Goal: Task Accomplishment & Management: Complete application form

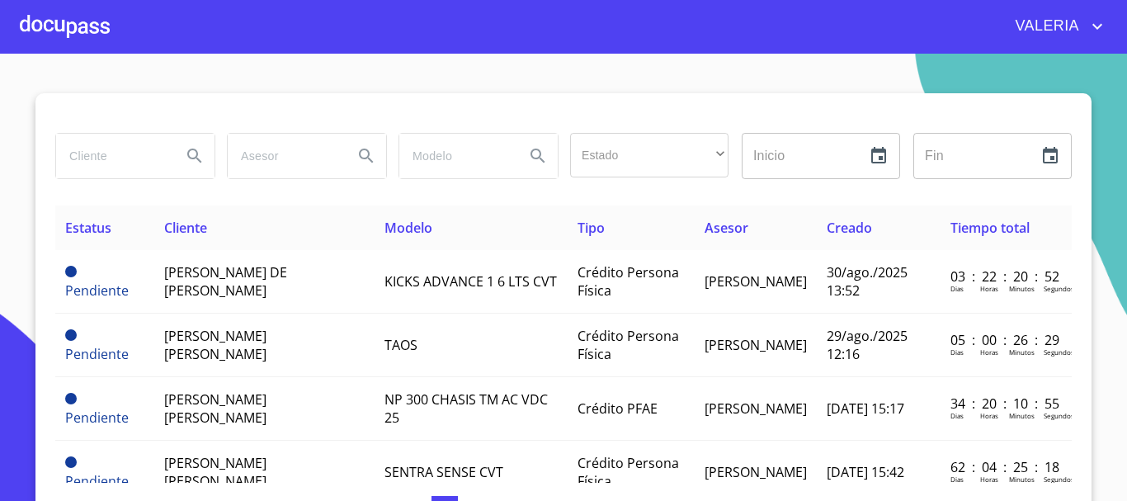
click at [121, 151] on input "search" at bounding box center [112, 156] width 112 height 45
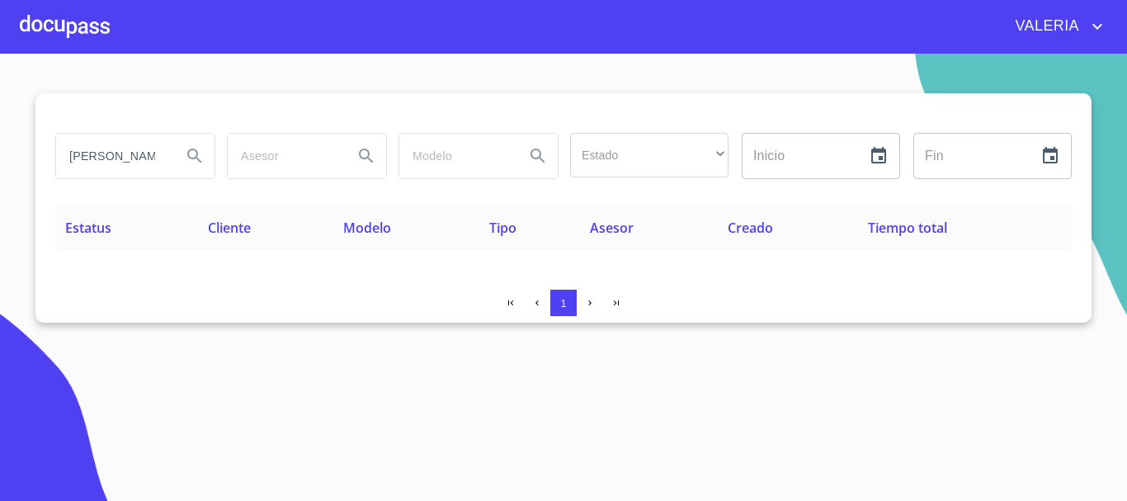
click at [117, 162] on input "[PERSON_NAME]" at bounding box center [112, 156] width 112 height 45
click at [121, 163] on input "[PERSON_NAME]" at bounding box center [112, 156] width 112 height 45
type input "[PERSON_NAME]"
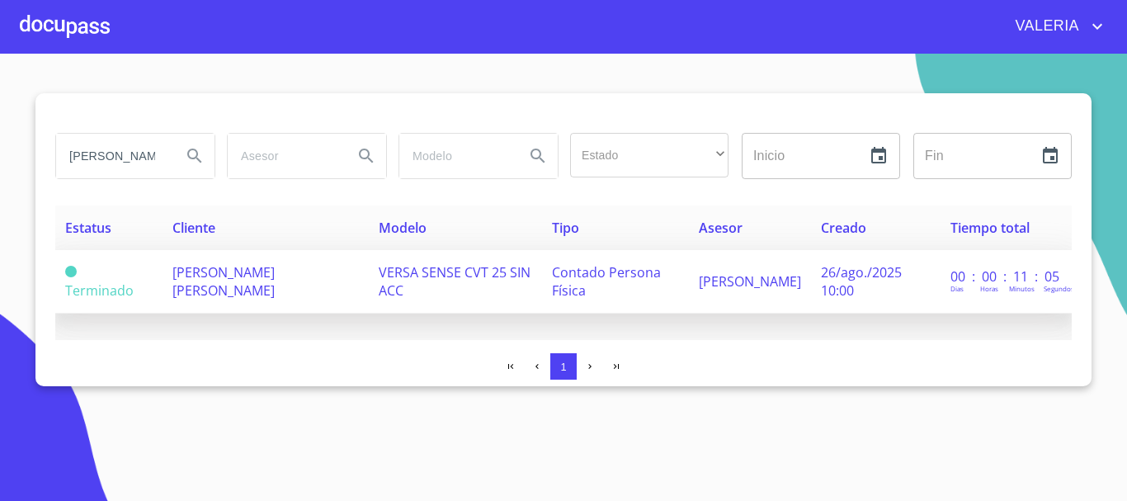
click at [197, 287] on span "[PERSON_NAME] [PERSON_NAME]" at bounding box center [223, 281] width 102 height 36
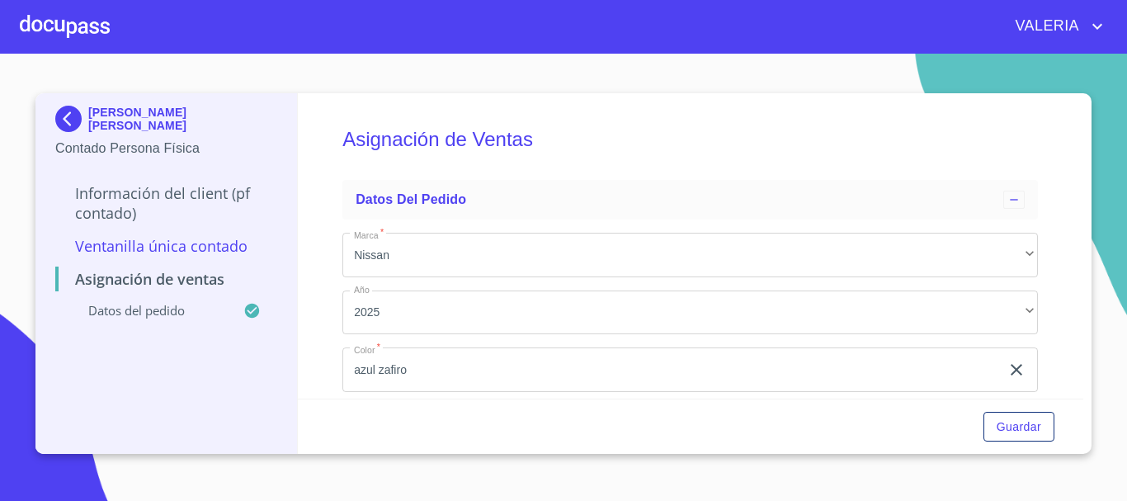
click at [180, 195] on p "Información del Client (PF contado)" at bounding box center [166, 203] width 222 height 40
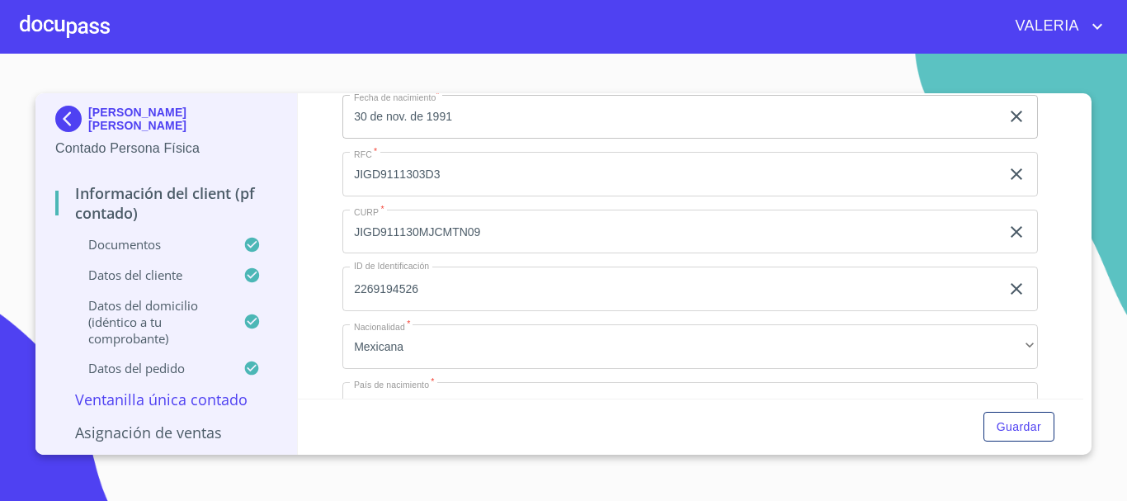
scroll to position [3216, 0]
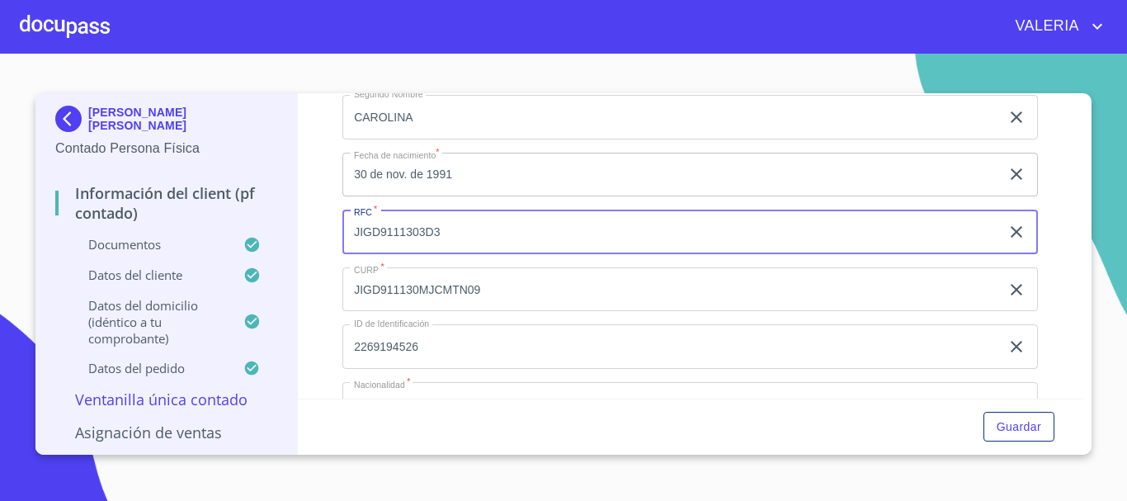
click at [409, 254] on input "JIGD9111303D3" at bounding box center [670, 231] width 657 height 45
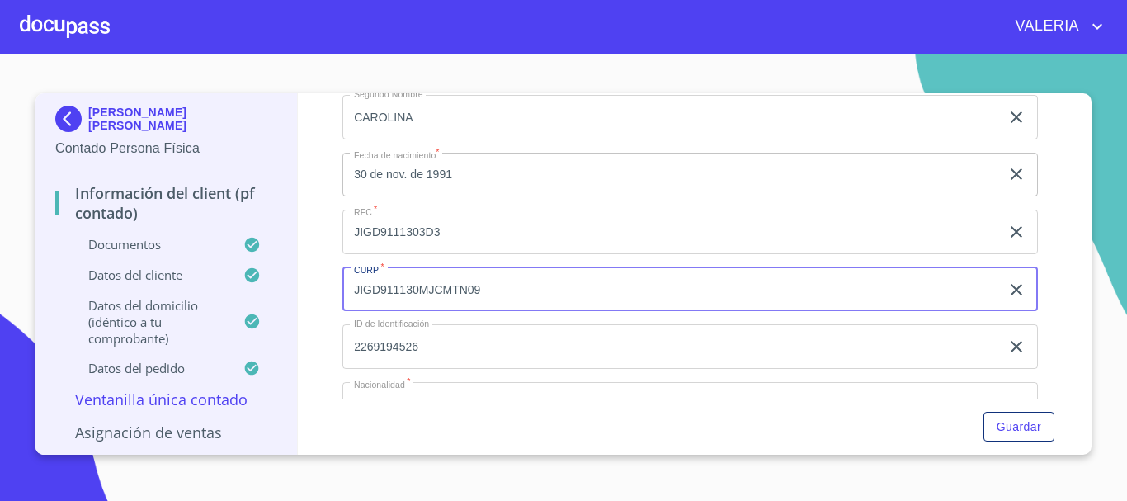
click at [390, 306] on input "JIGD911130MJCMTN09" at bounding box center [670, 289] width 657 height 45
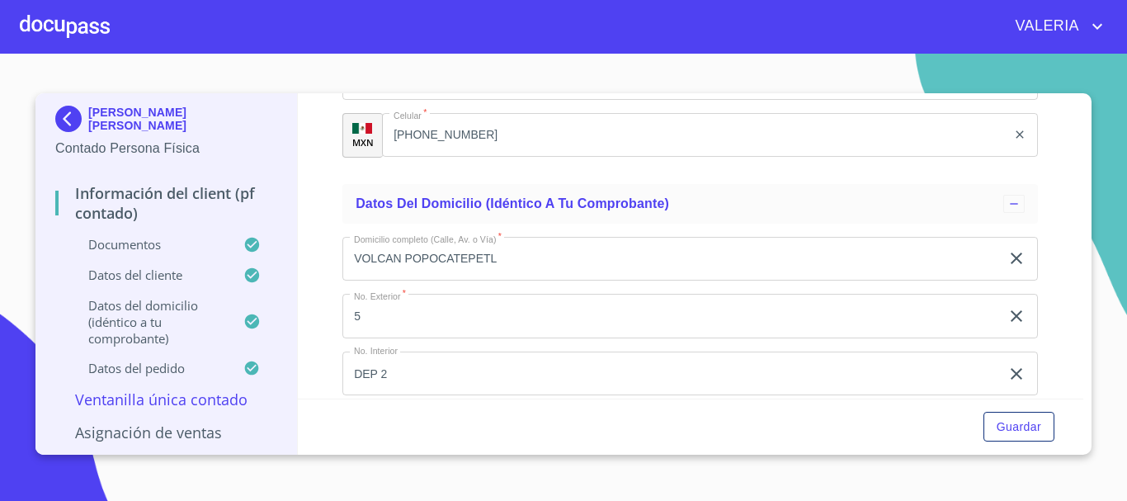
scroll to position [3629, 0]
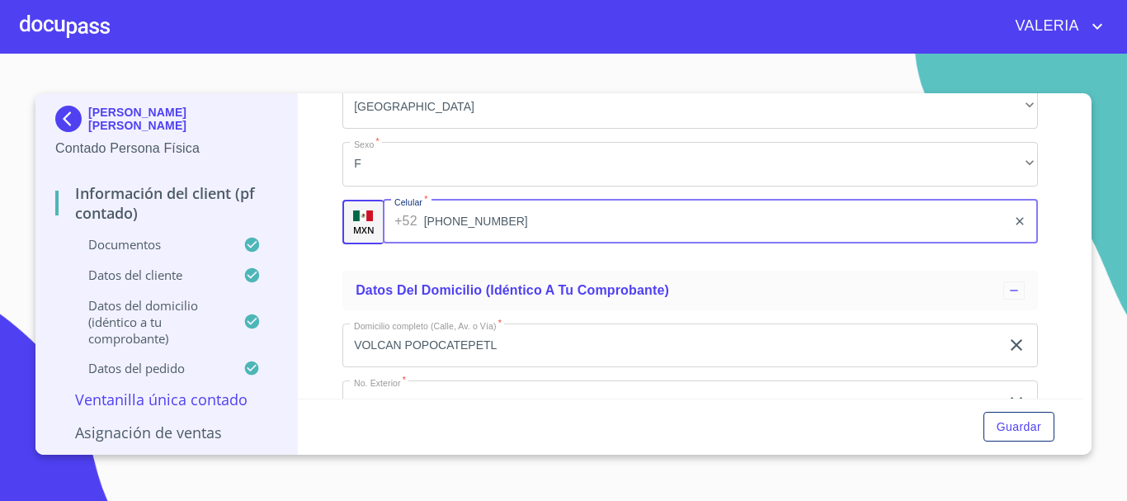
drag, startPoint x: 502, startPoint y: 244, endPoint x: 360, endPoint y: 252, distance: 142.0
click at [360, 244] on div "MXN Celular   * [PHONE_NUMBER] ​" at bounding box center [689, 222] width 695 height 45
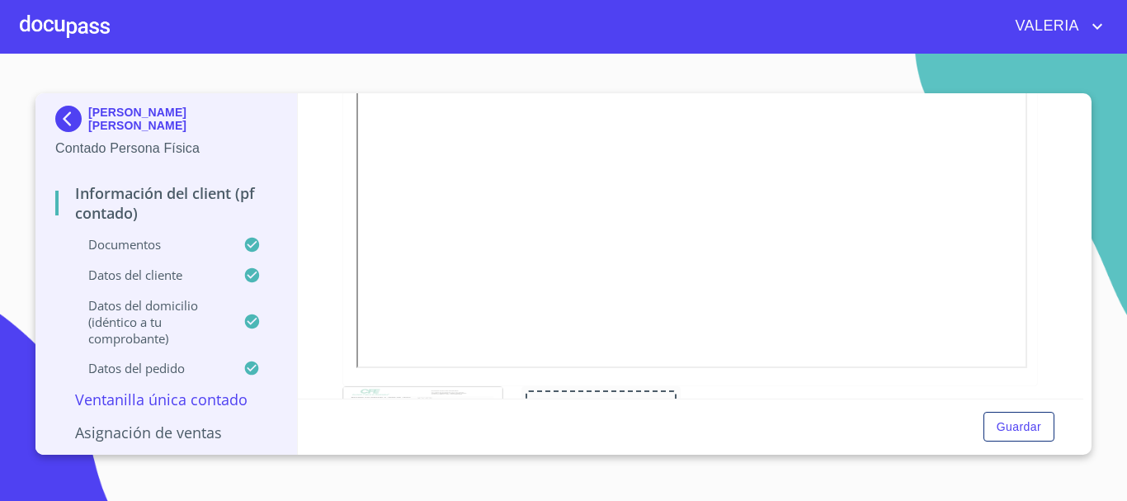
scroll to position [990, 0]
click at [47, 26] on div at bounding box center [65, 26] width 90 height 53
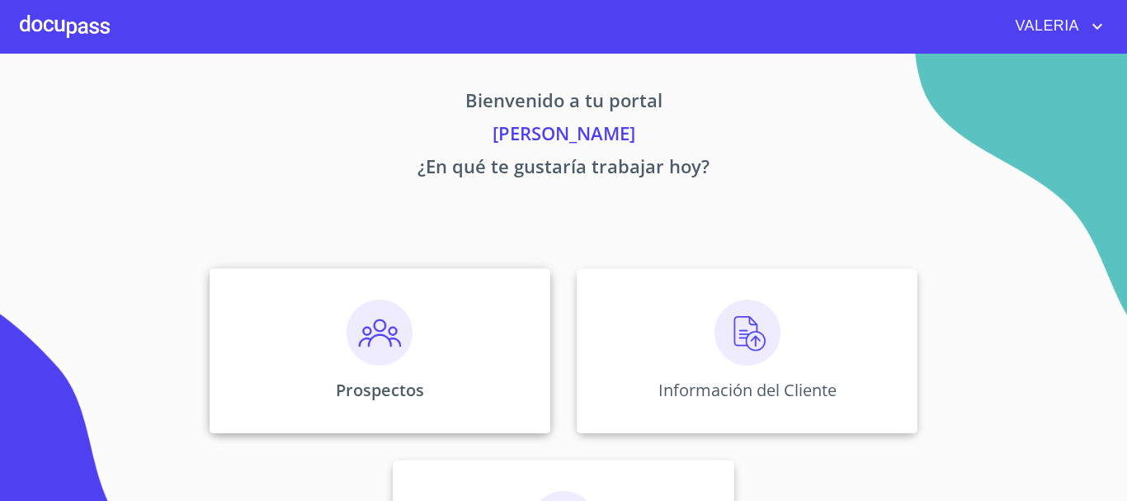
click at [502, 368] on div "Prospectos" at bounding box center [379, 350] width 341 height 165
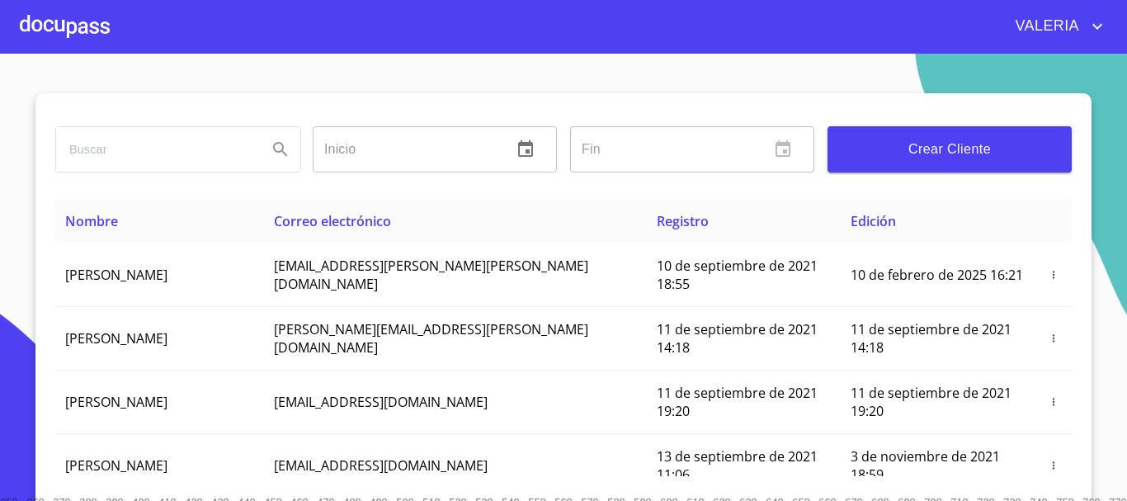
click at [943, 153] on span "Crear Cliente" at bounding box center [949, 149] width 218 height 23
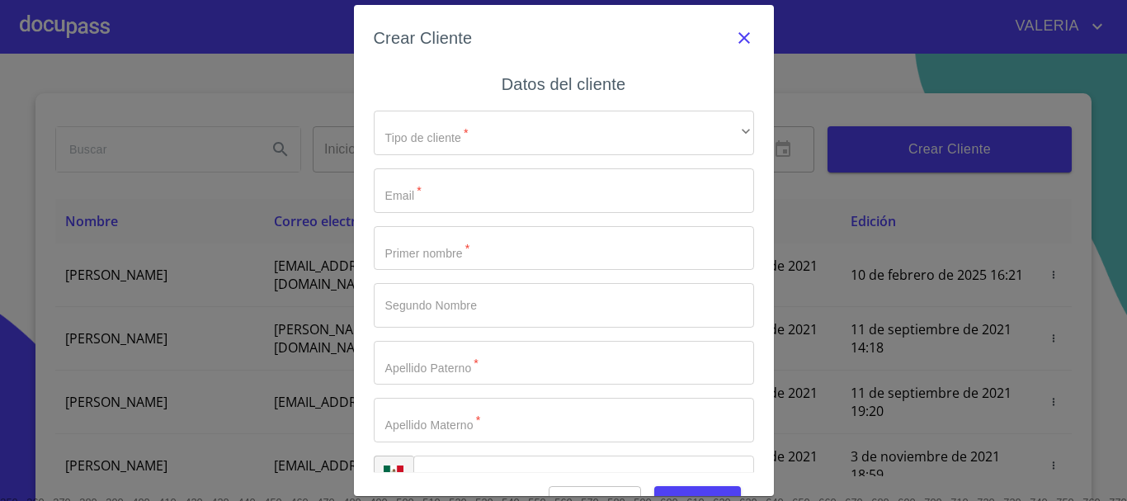
click at [734, 31] on icon "button" at bounding box center [744, 38] width 20 height 20
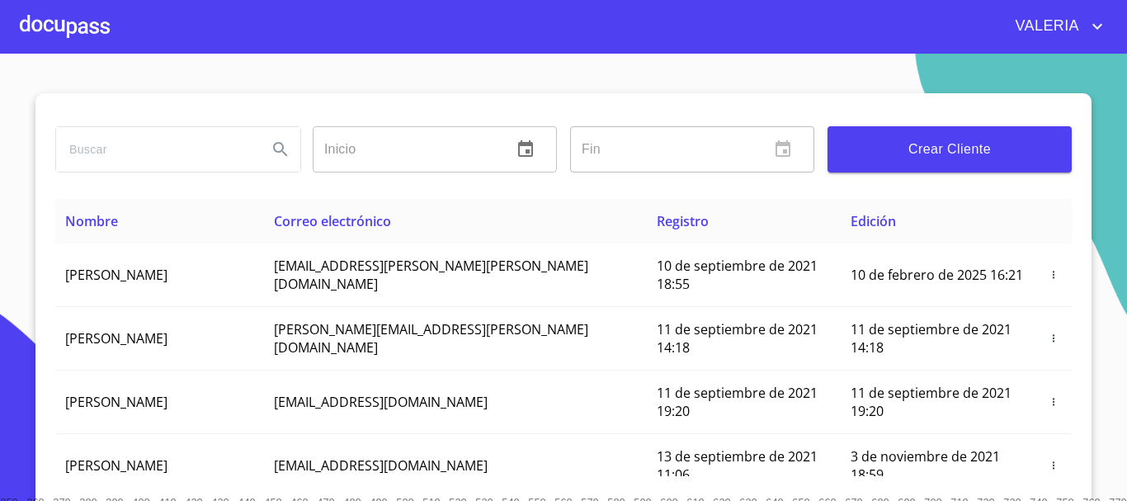
click at [167, 151] on input "search" at bounding box center [155, 149] width 198 height 45
click at [212, 144] on input "search" at bounding box center [155, 149] width 198 height 45
paste input "[EMAIL_ADDRESS][DOMAIN_NAME]"
type input "[EMAIL_ADDRESS][DOMAIN_NAME]"
click at [278, 150] on icon "Search" at bounding box center [281, 149] width 20 height 20
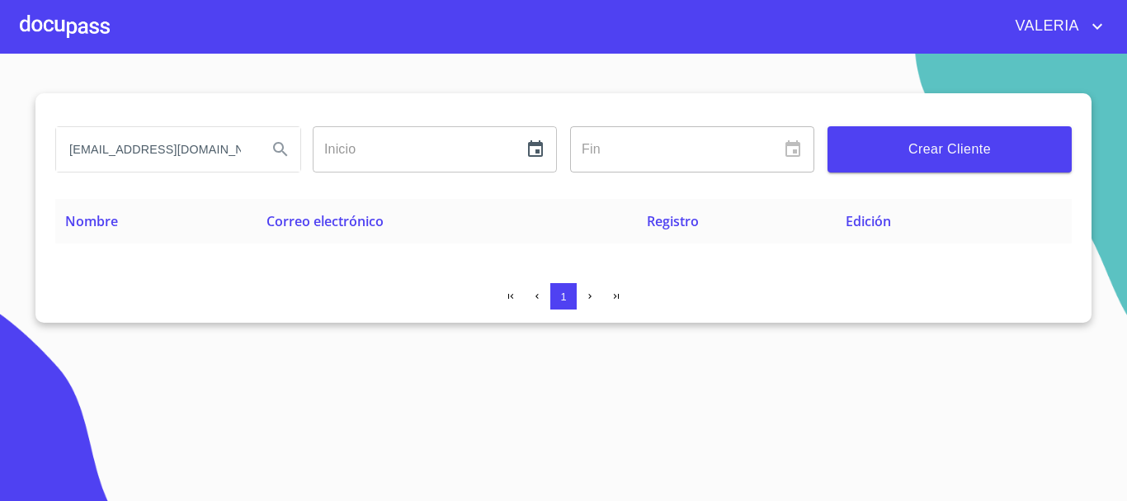
click at [969, 148] on span "Crear Cliente" at bounding box center [949, 149] width 218 height 23
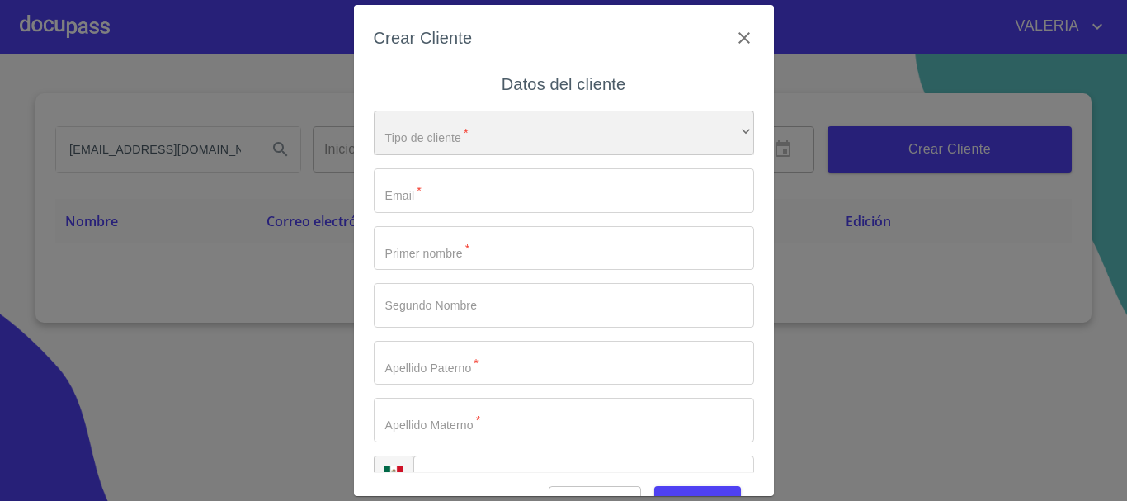
click at [478, 140] on div "​" at bounding box center [564, 133] width 380 height 45
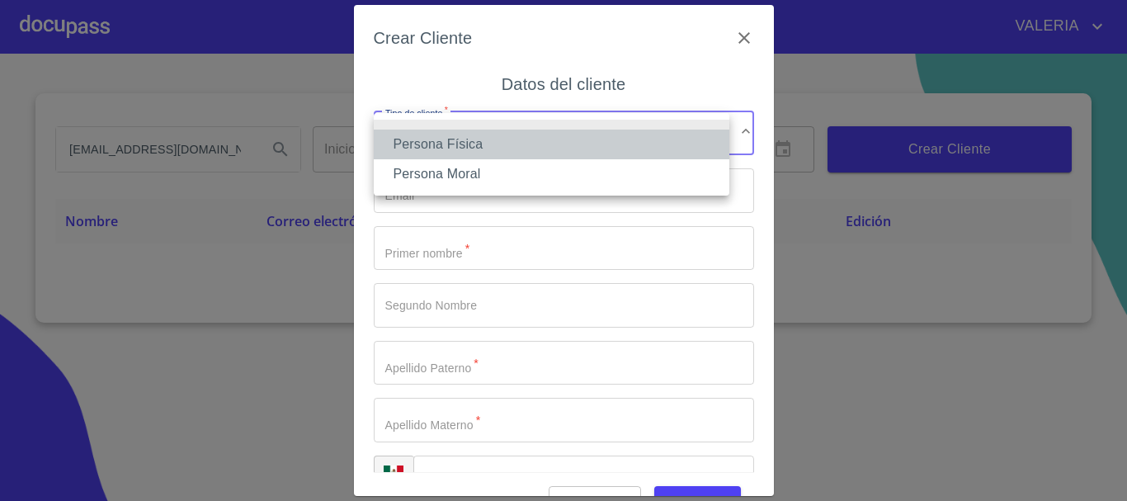
click at [460, 136] on li "Persona Física" at bounding box center [551, 144] width 355 height 30
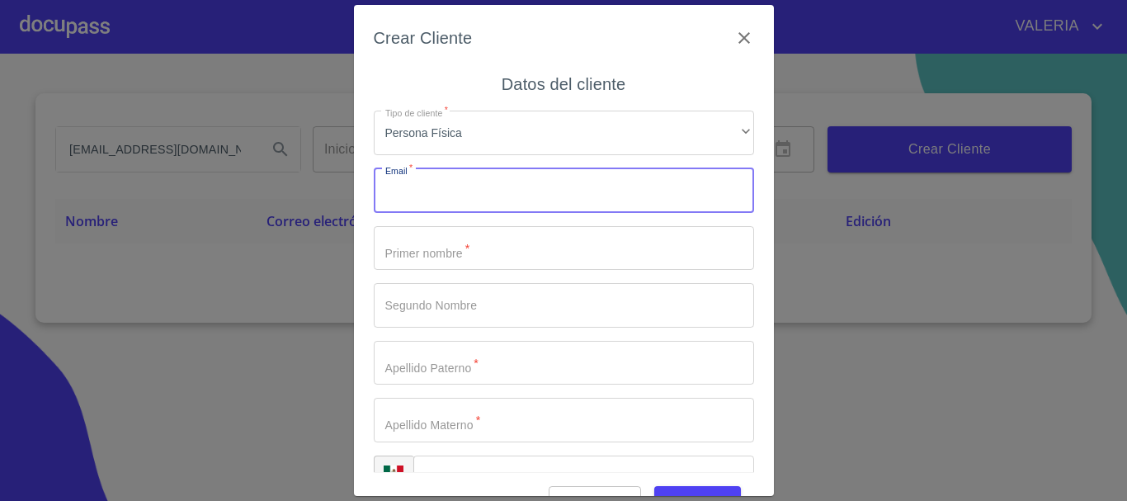
click at [448, 181] on input "Tipo de cliente   *" at bounding box center [564, 190] width 380 height 45
paste input "[EMAIL_ADDRESS][DOMAIN_NAME]"
type input "[EMAIL_ADDRESS][DOMAIN_NAME]"
click at [453, 239] on input "Tipo de cliente   *" at bounding box center [564, 248] width 380 height 45
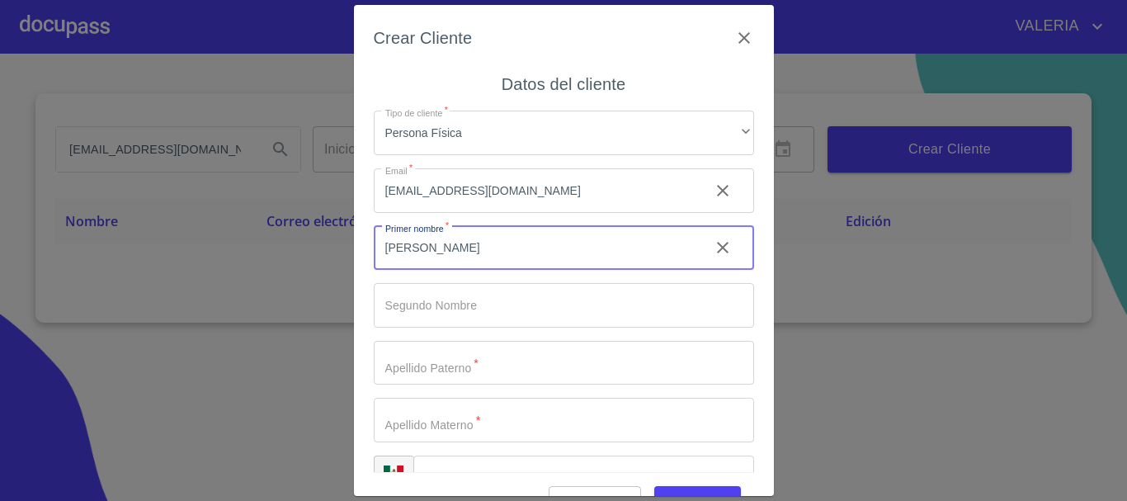
type input "[PERSON_NAME]"
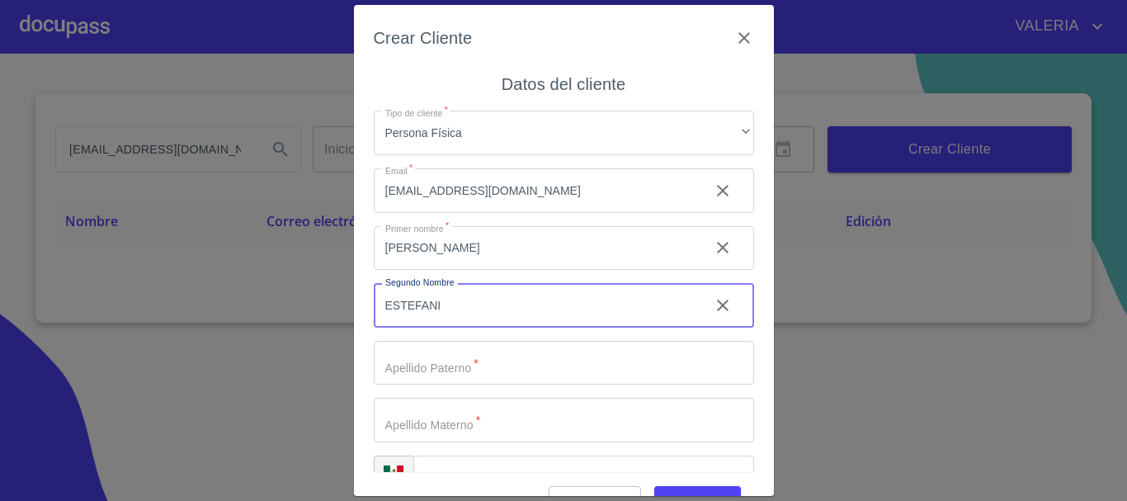
type input "ESTEFANI"
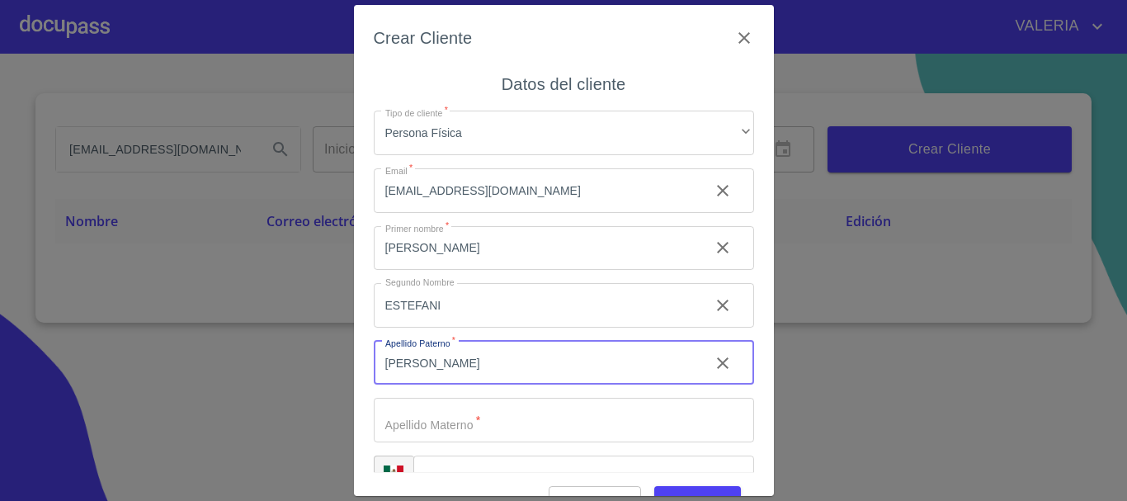
type input "[PERSON_NAME]"
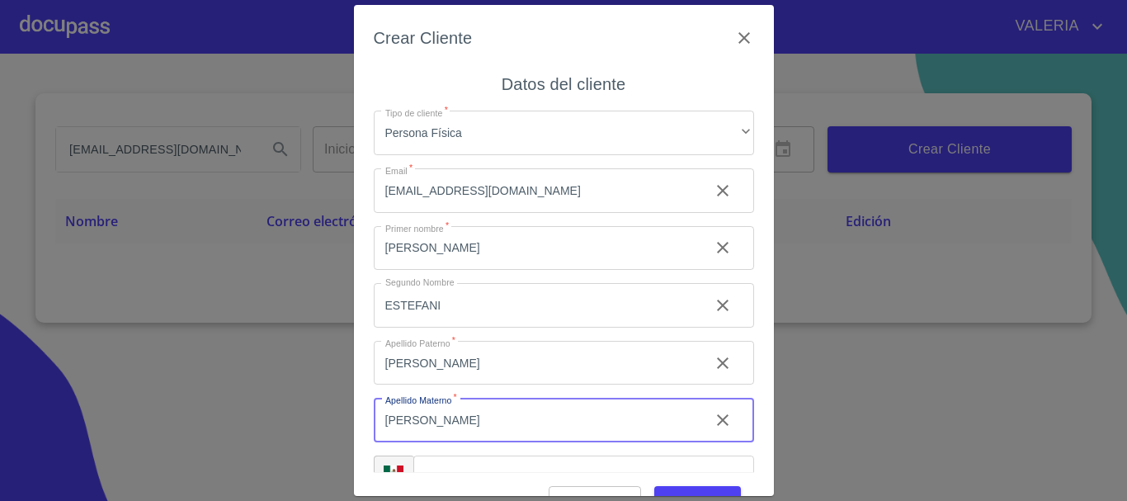
type input "[PERSON_NAME]"
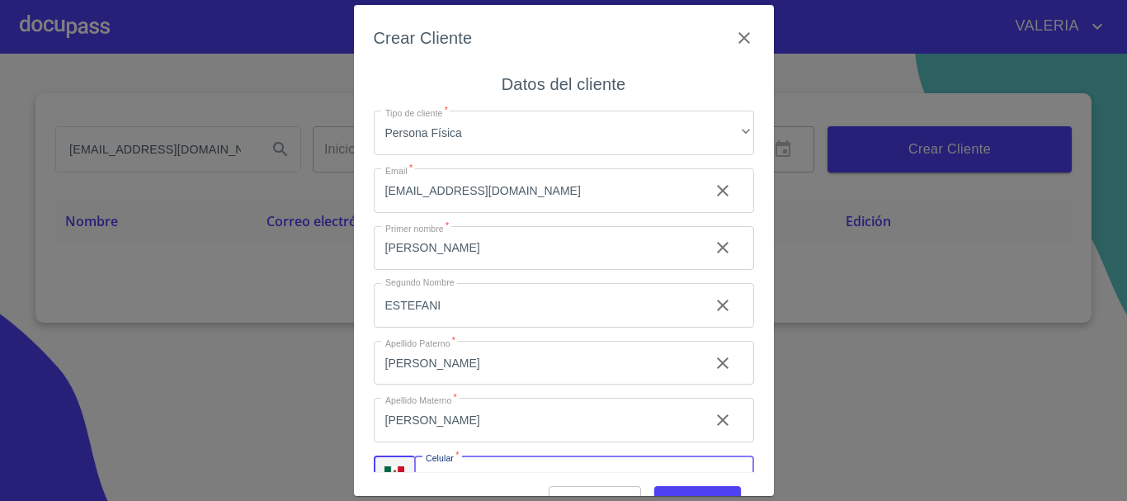
scroll to position [28, 0]
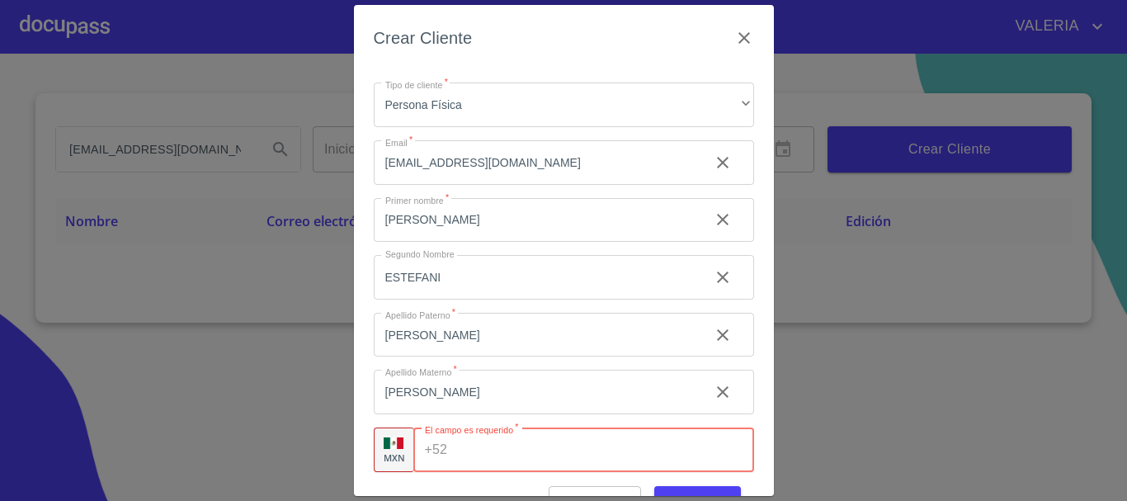
paste input "[PHONE_NUMBER]"
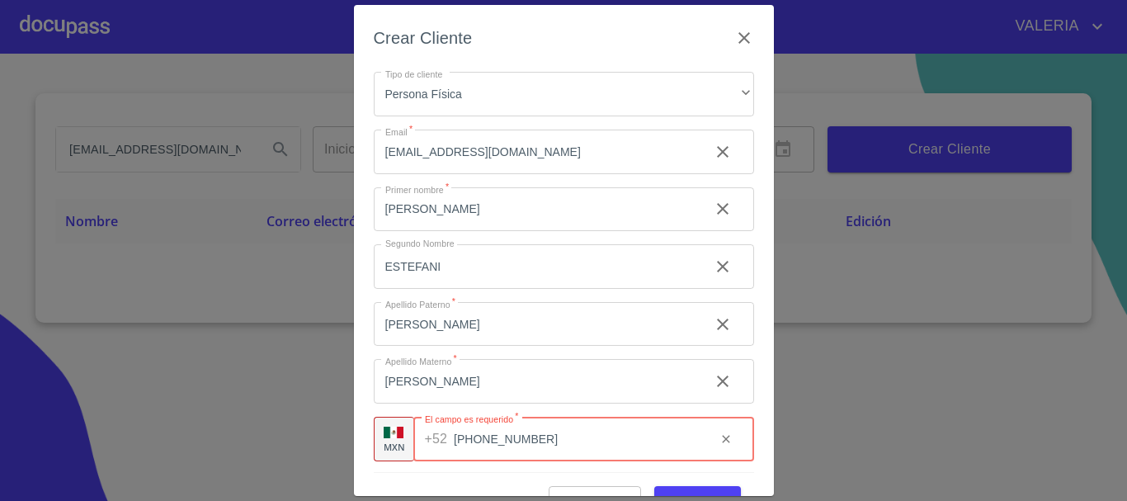
scroll to position [41, 0]
type input "[PHONE_NUMBER]"
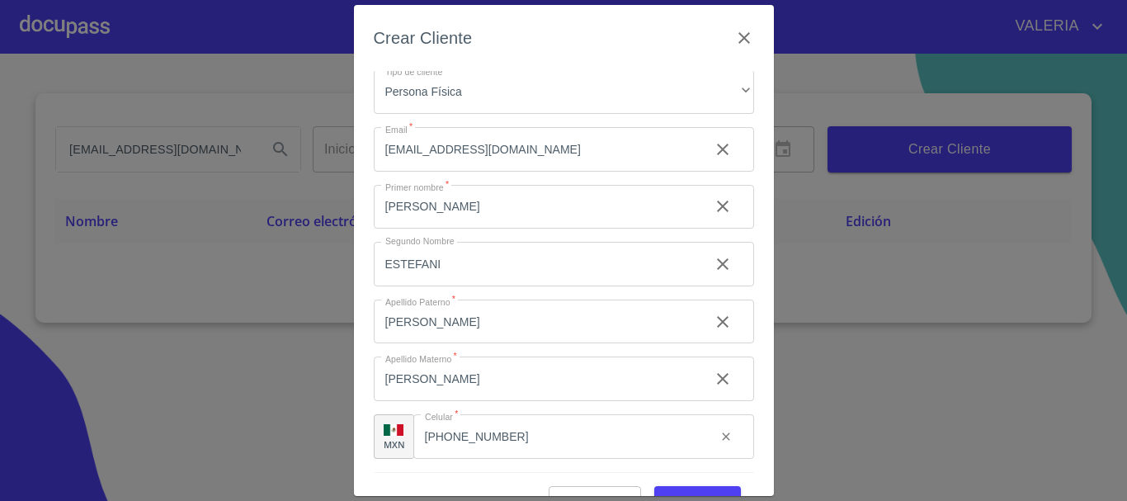
click at [478, 470] on div "Tipo de cliente   * Persona Física ​ Email   * [EMAIL_ADDRESS][DOMAIN_NAME] ​ P…" at bounding box center [564, 264] width 380 height 416
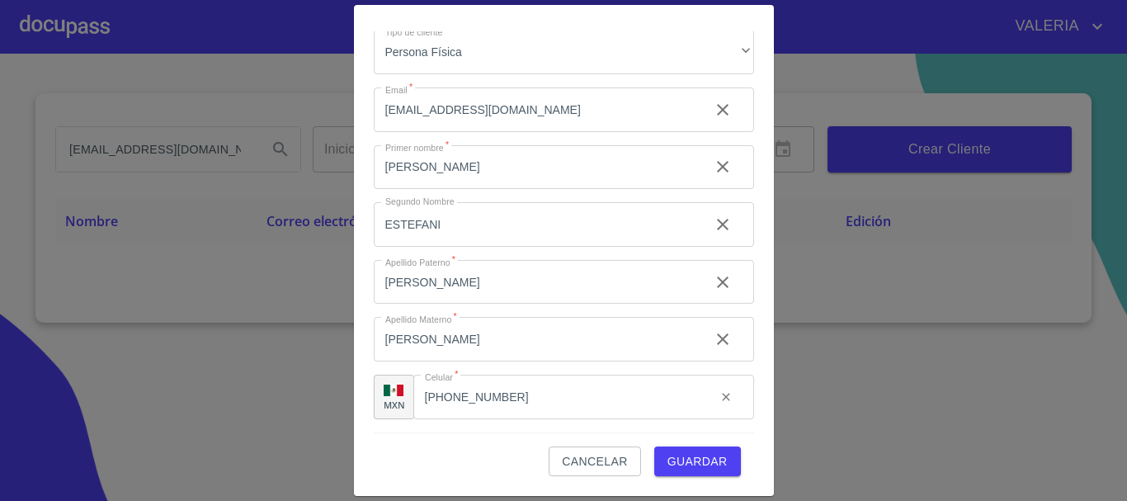
click at [678, 463] on span "Guardar" at bounding box center [697, 461] width 60 height 21
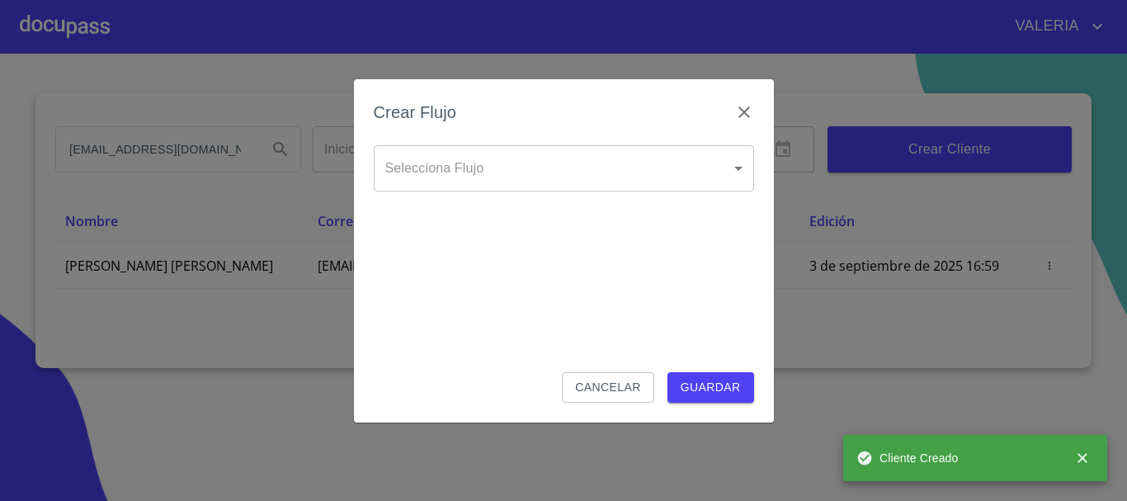
click at [517, 179] on body "[PERSON_NAME] [EMAIL_ADDRESS][DOMAIN_NAME] Inicio ​ Fin ​ Crear Cliente Nombre …" at bounding box center [563, 250] width 1127 height 501
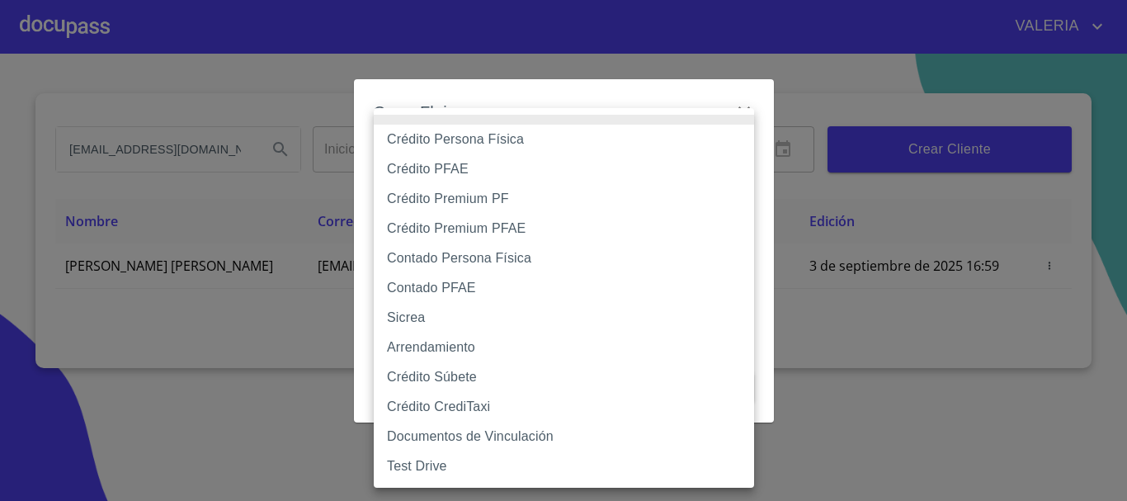
click at [471, 148] on li "Crédito Persona Física" at bounding box center [564, 140] width 380 height 30
type input "6009fb3c7d1714eb8809aa97"
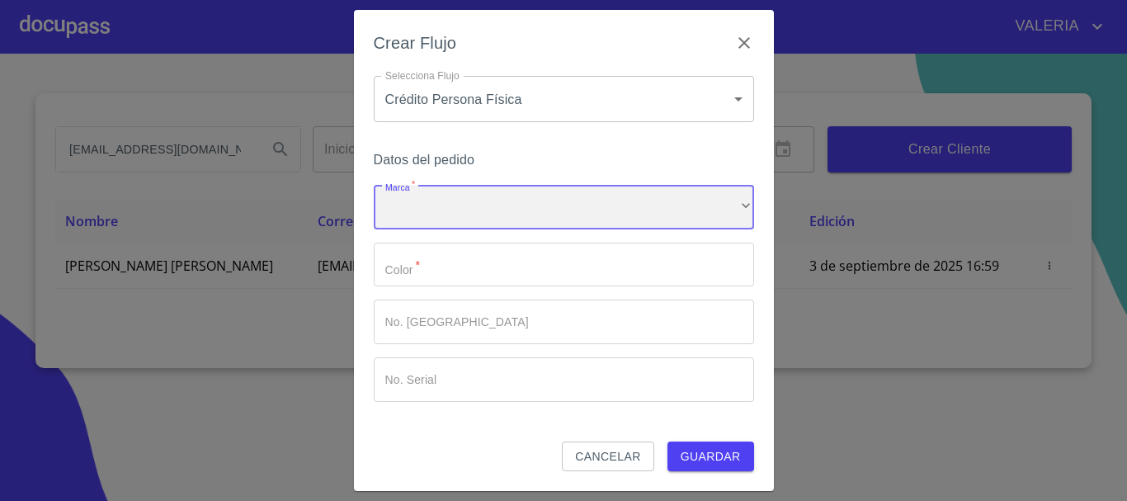
click at [441, 189] on div "​" at bounding box center [564, 207] width 380 height 45
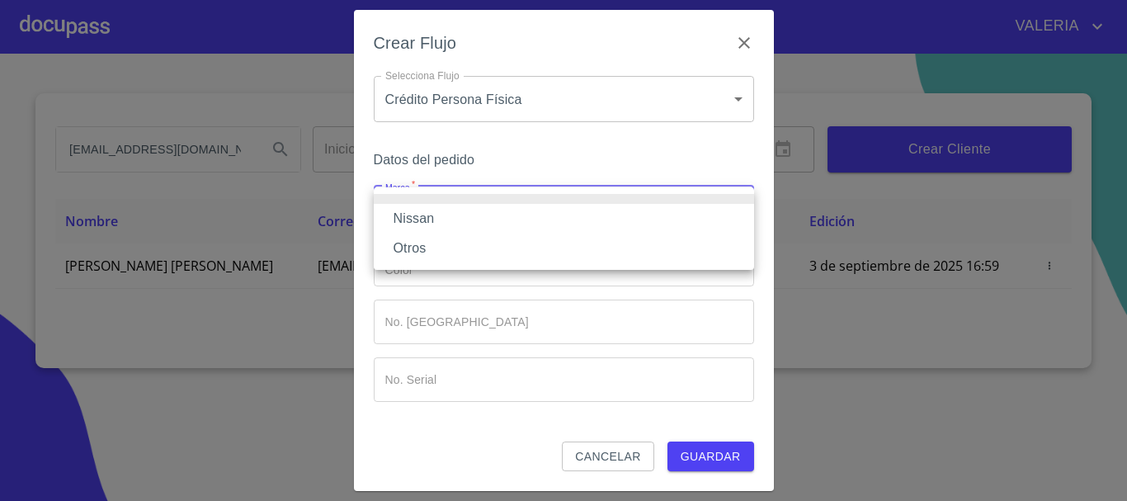
click at [430, 219] on li "Nissan" at bounding box center [564, 219] width 380 height 30
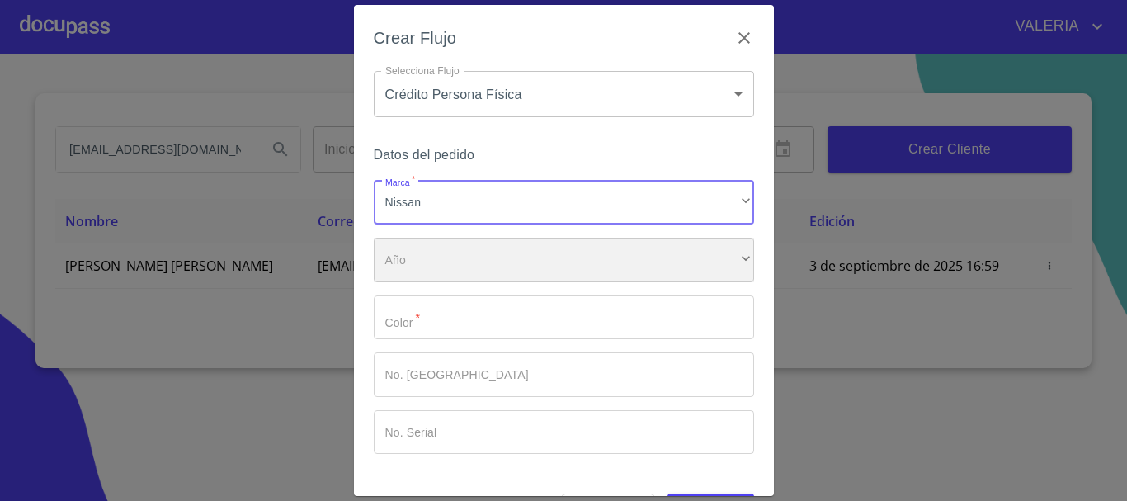
click at [422, 271] on div "​" at bounding box center [564, 260] width 380 height 45
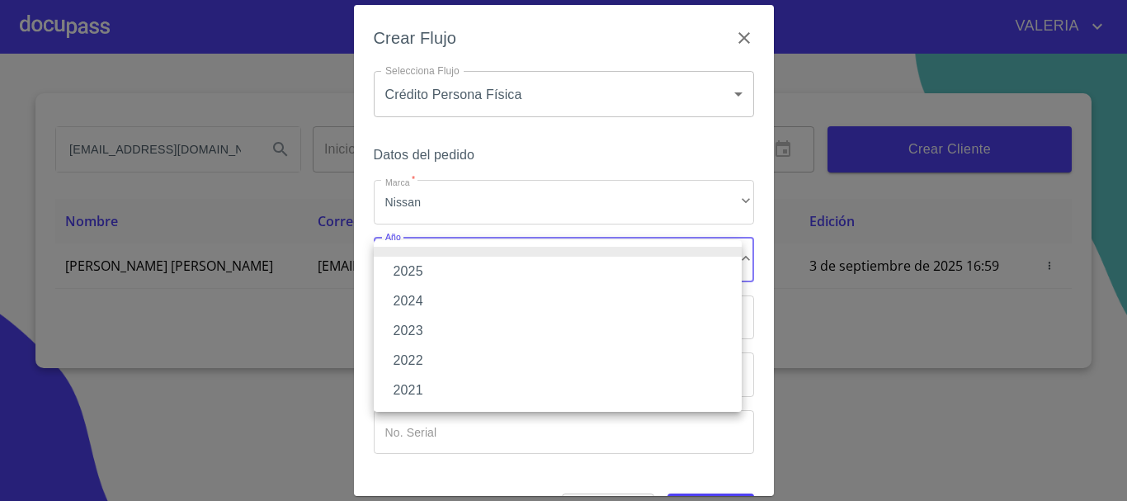
click at [434, 398] on li "2021" at bounding box center [558, 390] width 368 height 30
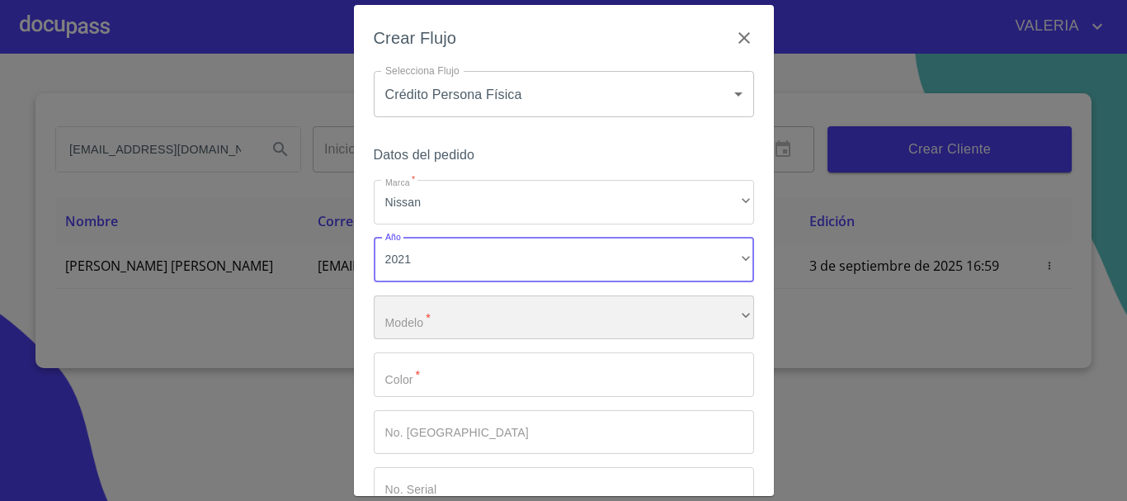
click at [447, 295] on div "​" at bounding box center [564, 317] width 380 height 45
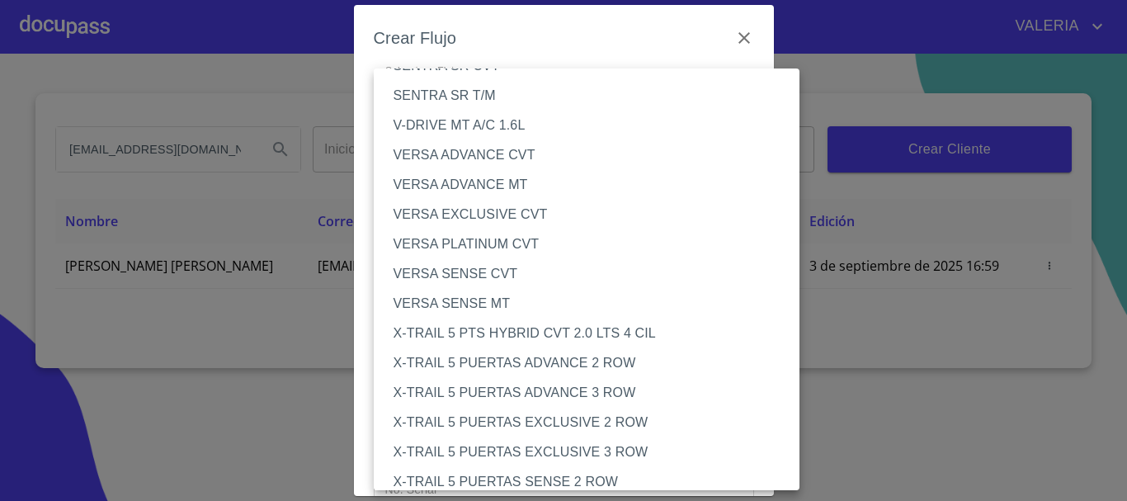
scroll to position [1337, 0]
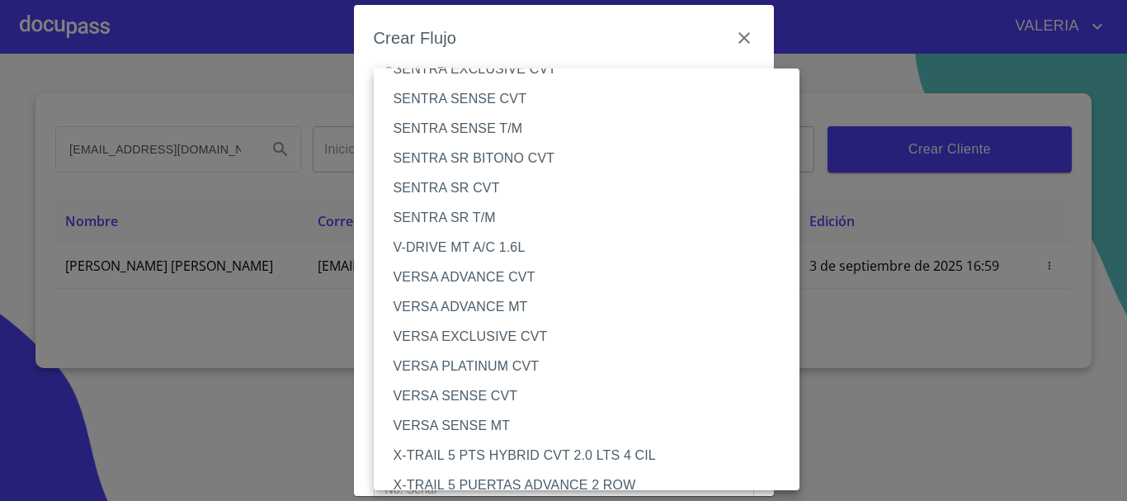
click at [494, 398] on li "VERSA SENSE CVT" at bounding box center [593, 396] width 439 height 30
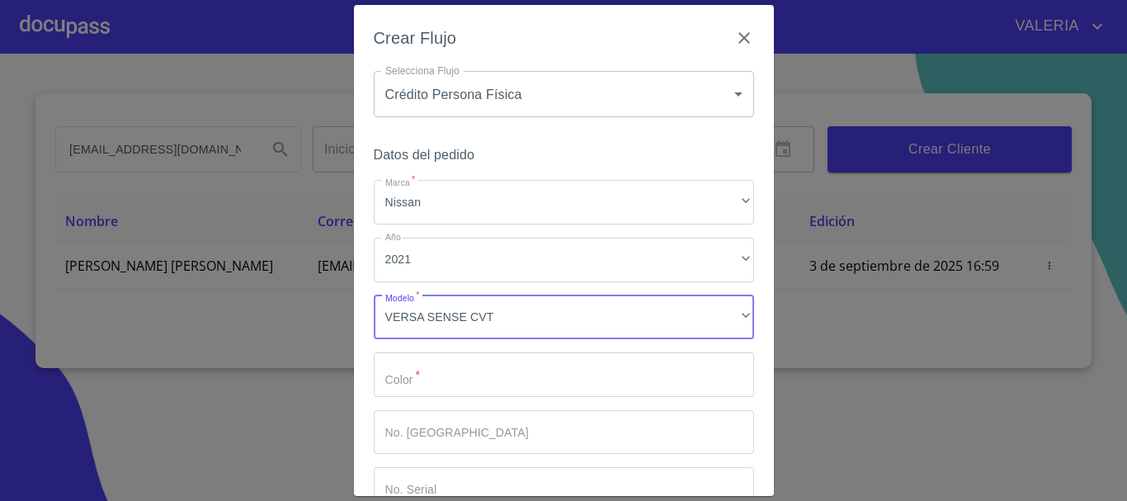
click at [462, 372] on input "Marca   *" at bounding box center [564, 374] width 380 height 45
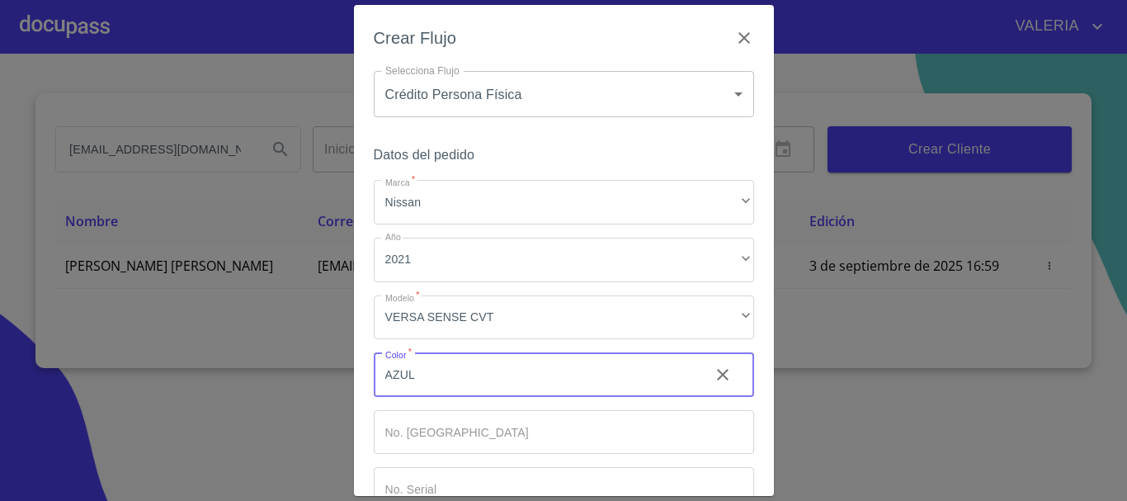
type input "AZUL"
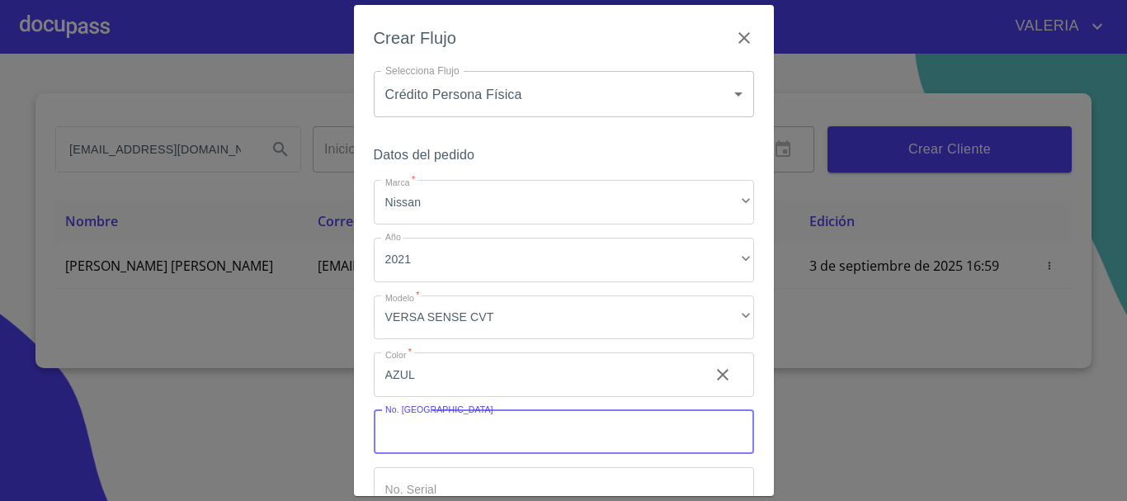
click at [474, 448] on input "Marca   *" at bounding box center [564, 432] width 380 height 45
type input "123 43"
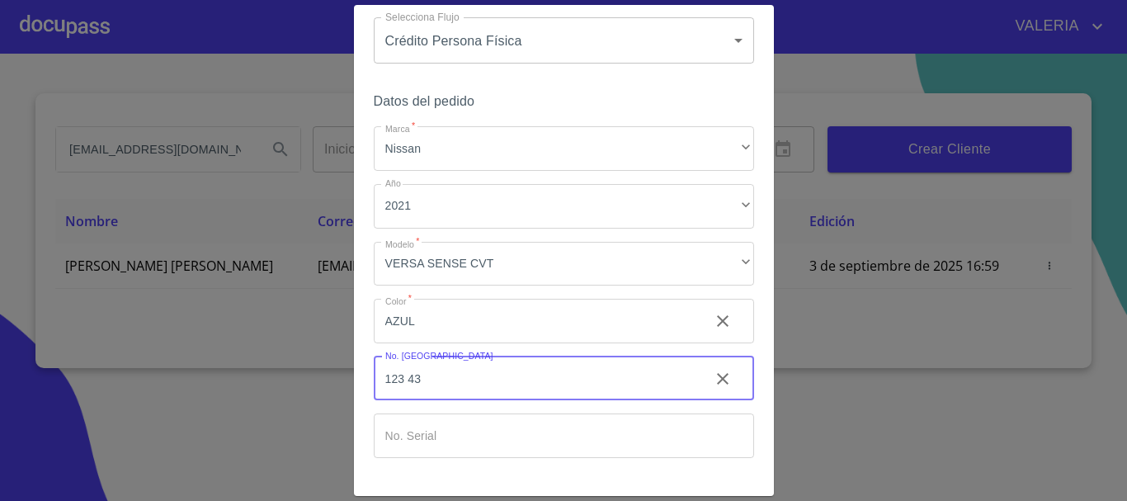
scroll to position [82, 0]
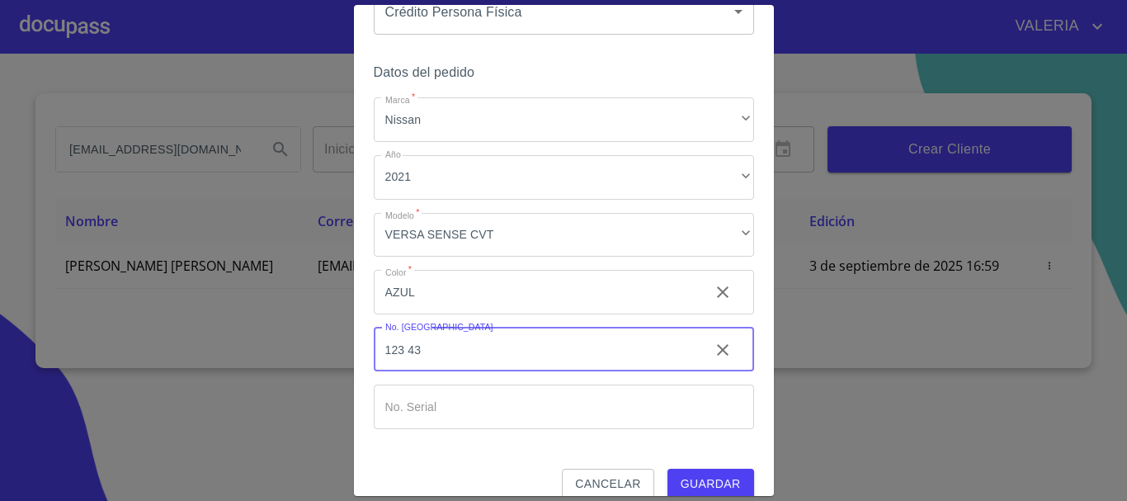
drag, startPoint x: 461, startPoint y: 348, endPoint x: 194, endPoint y: 360, distance: 267.5
click at [194, 360] on div "Crear Flujo Selecciona Flujo Crédito Persona Física 6009fb3c7d1714eb8809aa97 Se…" at bounding box center [563, 250] width 1127 height 501
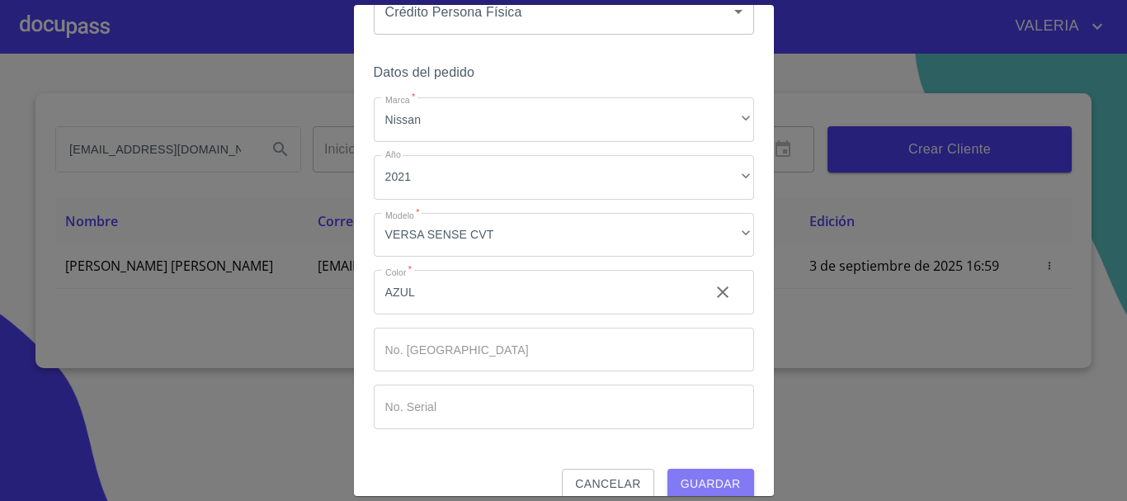
click at [680, 469] on button "Guardar" at bounding box center [710, 483] width 87 height 31
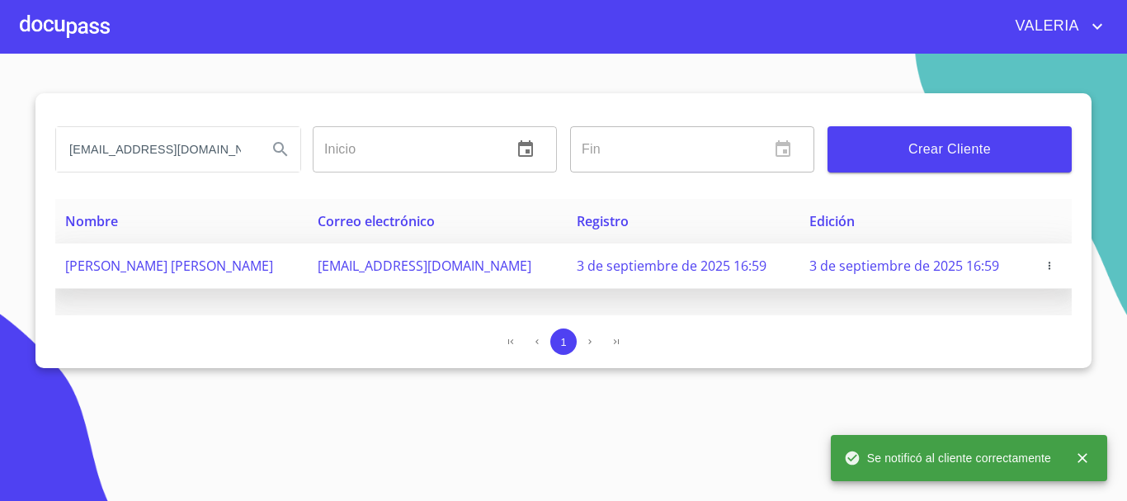
click at [1051, 261] on icon "button" at bounding box center [1049, 266] width 12 height 12
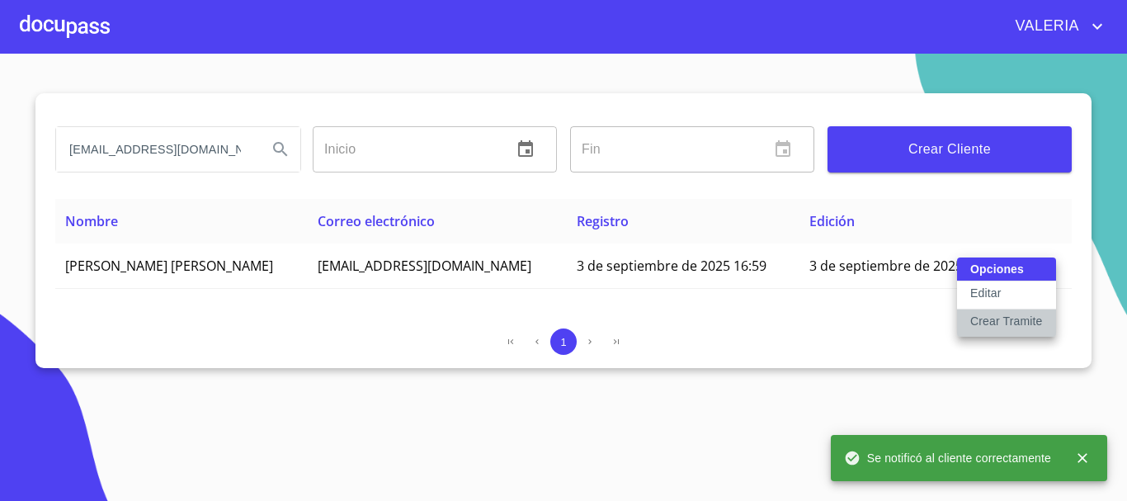
click at [1008, 317] on p "Crear Tramite" at bounding box center [1006, 321] width 73 height 16
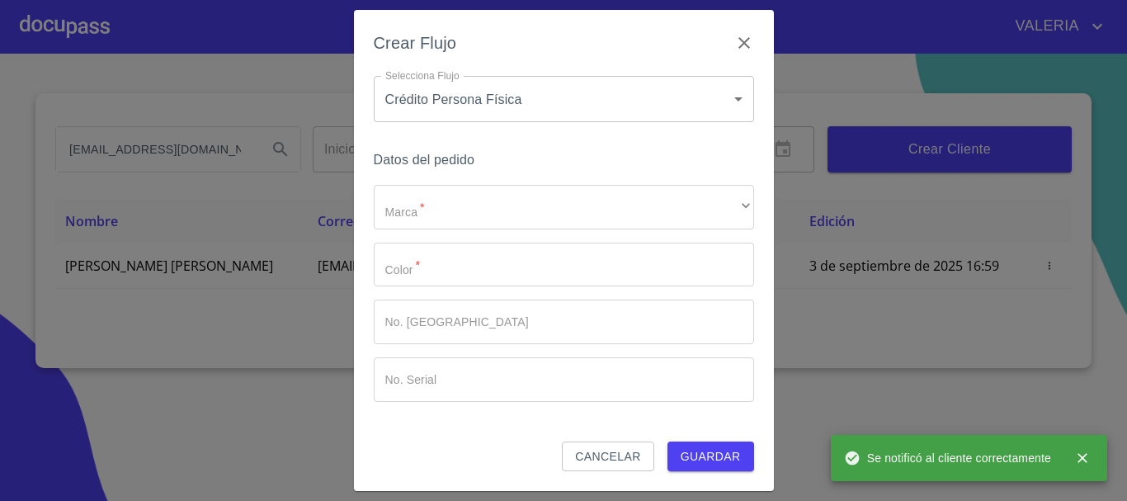
click at [472, 112] on body "[PERSON_NAME] [EMAIL_ADDRESS][DOMAIN_NAME] Inicio ​ Fin ​ Crear Cliente Nombre …" at bounding box center [563, 250] width 1127 height 501
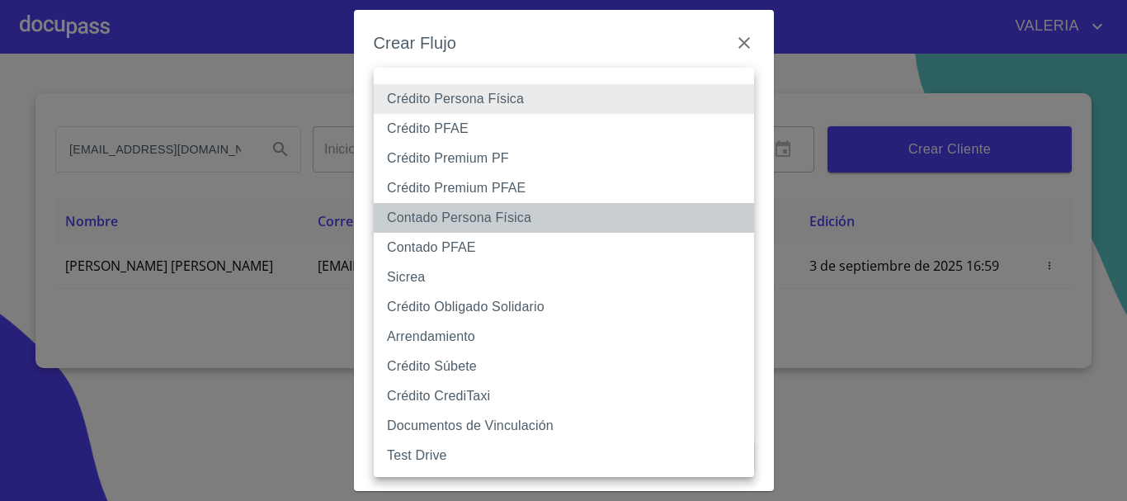
click at [494, 219] on li "Contado Persona Física" at bounding box center [564, 218] width 380 height 30
type input "60bf975b0d9865ccc2471536"
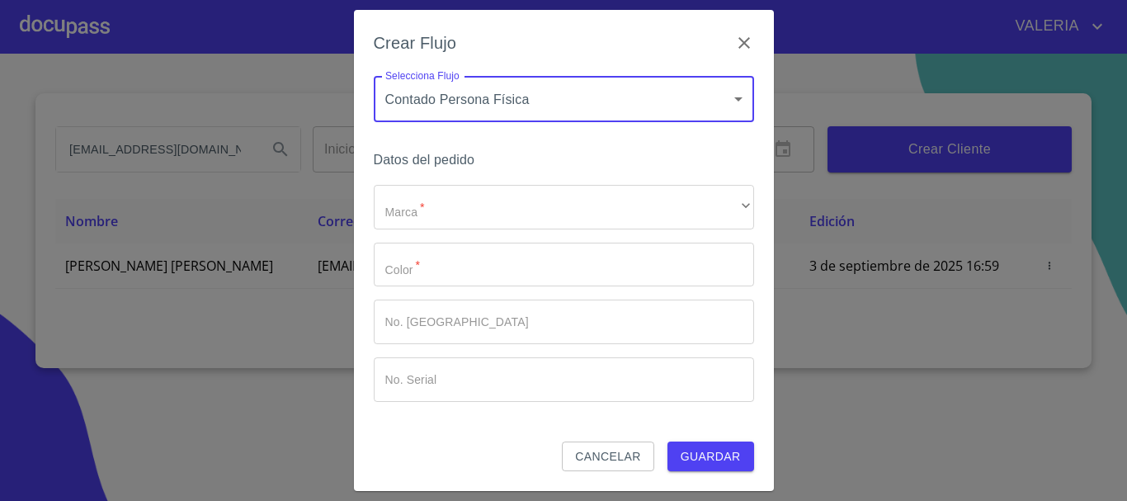
click at [432, 238] on div "Marca   * ​ ​ Color   * ​ No. Pedido ​ No. Serial ​" at bounding box center [564, 293] width 380 height 217
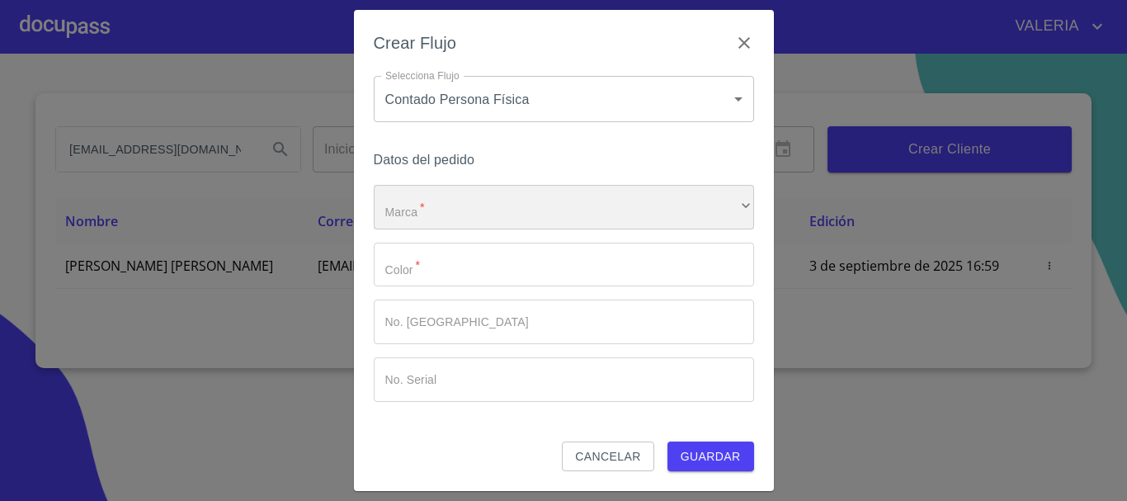
click at [445, 214] on div "​" at bounding box center [564, 207] width 380 height 45
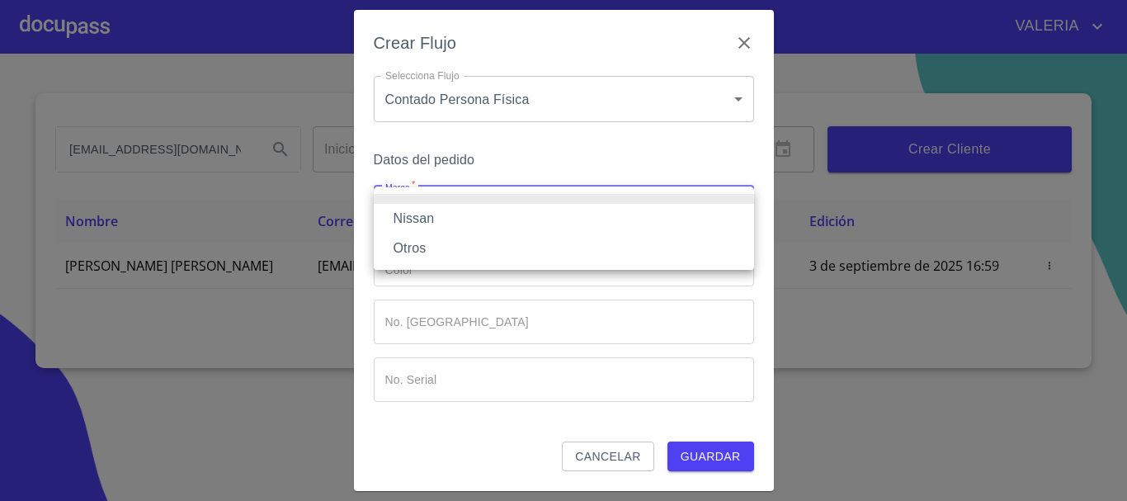
click at [453, 222] on li "Nissan" at bounding box center [564, 219] width 380 height 30
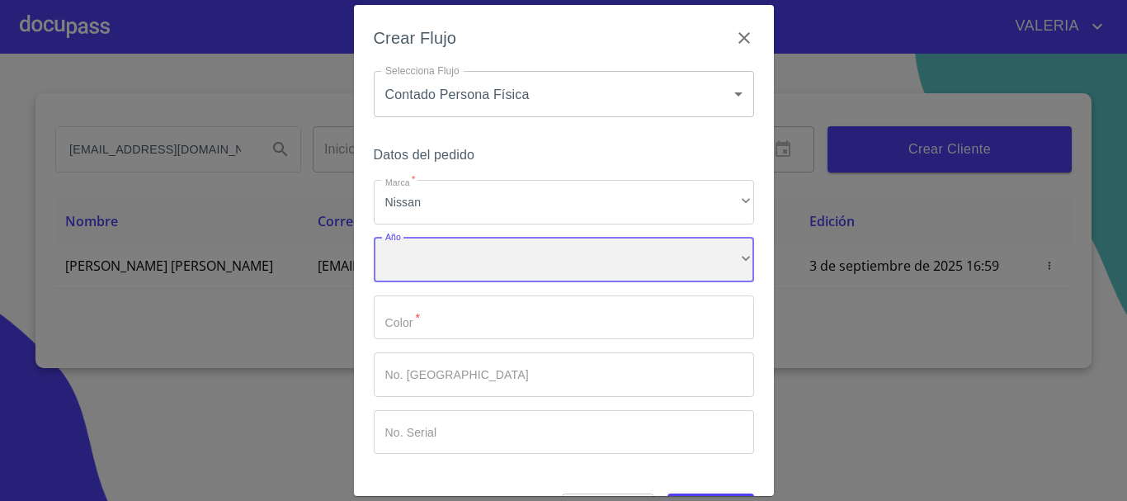
click at [445, 242] on div "​" at bounding box center [564, 260] width 380 height 45
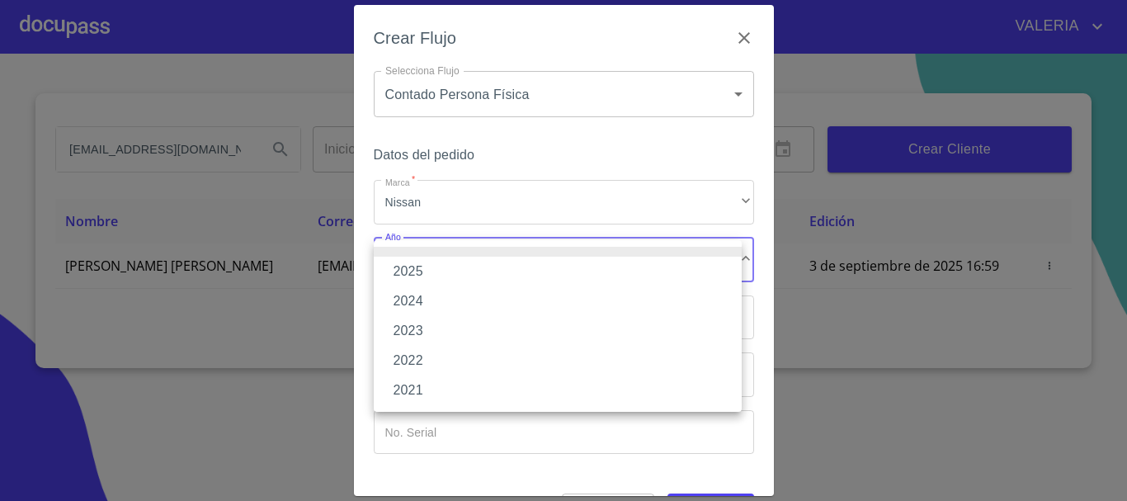
click at [445, 384] on li "2021" at bounding box center [558, 390] width 368 height 30
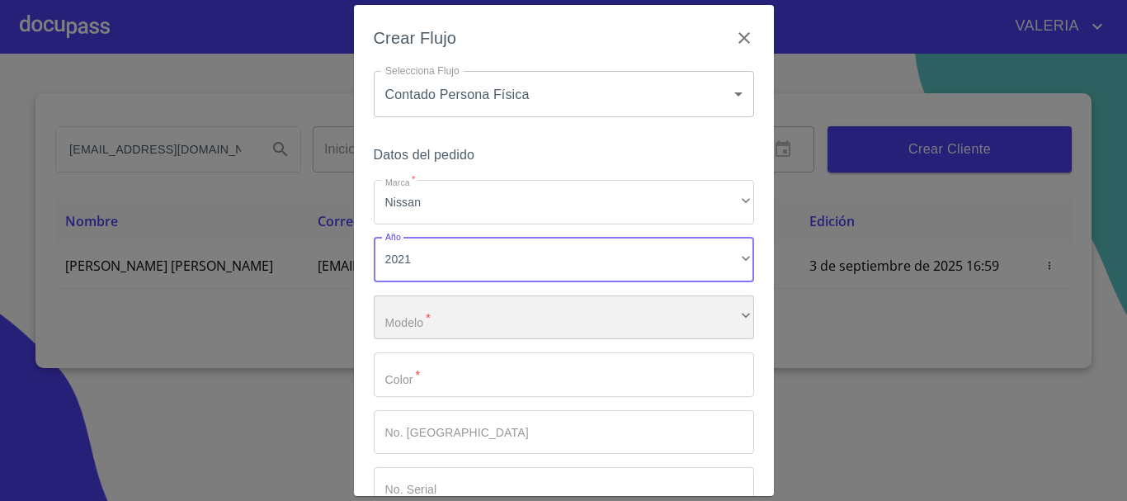
click at [462, 306] on div "​" at bounding box center [564, 317] width 380 height 45
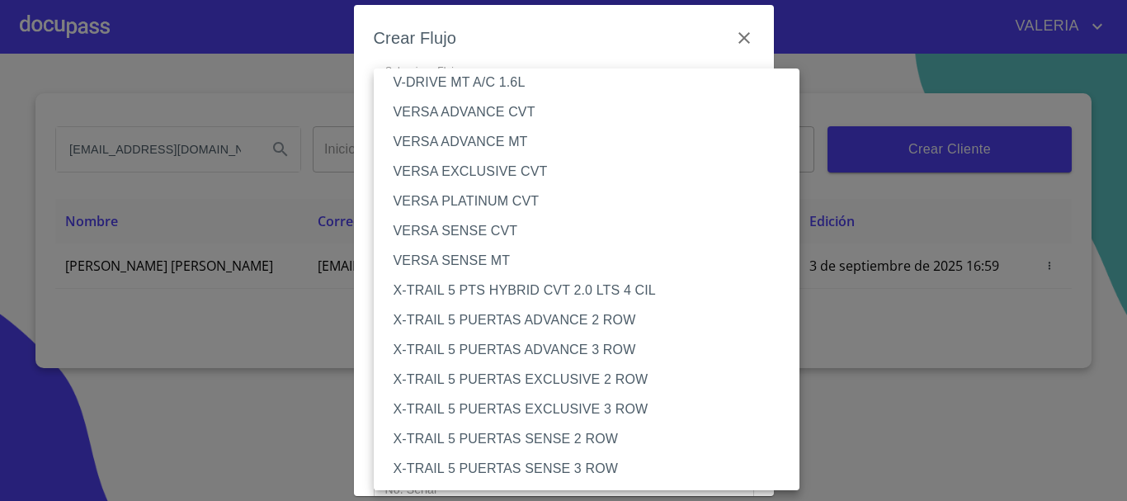
scroll to position [1419, 0]
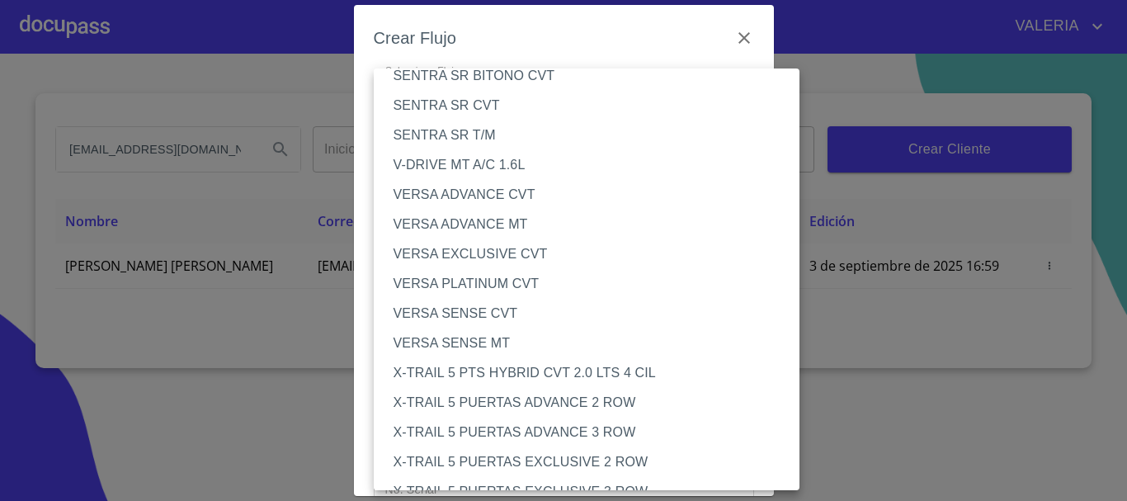
click at [515, 251] on li "VERSA EXCLUSIVE CVT" at bounding box center [593, 254] width 439 height 30
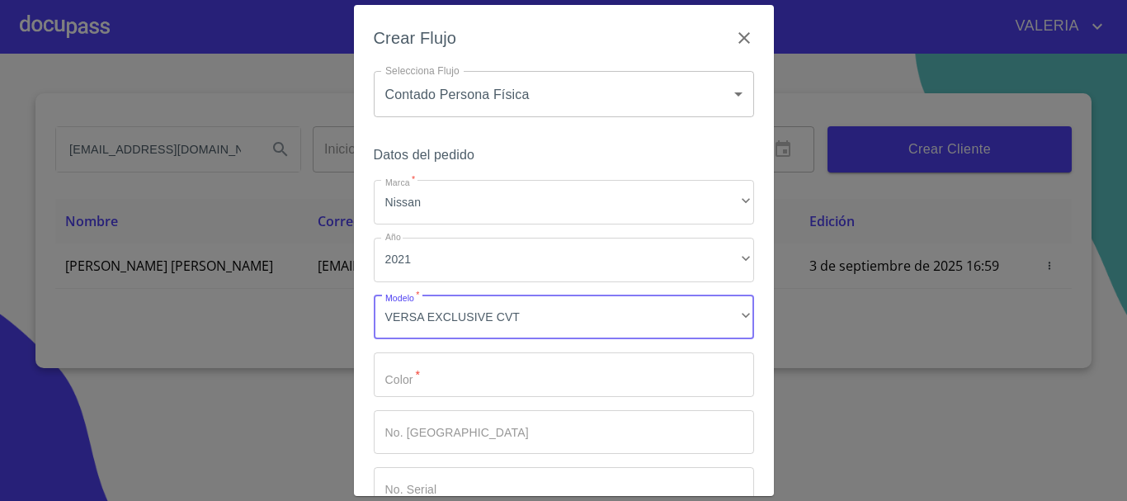
click at [414, 393] on input "Marca   *" at bounding box center [564, 374] width 380 height 45
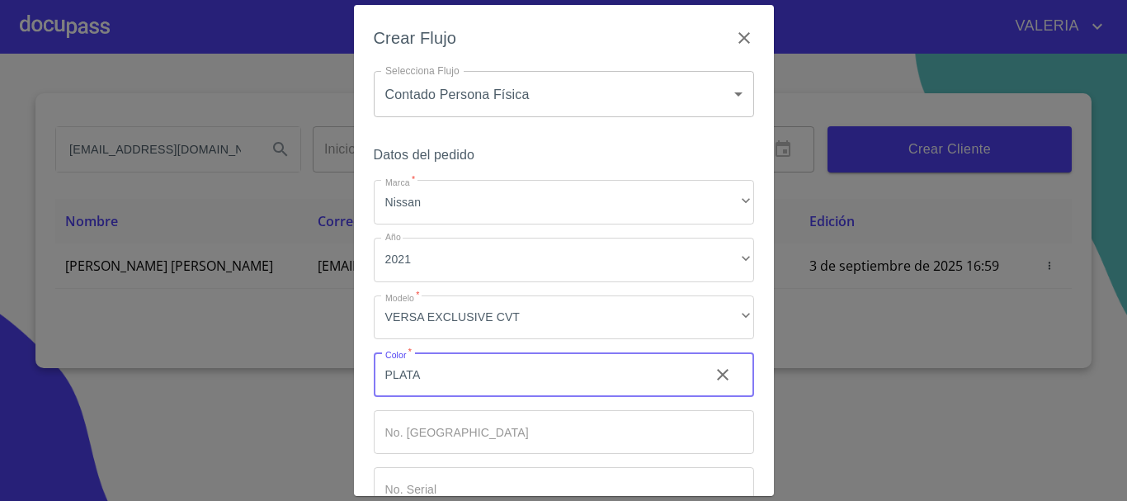
type input "PLATA"
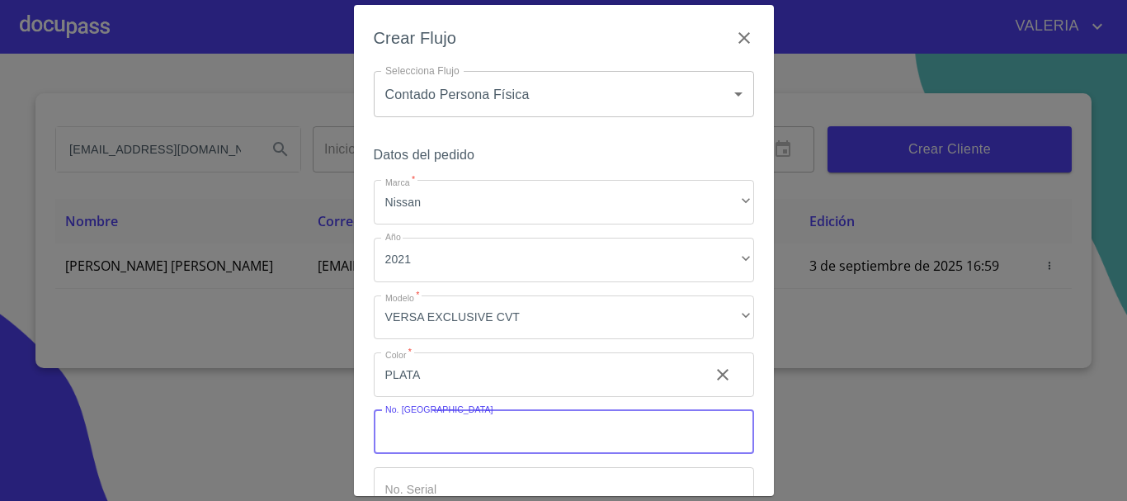
scroll to position [106, 0]
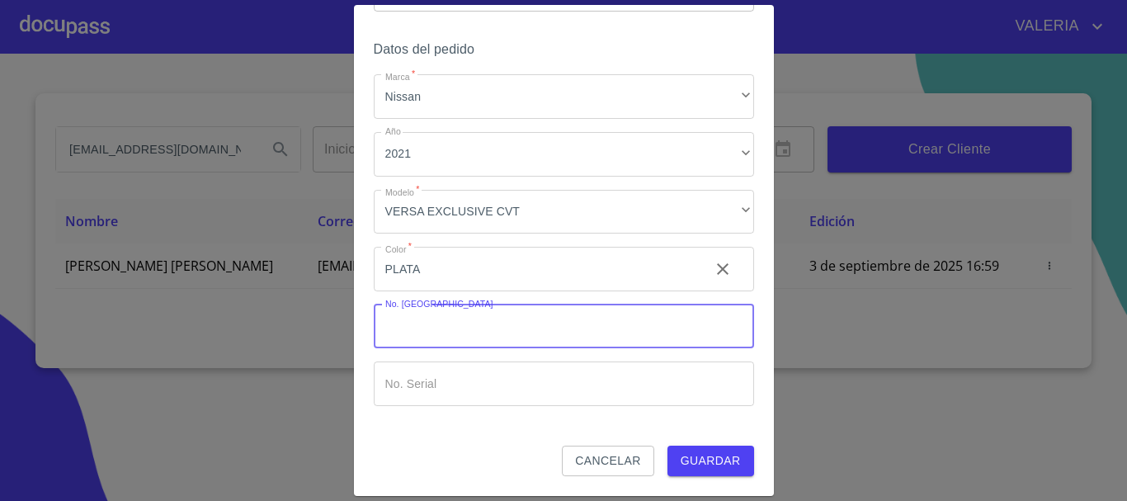
click at [725, 467] on span "Guardar" at bounding box center [710, 460] width 60 height 21
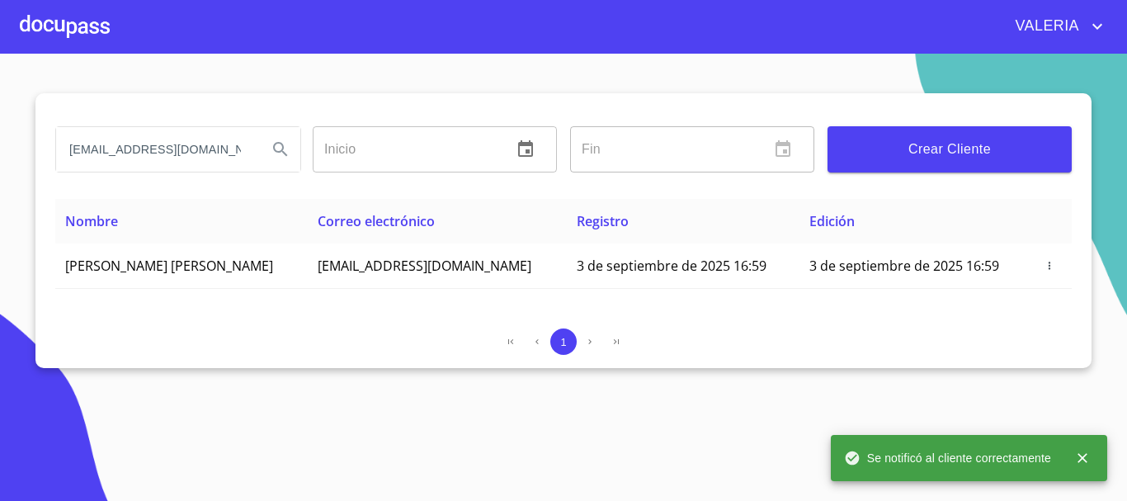
click at [76, 23] on div at bounding box center [65, 26] width 90 height 53
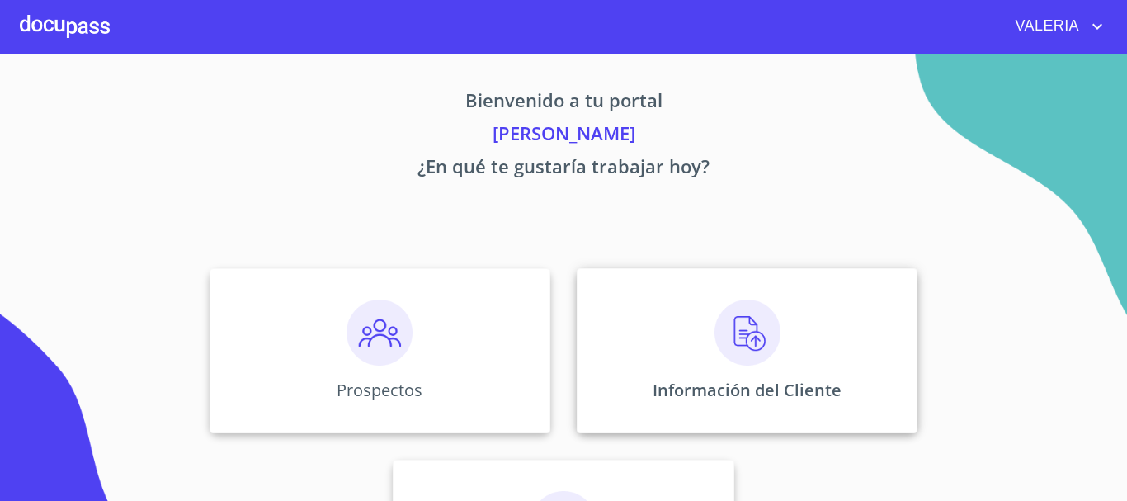
click at [727, 348] on img at bounding box center [747, 332] width 66 height 66
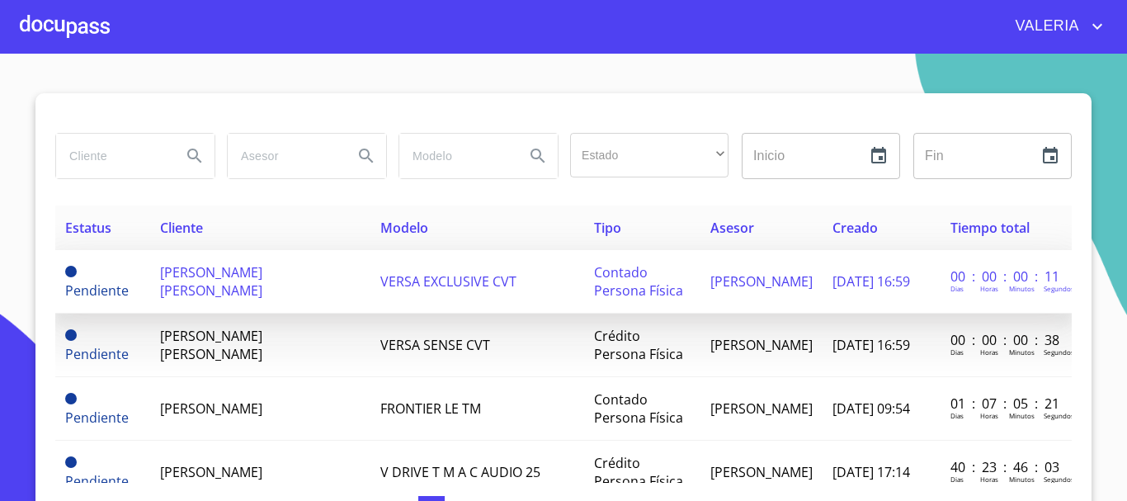
click at [208, 286] on span "[PERSON_NAME] [PERSON_NAME]" at bounding box center [211, 281] width 102 height 36
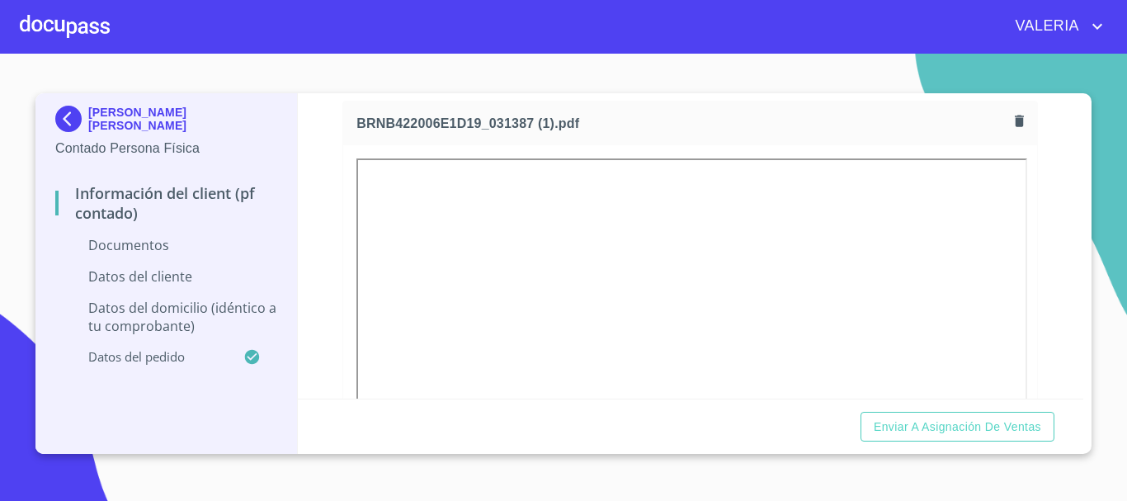
scroll to position [247, 0]
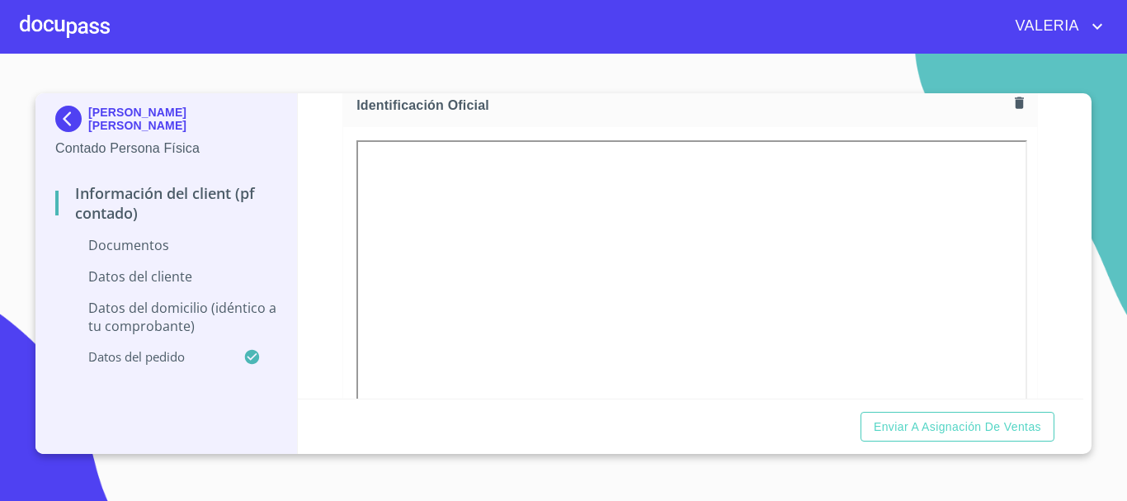
click at [1008, 102] on button "button" at bounding box center [1019, 103] width 22 height 22
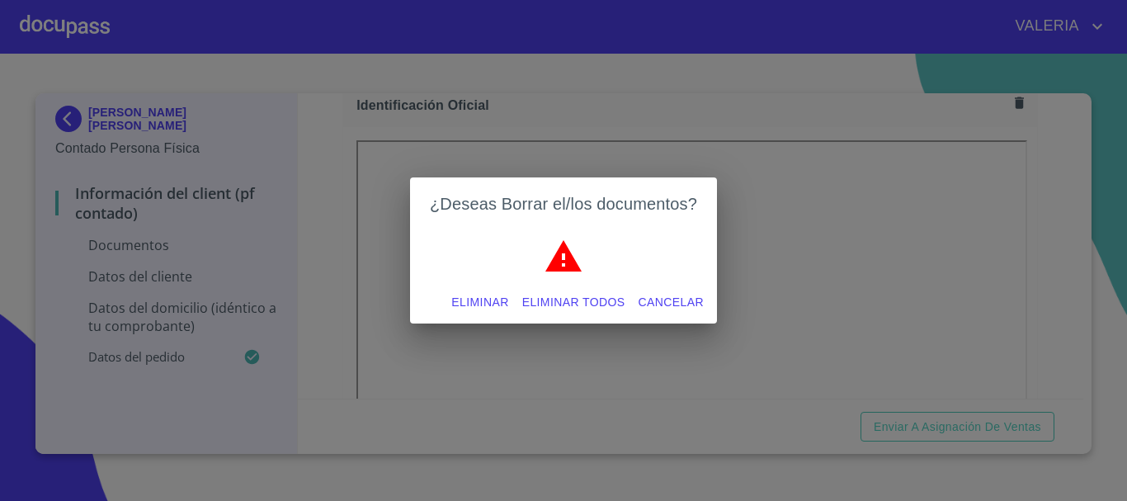
click at [539, 298] on span "Eliminar todos" at bounding box center [573, 302] width 103 height 21
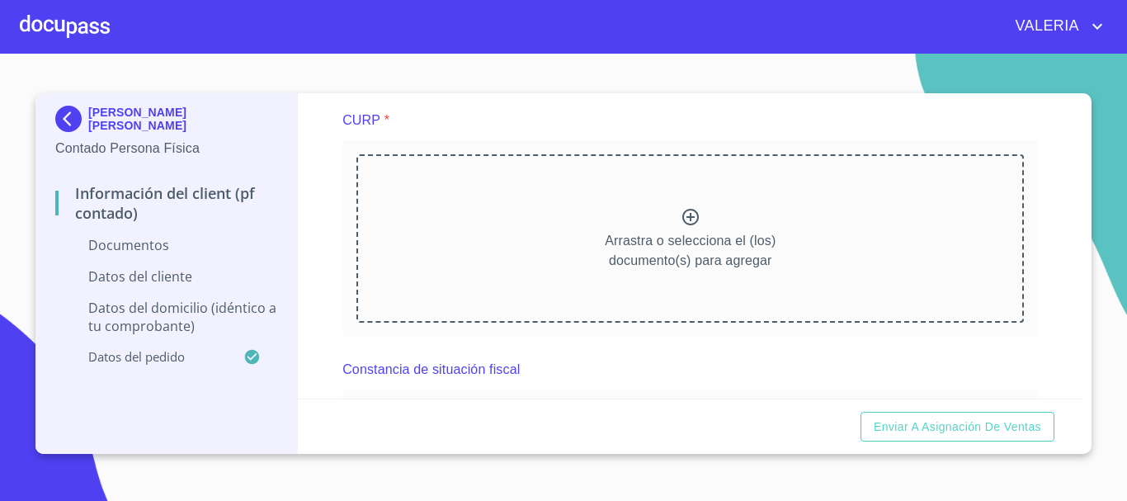
scroll to position [1565, 0]
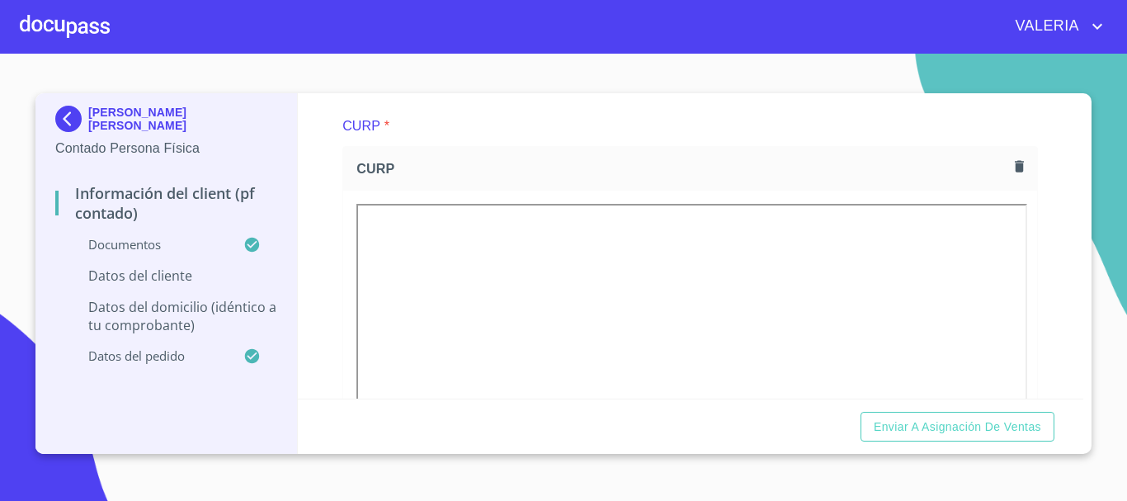
click at [334, 301] on div "Información del Client (PF contado) Documentos Documento de identificación.   *…" at bounding box center [691, 245] width 786 height 305
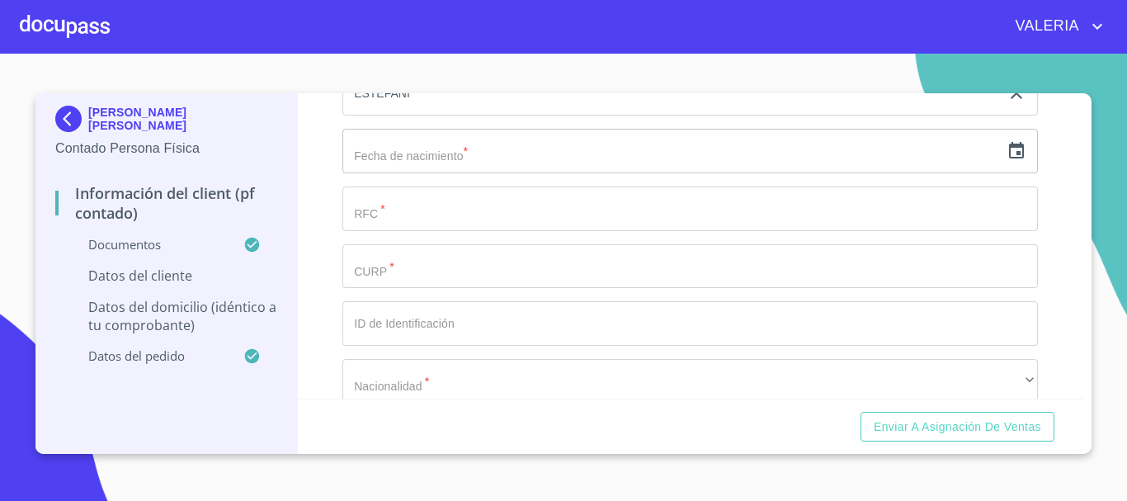
scroll to position [2802, 0]
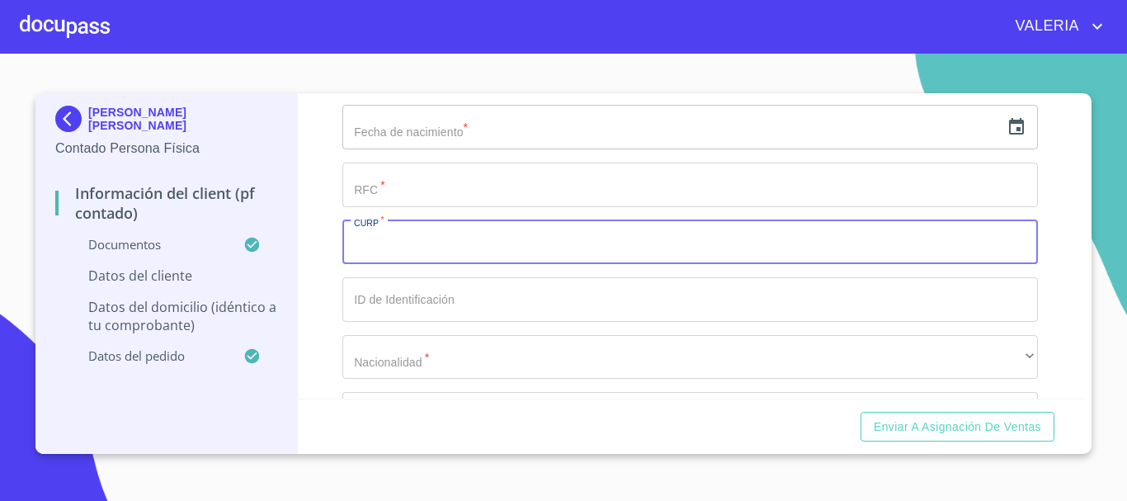
paste input "EIPA970912MJCNDR00"
type input "EIPA970912MJCNDR00"
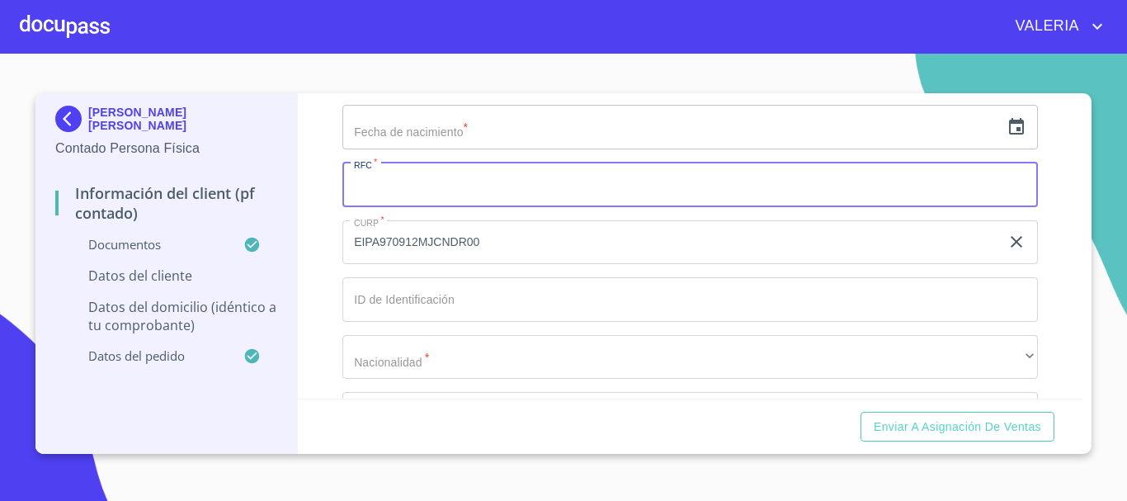
paste input "EIPA970912MJCNDR00"
drag, startPoint x: 498, startPoint y: 209, endPoint x: 421, endPoint y: 218, distance: 78.0
click at [421, 207] on input "EIPA970912MJCNDR00" at bounding box center [670, 184] width 657 height 45
type input "EIPA970912SW3"
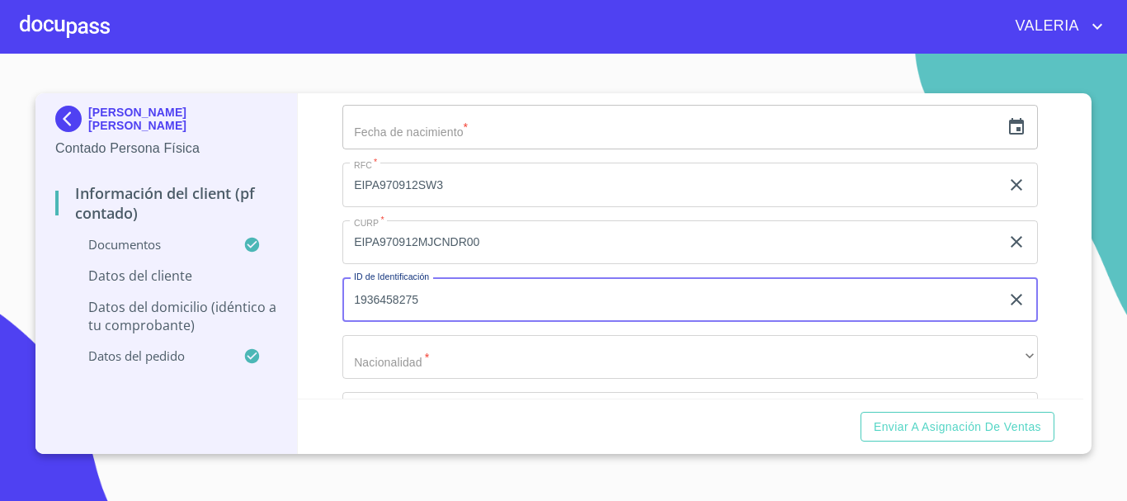
type input "1936458275"
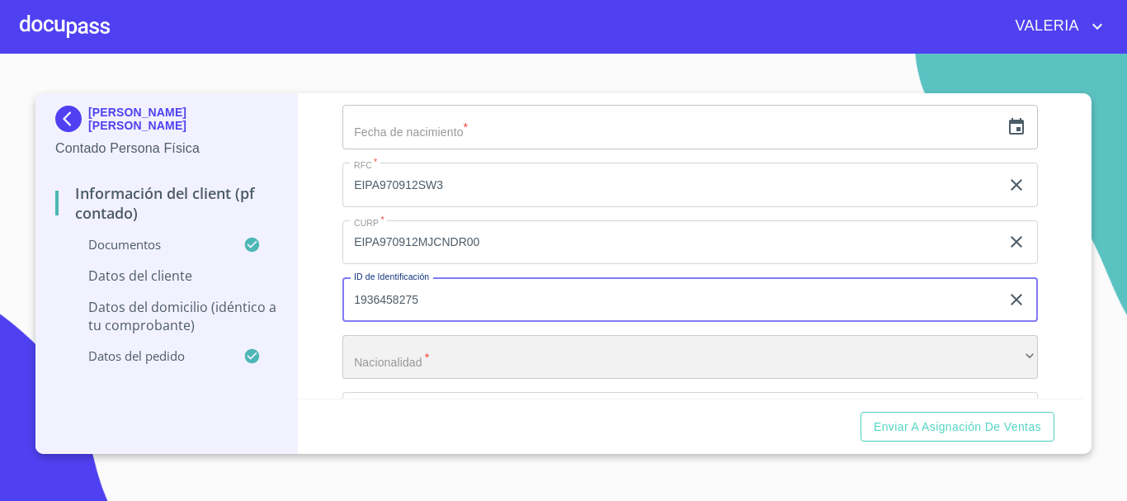
click at [467, 371] on div "​" at bounding box center [689, 357] width 695 height 45
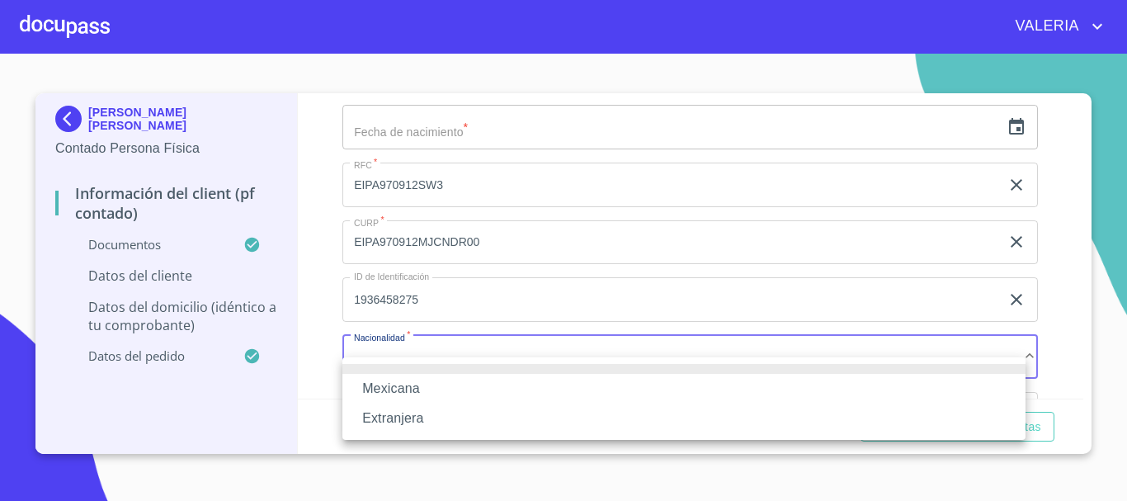
click at [431, 383] on li "Mexicana" at bounding box center [683, 389] width 683 height 30
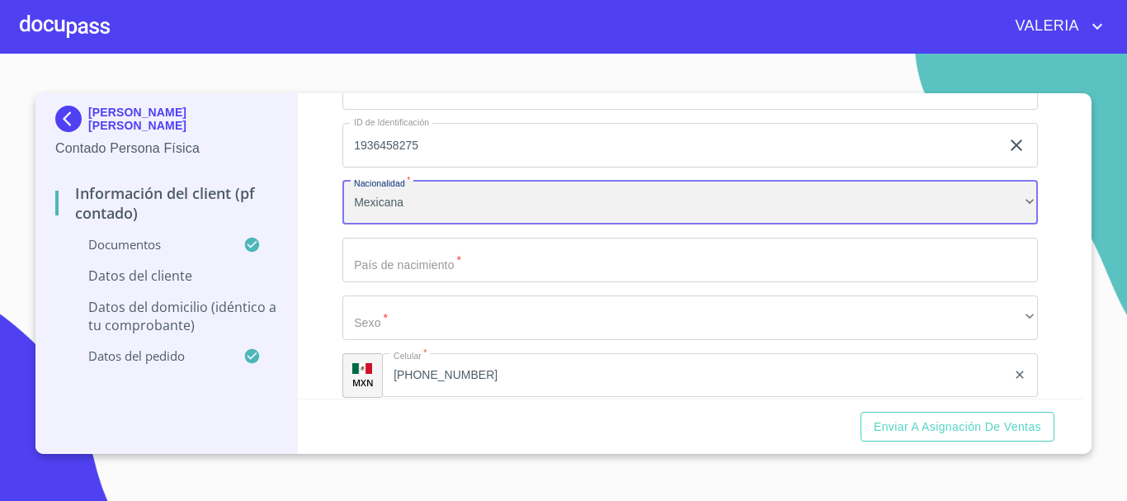
scroll to position [2968, 0]
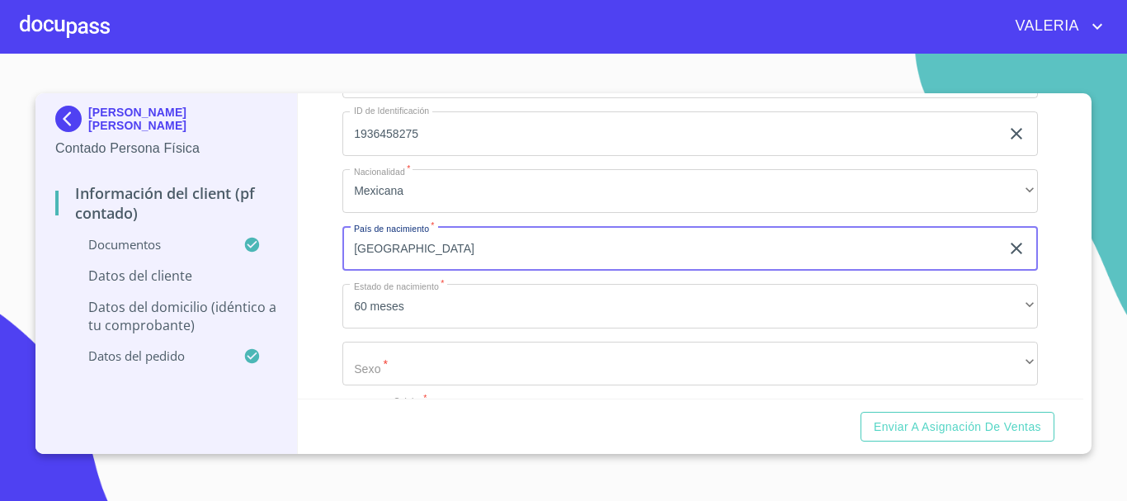
type input "[GEOGRAPHIC_DATA]"
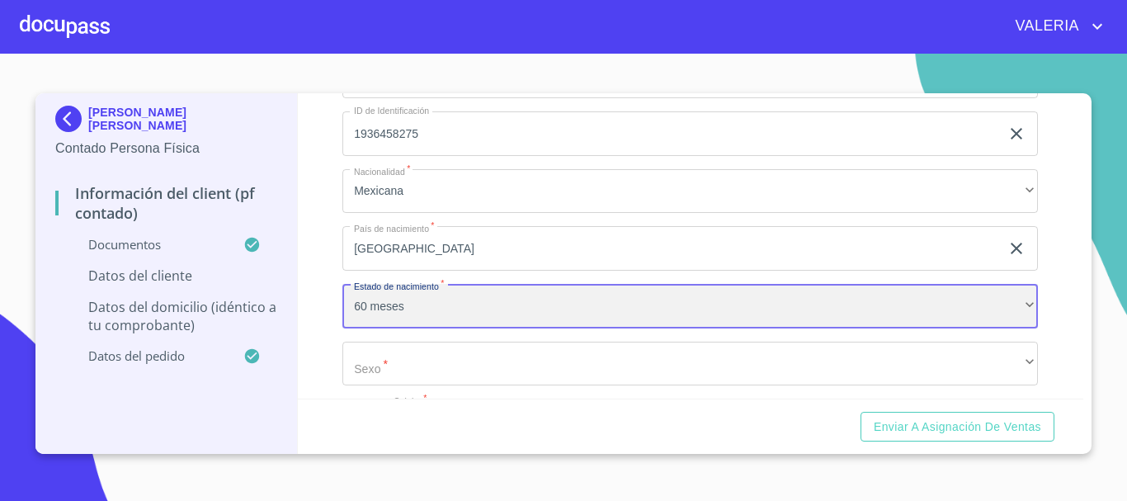
click at [412, 328] on div "60 meses" at bounding box center [689, 306] width 695 height 45
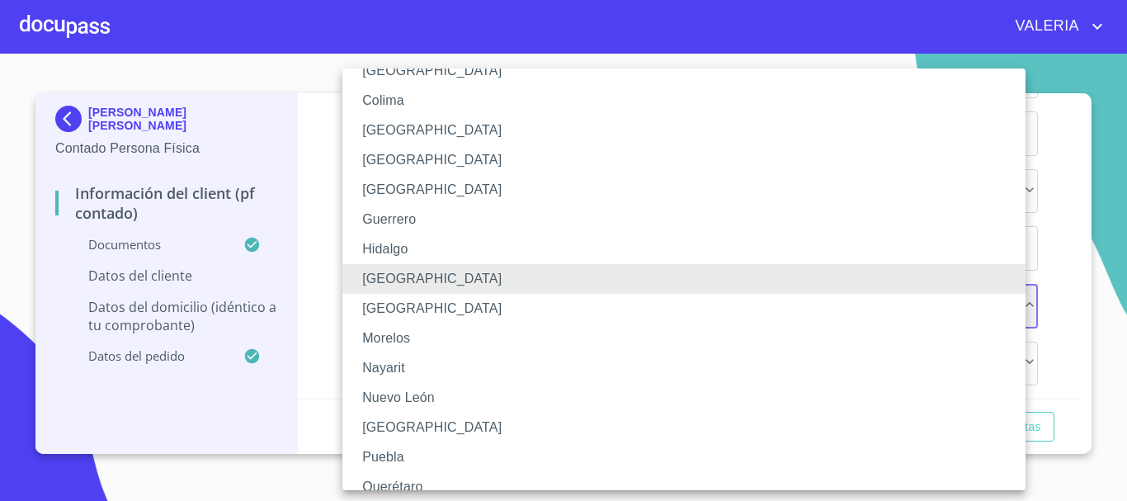
scroll to position [236, 0]
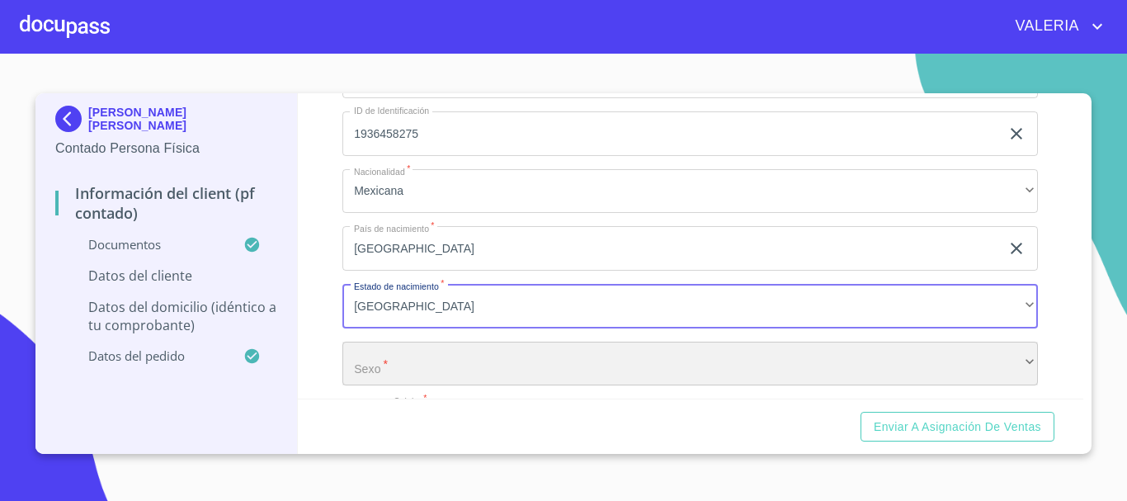
click at [388, 386] on div "​" at bounding box center [689, 363] width 695 height 45
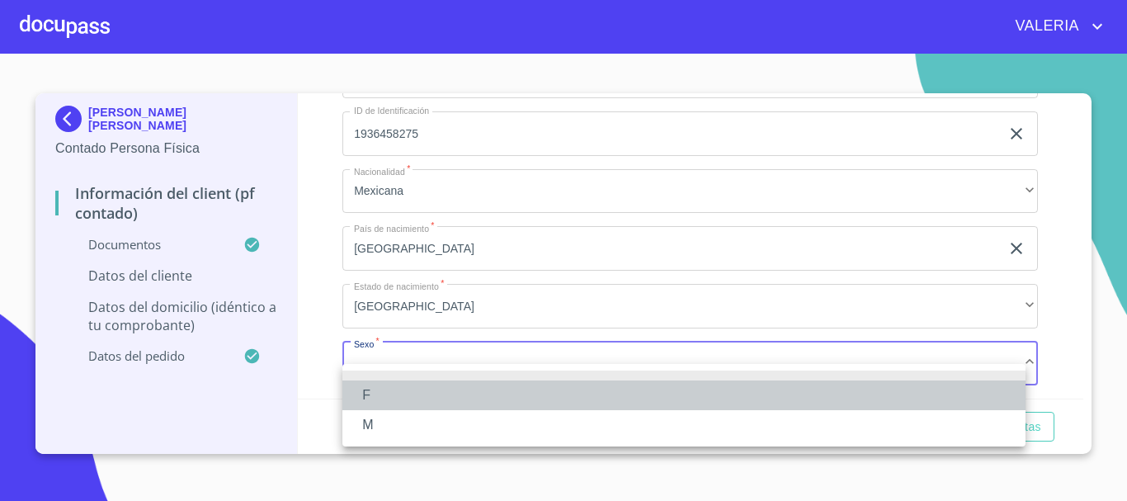
click at [398, 398] on li "F" at bounding box center [683, 395] width 683 height 30
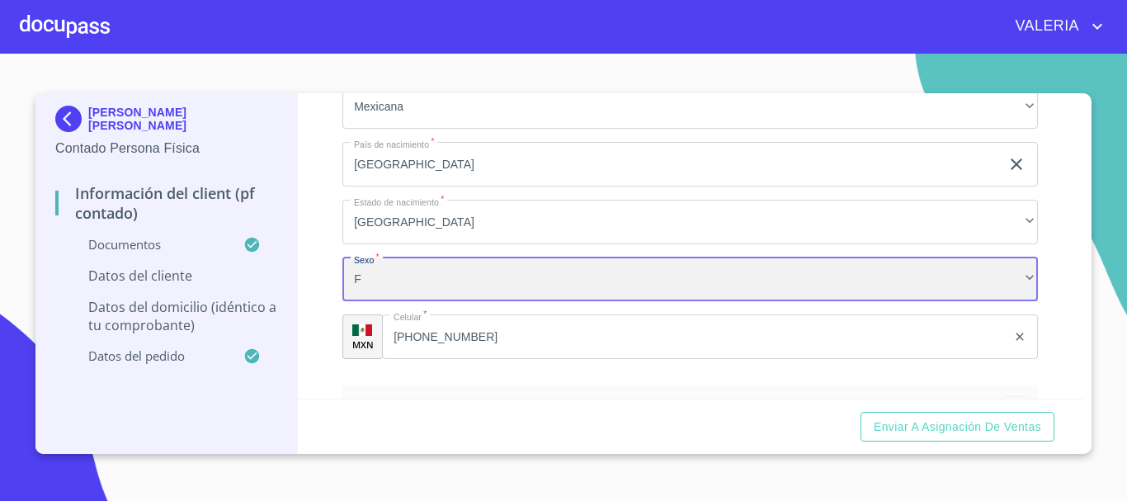
scroll to position [3223, 0]
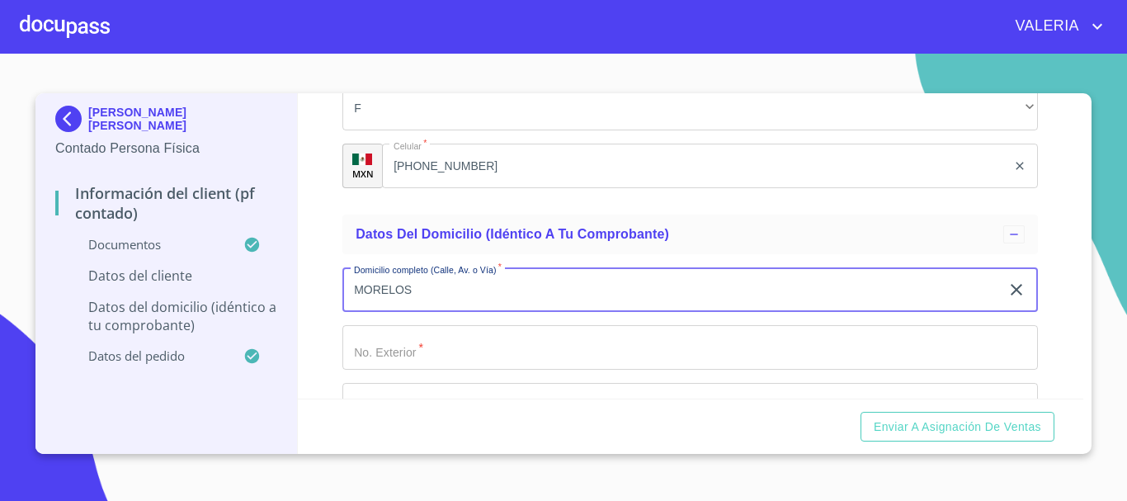
type input "MORELOS"
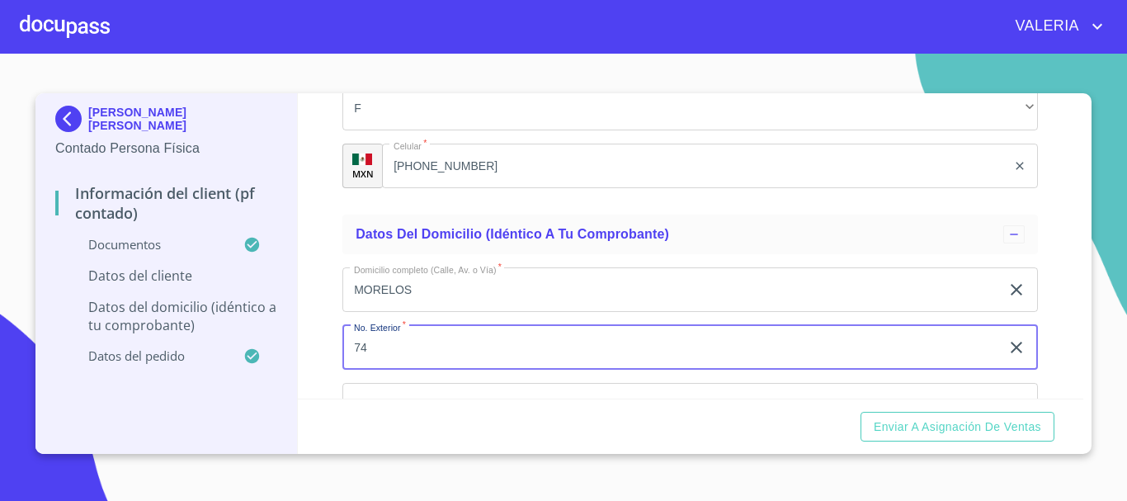
scroll to position [3402, 0]
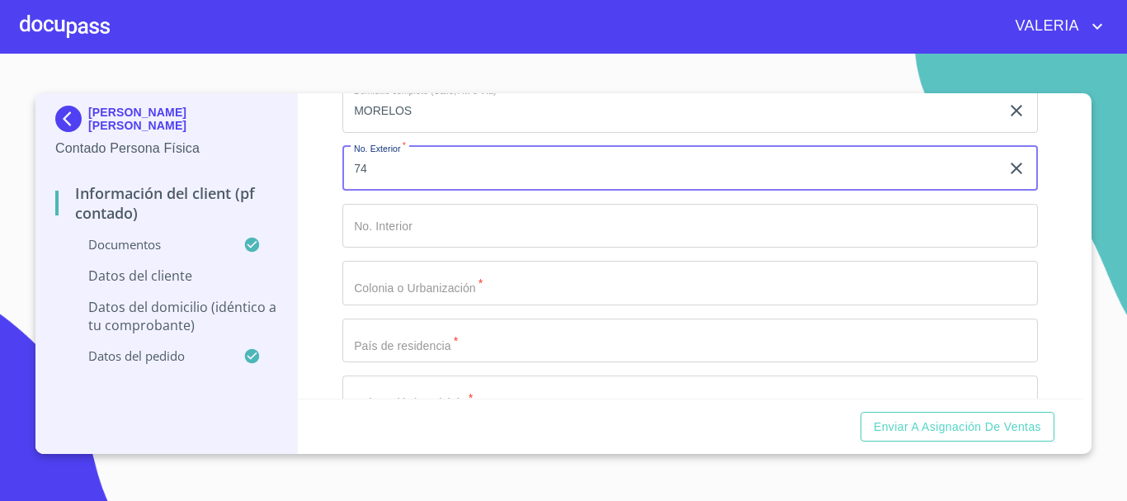
drag, startPoint x: 432, startPoint y: 187, endPoint x: 0, endPoint y: 309, distance: 449.1
click at [143, 217] on div "[PERSON_NAME] [PERSON_NAME] Contado Persona Física Información del Client (PF c…" at bounding box center [558, 273] width 1047 height 360
type input "47"
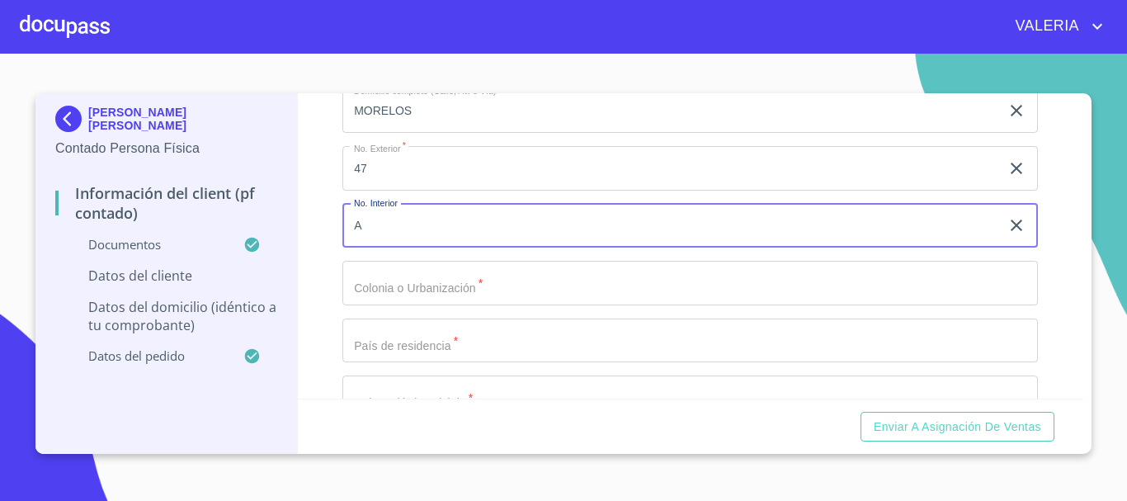
type input "A"
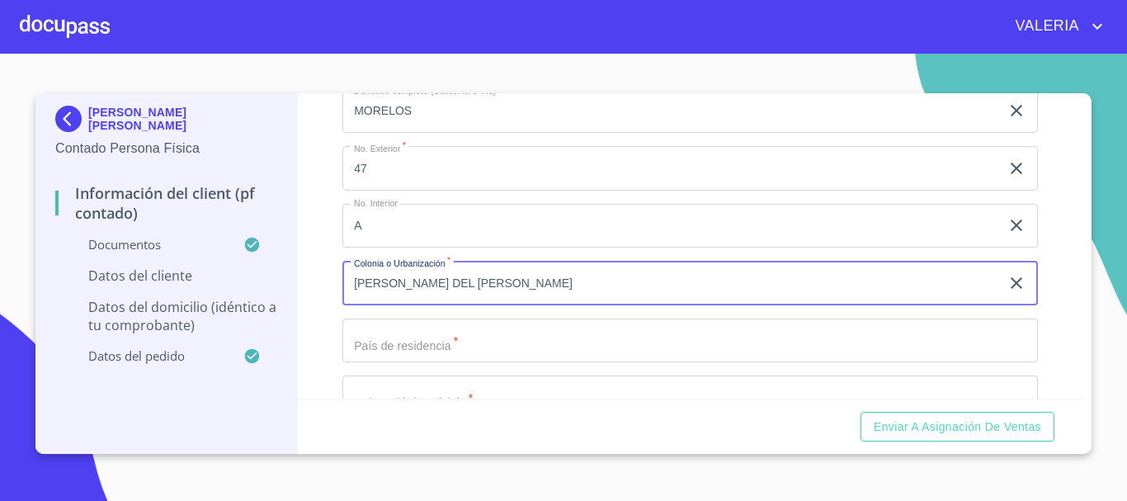
type input "[PERSON_NAME] DEL [PERSON_NAME]"
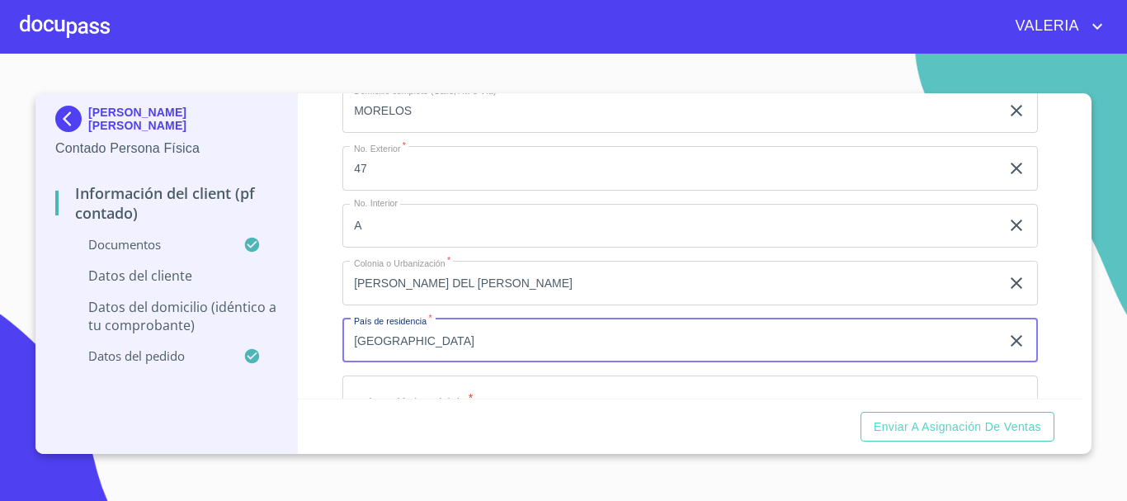
type input "[GEOGRAPHIC_DATA]"
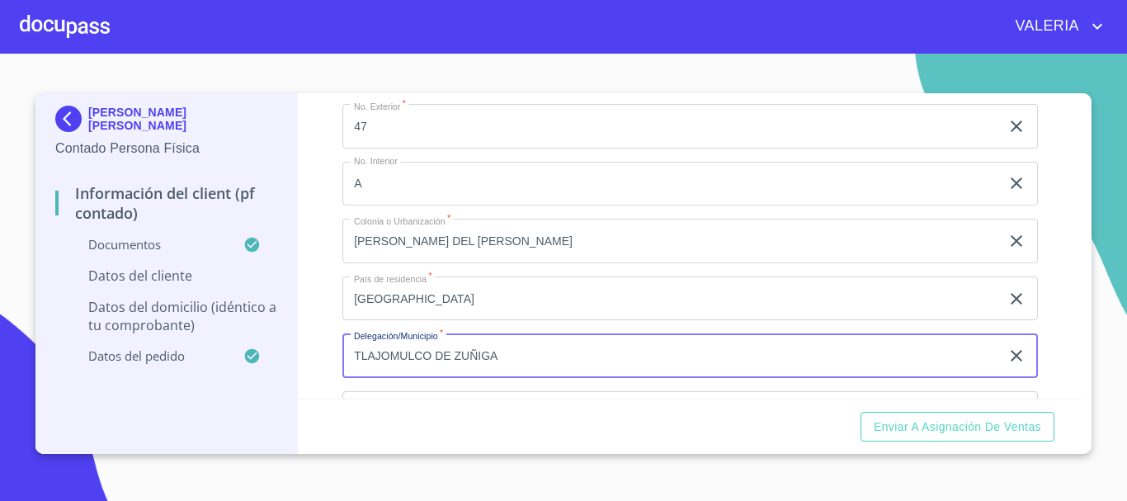
type input "TLAJOMULCO DE ZUÑIGA"
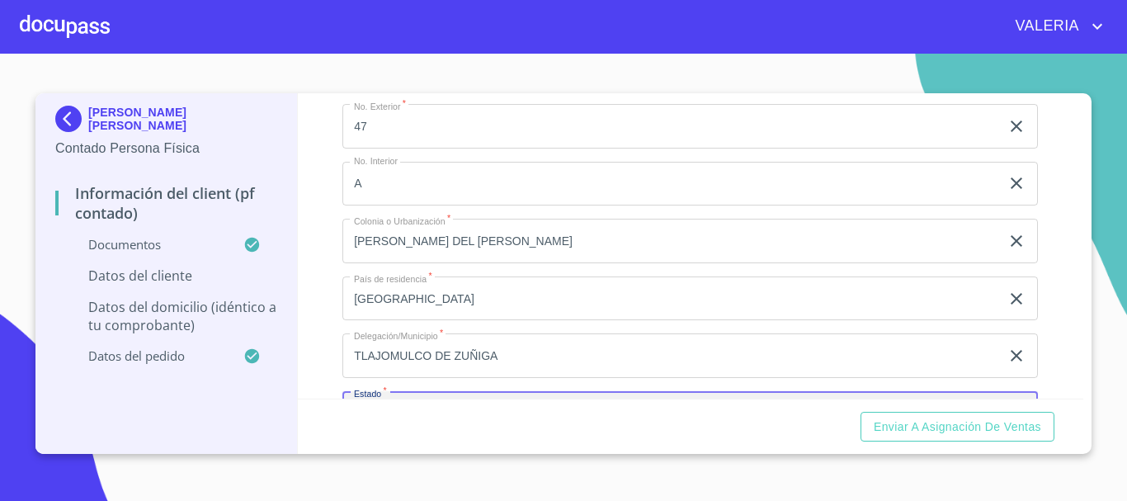
scroll to position [3631, 0]
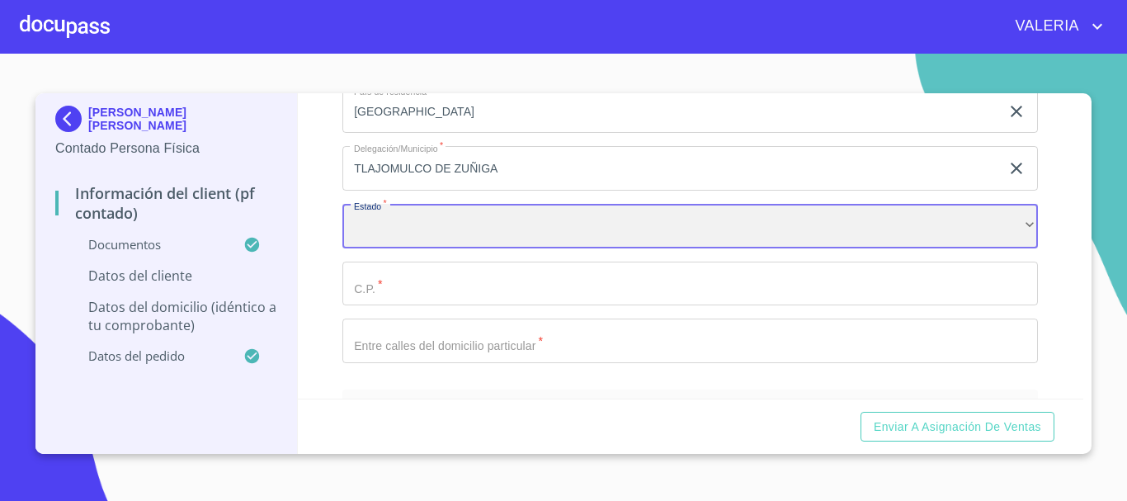
click at [347, 242] on div "​" at bounding box center [689, 226] width 695 height 45
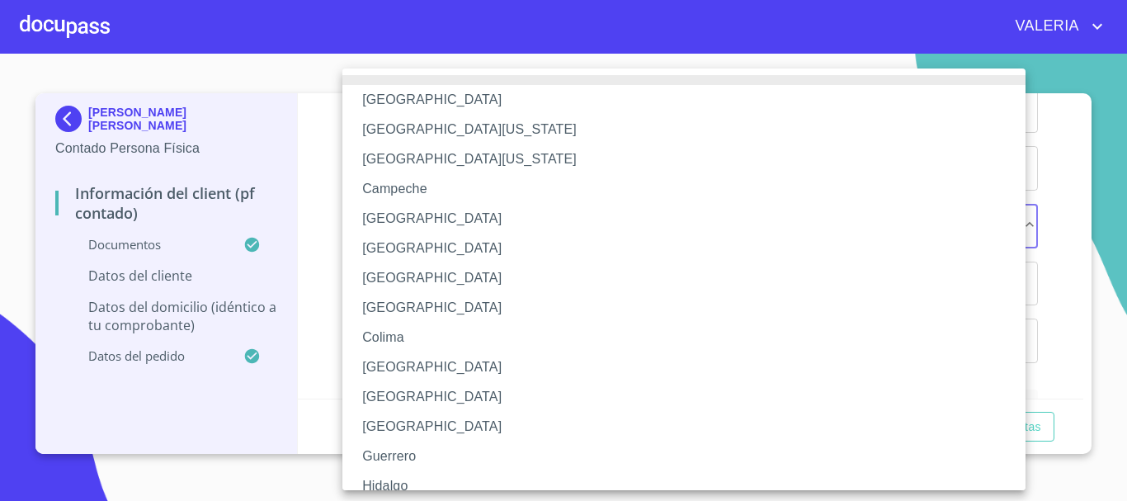
scroll to position [237, 0]
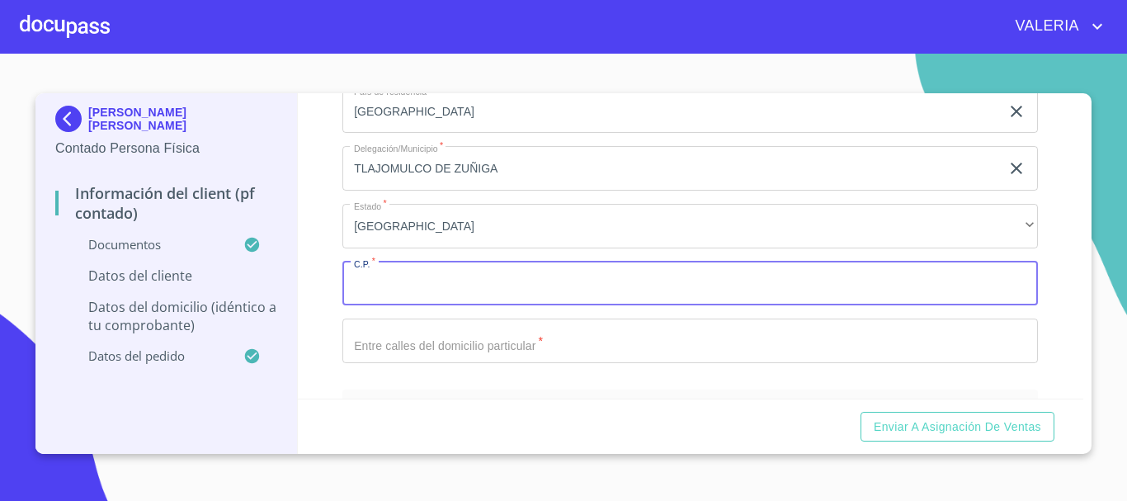
click at [411, 293] on input "Documento de identificación.   *" at bounding box center [689, 283] width 695 height 45
type input "45653"
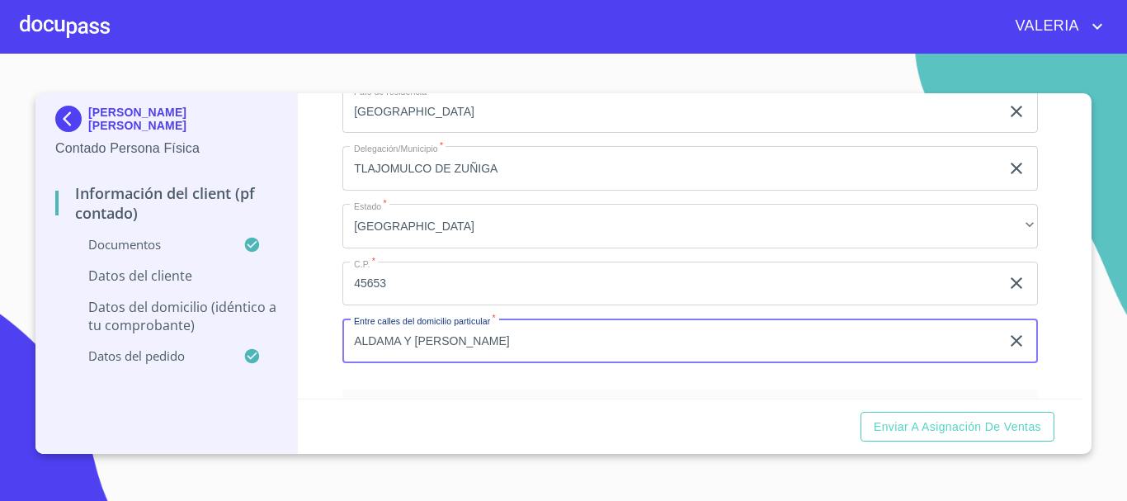
type input "ALDAMA Y [PERSON_NAME]"
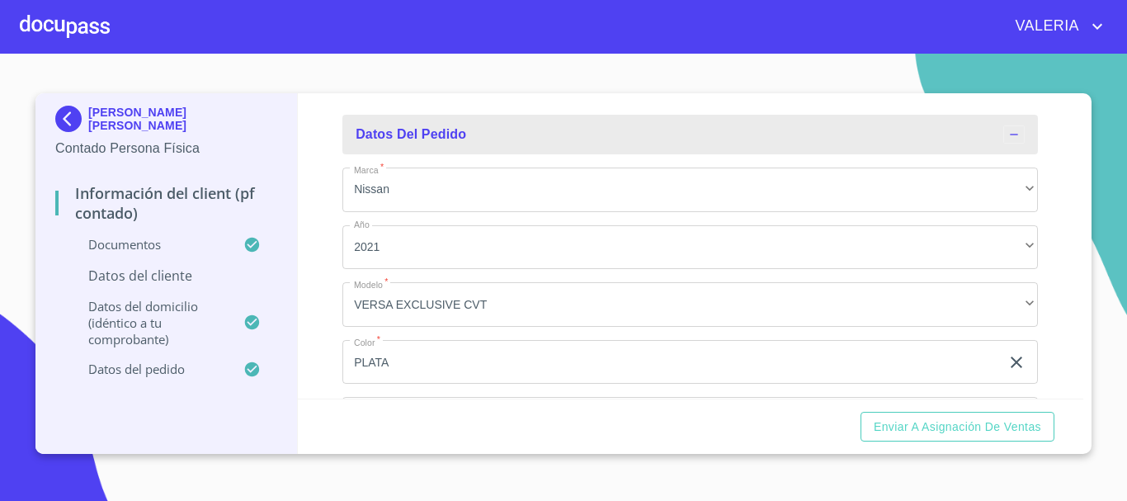
scroll to position [4046, 0]
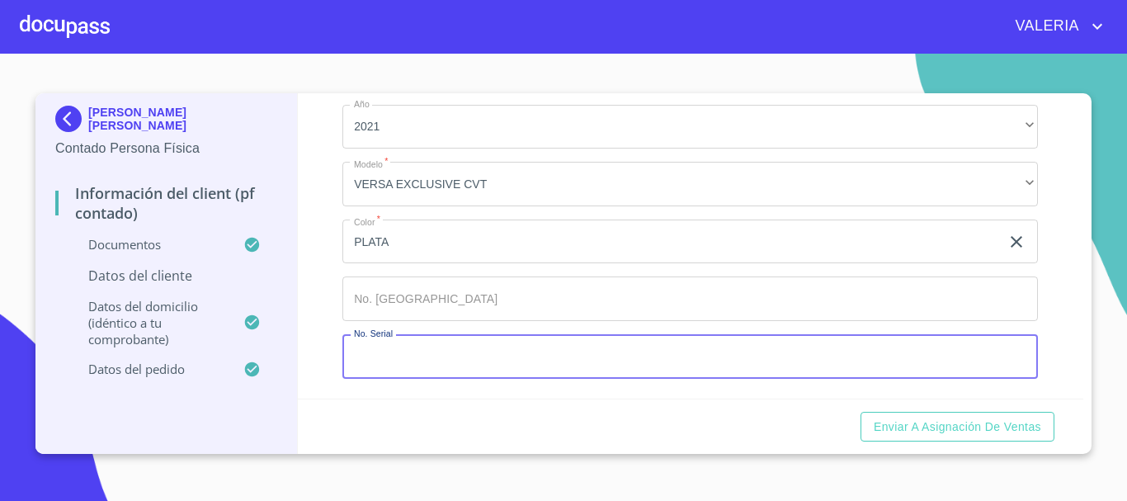
paste input "U845573"
type input "U845573"
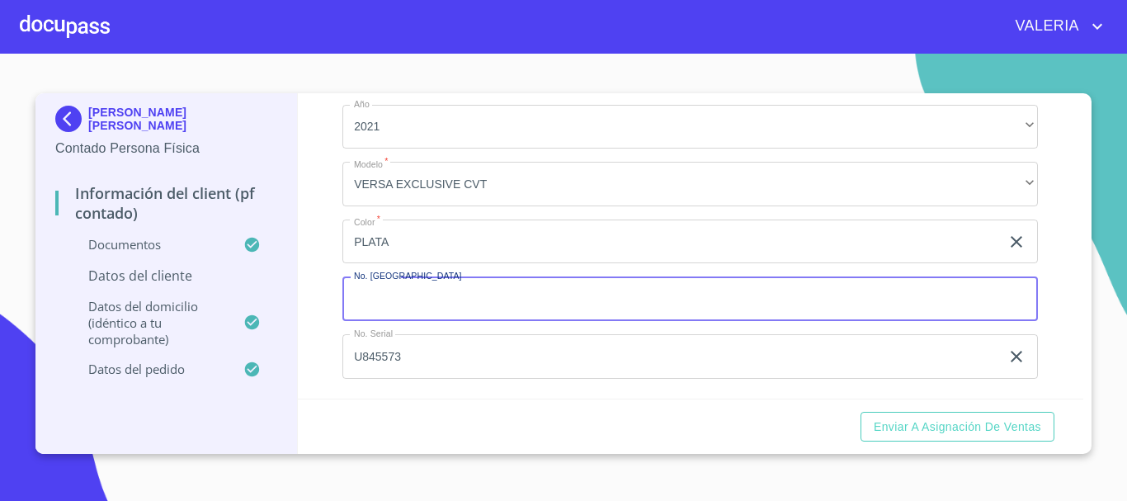
click at [451, 299] on input "Documento de identificación.   *" at bounding box center [689, 298] width 695 height 45
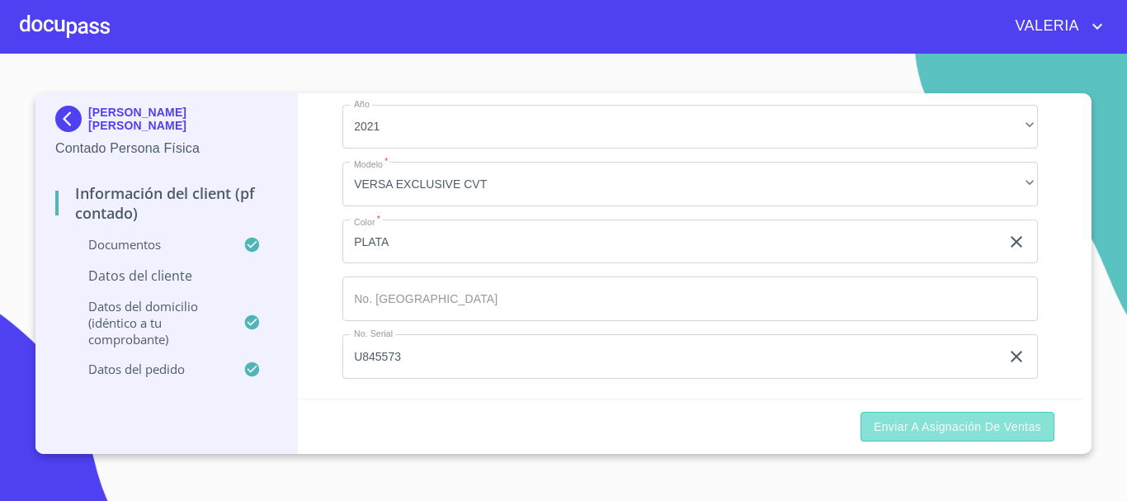
click at [957, 440] on button "Enviar a Asignación de Ventas" at bounding box center [957, 427] width 194 height 31
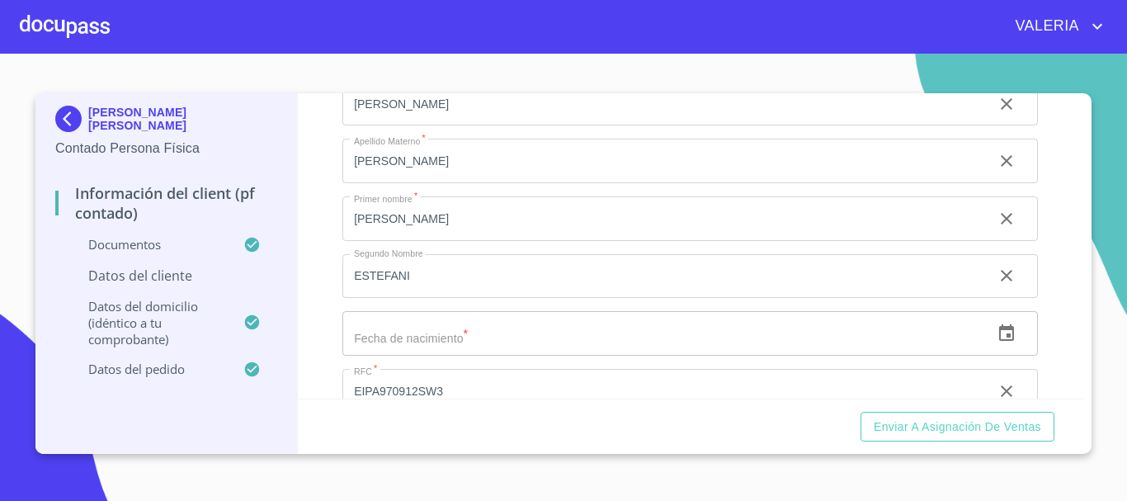
scroll to position [2644, 0]
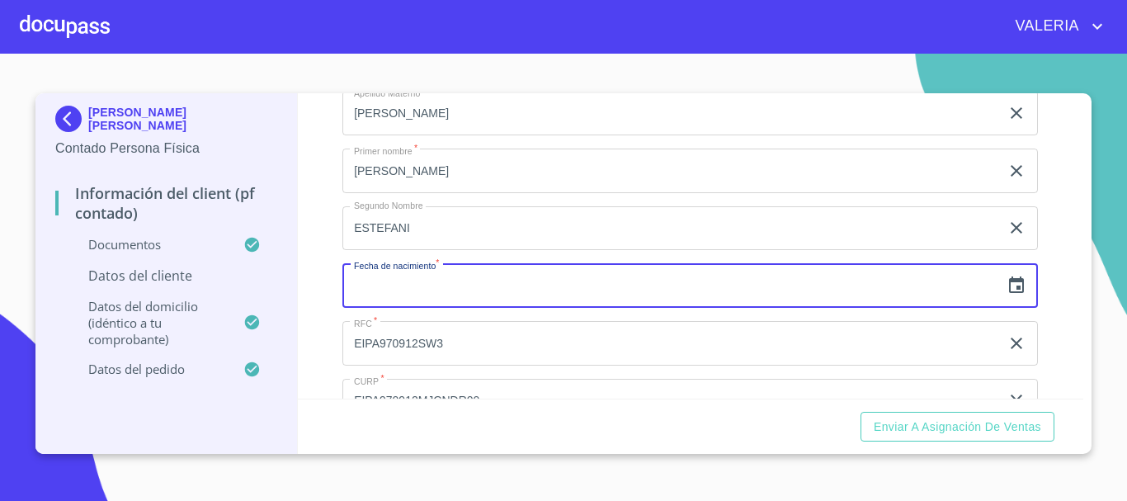
click at [451, 308] on input "text" at bounding box center [670, 285] width 657 height 45
click at [1009, 293] on icon "button" at bounding box center [1016, 284] width 15 height 16
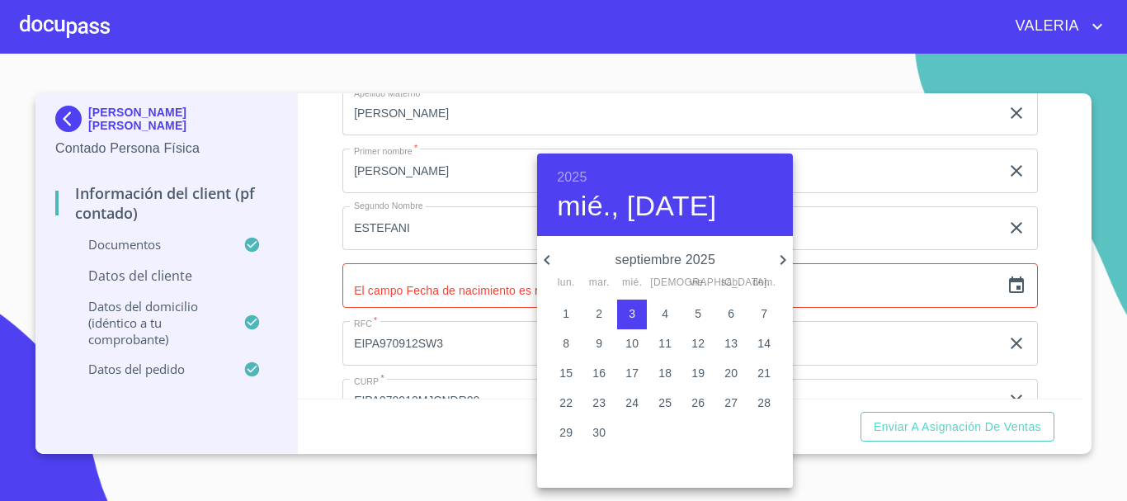
click at [932, 177] on div at bounding box center [563, 250] width 1127 height 501
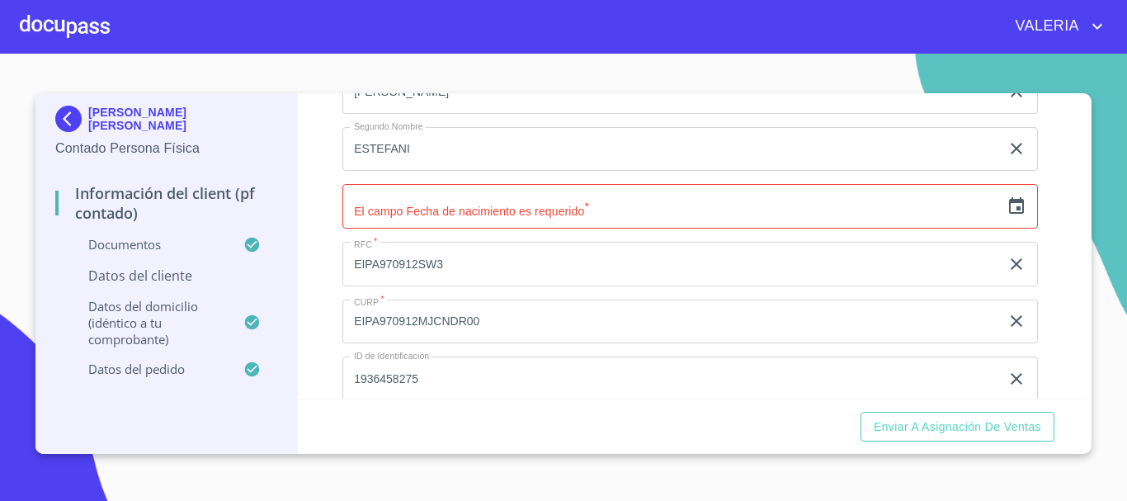
scroll to position [2727, 0]
click at [1006, 213] on icon "button" at bounding box center [1016, 203] width 20 height 20
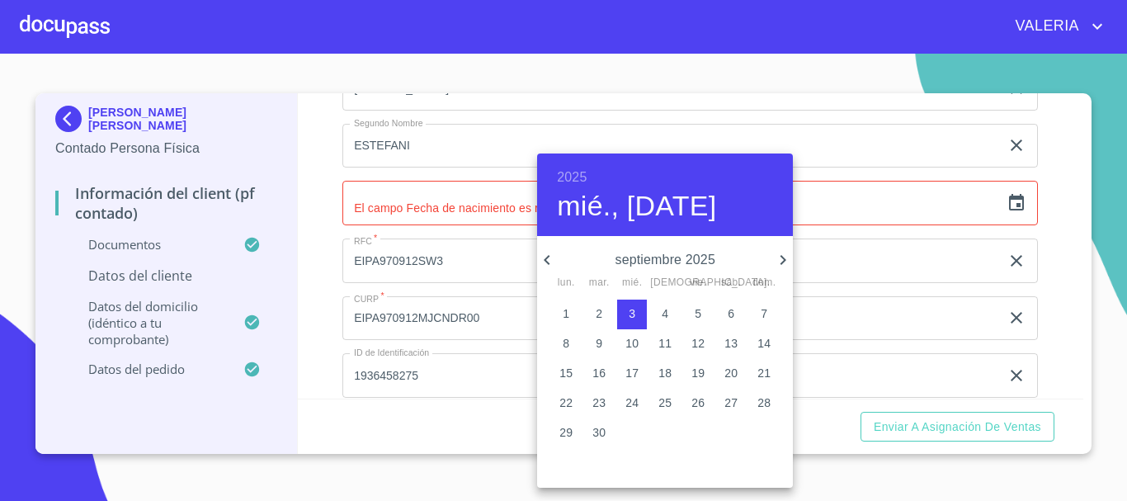
drag, startPoint x: 586, startPoint y: 176, endPoint x: 586, endPoint y: 204, distance: 27.2
click at [585, 177] on h6 "2025" at bounding box center [572, 177] width 30 height 23
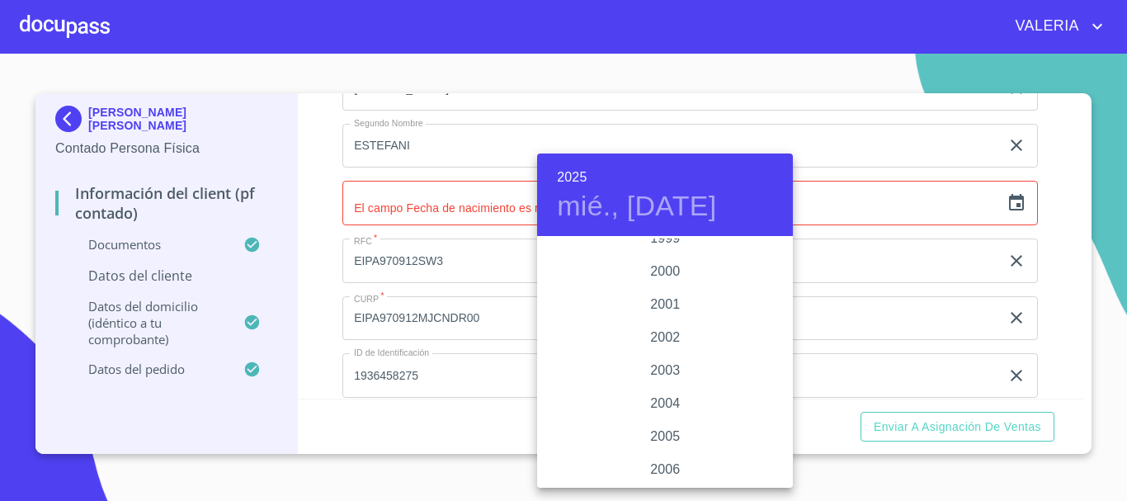
scroll to position [2375, 0]
click at [657, 250] on div "1997" at bounding box center [665, 254] width 256 height 33
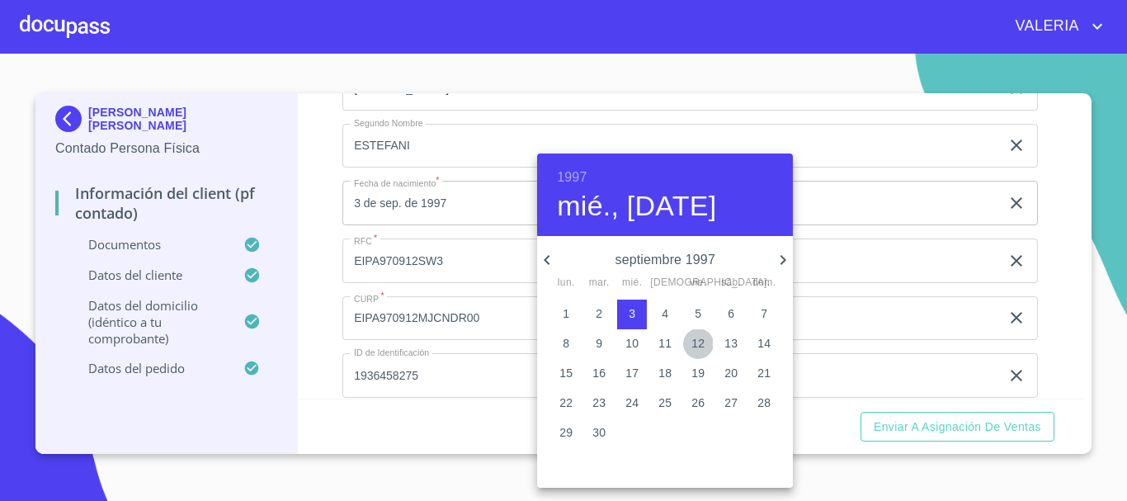
drag, startPoint x: 700, startPoint y: 342, endPoint x: 741, endPoint y: 359, distance: 44.4
click at [699, 342] on p "12" at bounding box center [697, 343] width 13 height 16
type input "12 de sep. de 1997"
click at [870, 361] on div at bounding box center [563, 250] width 1127 height 501
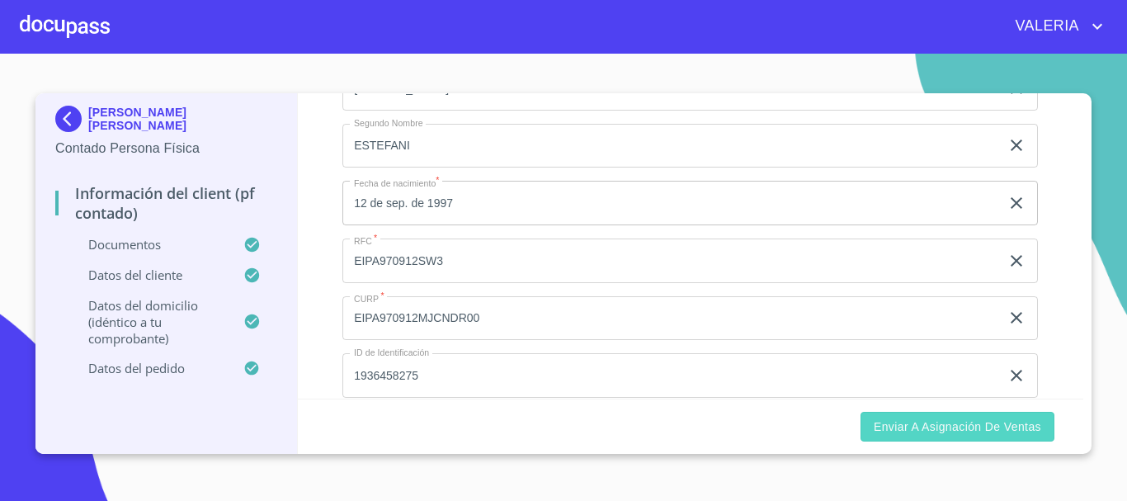
click at [986, 431] on span "Enviar a Asignación de Ventas" at bounding box center [956, 426] width 167 height 21
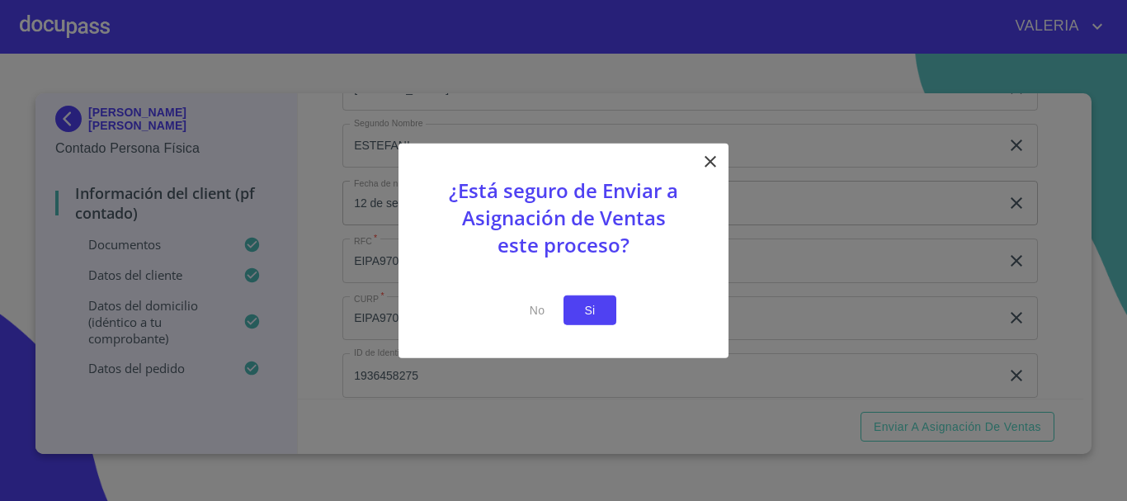
click at [589, 311] on span "Si" at bounding box center [589, 309] width 26 height 21
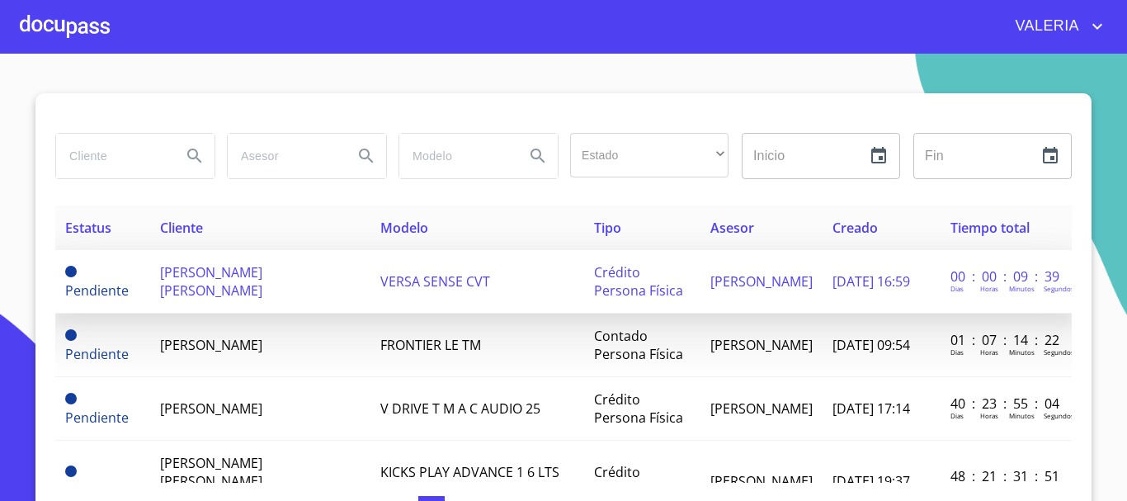
click at [279, 281] on td "[PERSON_NAME] [PERSON_NAME]" at bounding box center [260, 282] width 220 height 64
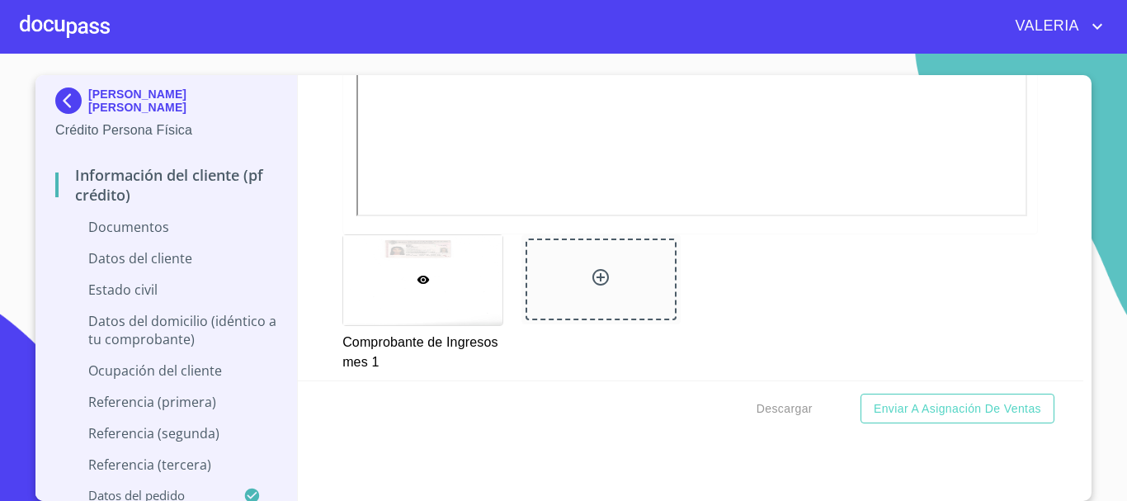
scroll to position [2062, 0]
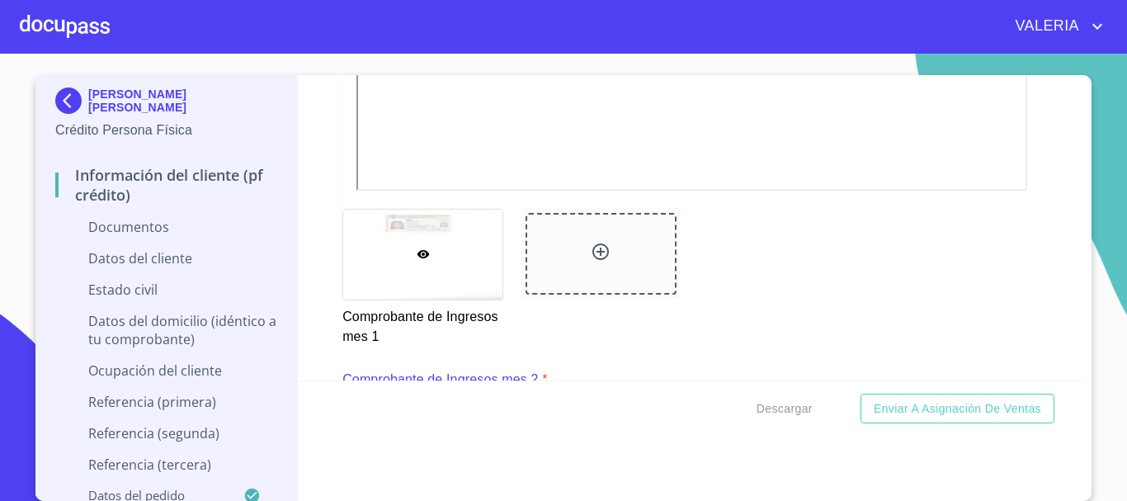
click at [526, 351] on div at bounding box center [600, 278] width 179 height 158
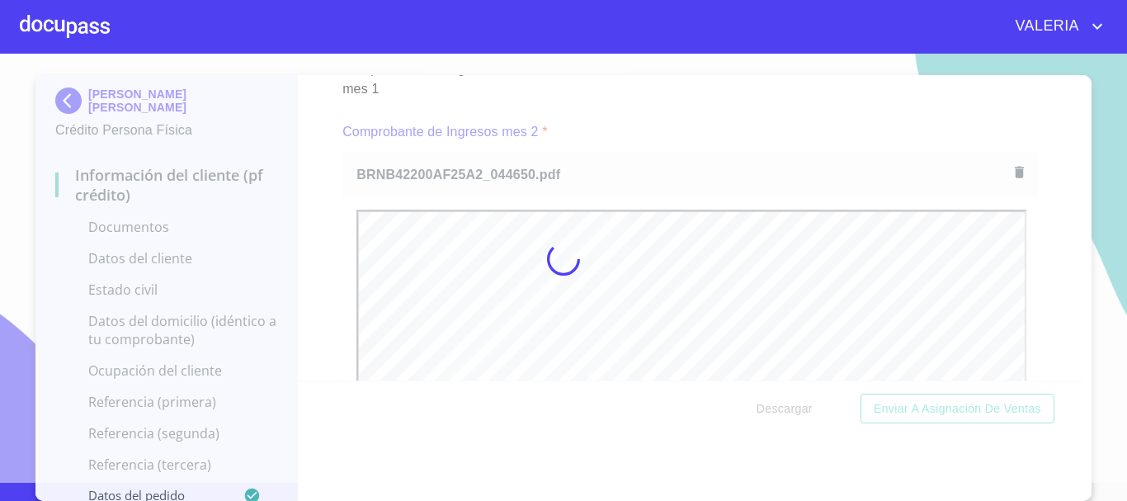
scroll to position [0, 0]
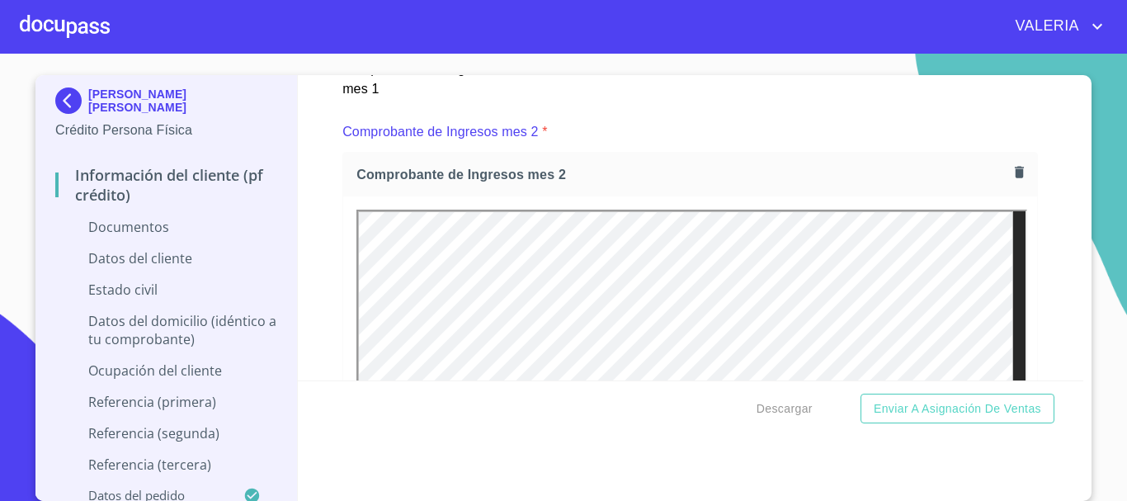
click at [623, 152] on div "Comprobante de Ingresos mes 2 *" at bounding box center [689, 132] width 695 height 40
click at [1011, 183] on button "button" at bounding box center [1019, 172] width 22 height 22
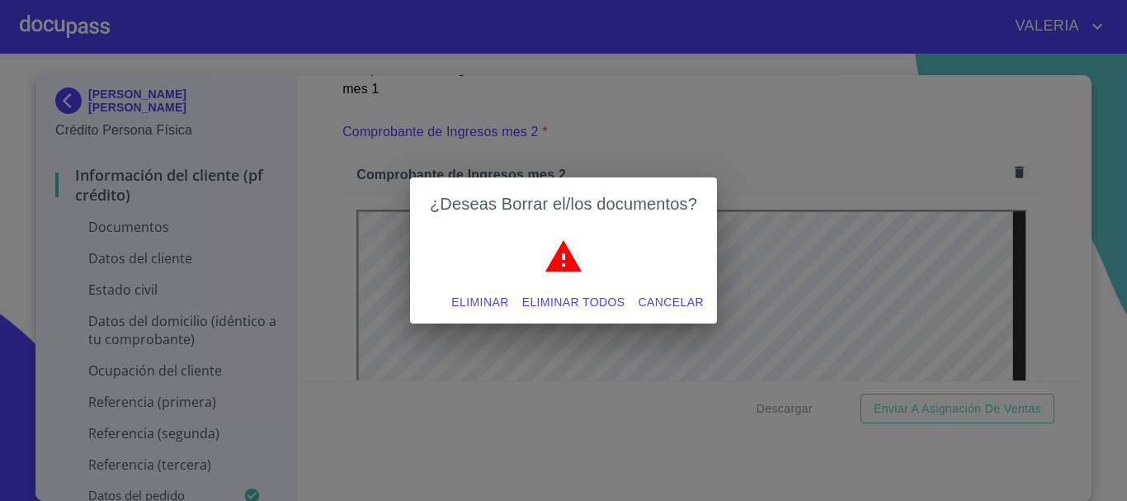
click at [568, 313] on button "Eliminar todos" at bounding box center [573, 302] width 116 height 31
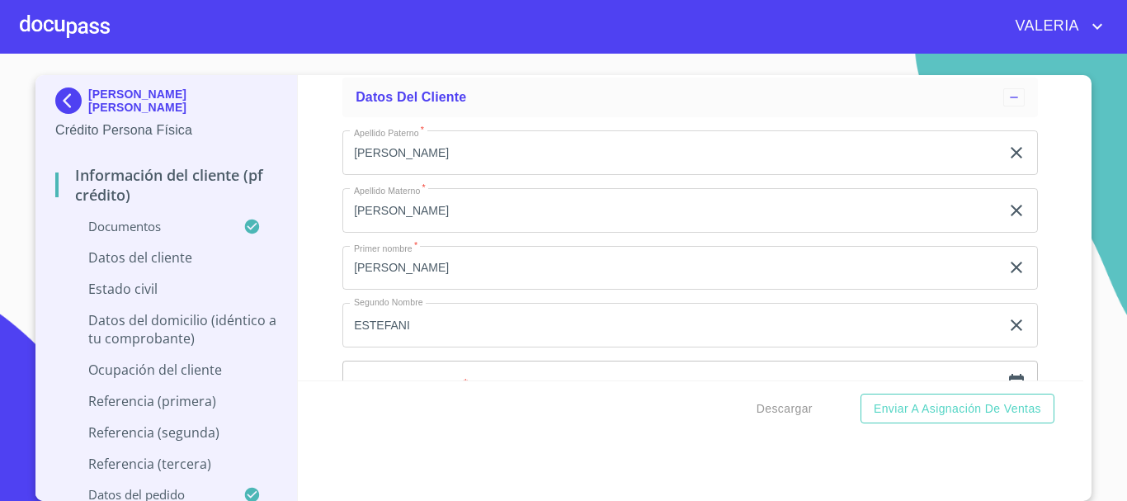
scroll to position [4783, 0]
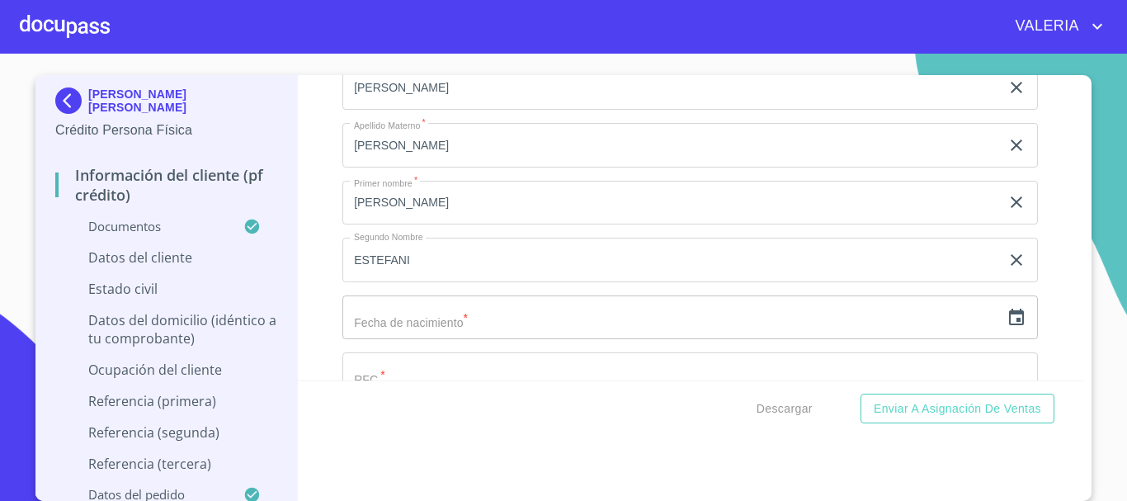
click at [394, 340] on input "text" at bounding box center [670, 317] width 657 height 45
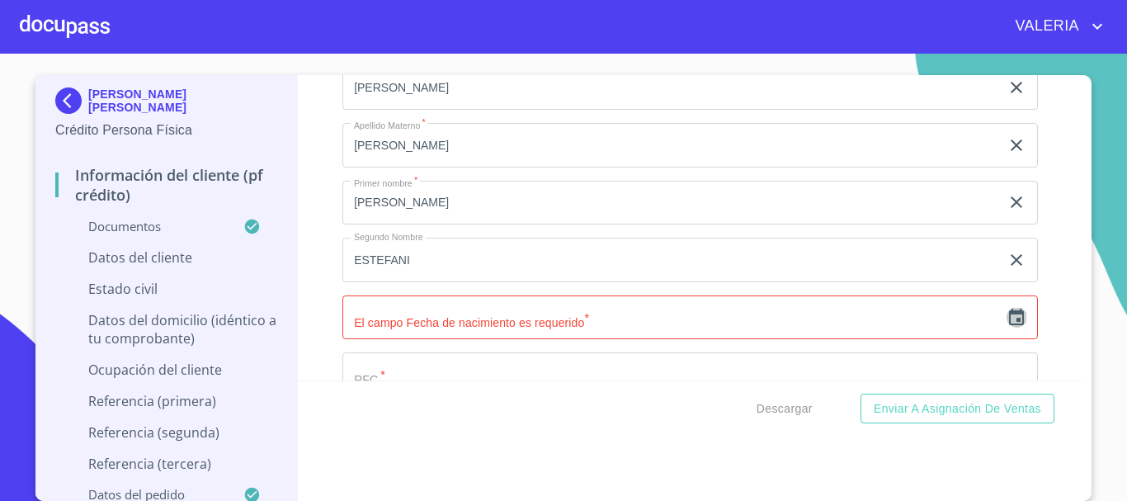
click at [1009, 325] on icon "button" at bounding box center [1016, 316] width 15 height 16
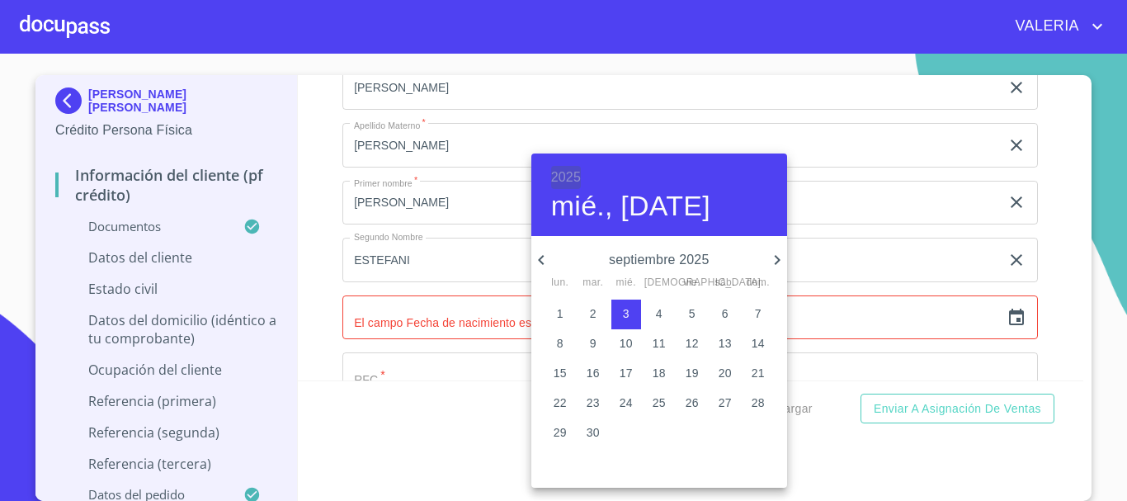
click at [563, 179] on h6 "2025" at bounding box center [566, 177] width 30 height 23
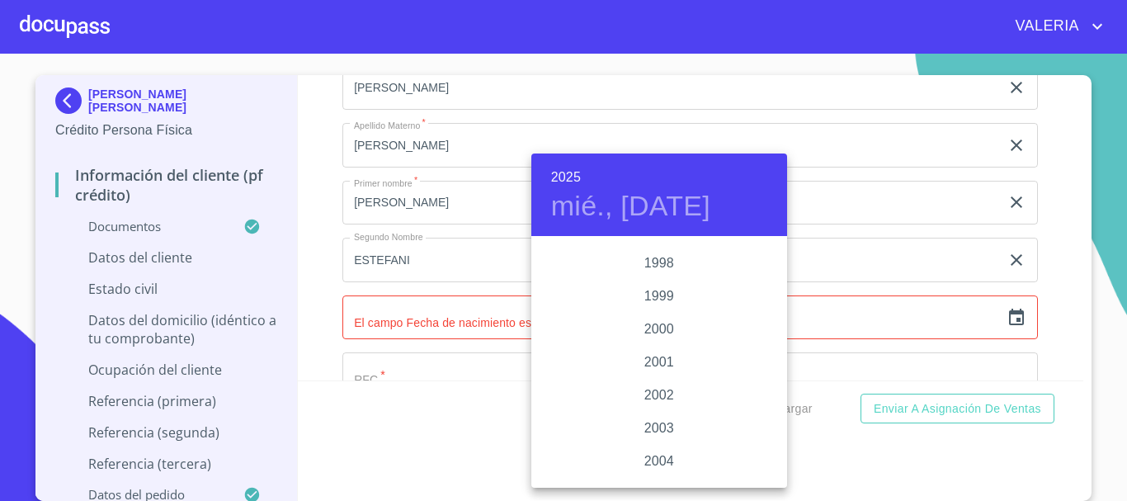
scroll to position [2375, 0]
click at [664, 252] on div "1997" at bounding box center [659, 254] width 256 height 33
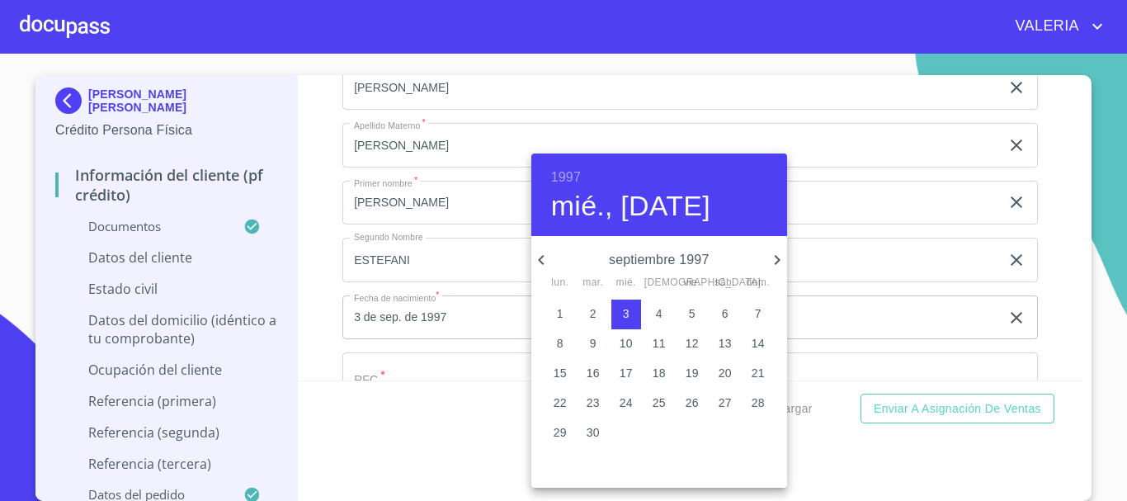
click at [689, 342] on p "12" at bounding box center [691, 343] width 13 height 16
type input "12 de sep. de 1997"
click at [910, 340] on div at bounding box center [563, 250] width 1127 height 501
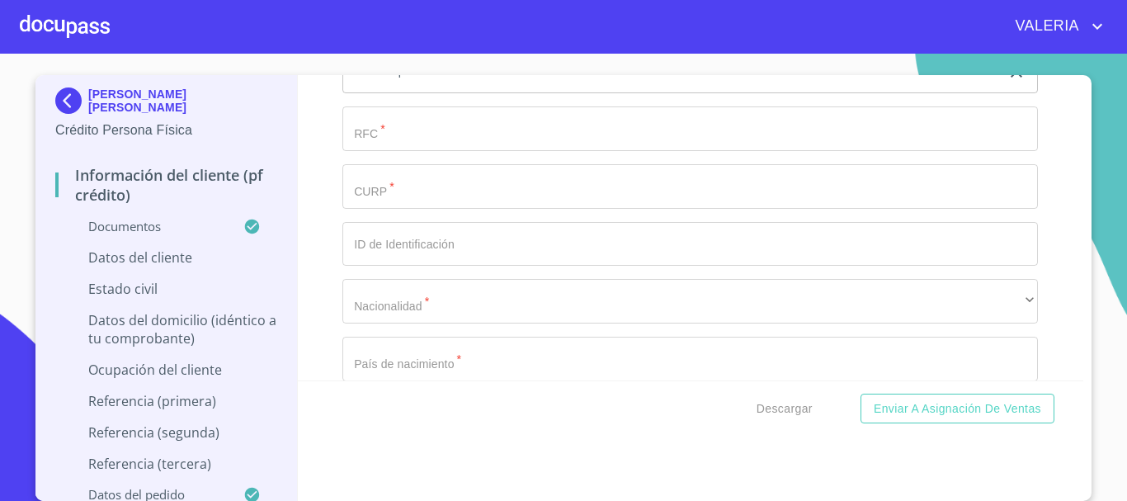
scroll to position [5031, 0]
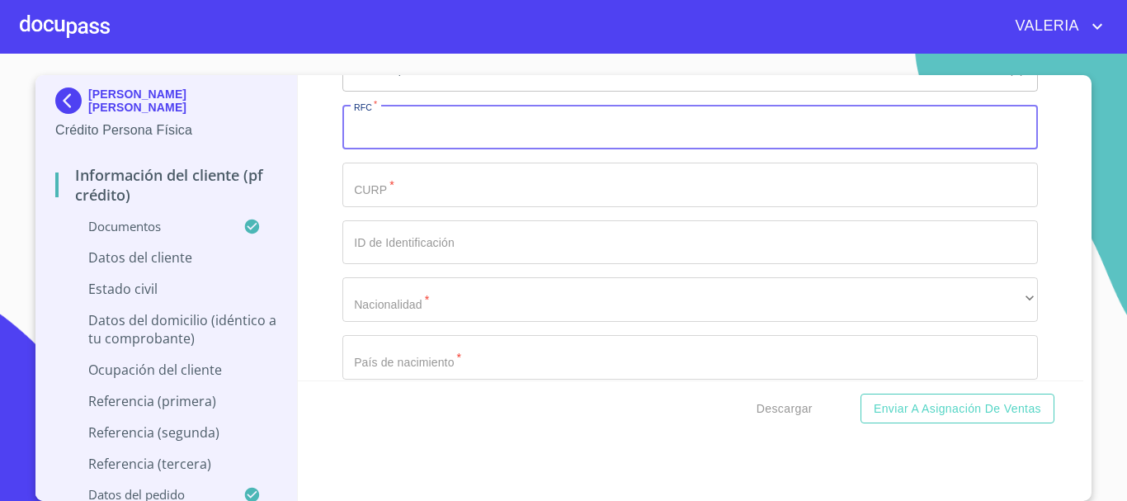
click at [427, 146] on input "Documento de identificación.   *" at bounding box center [689, 127] width 695 height 45
paste input "EIPA970912MJCNDR00"
type input "EIPA970912SW3"
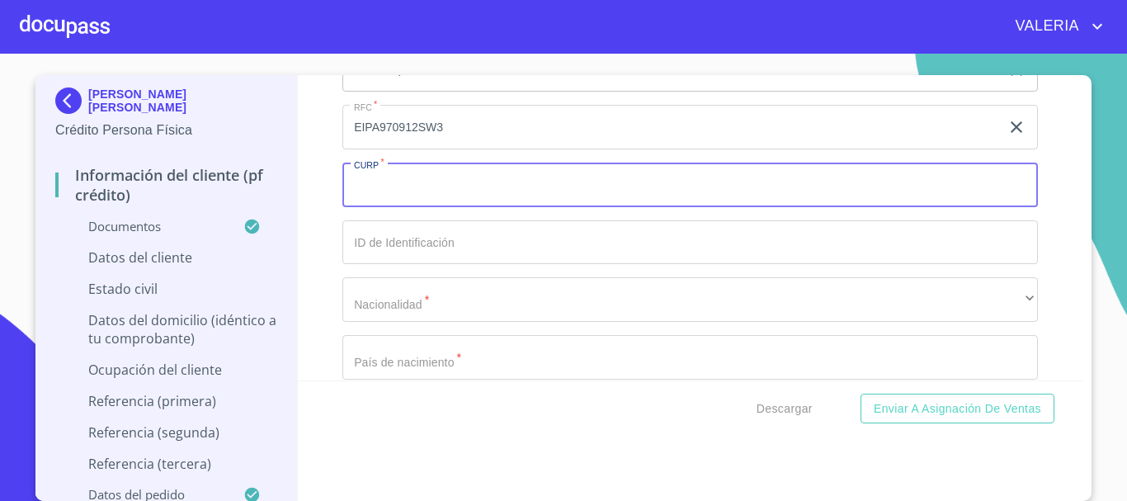
paste input "EIPA970912MJCNDR00"
type input "EIPA970912MJCNDR00"
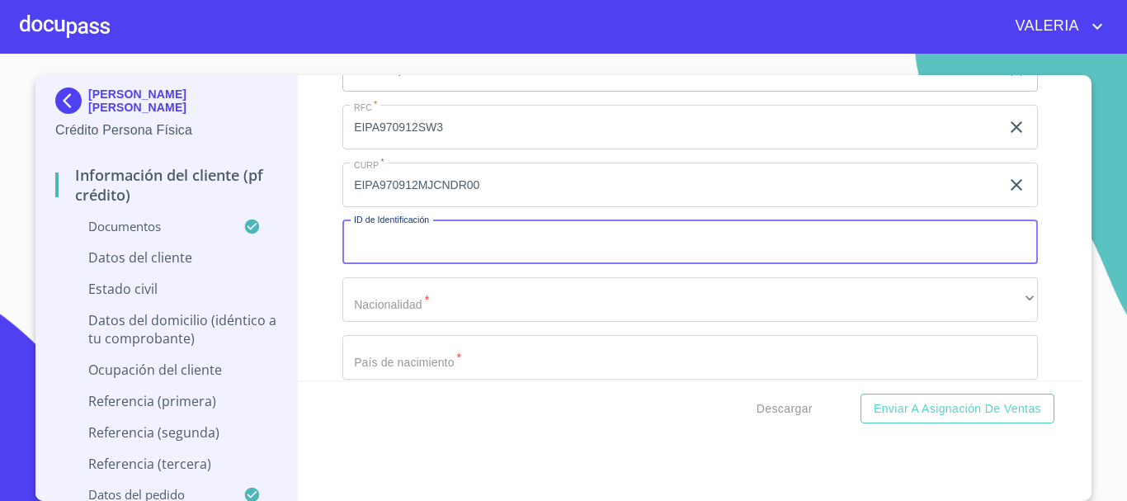
paste input "1936458275"
type input "1936458275"
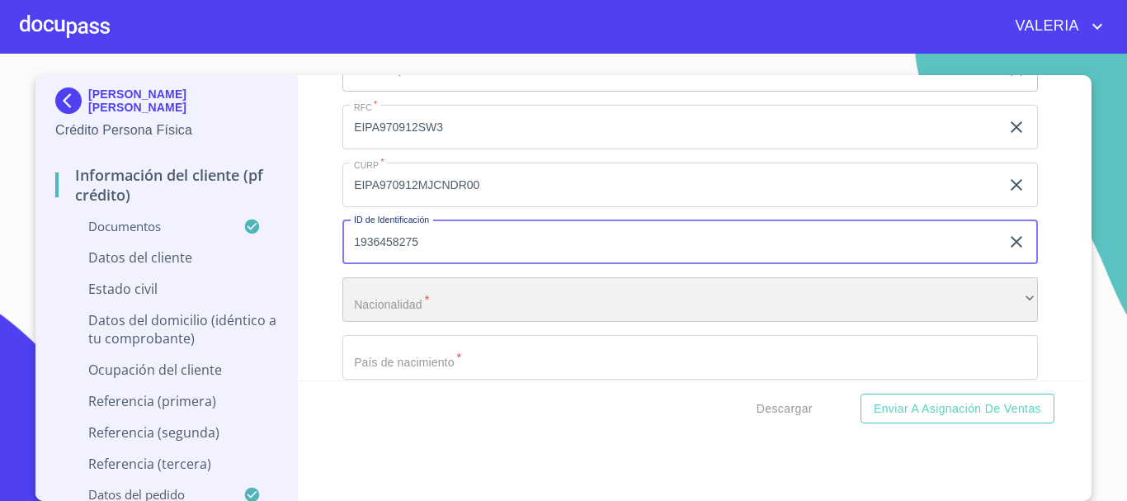
click at [416, 309] on div "​" at bounding box center [689, 299] width 695 height 45
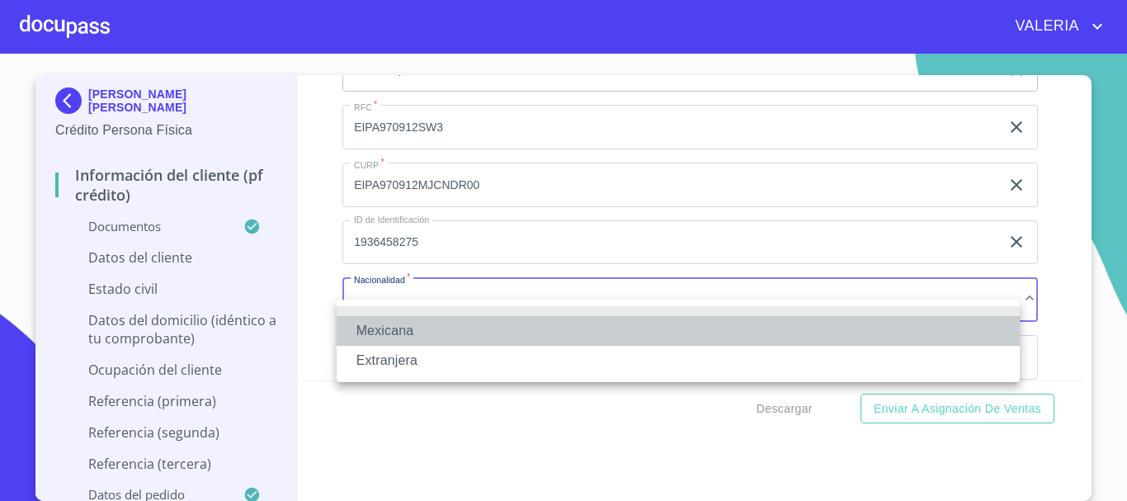
click at [419, 330] on li "Mexicana" at bounding box center [677, 331] width 683 height 30
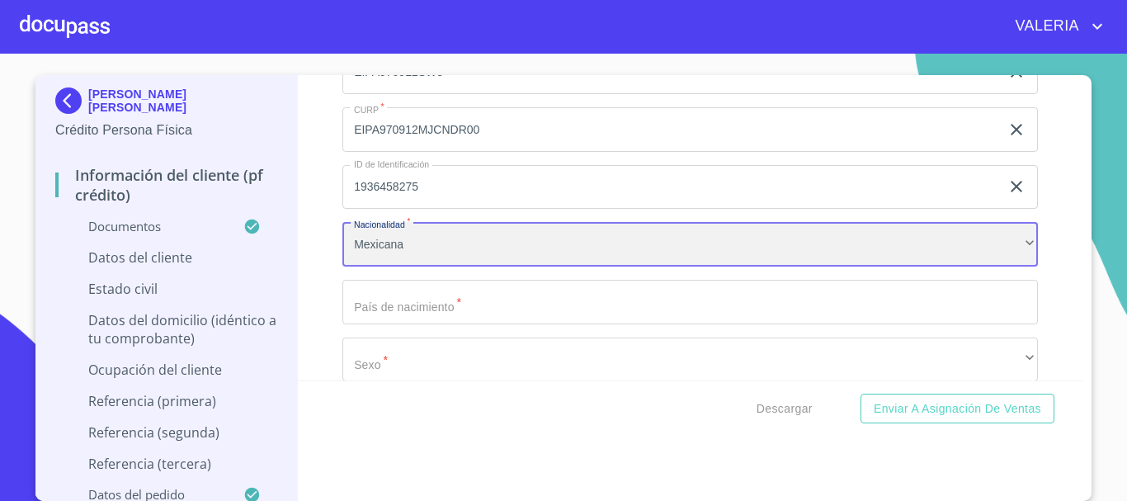
scroll to position [5113, 0]
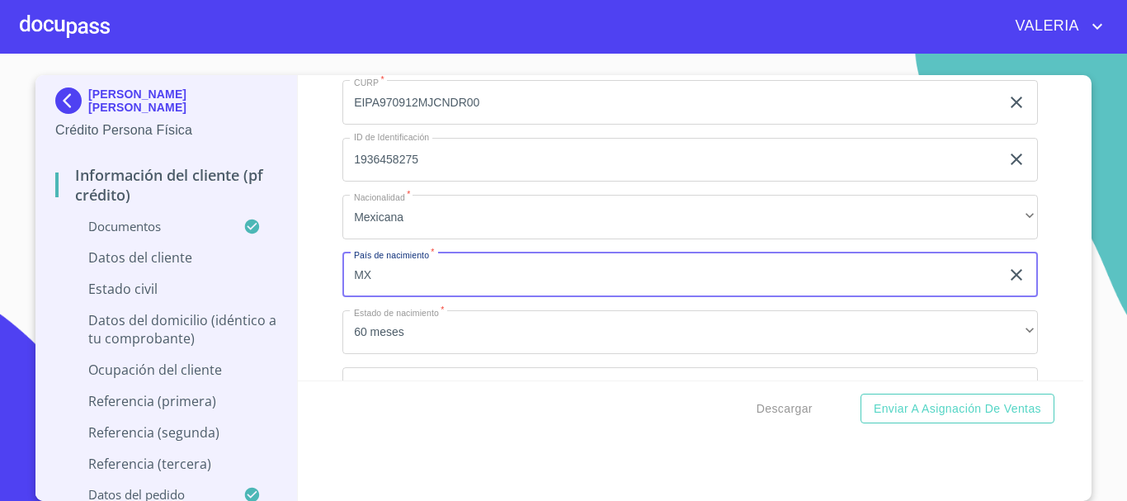
type input "M"
type input "E"
type input "[GEOGRAPHIC_DATA]"
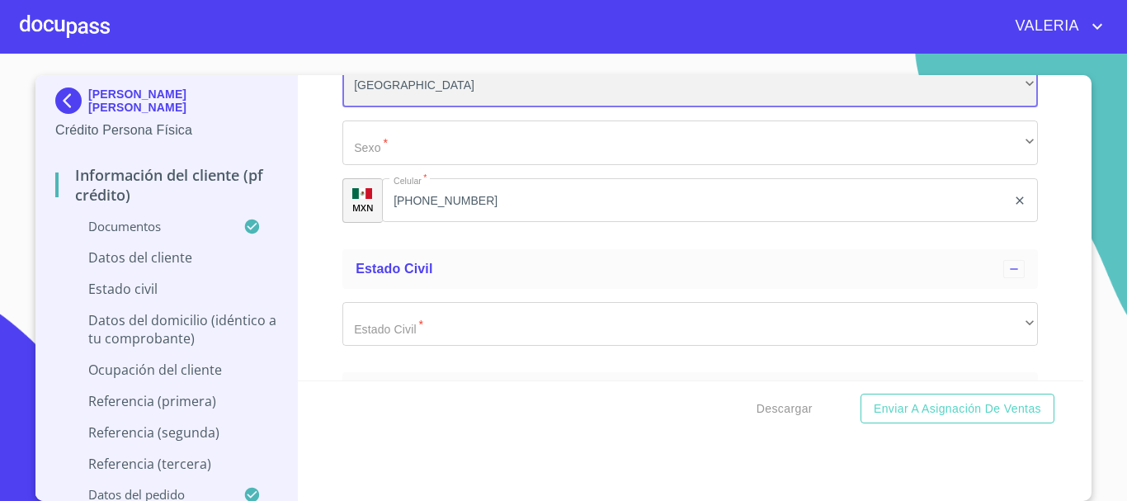
scroll to position [5361, 0]
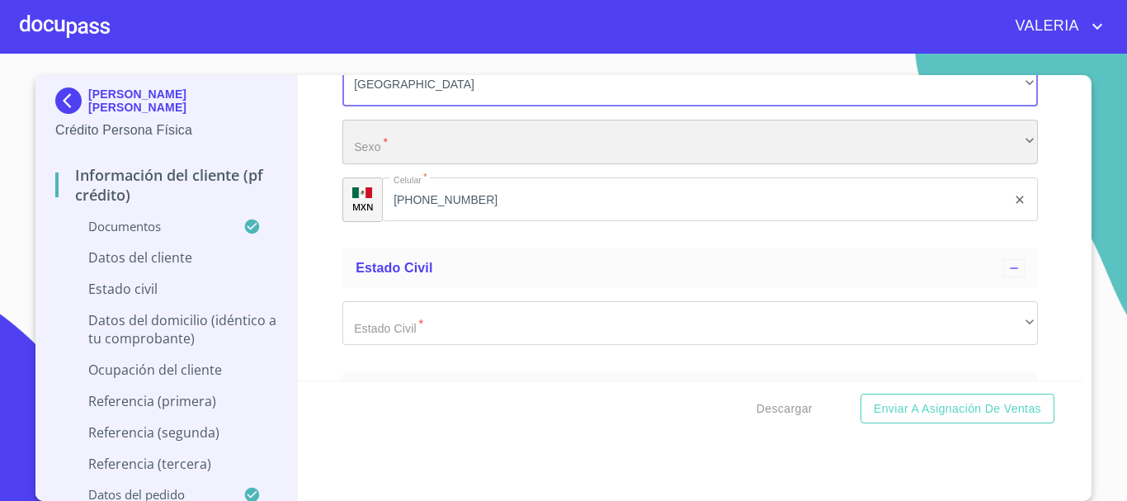
click at [452, 144] on div "​" at bounding box center [689, 142] width 695 height 45
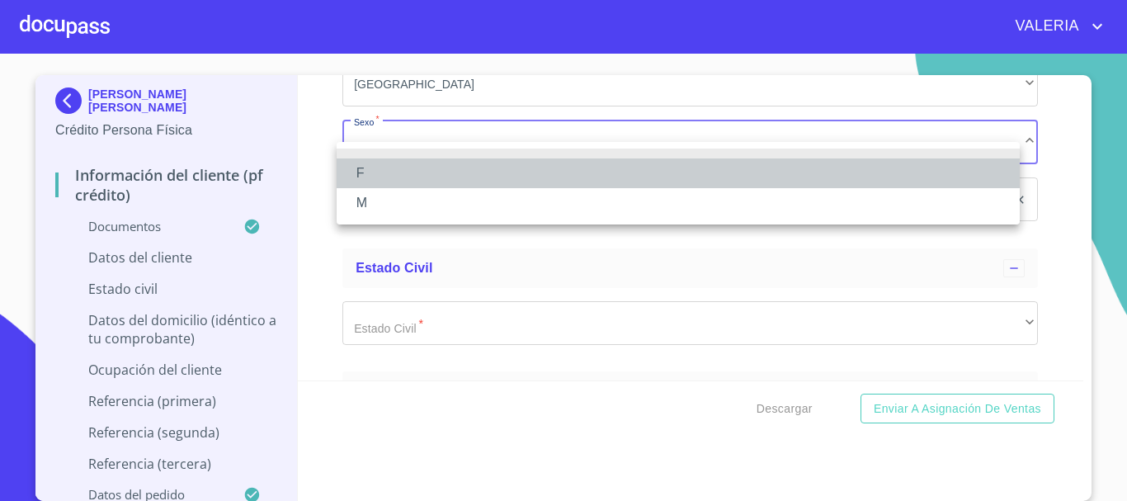
click at [413, 175] on li "F" at bounding box center [677, 173] width 683 height 30
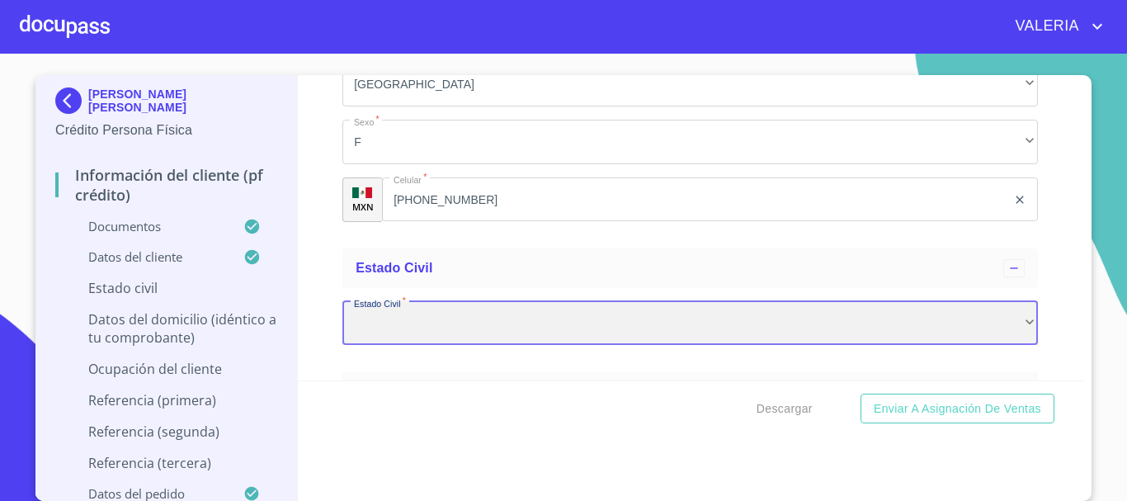
click at [407, 339] on div "​" at bounding box center [689, 323] width 695 height 45
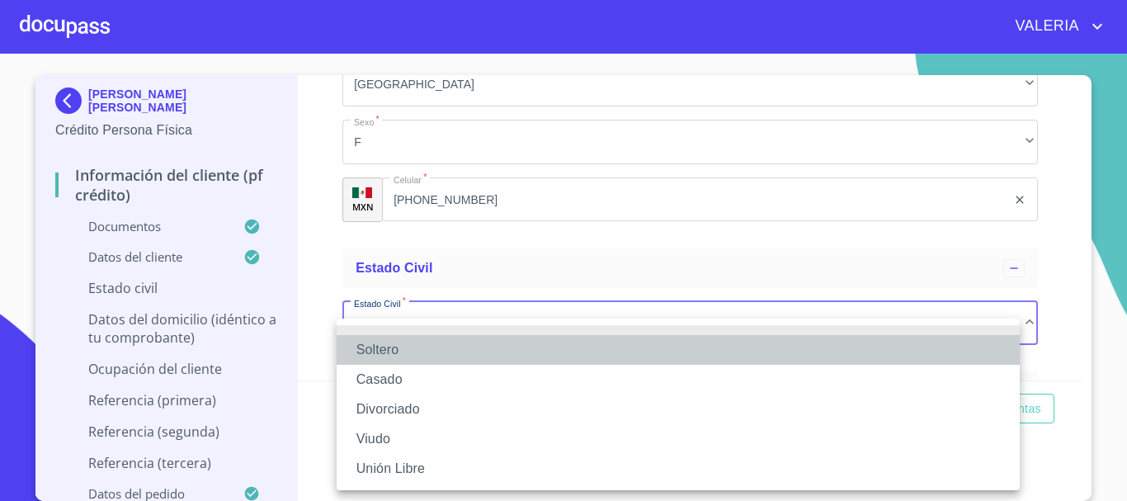
drag, startPoint x: 413, startPoint y: 360, endPoint x: 387, endPoint y: 325, distance: 44.2
click at [412, 360] on li "Soltero" at bounding box center [677, 350] width 683 height 30
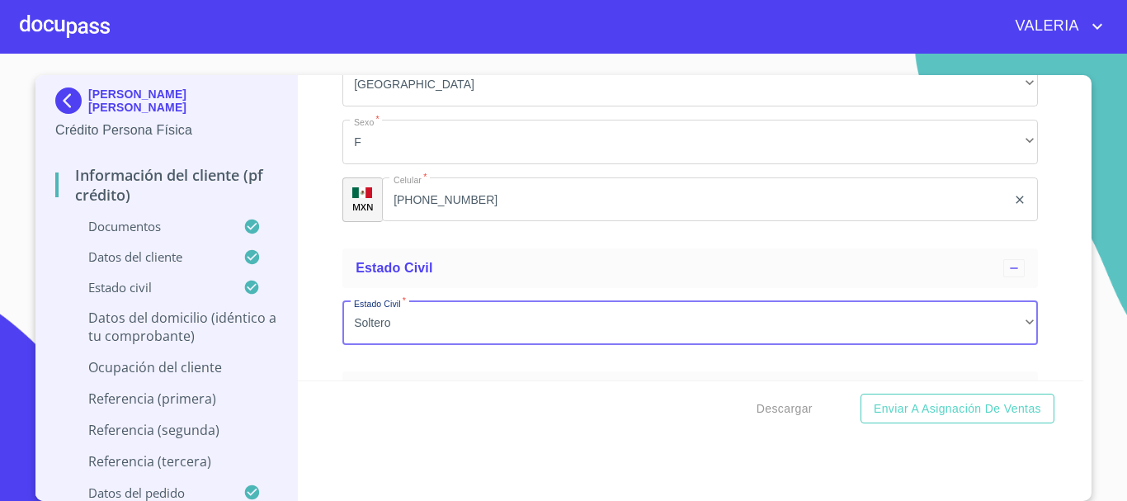
click at [317, 286] on div "Información del cliente (PF crédito) Documentos Documento de identificación.   …" at bounding box center [691, 227] width 786 height 305
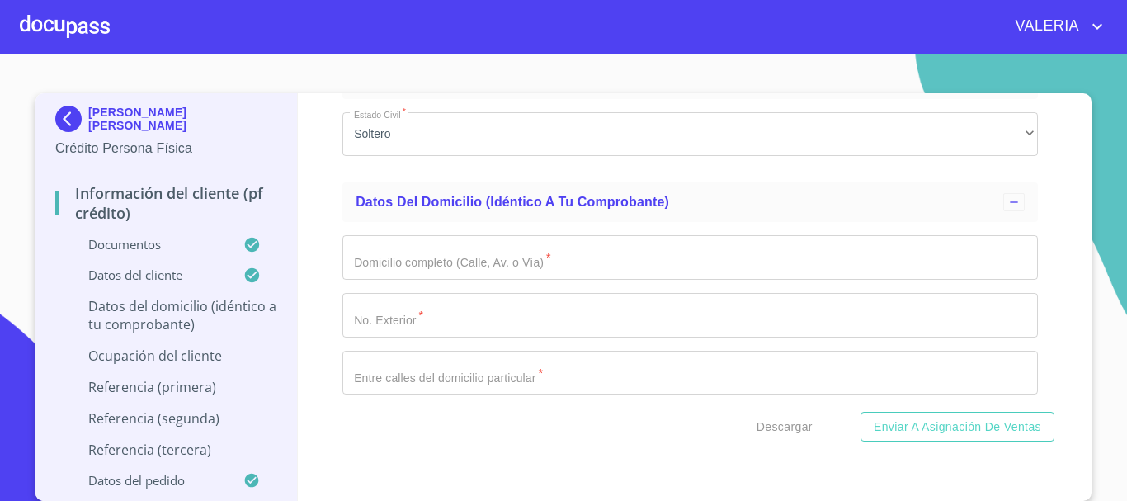
scroll to position [5608, 0]
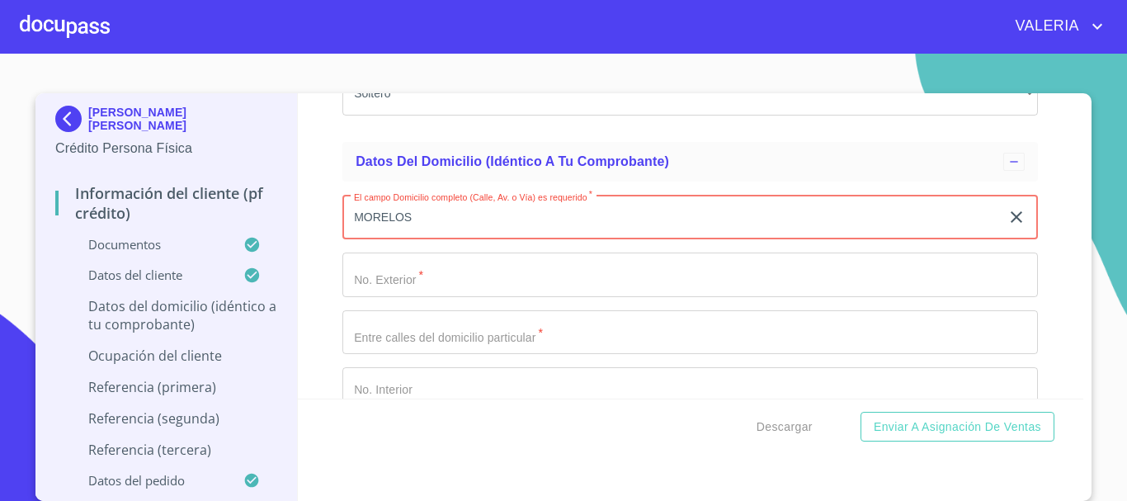
type input "MORELOS"
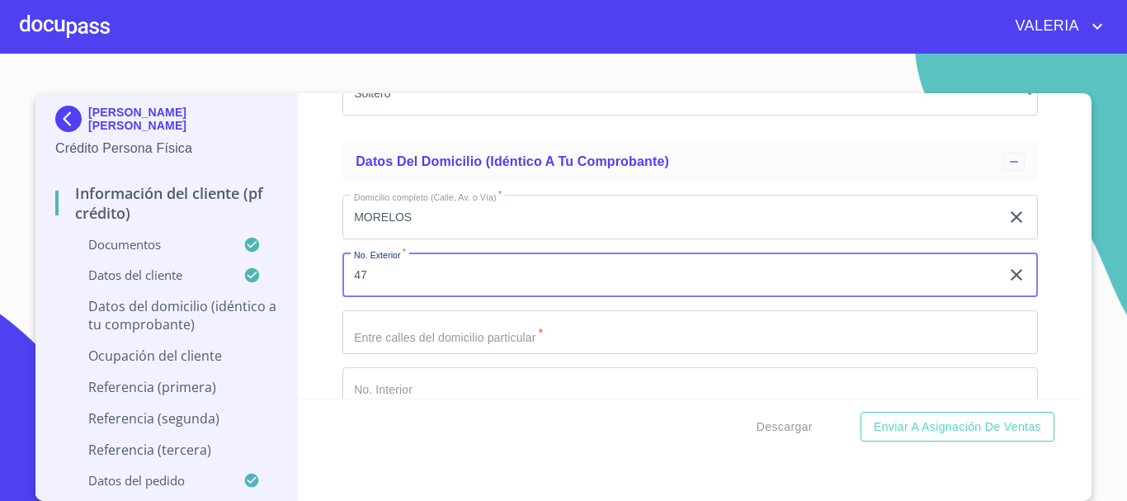
type input "47"
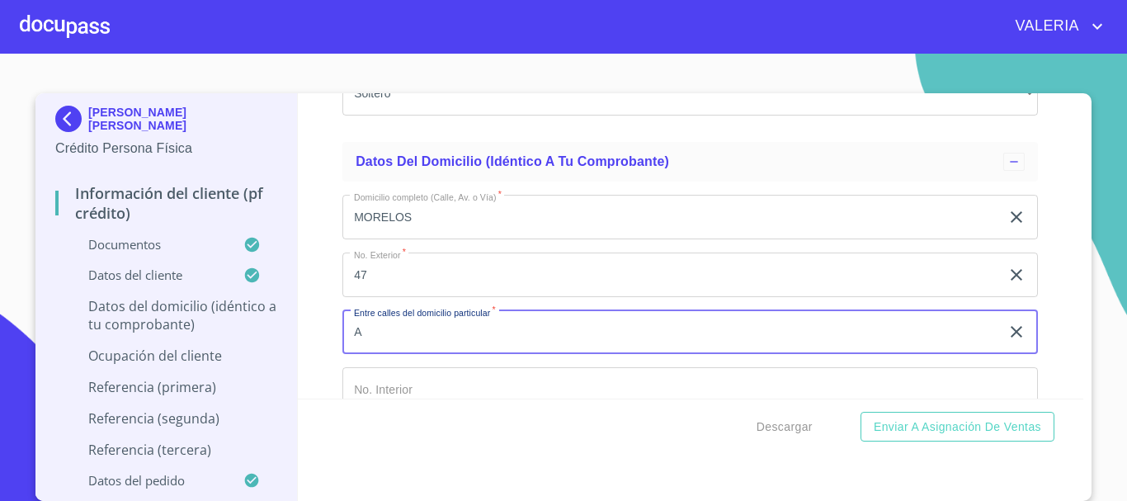
type input "A"
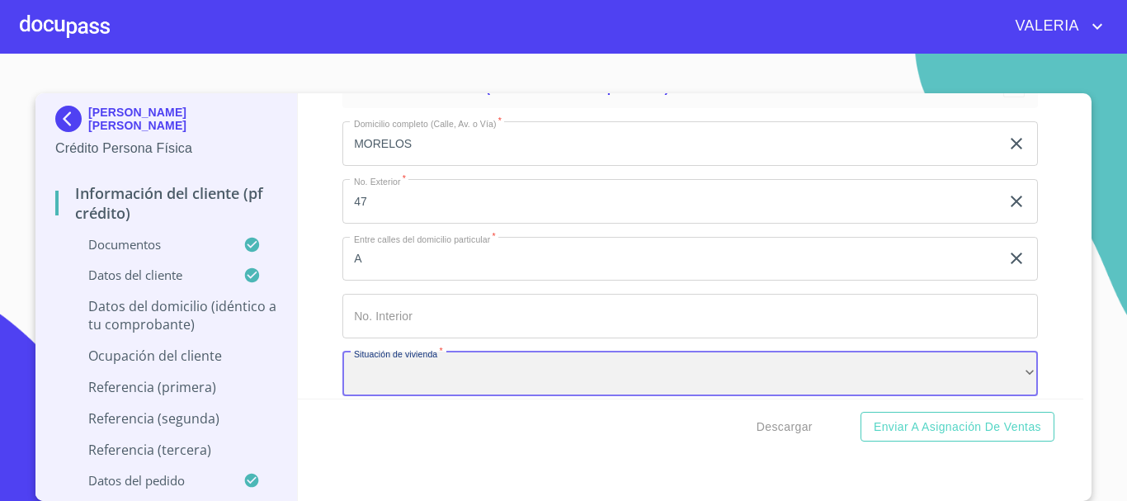
scroll to position [5664, 0]
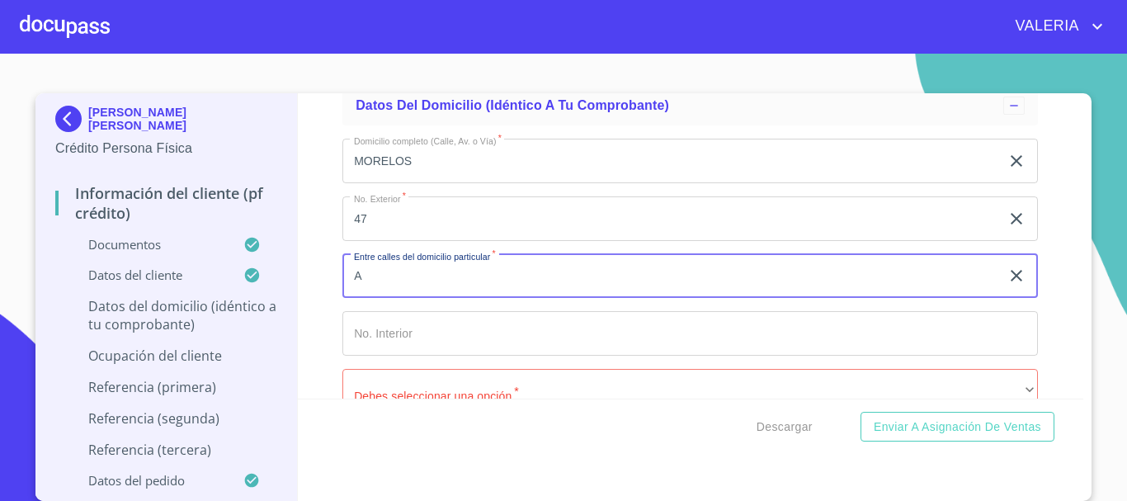
drag, startPoint x: 424, startPoint y: 296, endPoint x: 224, endPoint y: 298, distance: 199.6
click at [224, 297] on div "[PERSON_NAME] [PERSON_NAME] Persona Física Información del cliente (PF crédito)…" at bounding box center [558, 296] width 1047 height 407
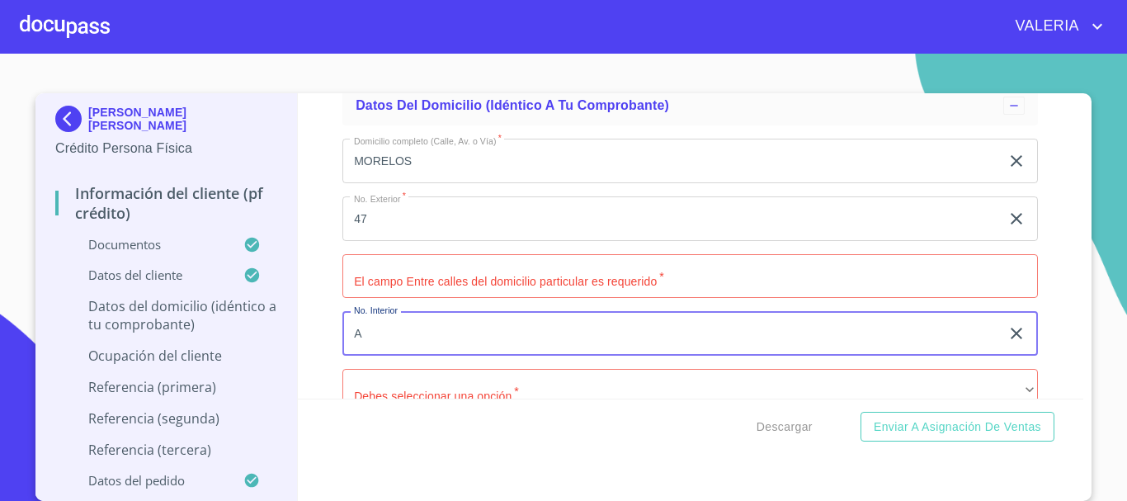
type input "A"
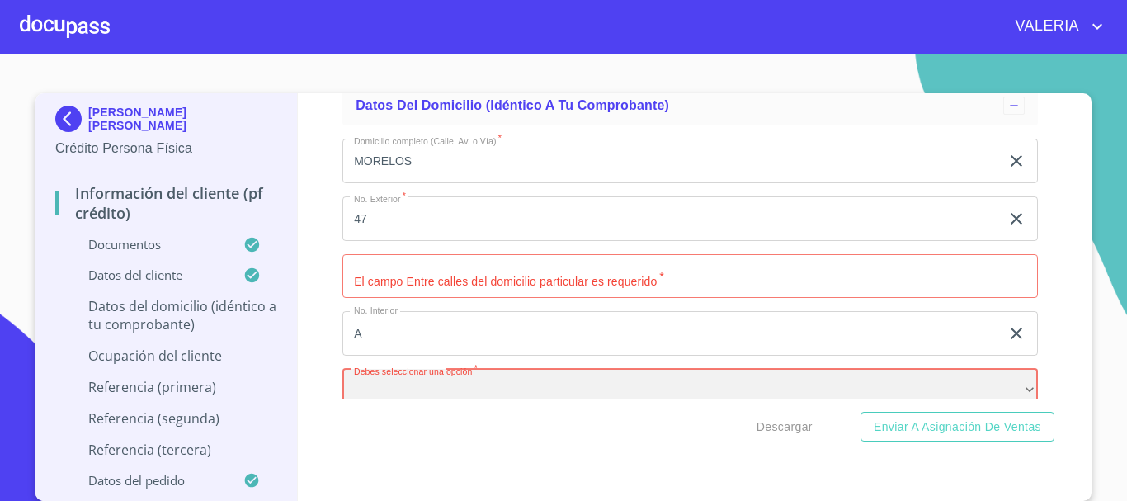
scroll to position [5699, 0]
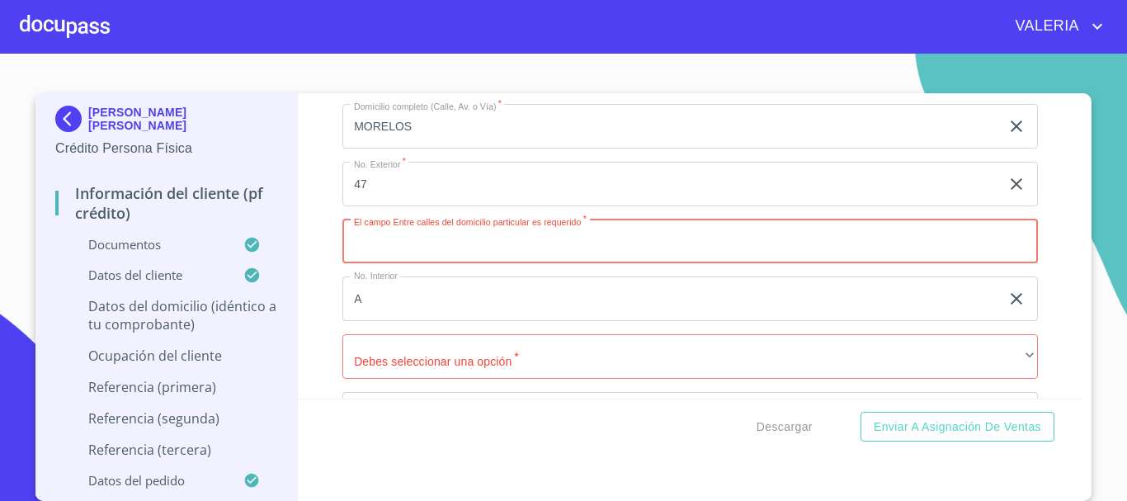
click at [383, 264] on input "Documento de identificación.   *" at bounding box center [689, 241] width 695 height 45
click at [433, 261] on input "Documento de identificación.   *" at bounding box center [689, 241] width 695 height 45
paste input "ALDAMA Y [PERSON_NAME]"
type input "ALDAMA Y [PERSON_NAME]"
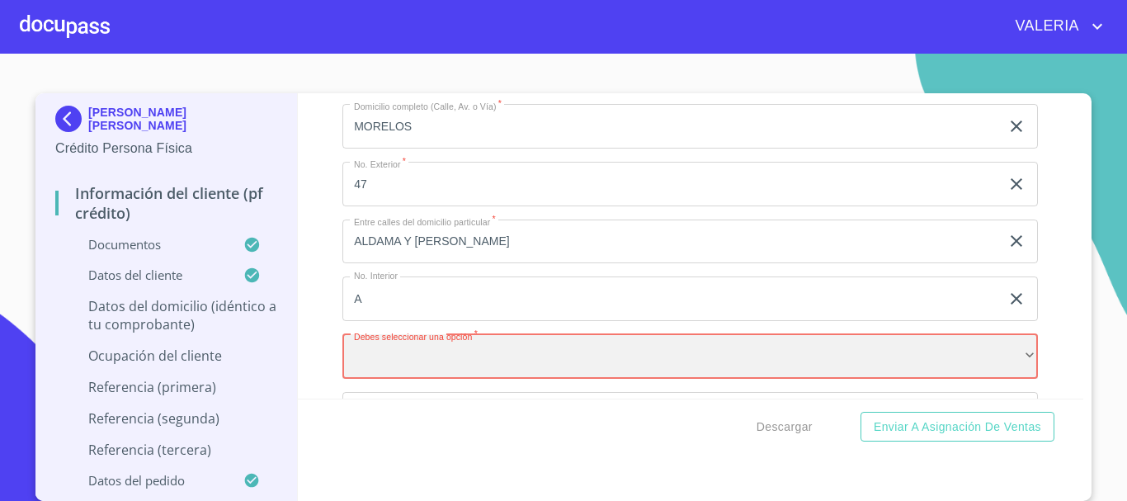
click at [384, 379] on div "​" at bounding box center [689, 356] width 695 height 45
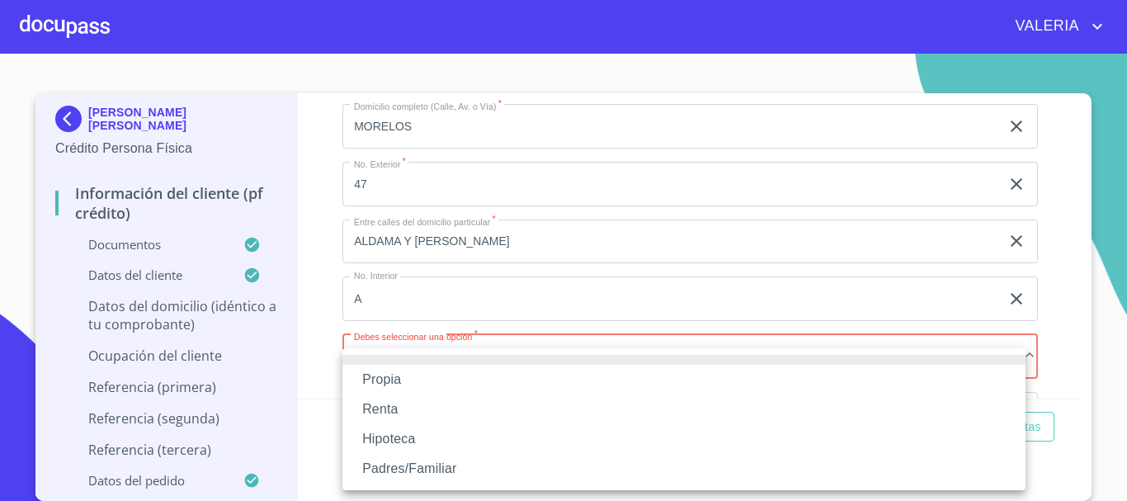
click at [410, 388] on li "Propia" at bounding box center [683, 380] width 683 height 30
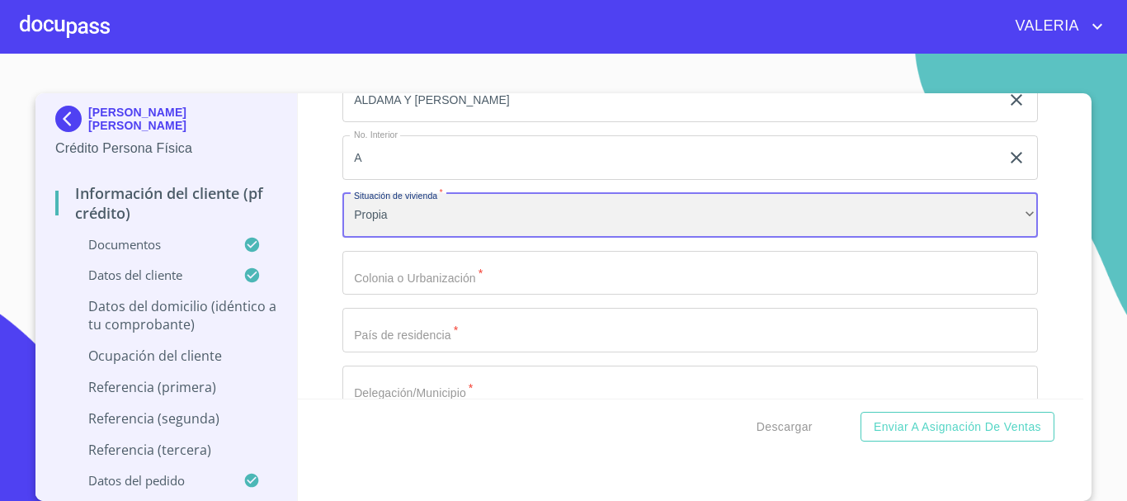
scroll to position [5864, 0]
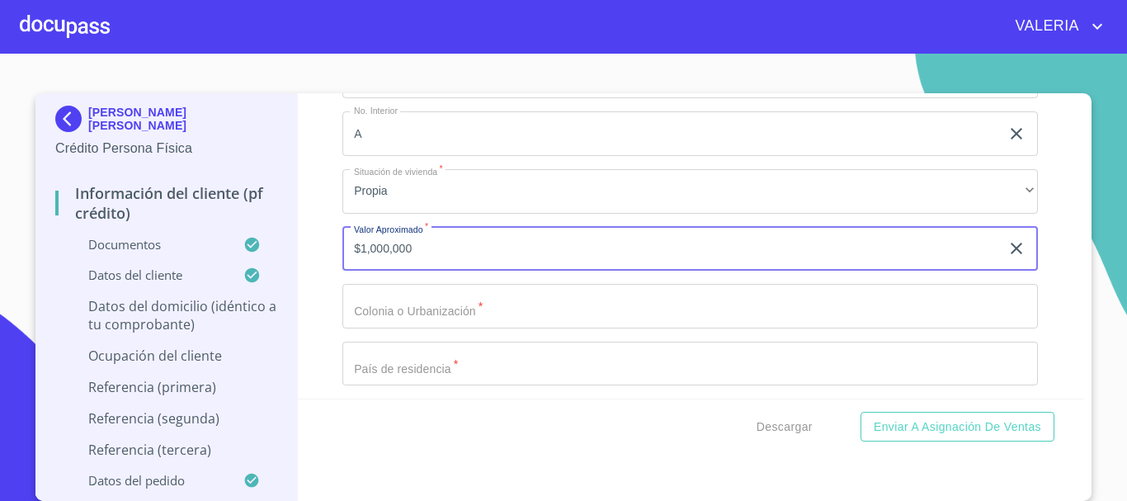
type input "$1,000,000"
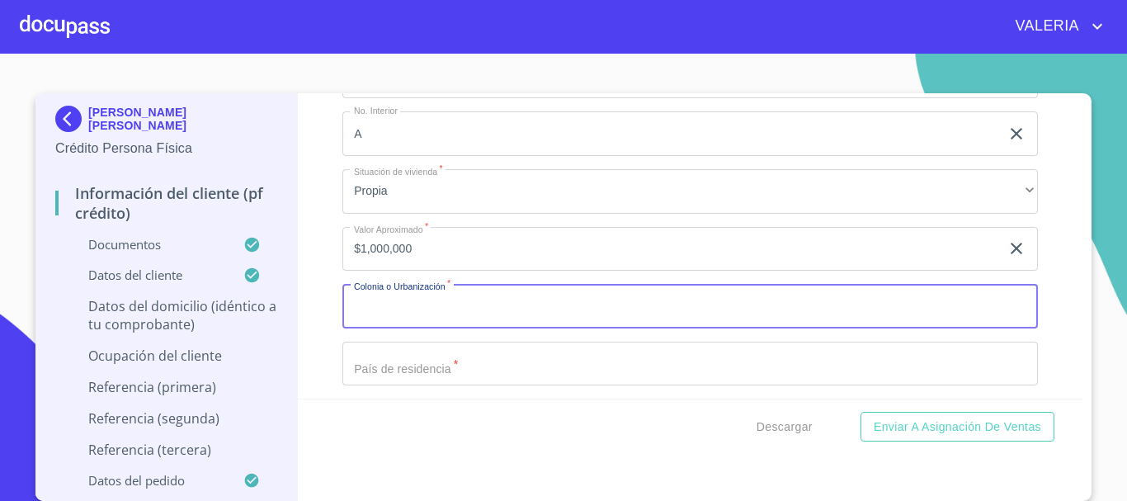
click at [410, 316] on input "Documento de identificación.   *" at bounding box center [689, 306] width 695 height 45
paste input "ALDAMA Y [PERSON_NAME]"
drag, startPoint x: 0, startPoint y: 360, endPoint x: 0, endPoint y: 392, distance: 32.2
click at [0, 364] on section "[PERSON_NAME] [PERSON_NAME] Persona Física Información del cliente (PF crédito)…" at bounding box center [563, 277] width 1127 height 447
type input "[PERSON_NAME] DEL [PERSON_NAME]"
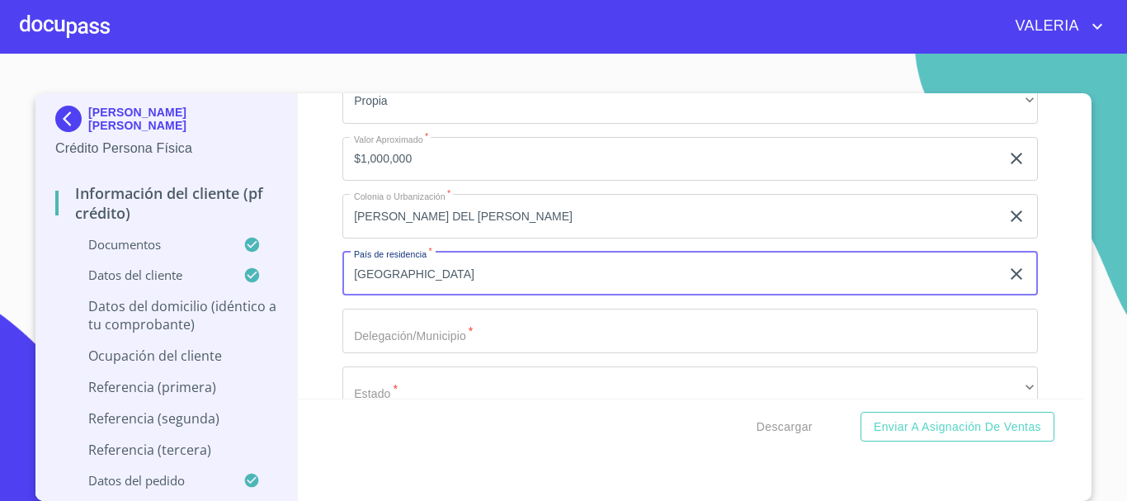
scroll to position [6036, 0]
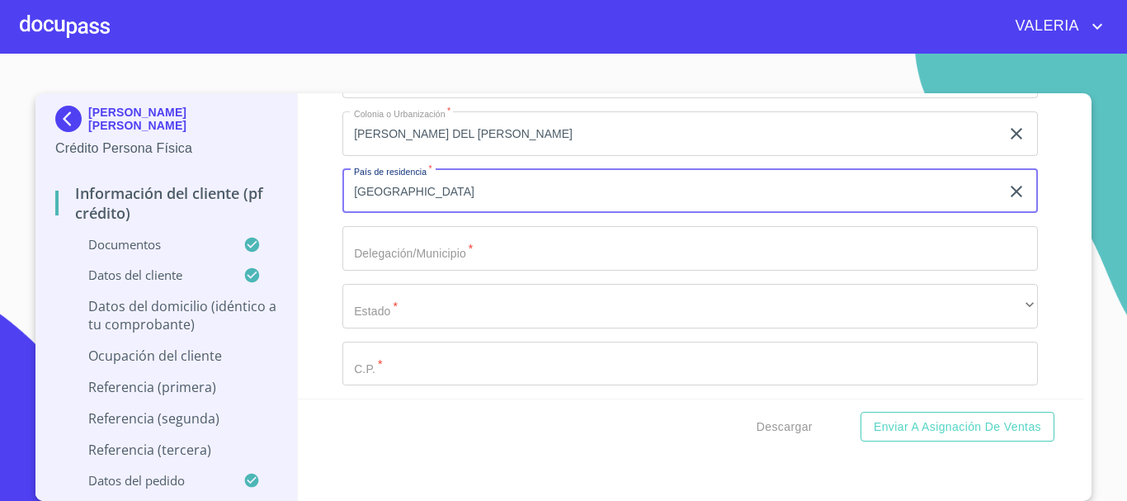
type input "[GEOGRAPHIC_DATA]"
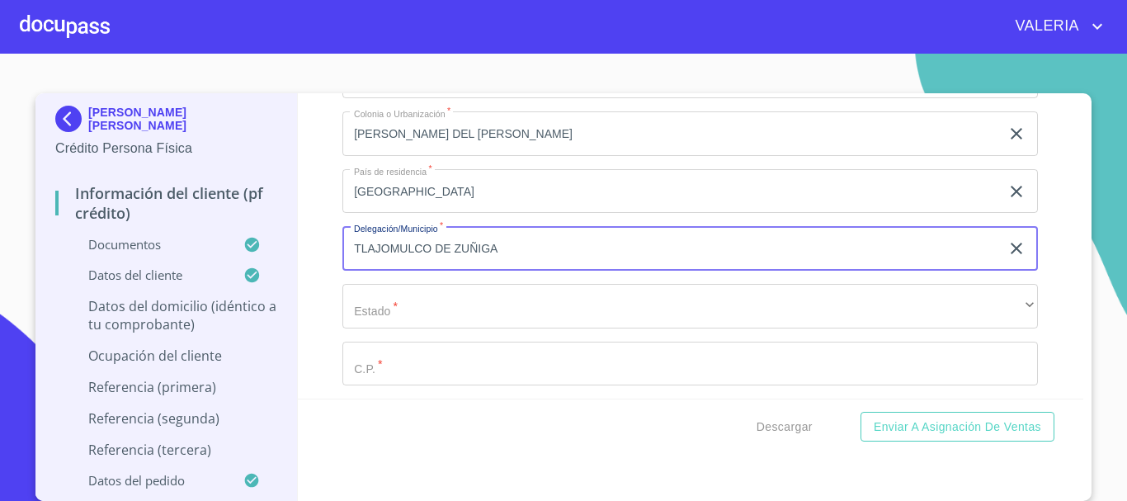
type input "TLAJOMULCO DE ZUÑIGA"
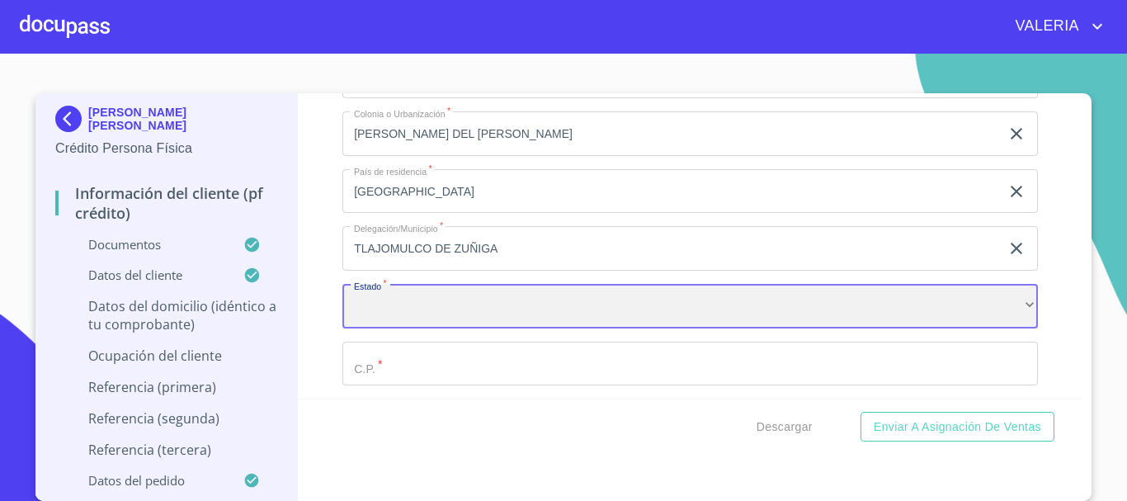
click at [421, 328] on div "​" at bounding box center [689, 306] width 695 height 45
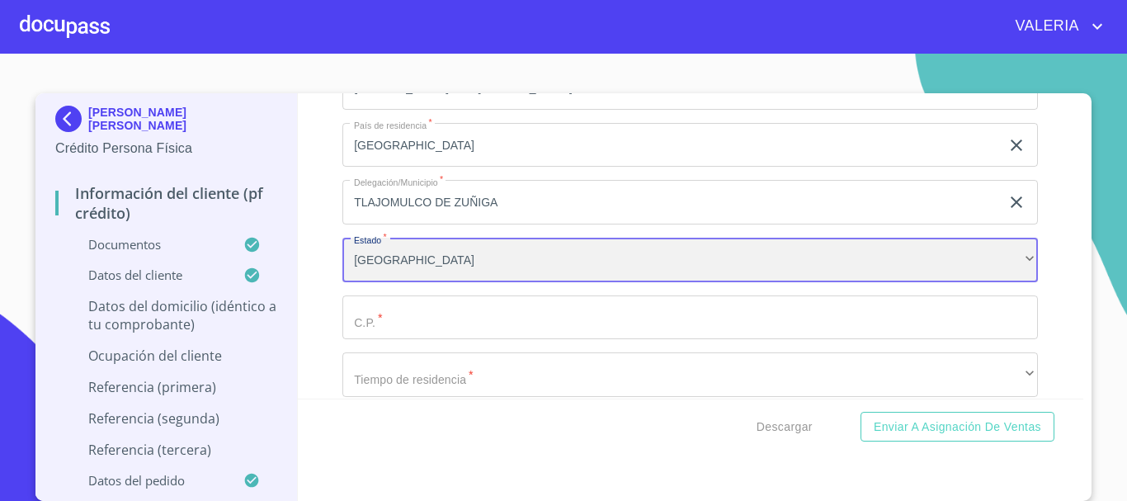
scroll to position [6119, 0]
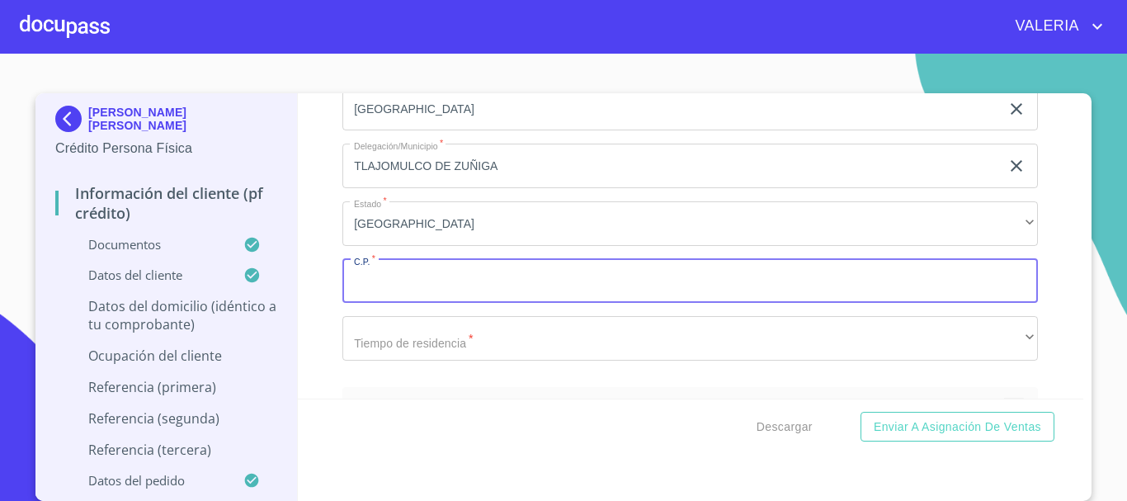
click at [426, 303] on input "Documento de identificación.   *" at bounding box center [689, 281] width 695 height 45
type input "45653"
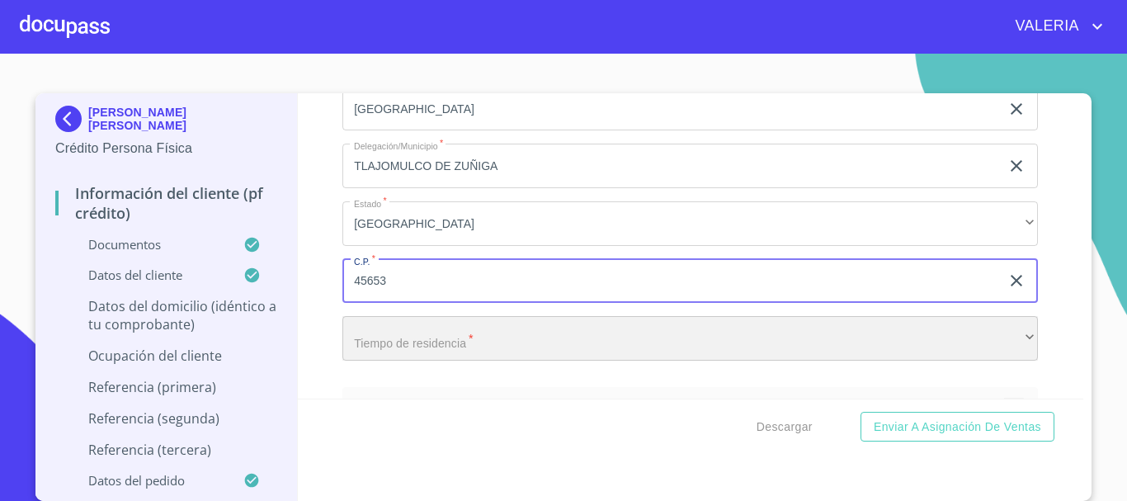
click at [430, 351] on div "​" at bounding box center [689, 338] width 695 height 45
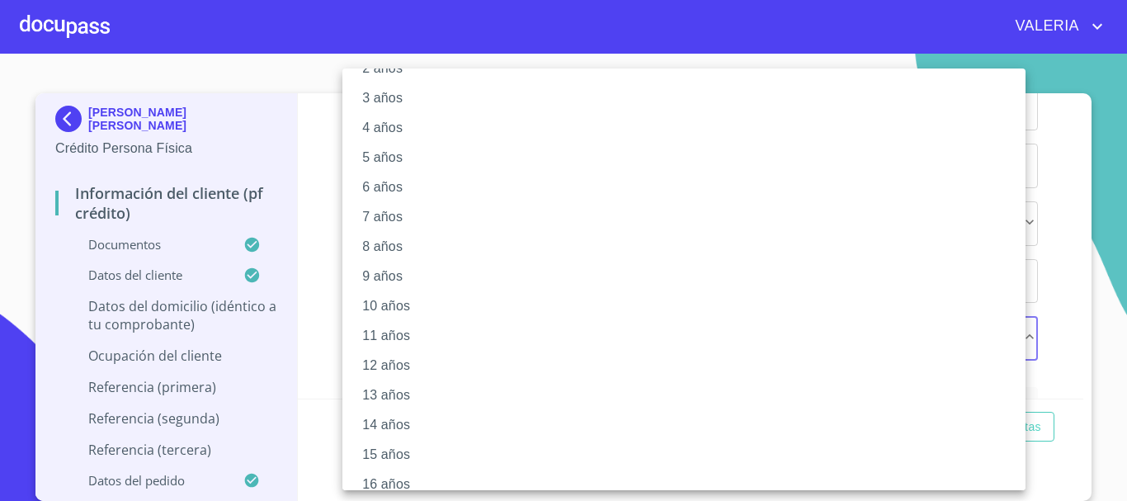
scroll to position [225, 0]
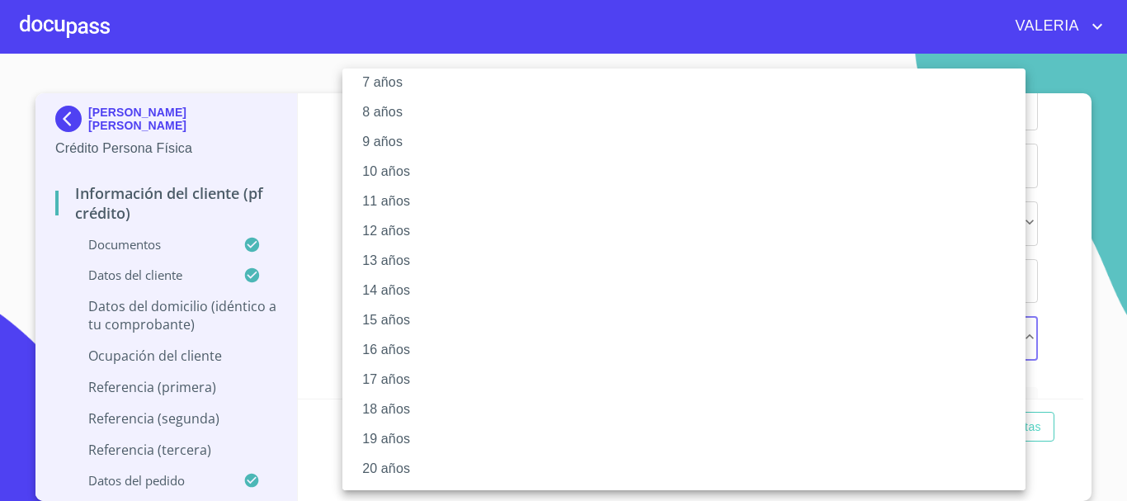
drag, startPoint x: 443, startPoint y: 472, endPoint x: 431, endPoint y: 452, distance: 22.9
click at [444, 472] on li "20 años" at bounding box center [689, 469] width 695 height 30
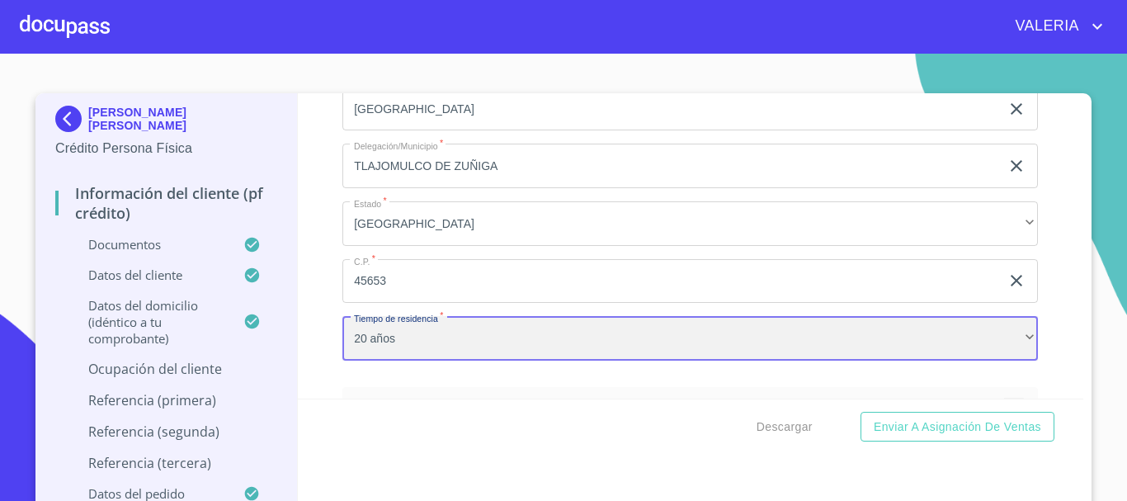
scroll to position [224, 0]
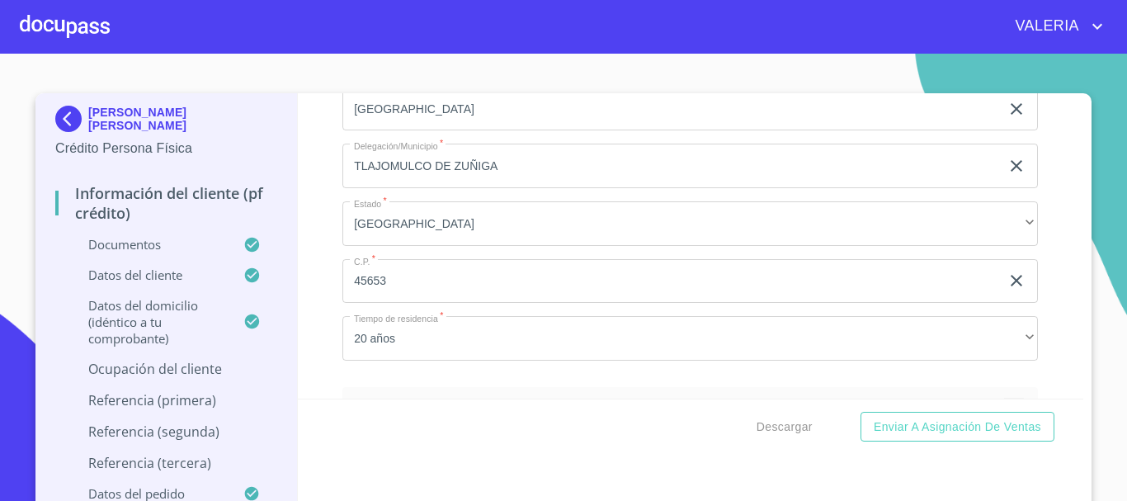
click at [313, 395] on div "Información del cliente (PF crédito) Documentos Documento de identificación.   …" at bounding box center [691, 245] width 786 height 305
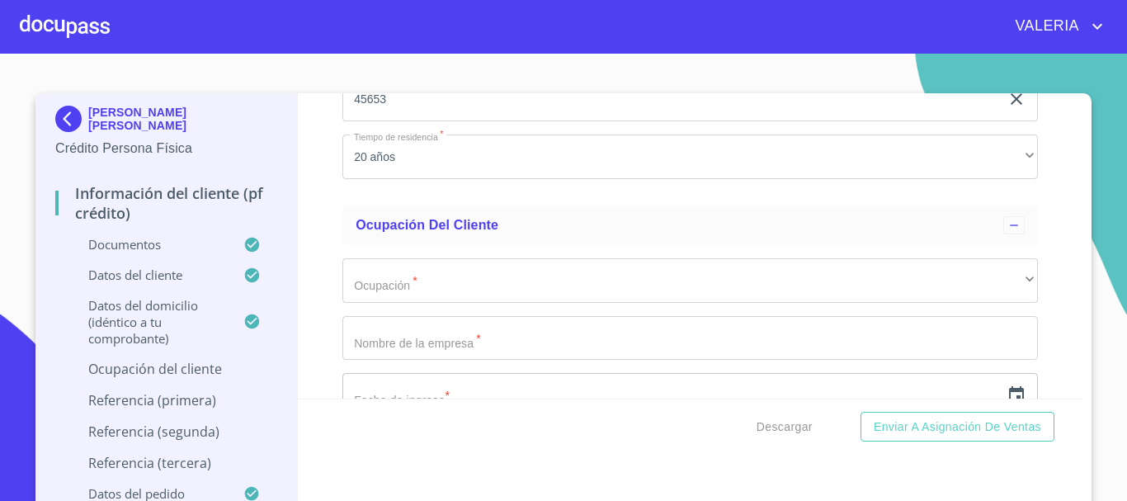
scroll to position [6366, 0]
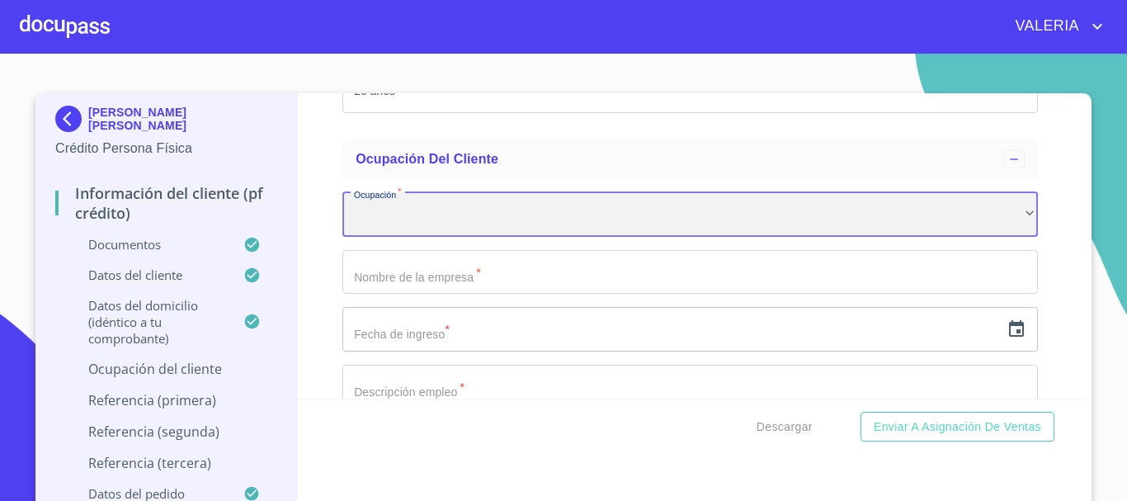
click at [438, 230] on div "​" at bounding box center [689, 214] width 695 height 45
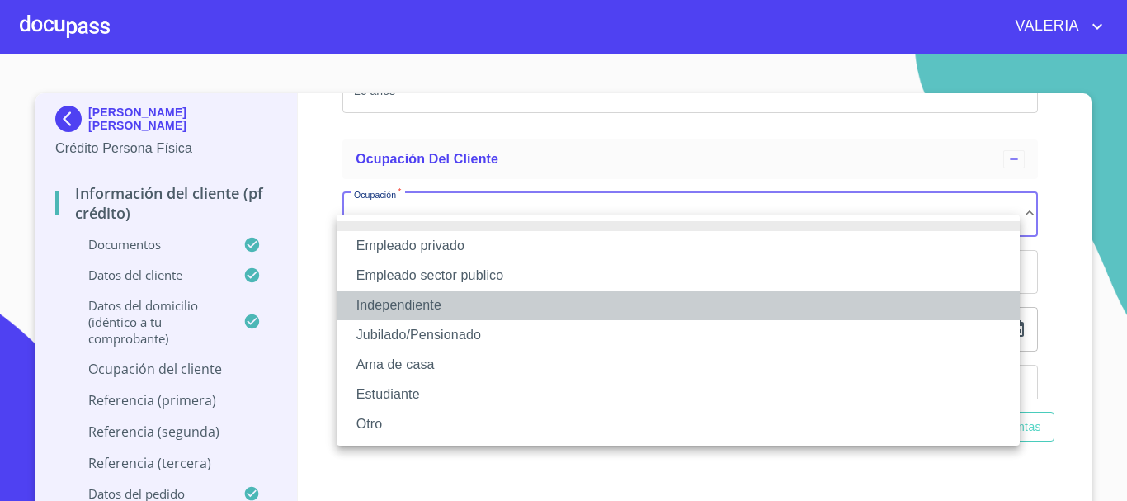
click at [433, 303] on li "Independiente" at bounding box center [677, 305] width 683 height 30
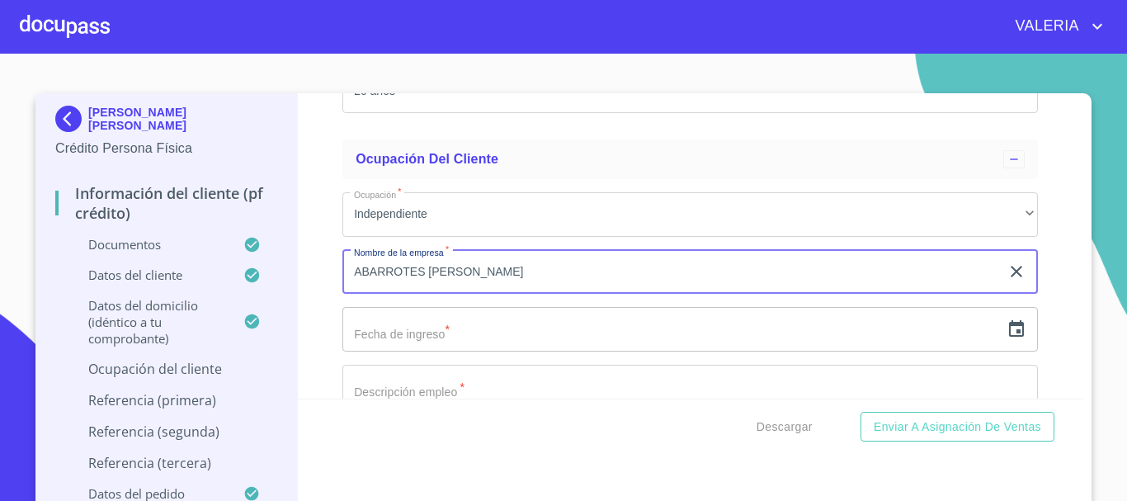
type input "ABARROTES [PERSON_NAME]"
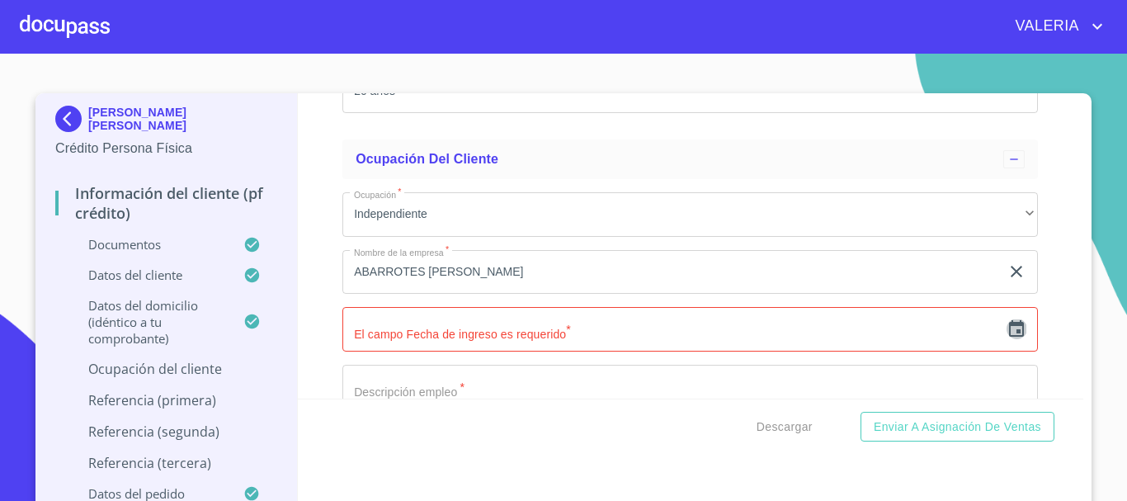
click at [1006, 339] on icon "button" at bounding box center [1016, 329] width 20 height 20
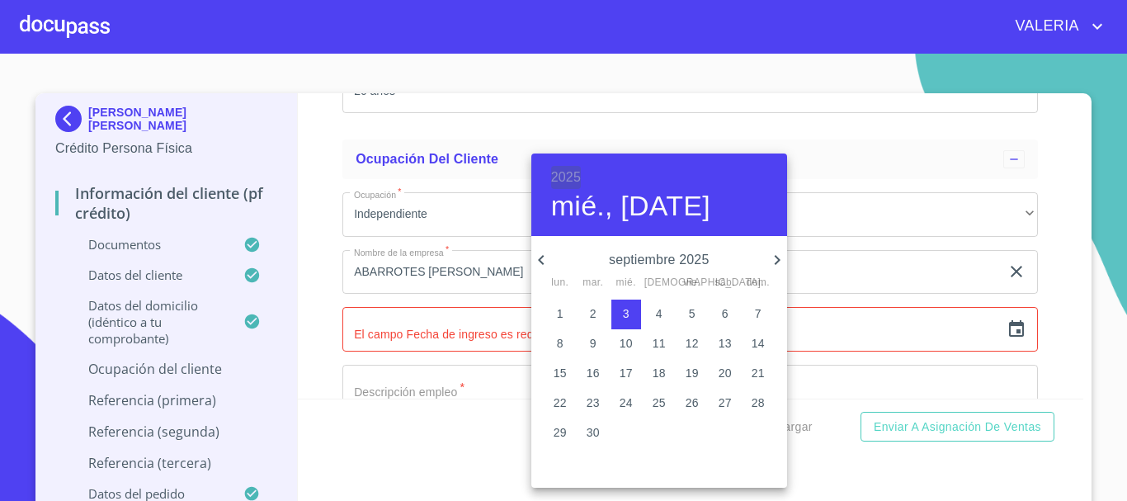
click at [567, 184] on h6 "2025" at bounding box center [566, 177] width 30 height 23
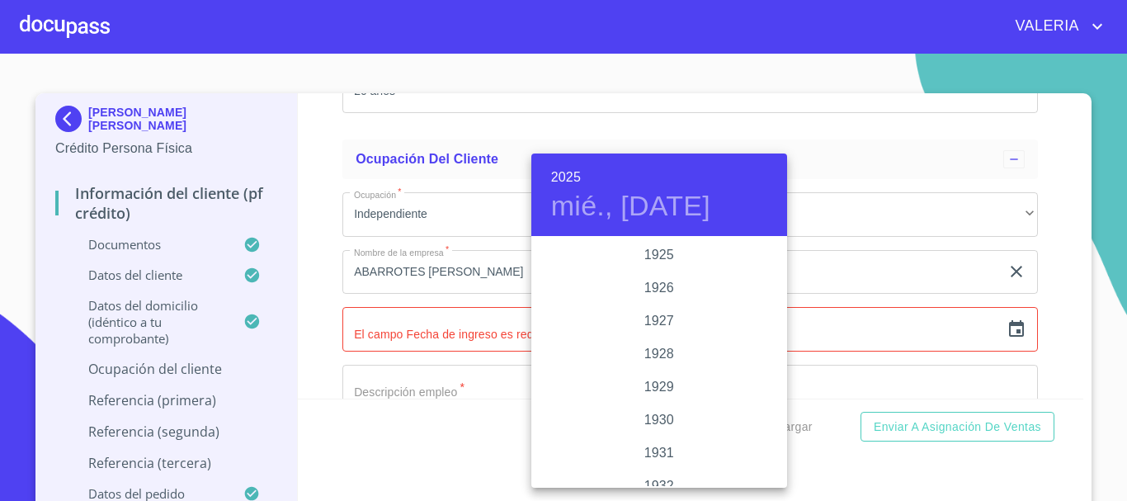
scroll to position [3200, 0]
click at [660, 279] on div "2023" at bounding box center [659, 287] width 256 height 33
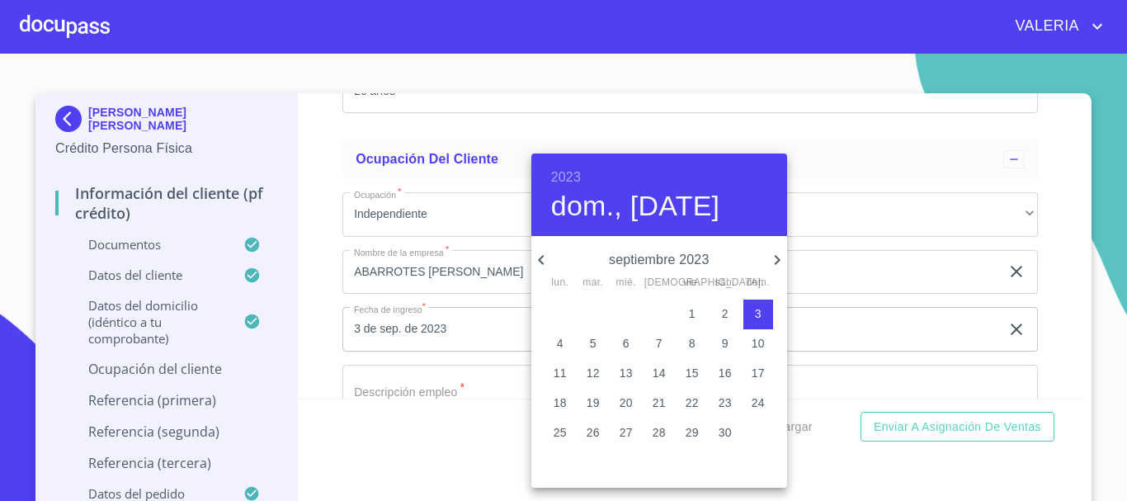
click at [655, 263] on p "septiembre 2023" at bounding box center [659, 260] width 216 height 20
click at [543, 258] on icon "button" at bounding box center [541, 260] width 20 height 20
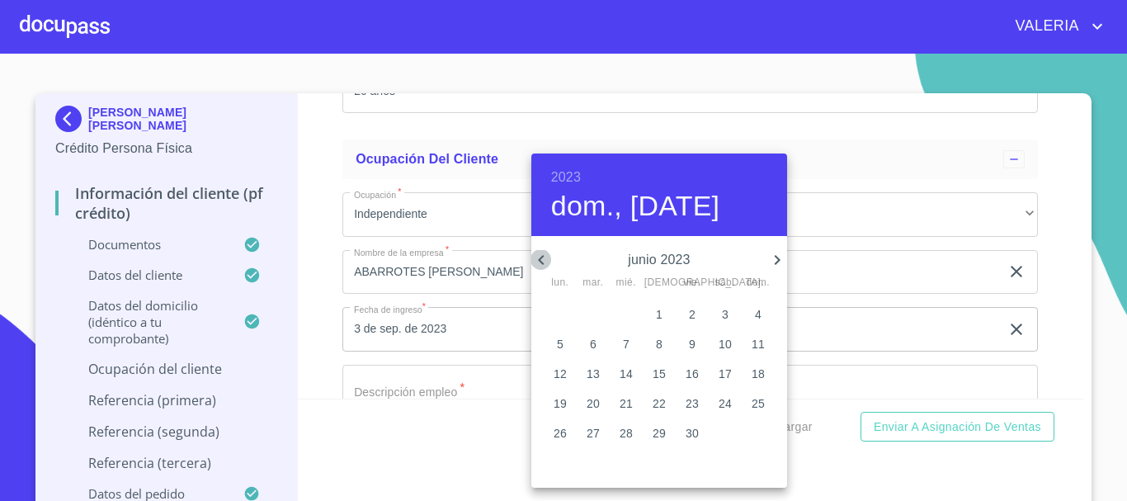
click at [543, 258] on icon "button" at bounding box center [541, 260] width 20 height 20
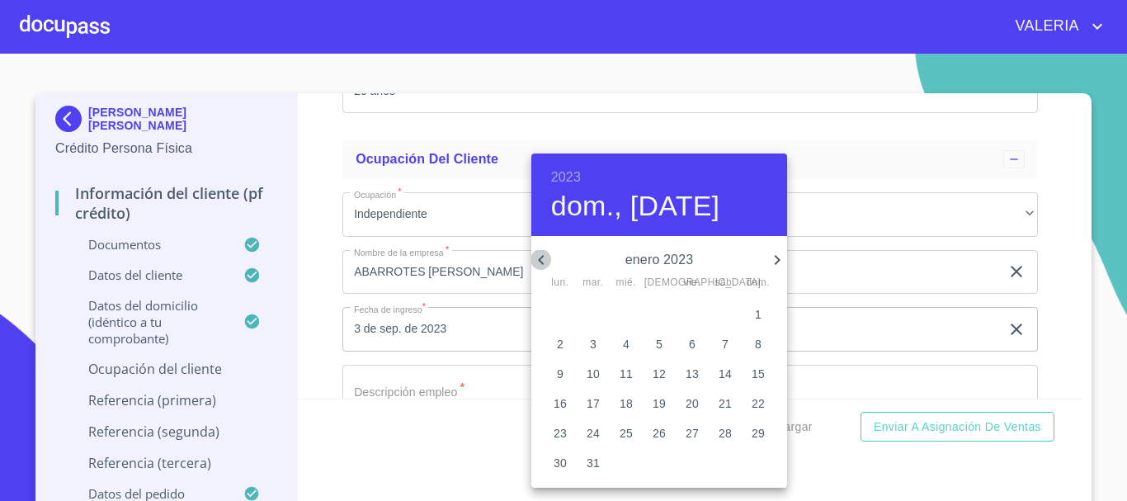
click at [543, 258] on icon "button" at bounding box center [541, 260] width 20 height 20
click at [783, 262] on icon "button" at bounding box center [777, 260] width 20 height 20
click at [760, 314] on p "1" at bounding box center [758, 313] width 7 height 16
type input "1 de ene. de 2023"
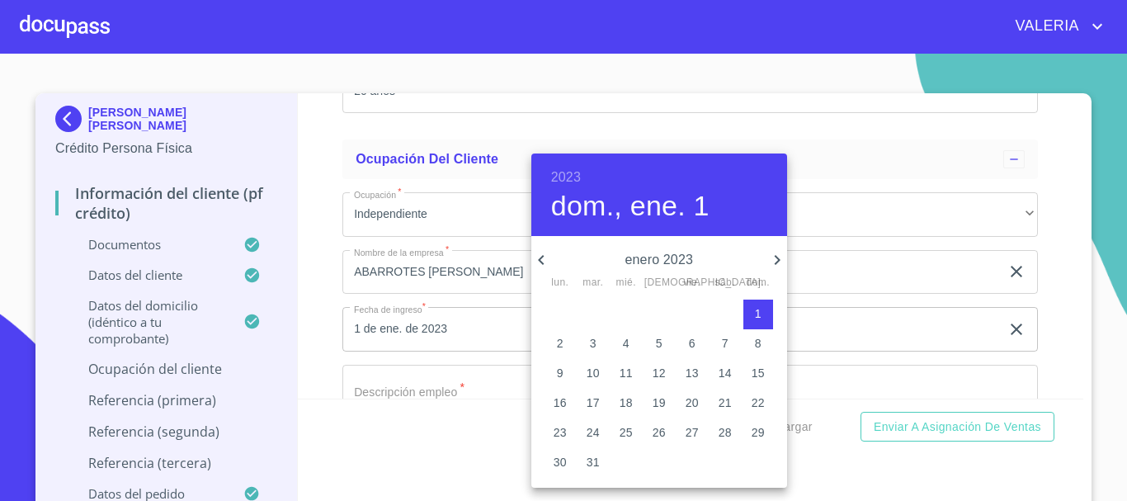
click at [398, 379] on div at bounding box center [563, 250] width 1127 height 501
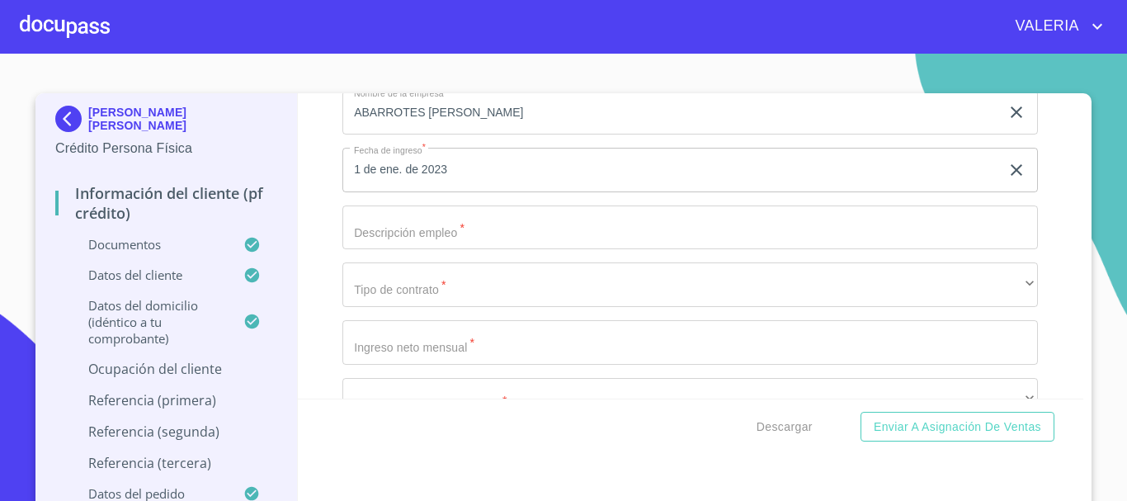
scroll to position [6531, 0]
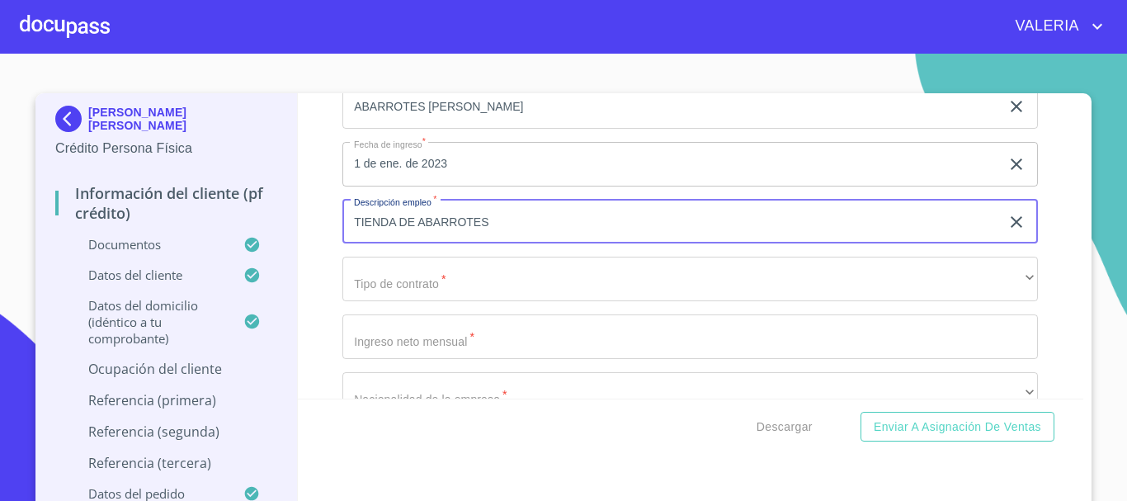
type input "TIENDA DE ABARROTES"
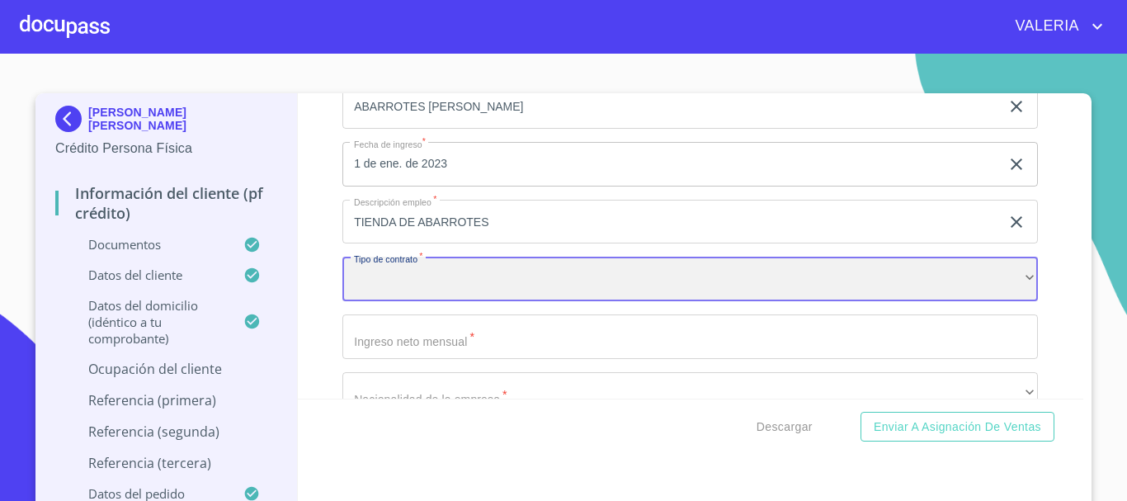
click at [433, 298] on div "​" at bounding box center [689, 278] width 695 height 45
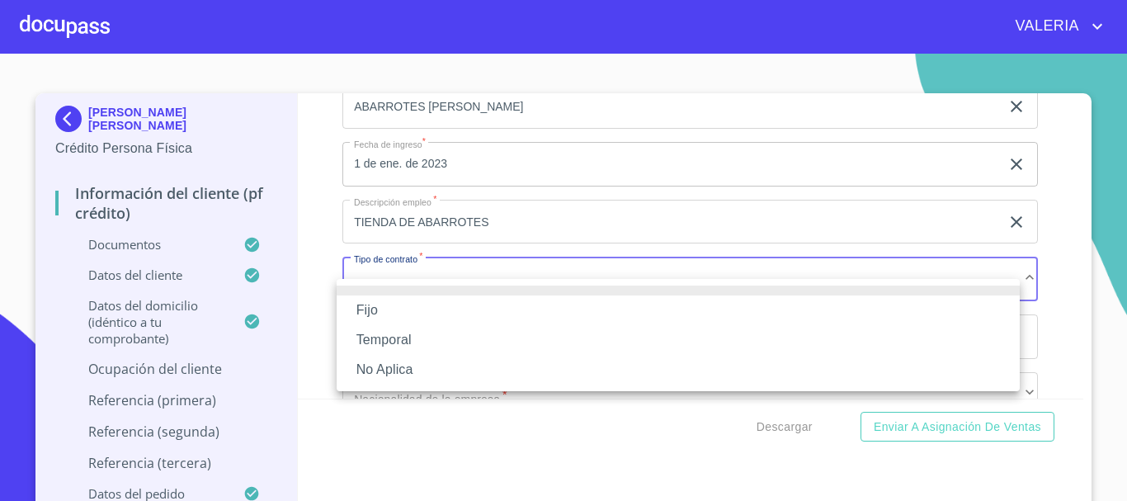
click at [400, 360] on li "No Aplica" at bounding box center [677, 370] width 683 height 30
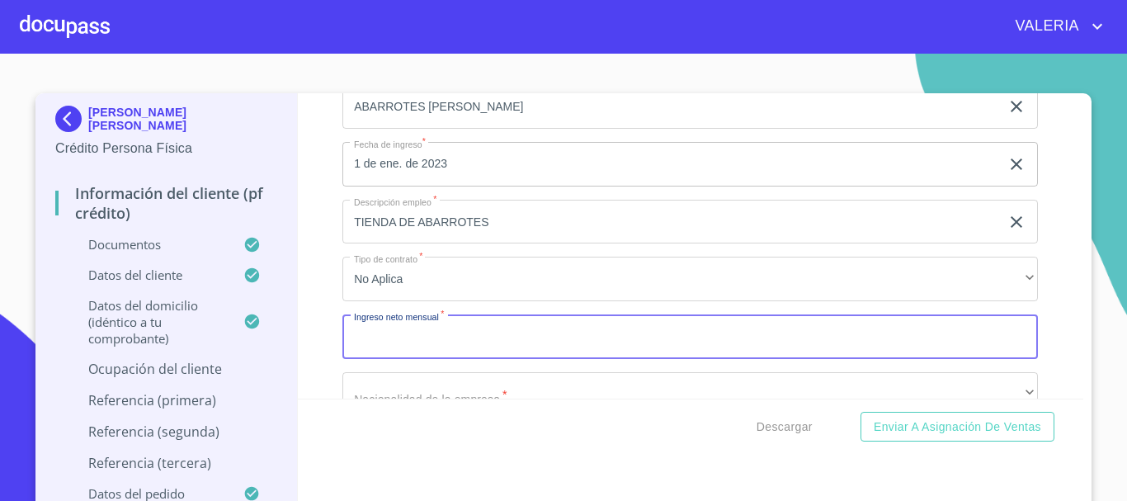
click at [426, 355] on input "Documento de identificación.   *" at bounding box center [689, 336] width 695 height 45
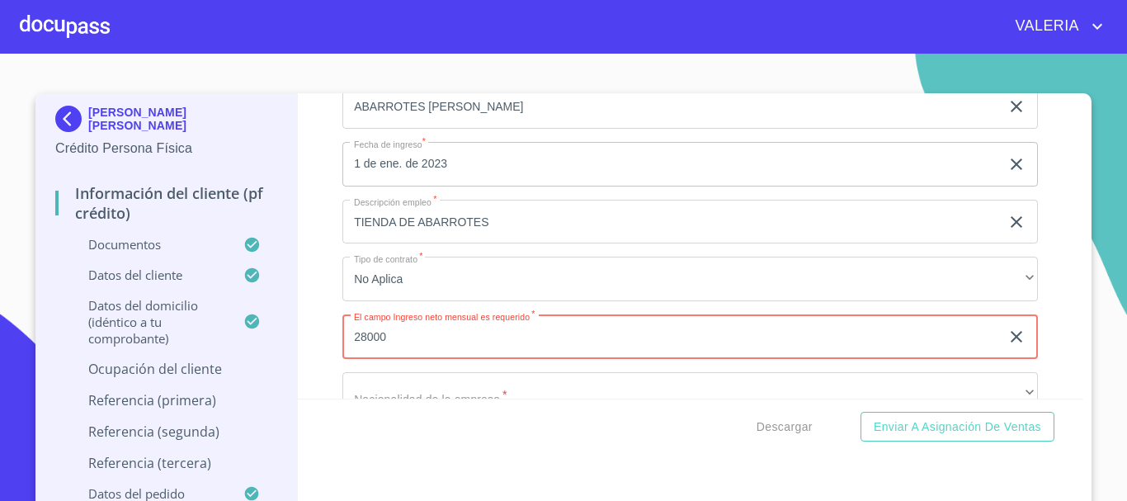
type input "28000"
click at [314, 204] on div "Información del cliente (PF crédito) Documentos Documento de identificación.   …" at bounding box center [691, 245] width 786 height 305
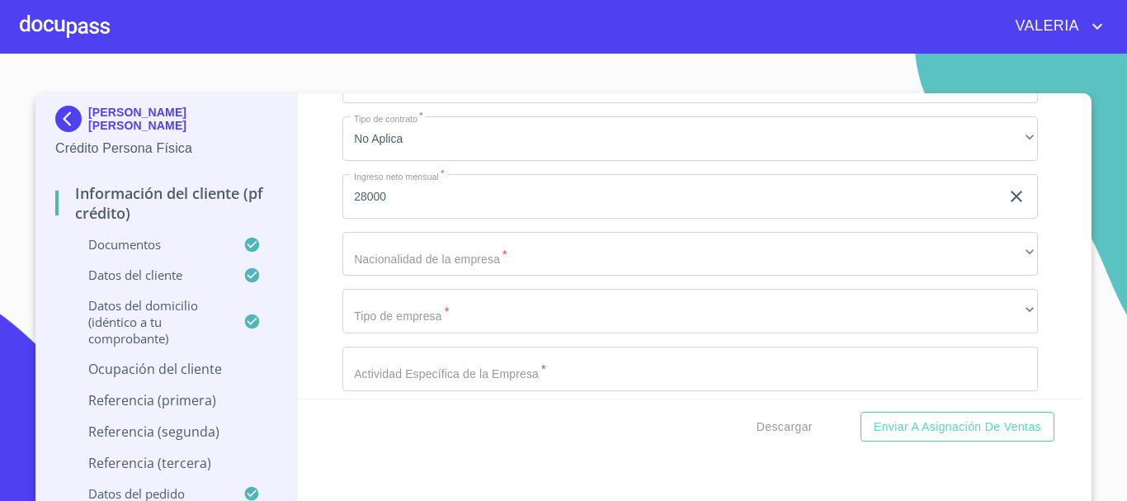
scroll to position [6696, 0]
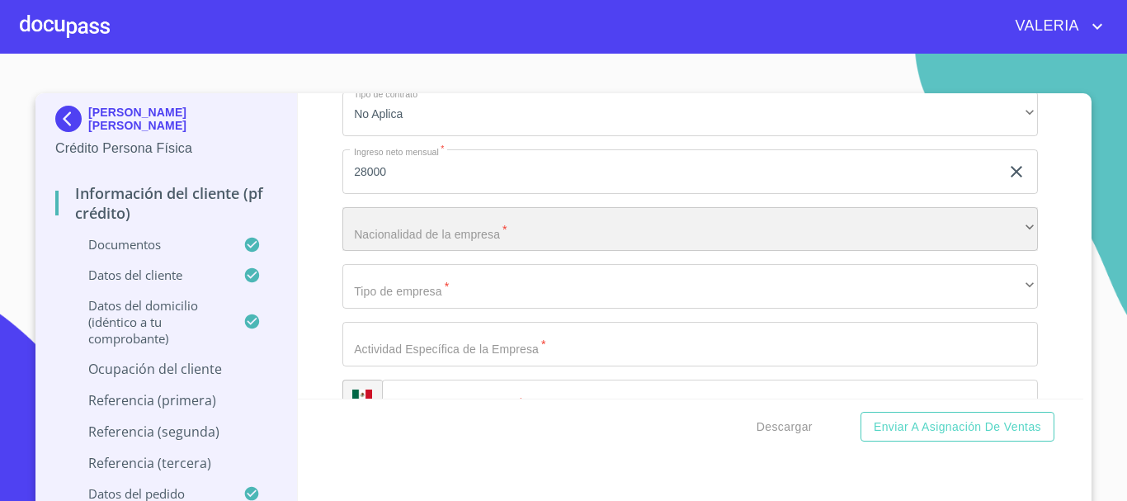
click at [443, 243] on div "​" at bounding box center [689, 229] width 695 height 45
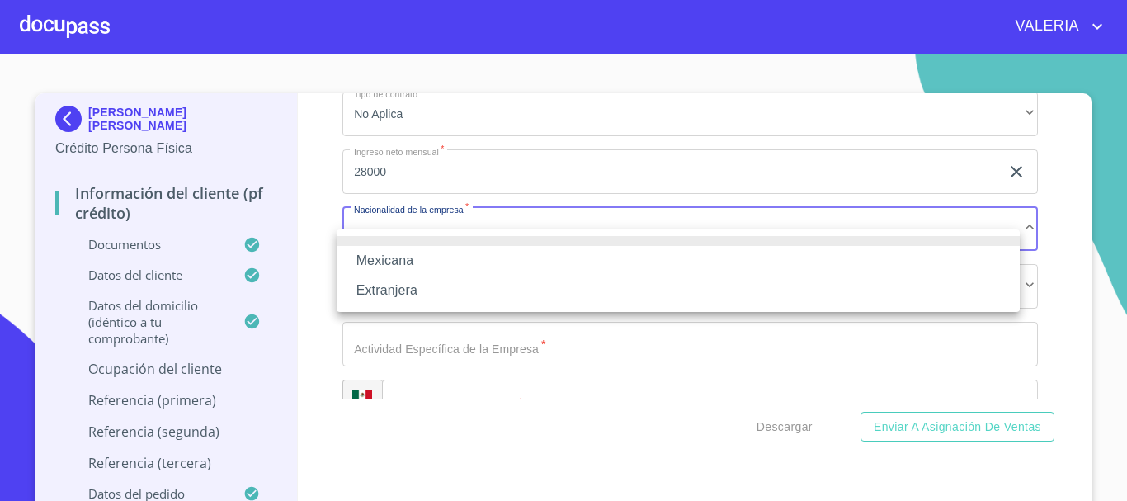
click at [421, 264] on li "Mexicana" at bounding box center [677, 261] width 683 height 30
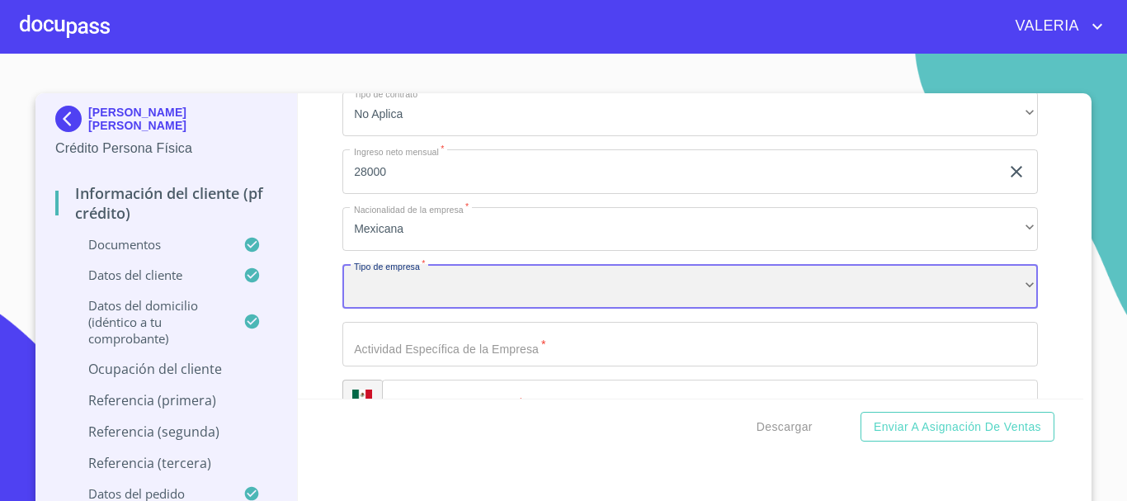
click at [427, 308] on div "​" at bounding box center [689, 286] width 695 height 45
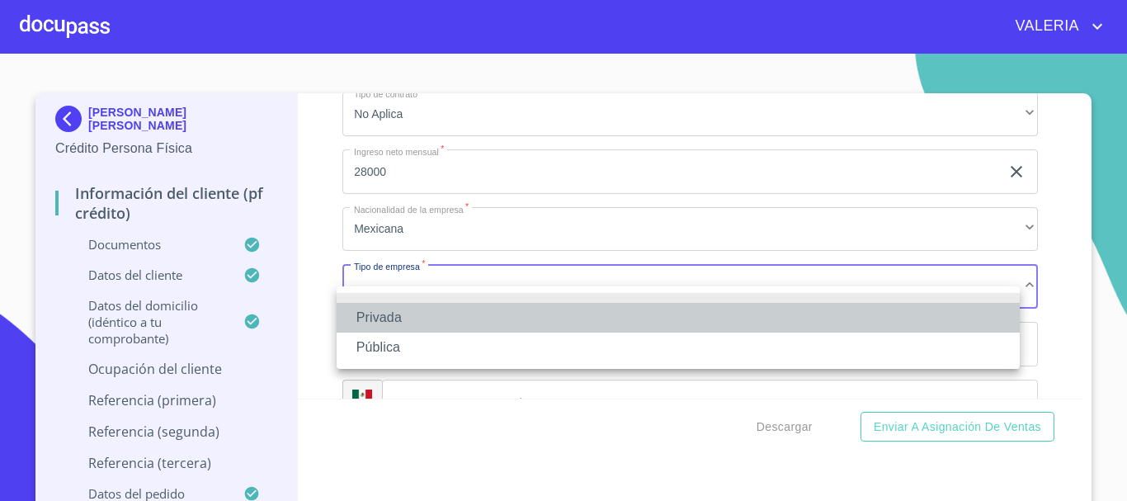
click at [418, 313] on li "Privada" at bounding box center [677, 318] width 683 height 30
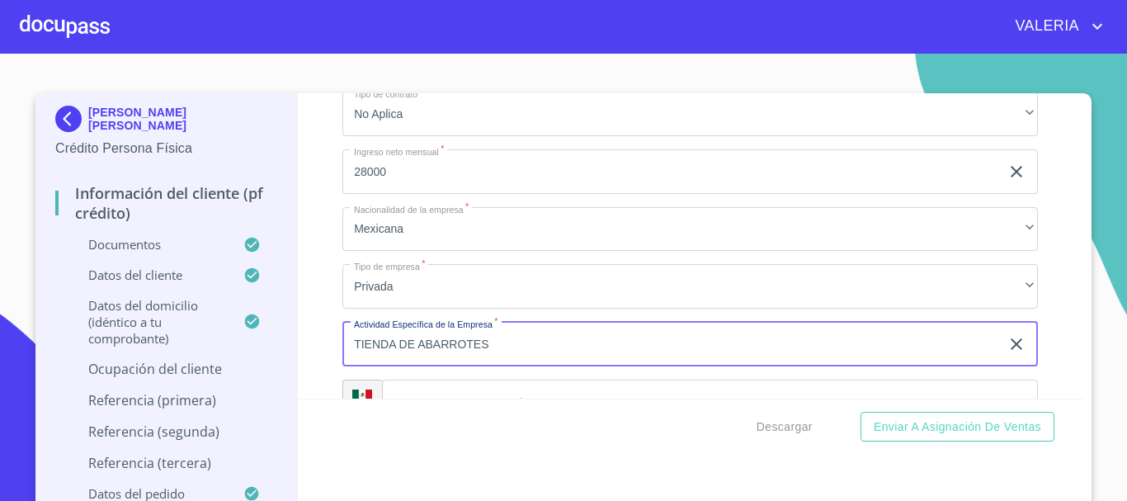
type input "TIENDA DE ABARROTES"
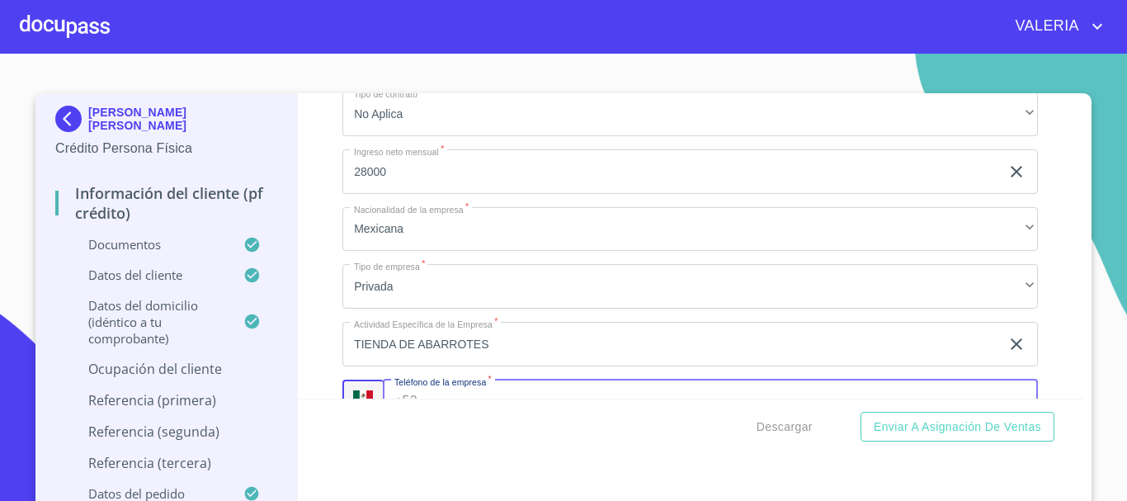
scroll to position [6872, 0]
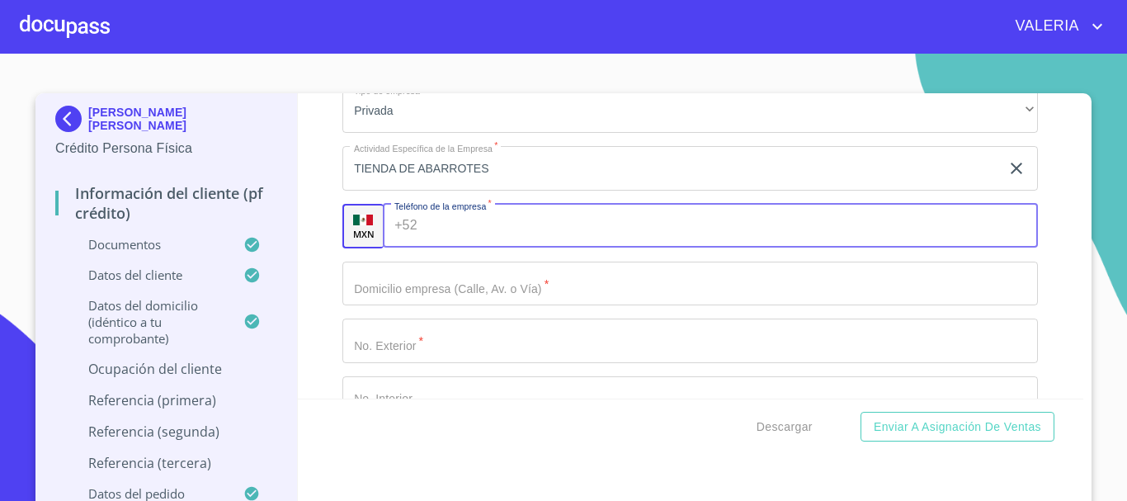
click at [473, 247] on input "Documento de identificación.   *" at bounding box center [731, 226] width 614 height 45
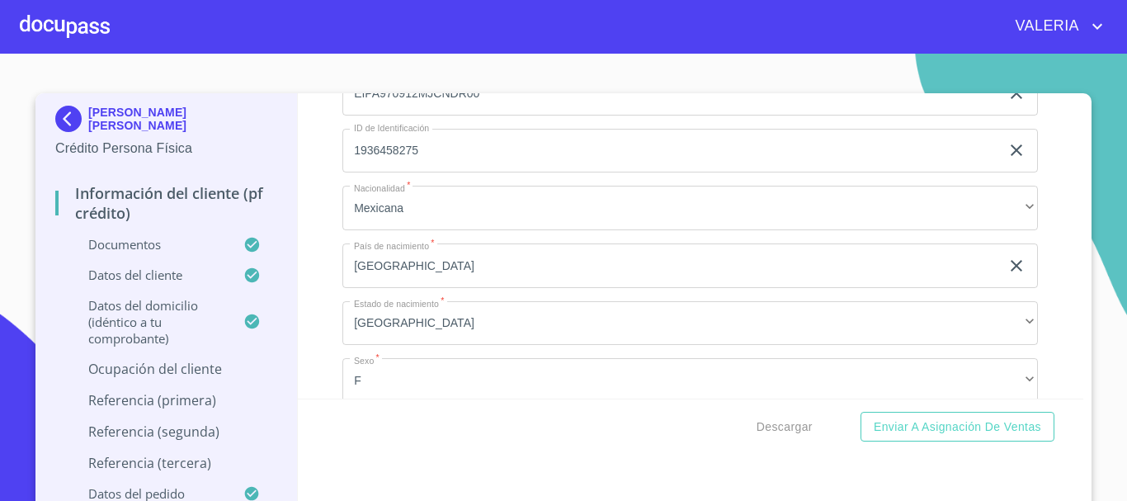
scroll to position [5305, 0]
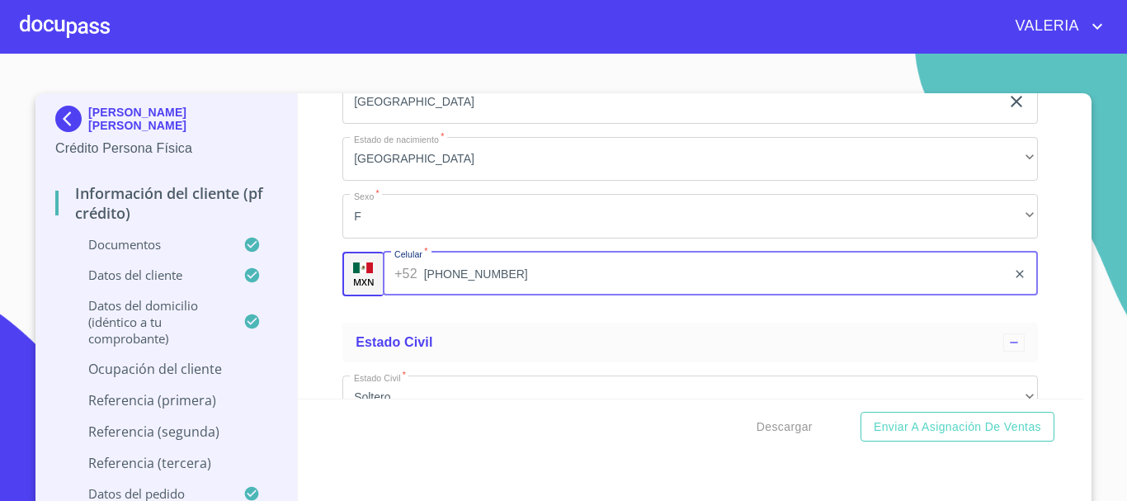
drag, startPoint x: 509, startPoint y: 294, endPoint x: 95, endPoint y: 292, distance: 414.0
click at [95, 292] on div "[PERSON_NAME] [PERSON_NAME] Persona Física Información del cliente (PF crédito)…" at bounding box center [558, 303] width 1047 height 421
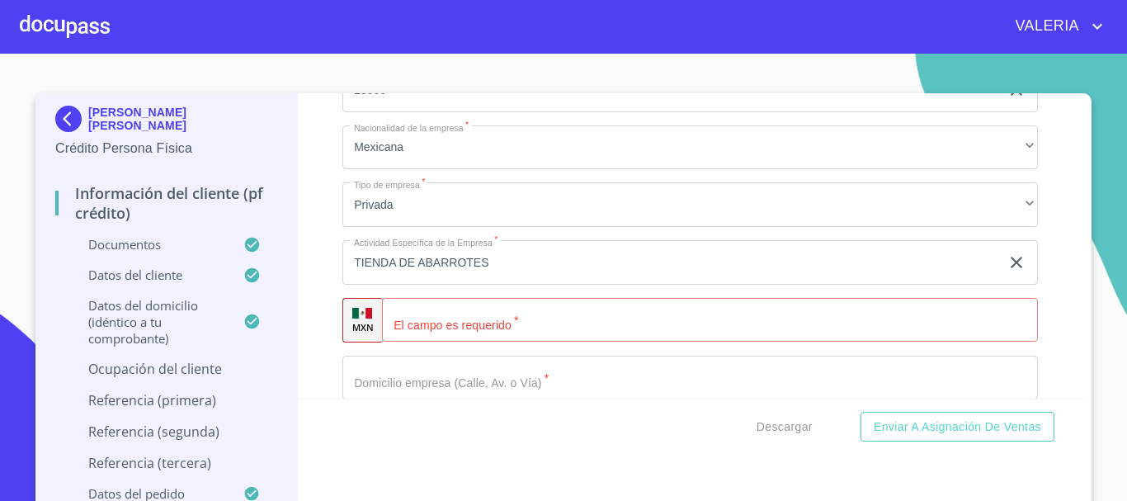
scroll to position [6789, 0]
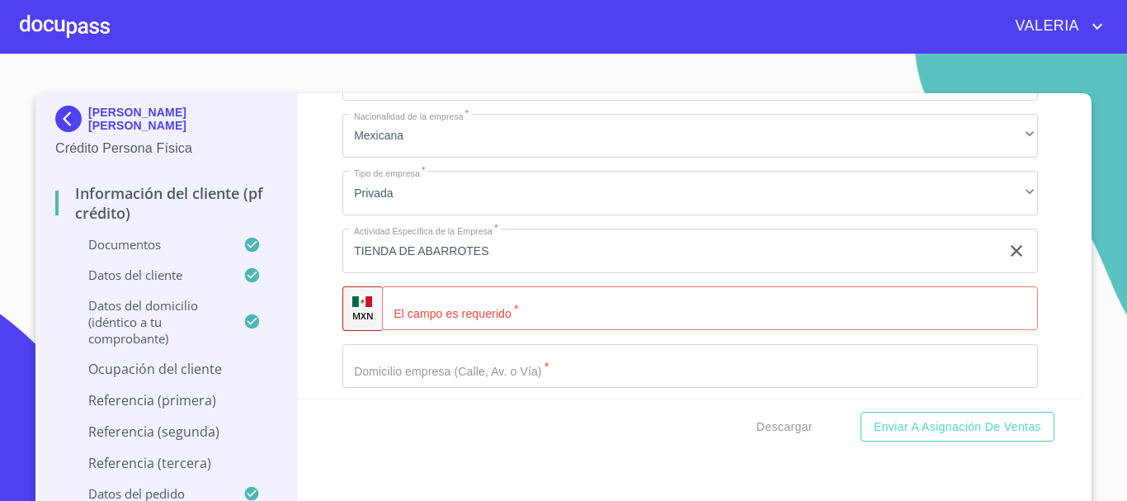
click at [459, 320] on input "Documento de identificación.   *" at bounding box center [710, 308] width 656 height 45
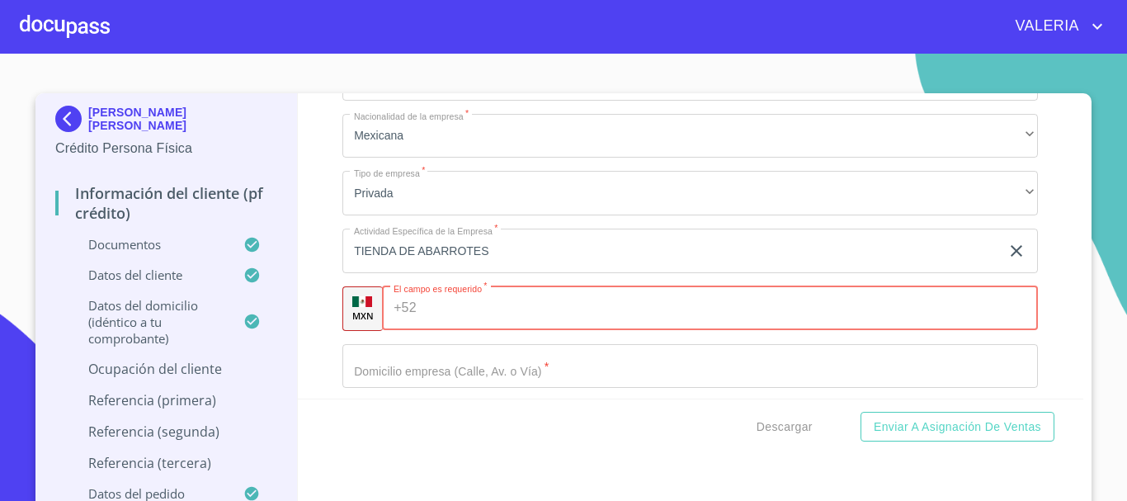
paste input "[PHONE_NUMBER]"
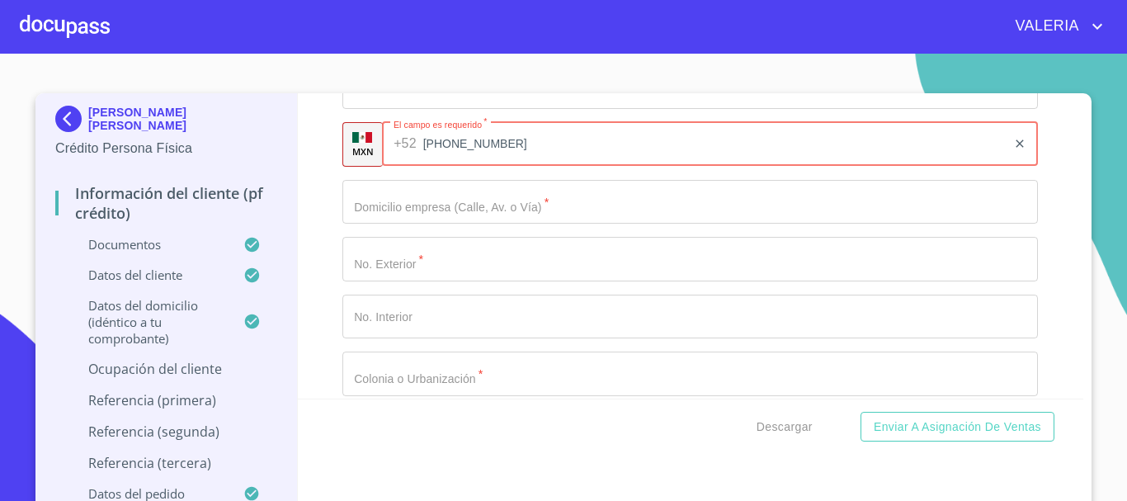
scroll to position [6954, 0]
type input "[PHONE_NUMBER]"
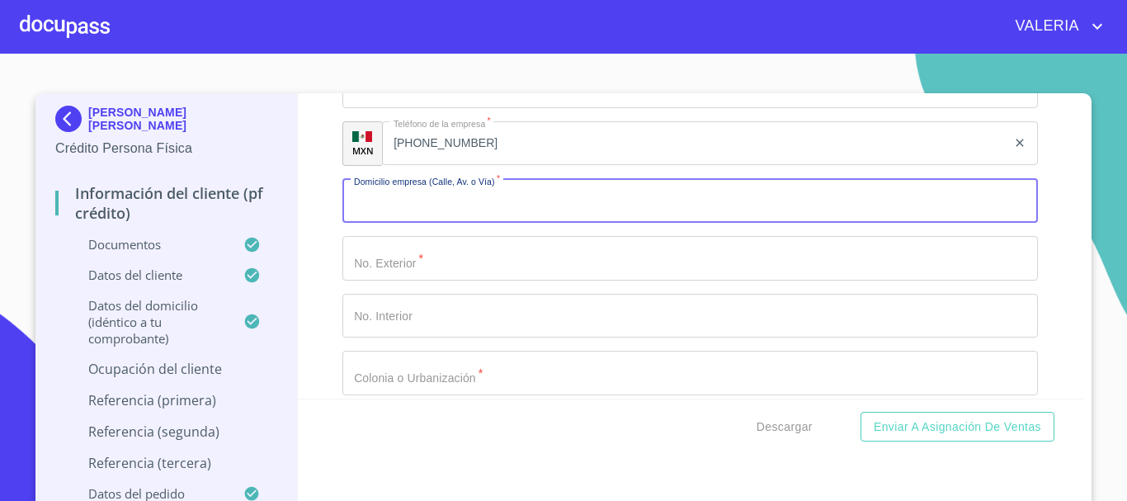
click at [482, 223] on input "Documento de identificación.   *" at bounding box center [689, 201] width 695 height 45
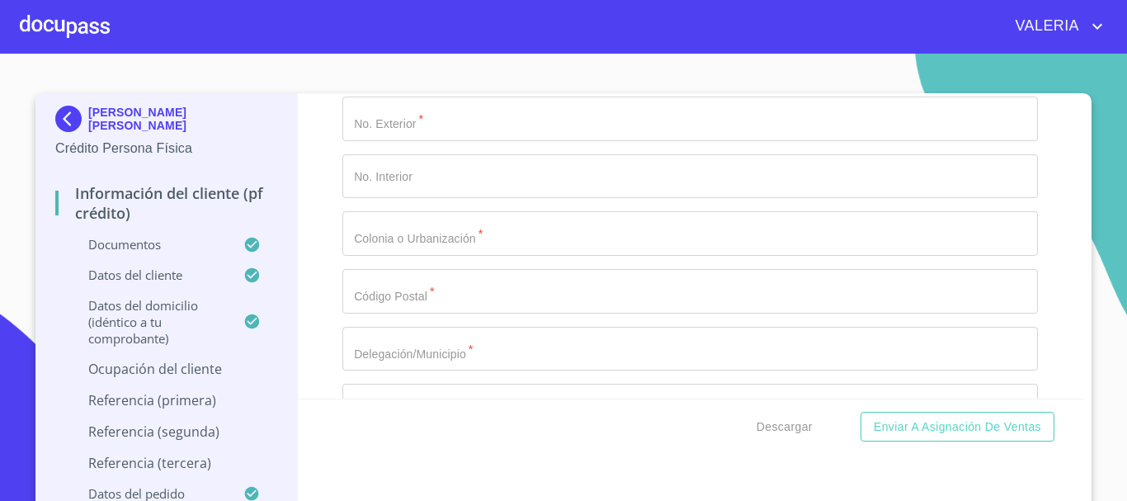
scroll to position [7036, 0]
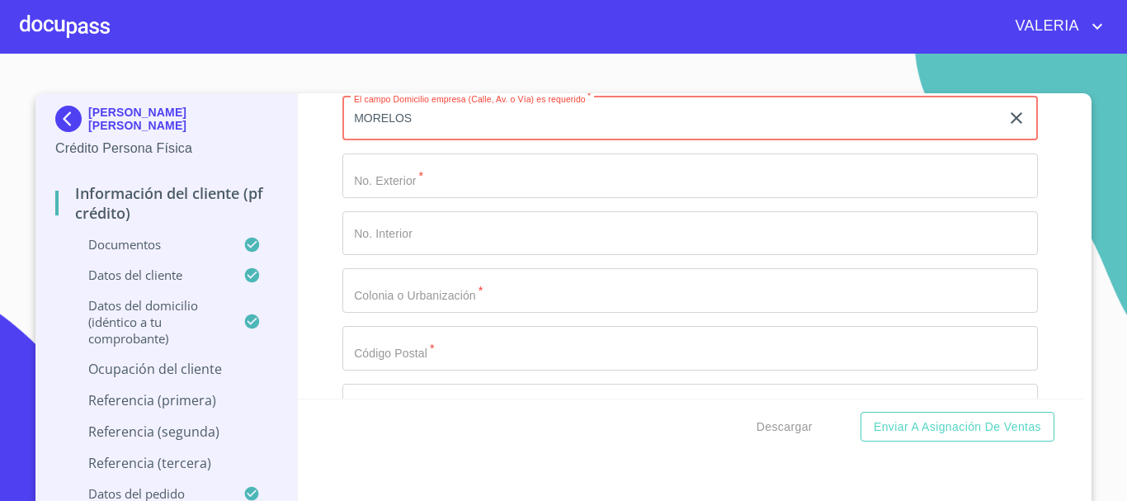
type input "MORELOS"
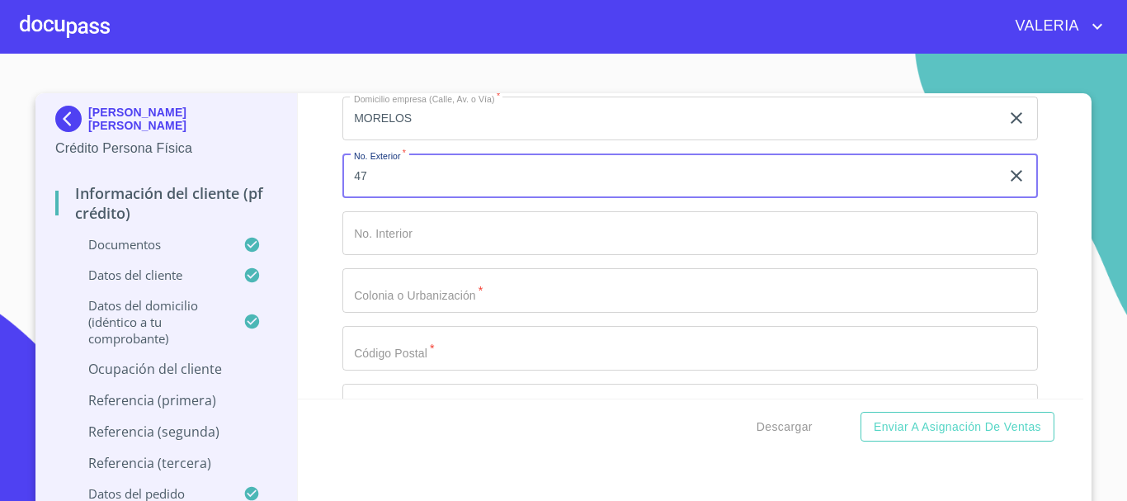
type input "47"
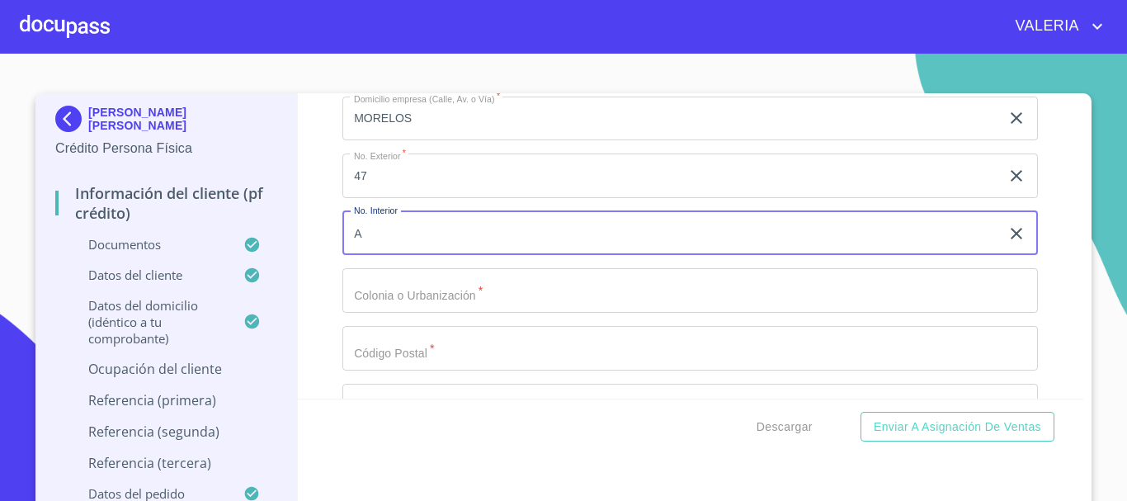
type input "A"
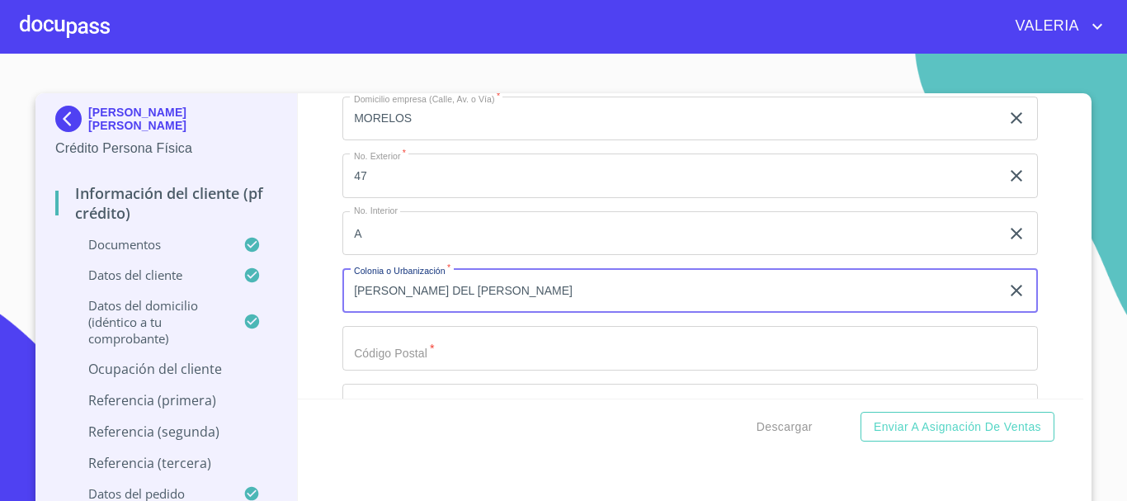
type input "[PERSON_NAME] DEL [PERSON_NAME]"
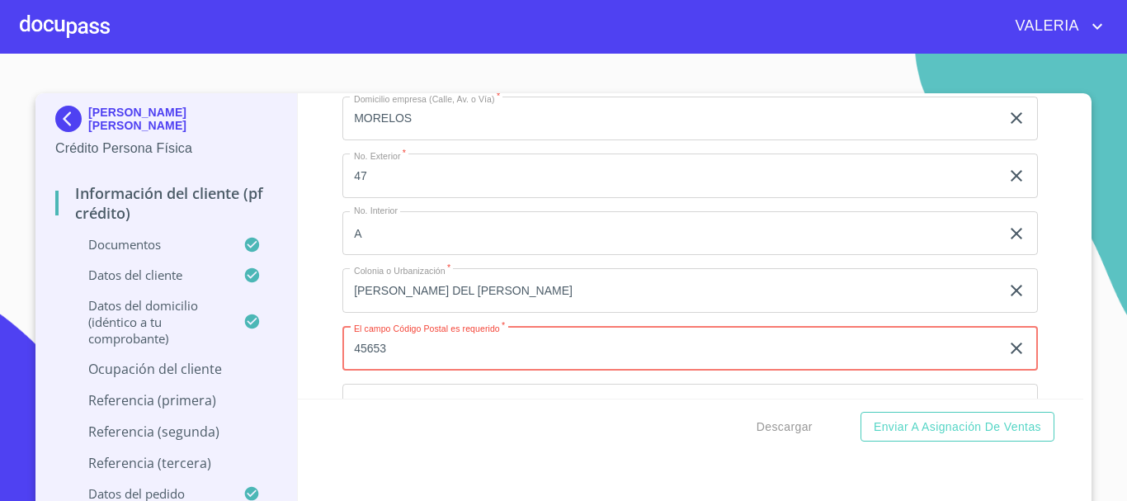
type input "45653"
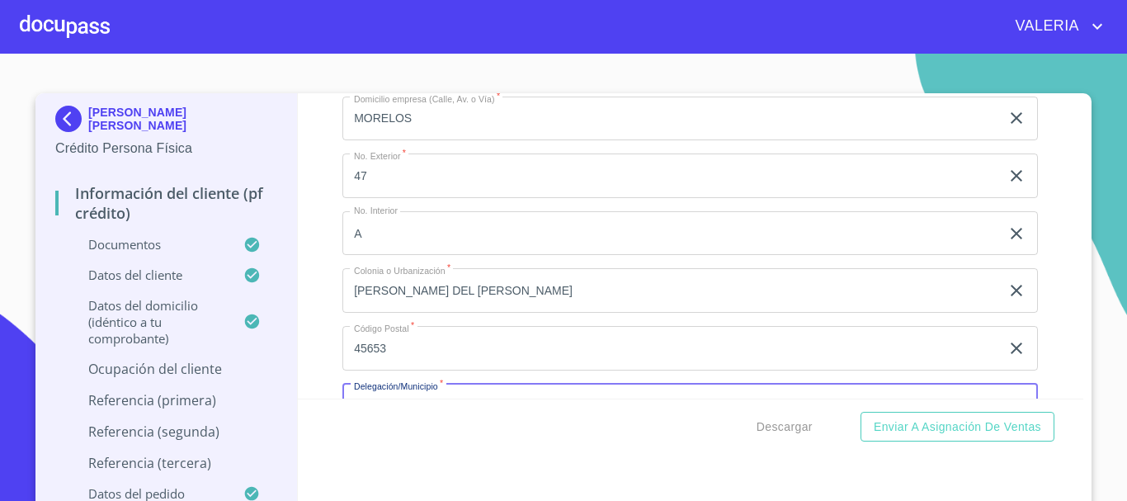
scroll to position [7216, 0]
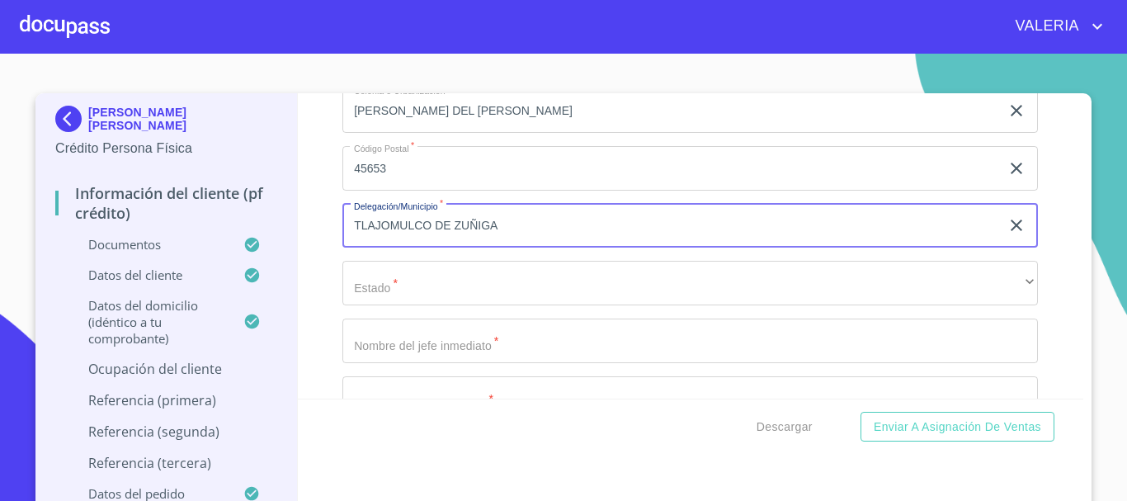
type input "TLAJOMULCO DE ZUÑIGA"
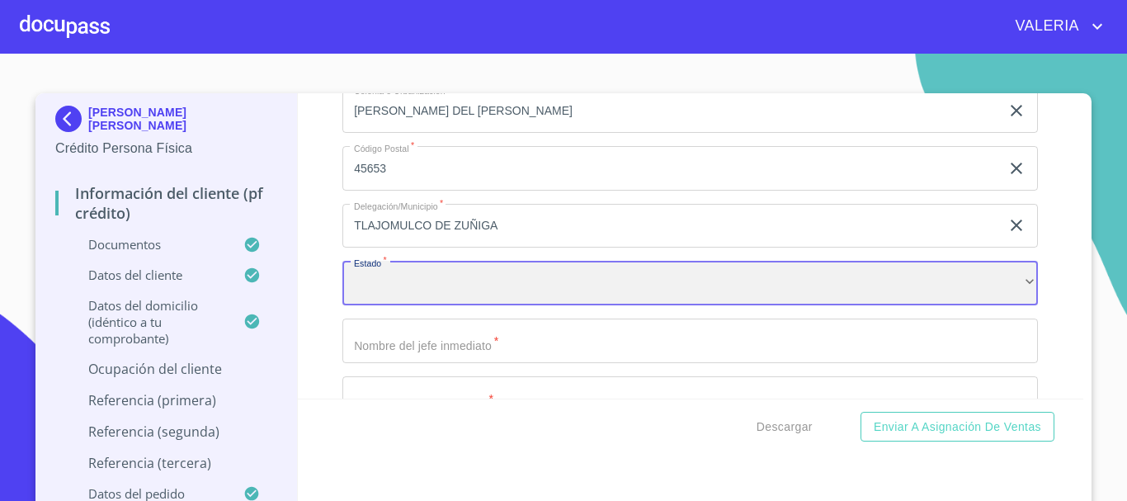
click at [453, 300] on div "​" at bounding box center [689, 283] width 695 height 45
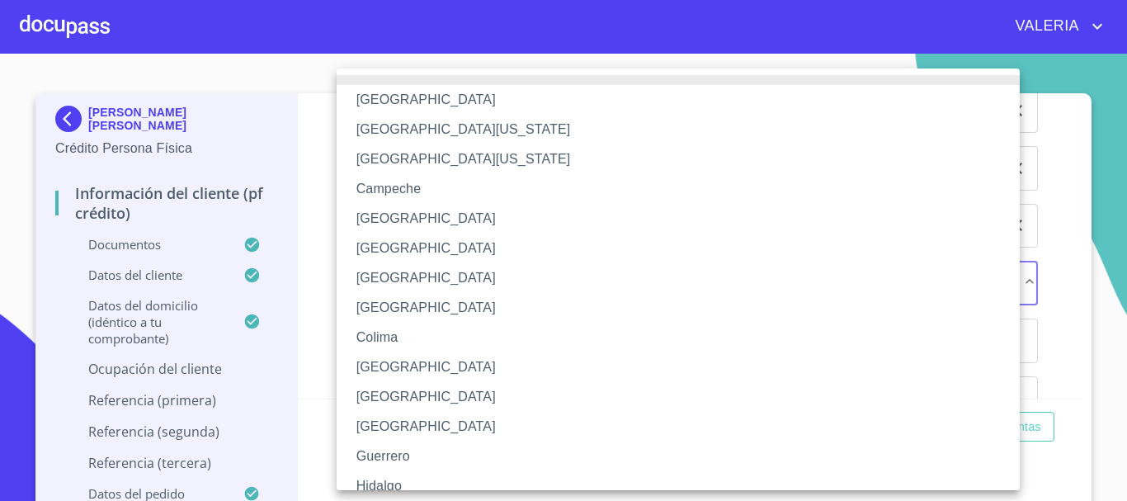
scroll to position [237, 0]
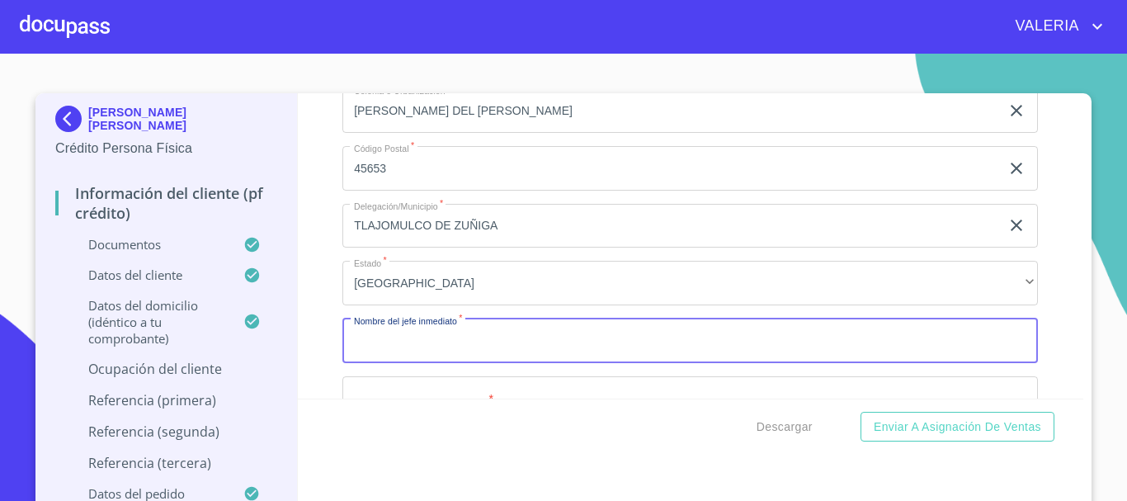
click at [476, 352] on input "Documento de identificación.   *" at bounding box center [689, 340] width 695 height 45
type input "[PERSON_NAME] [PERSON_NAME]"
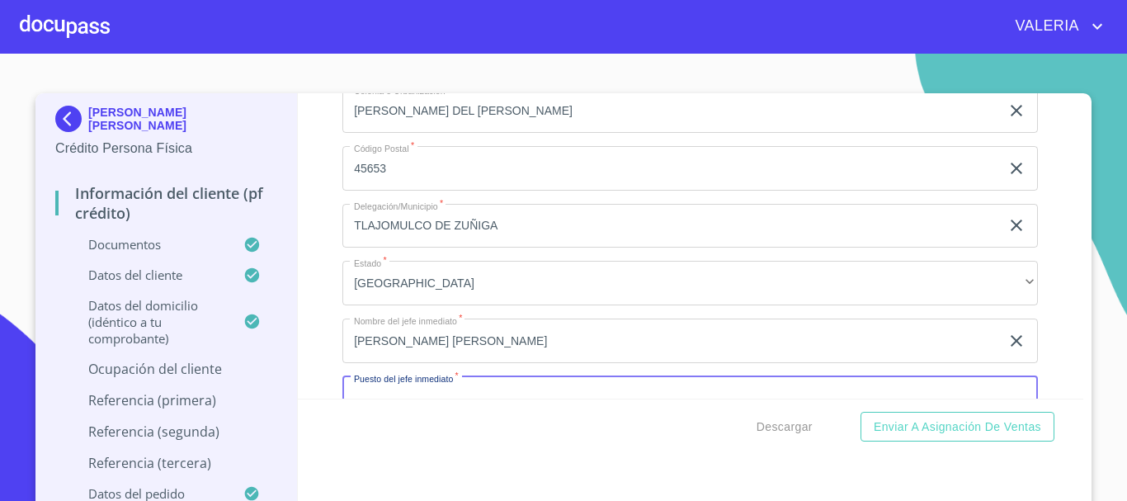
scroll to position [7258, 0]
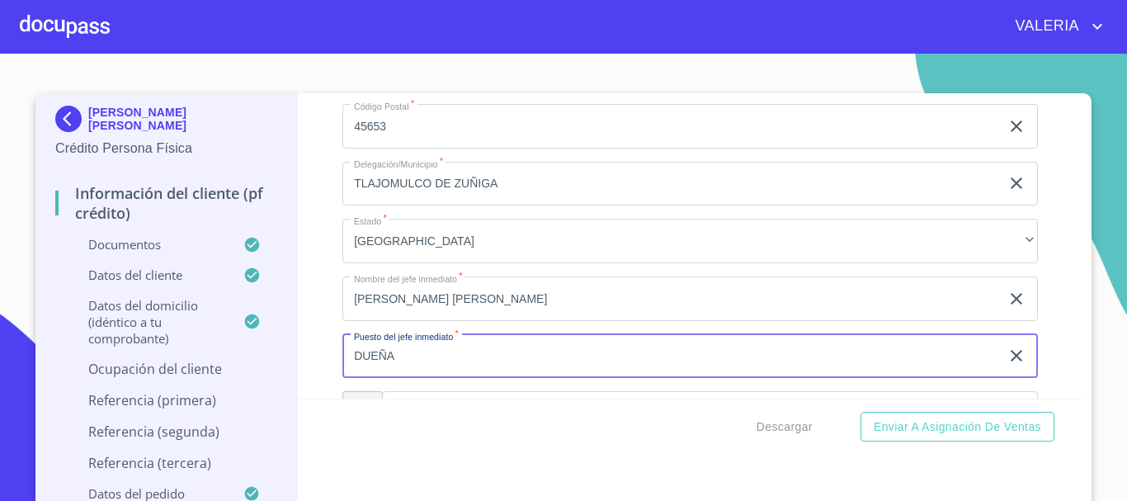
type input "DUEÑA"
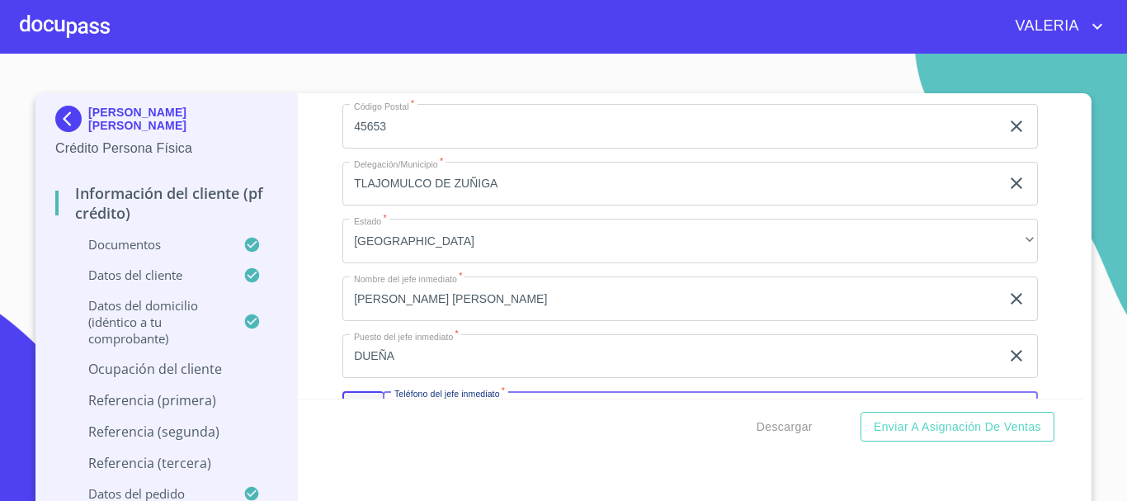
scroll to position [7446, 0]
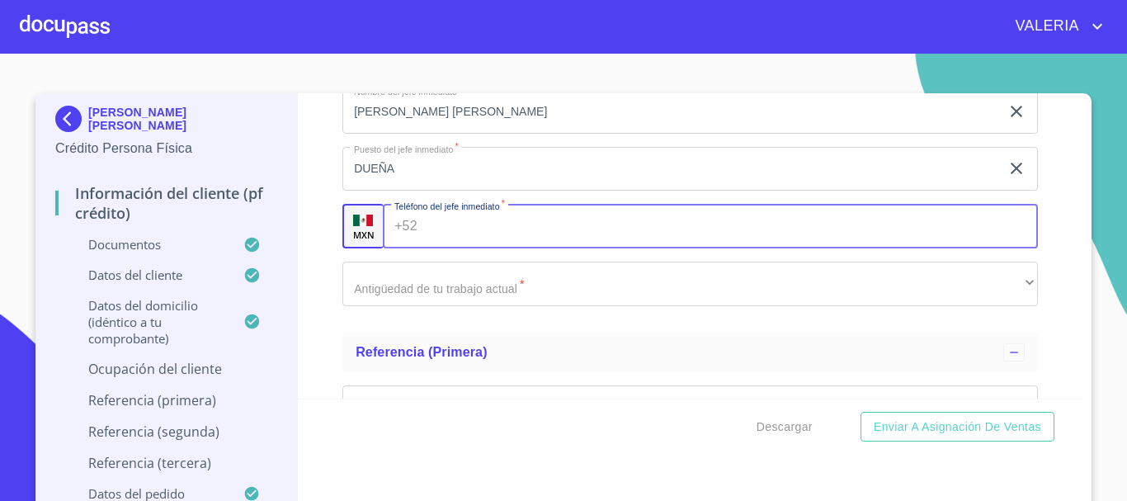
paste input "[PHONE_NUMBER]"
type input "[PHONE_NUMBER]"
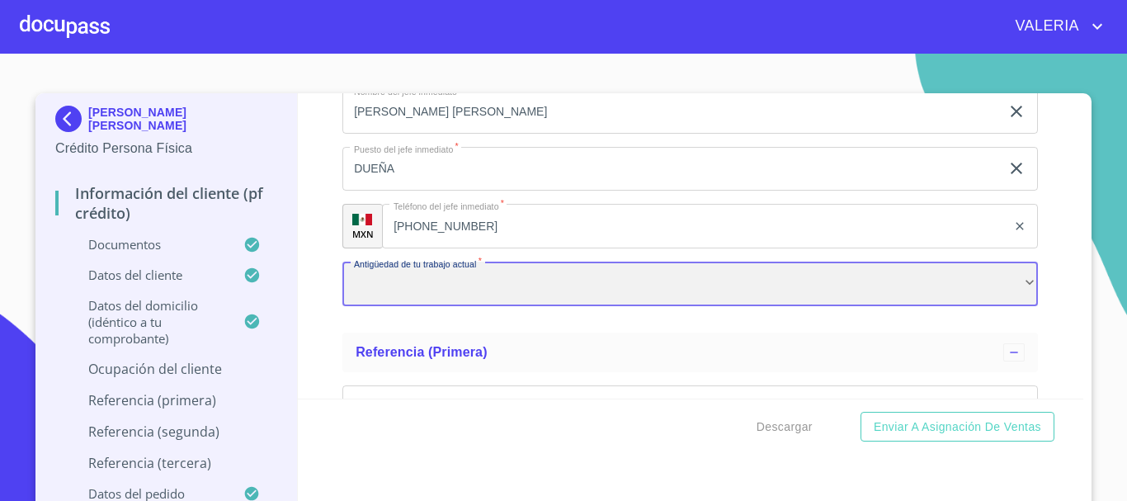
click at [459, 306] on div "​" at bounding box center [689, 283] width 695 height 45
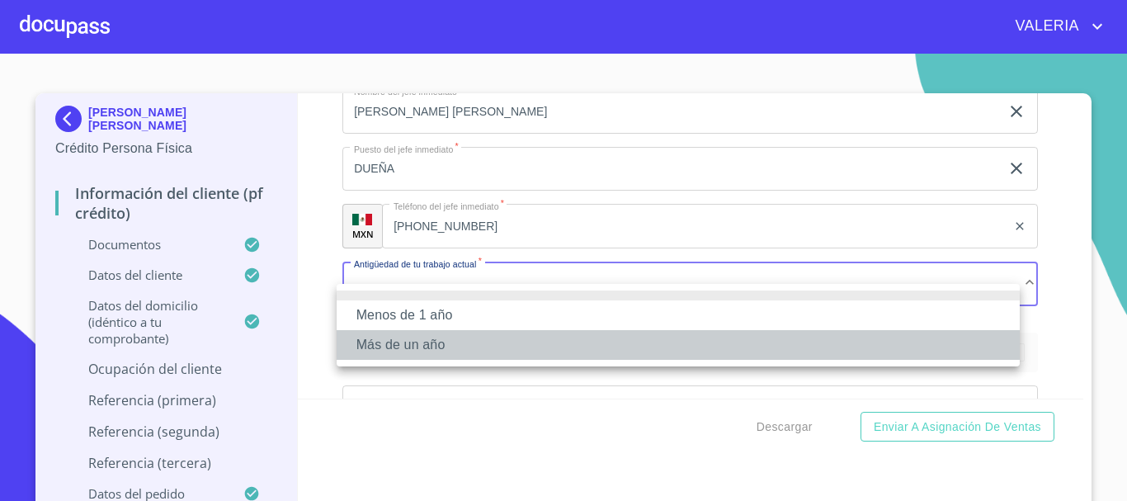
click at [448, 351] on li "Más de un año" at bounding box center [677, 345] width 683 height 30
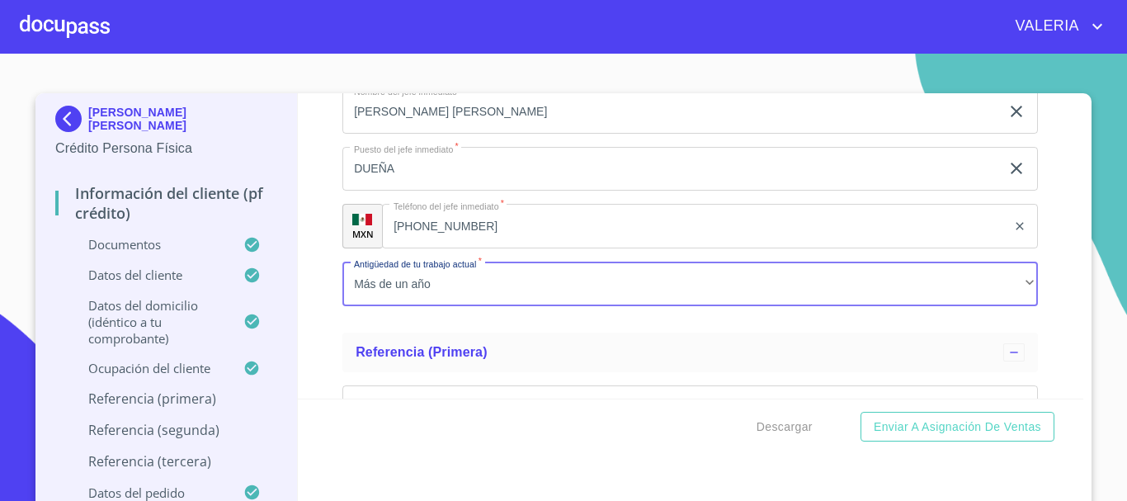
click at [329, 327] on div "Información del cliente (PF crédito) Documentos Documento de identificación.   …" at bounding box center [691, 245] width 786 height 305
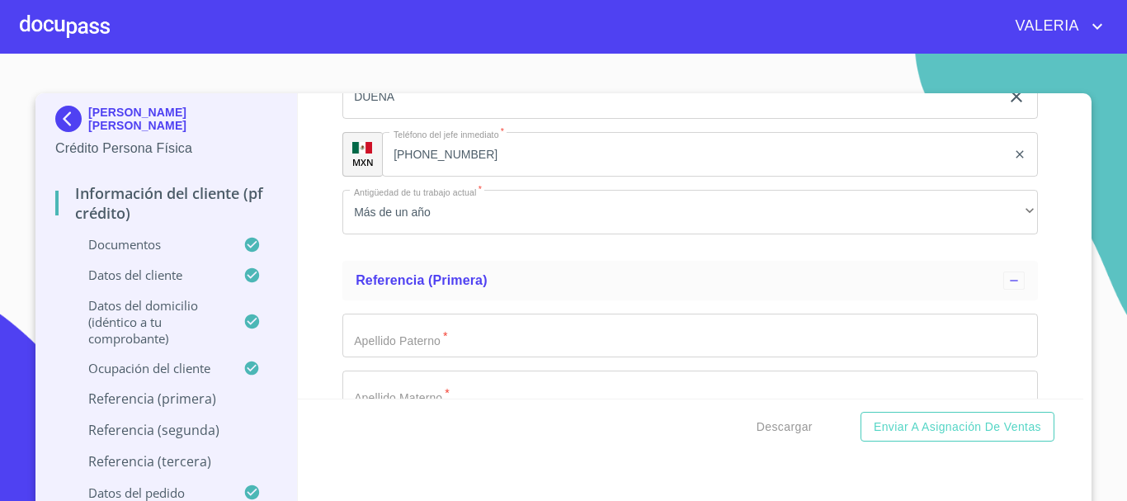
scroll to position [7610, 0]
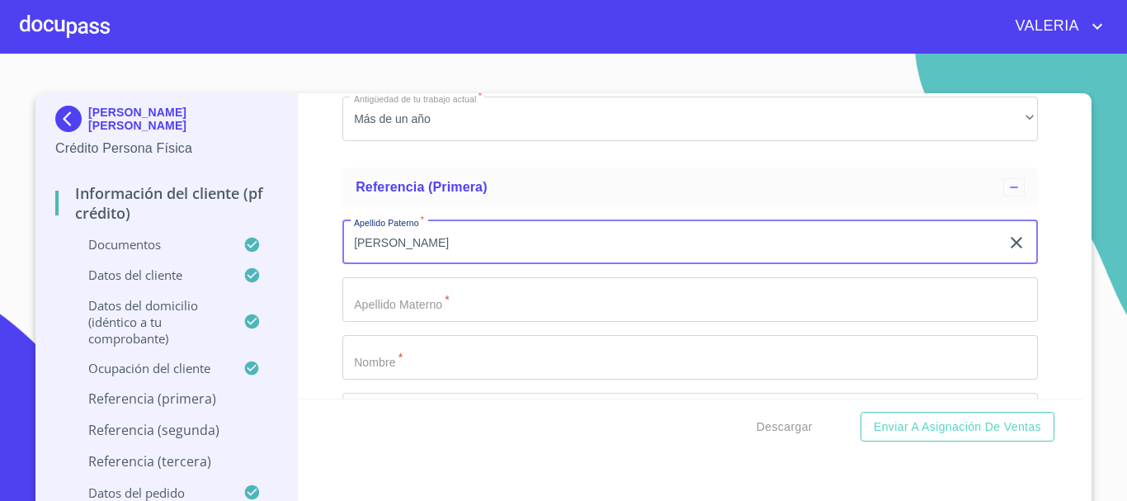
type input "[PERSON_NAME]"
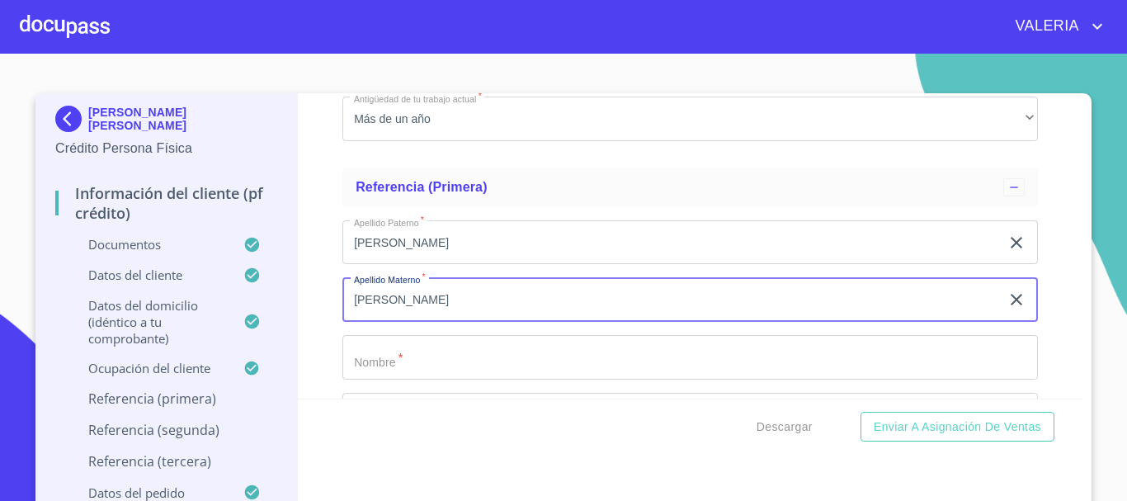
type input "[PERSON_NAME]"
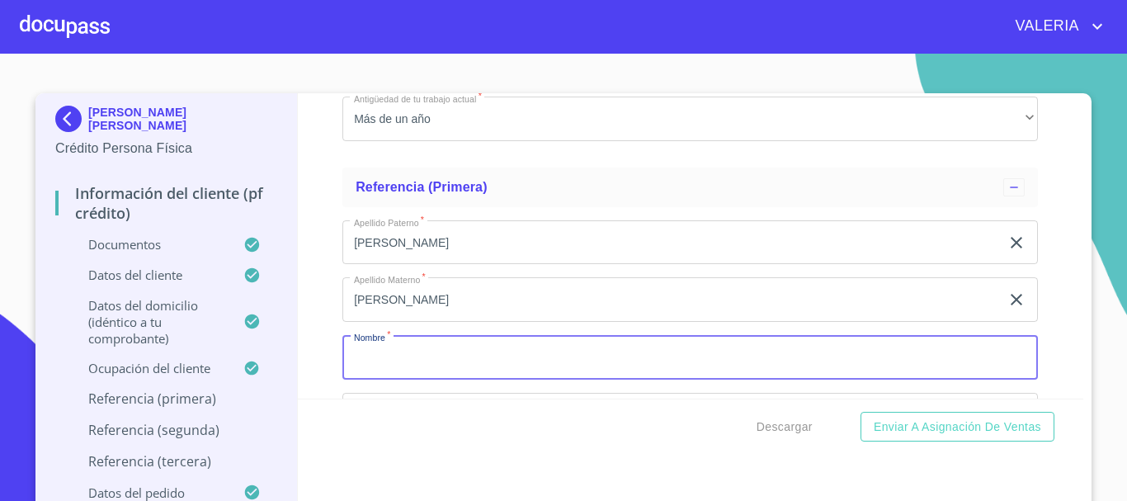
scroll to position [7611, 0]
type input "[PERSON_NAME]"
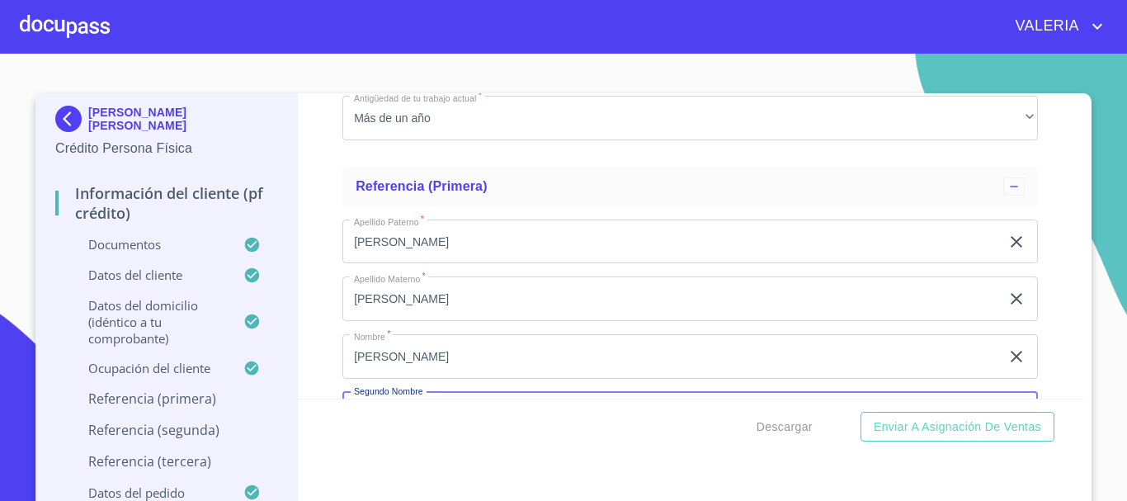
scroll to position [7799, 0]
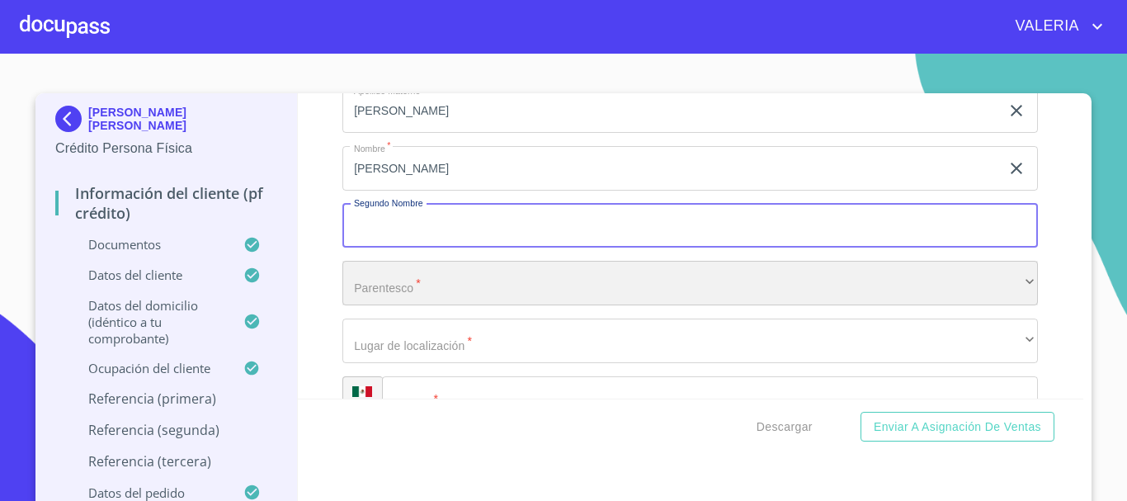
click at [434, 305] on div "​" at bounding box center [689, 283] width 695 height 45
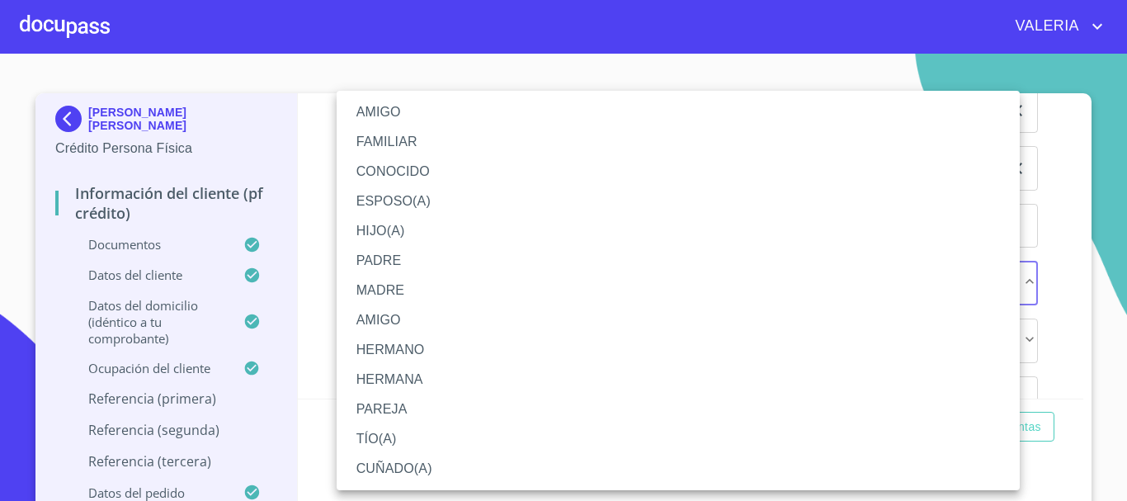
click at [431, 347] on li "HERMANO" at bounding box center [677, 350] width 683 height 30
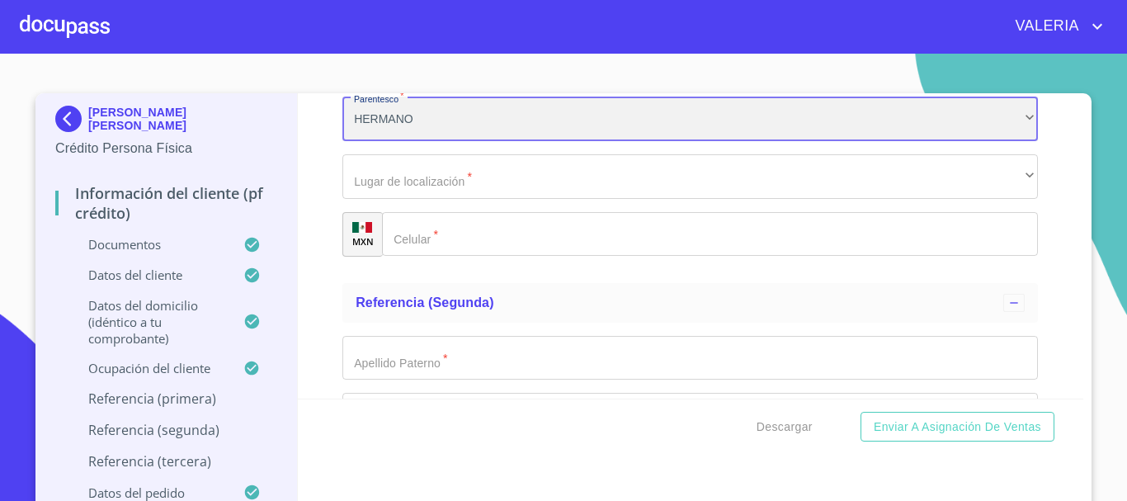
scroll to position [7964, 0]
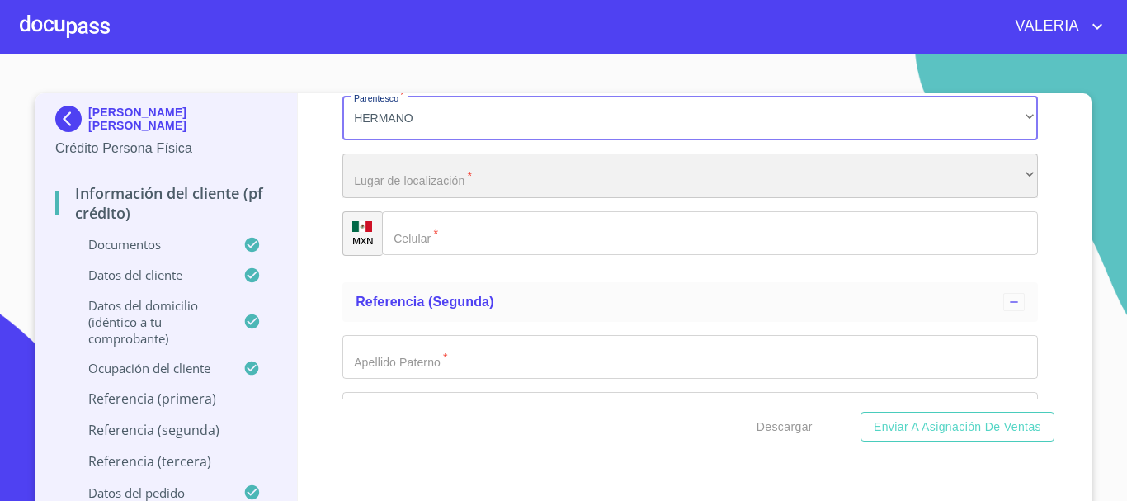
click at [463, 198] on div "​" at bounding box center [689, 175] width 695 height 45
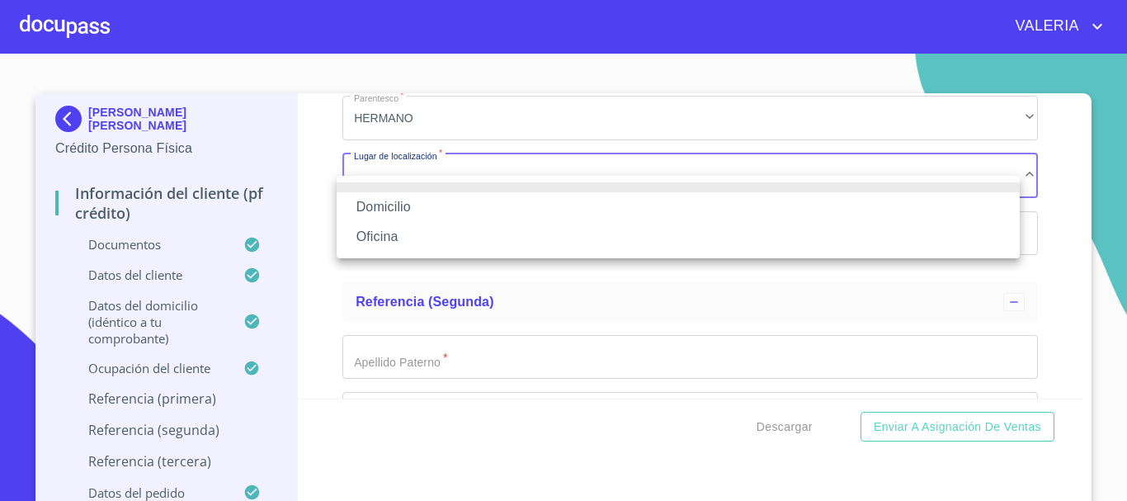
click at [467, 206] on li "Domicilio" at bounding box center [677, 207] width 683 height 30
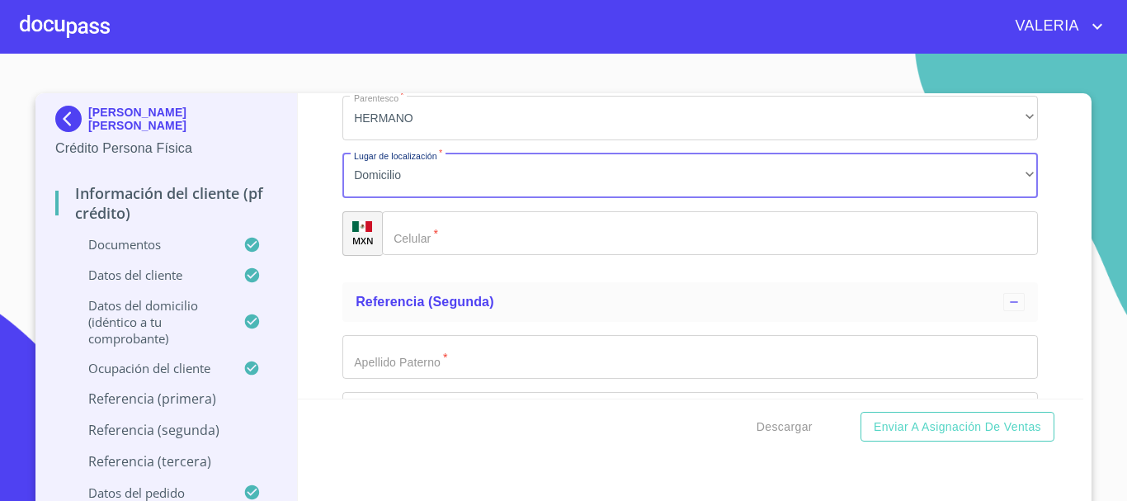
click at [475, 256] on input "Documento de identificación.   *" at bounding box center [710, 233] width 656 height 45
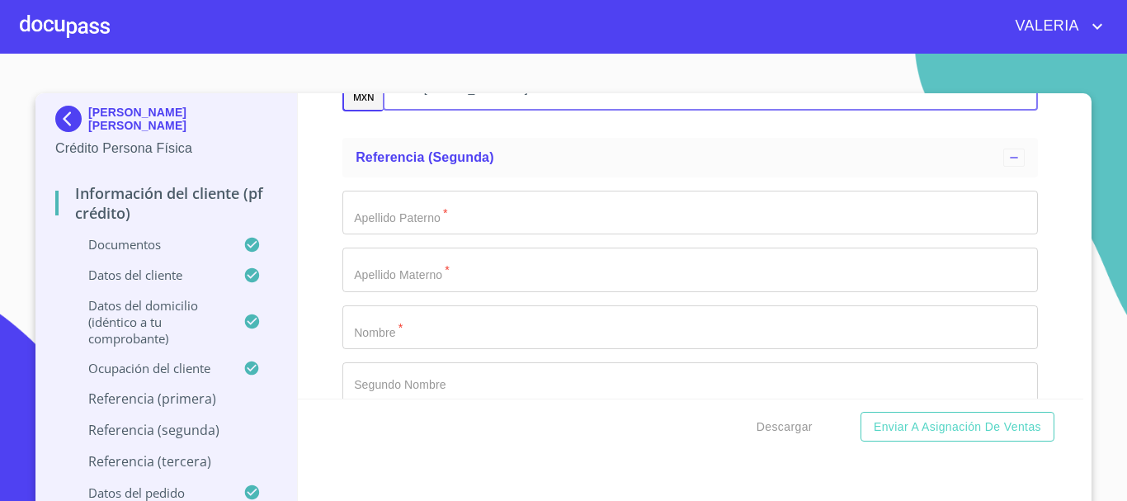
scroll to position [8129, 0]
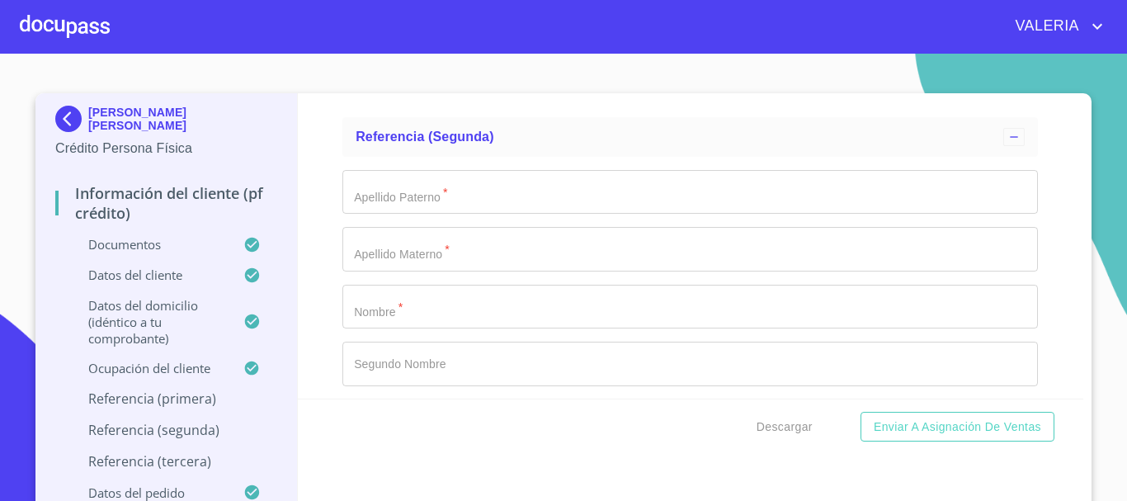
type input "[PHONE_NUMBER]"
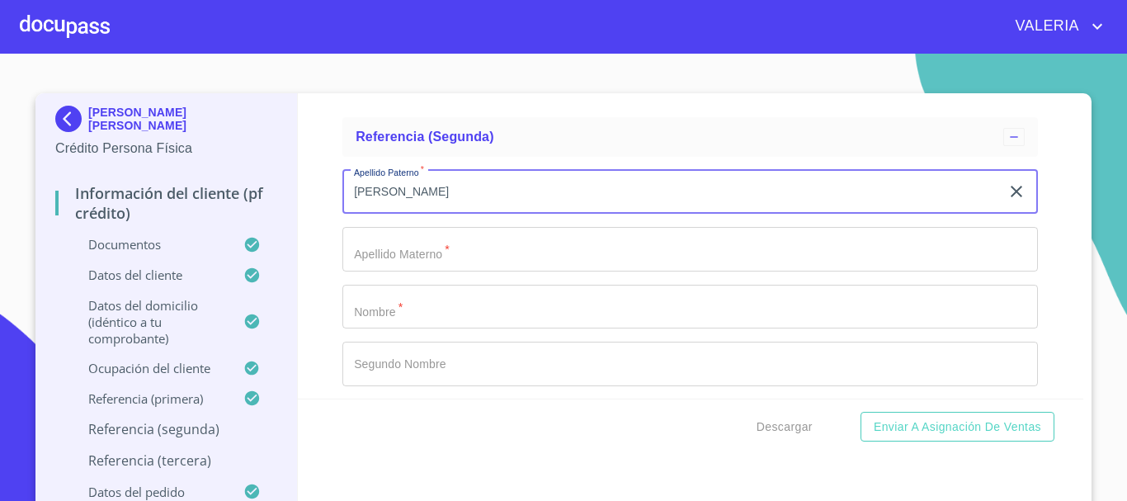
type input "[PERSON_NAME]"
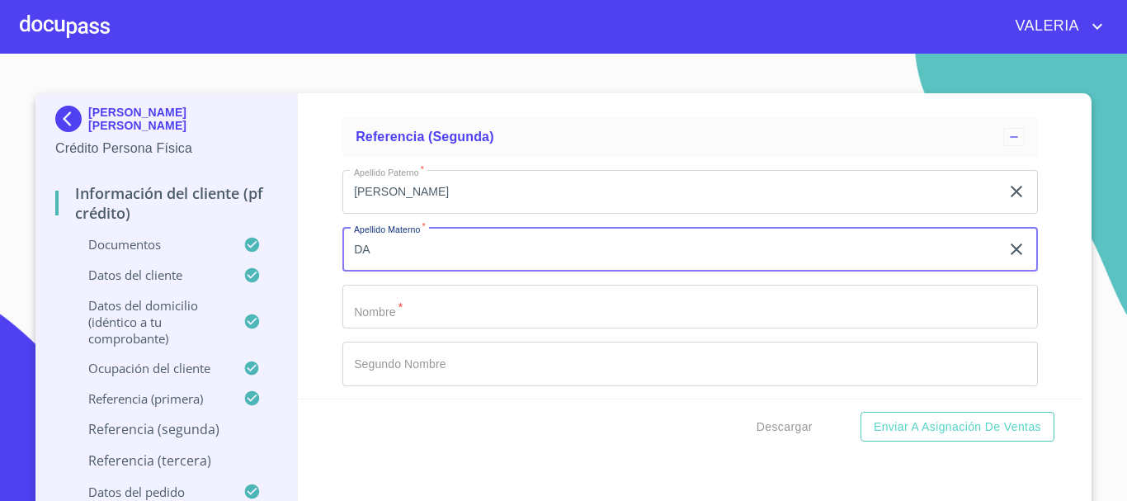
type input "D"
type input "[PERSON_NAME]"
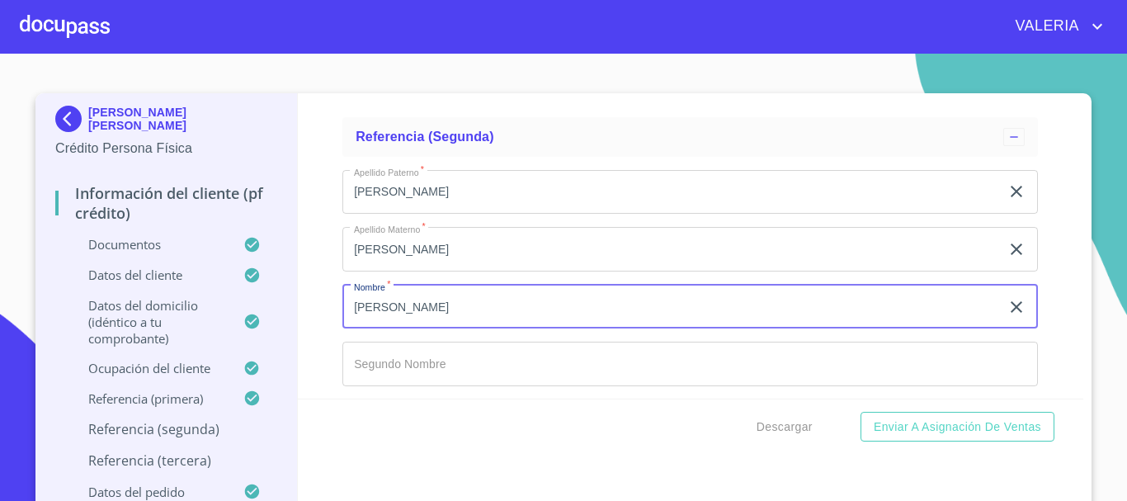
type input "[PERSON_NAME]"
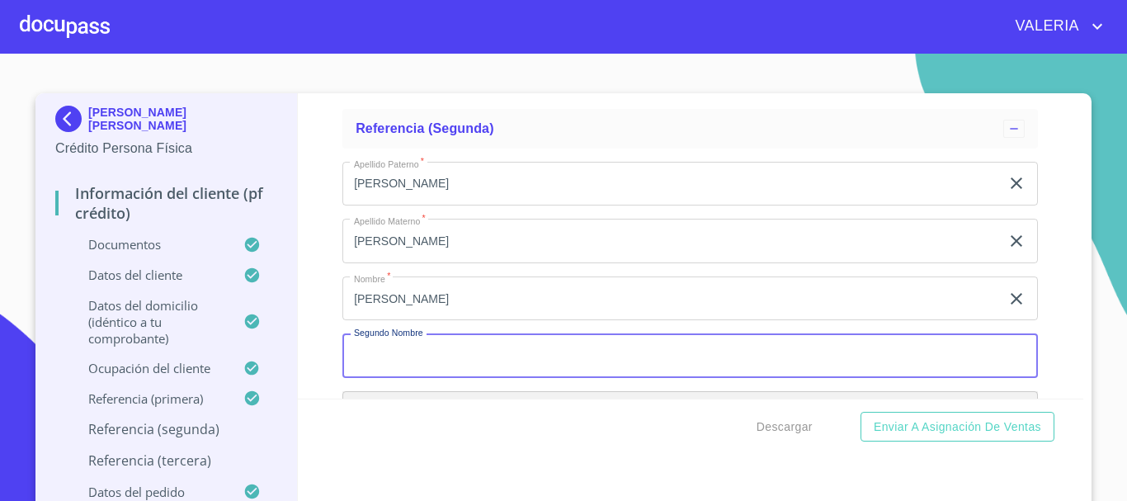
scroll to position [8325, 0]
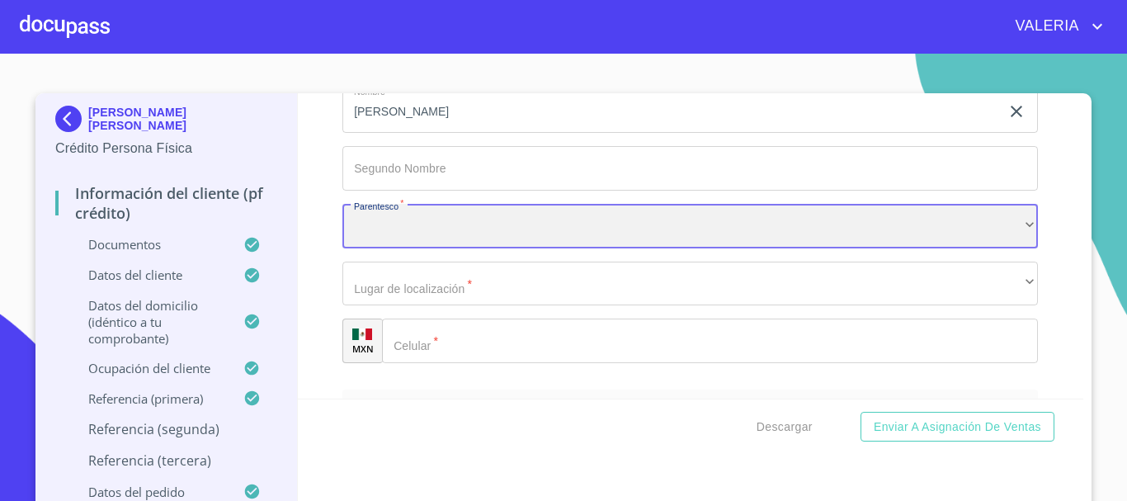
click at [438, 248] on div "​" at bounding box center [689, 226] width 695 height 45
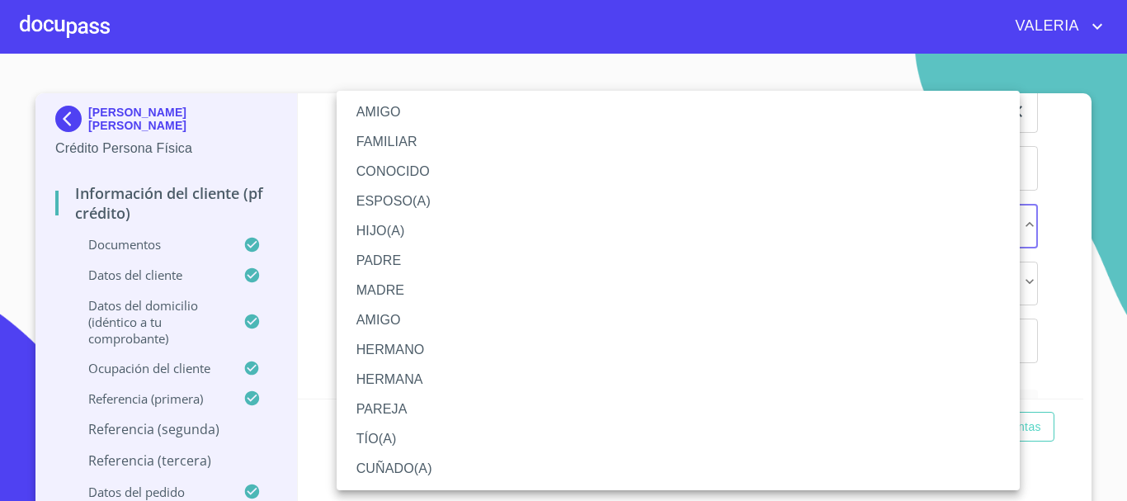
drag, startPoint x: 417, startPoint y: 114, endPoint x: 414, endPoint y: 145, distance: 31.5
click at [416, 115] on li "AMIGO" at bounding box center [677, 112] width 683 height 30
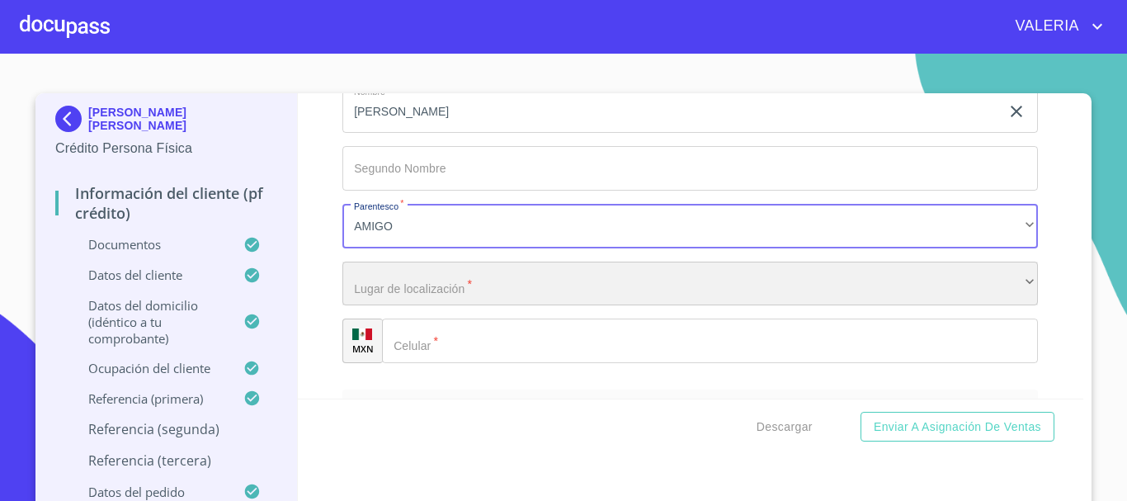
click at [449, 300] on div "​" at bounding box center [689, 283] width 695 height 45
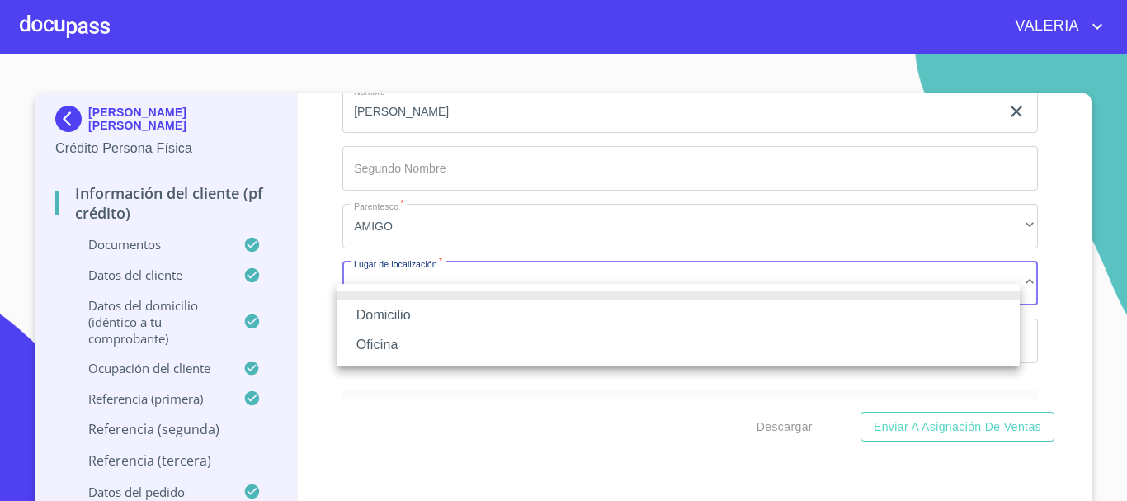
click at [440, 312] on li "Domicilio" at bounding box center [677, 315] width 683 height 30
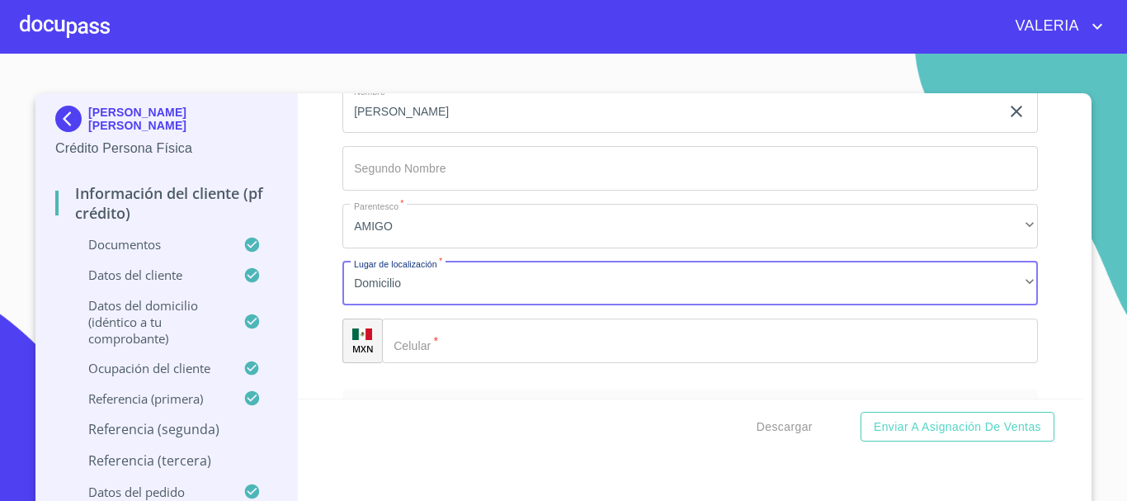
click at [518, 363] on input "Documento de identificación.   *" at bounding box center [710, 340] width 656 height 45
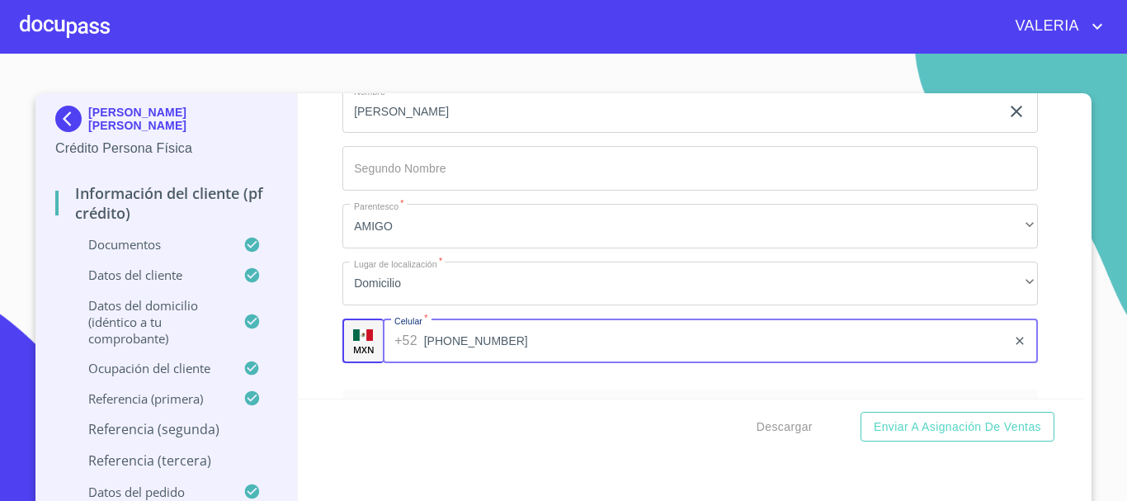
type input "[PHONE_NUMBER]"
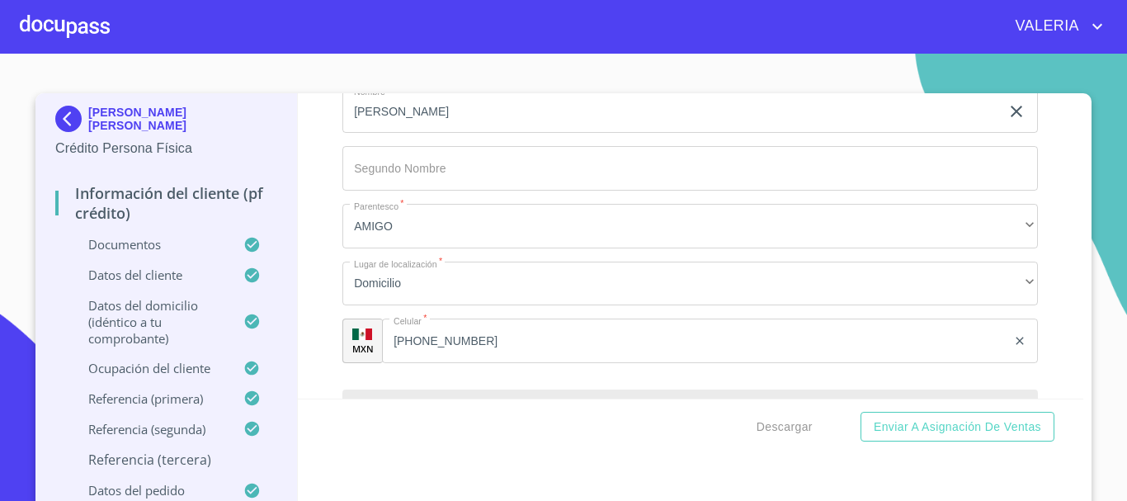
scroll to position [8509, 0]
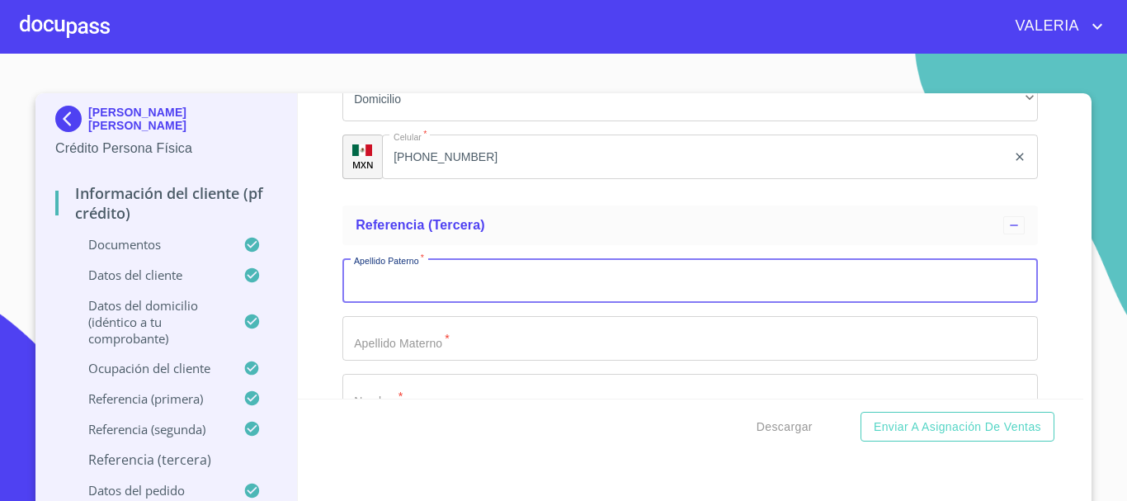
click at [466, 279] on input "Documento de identificación.   *" at bounding box center [689, 280] width 695 height 45
type input "[PERSON_NAME]"
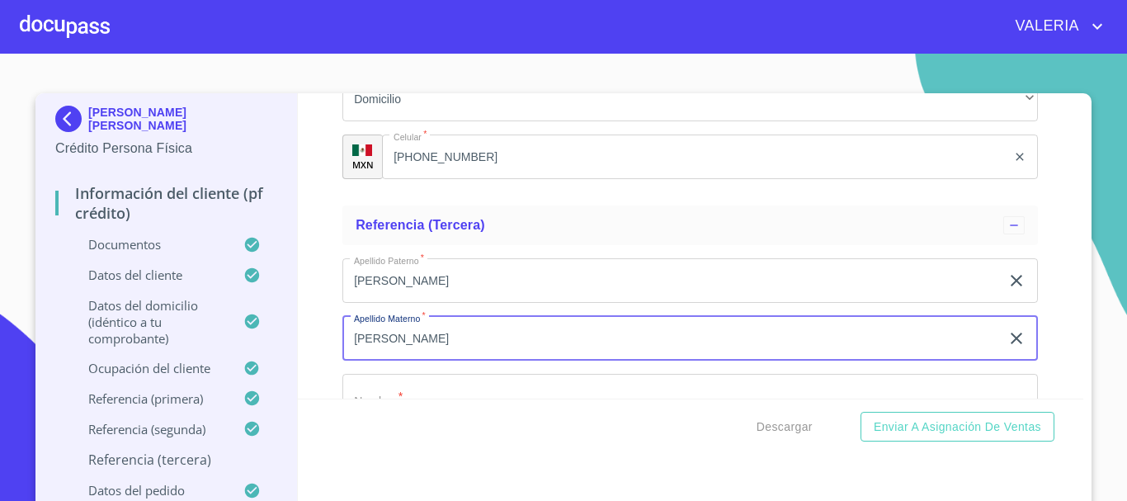
type input "[PERSON_NAME]"
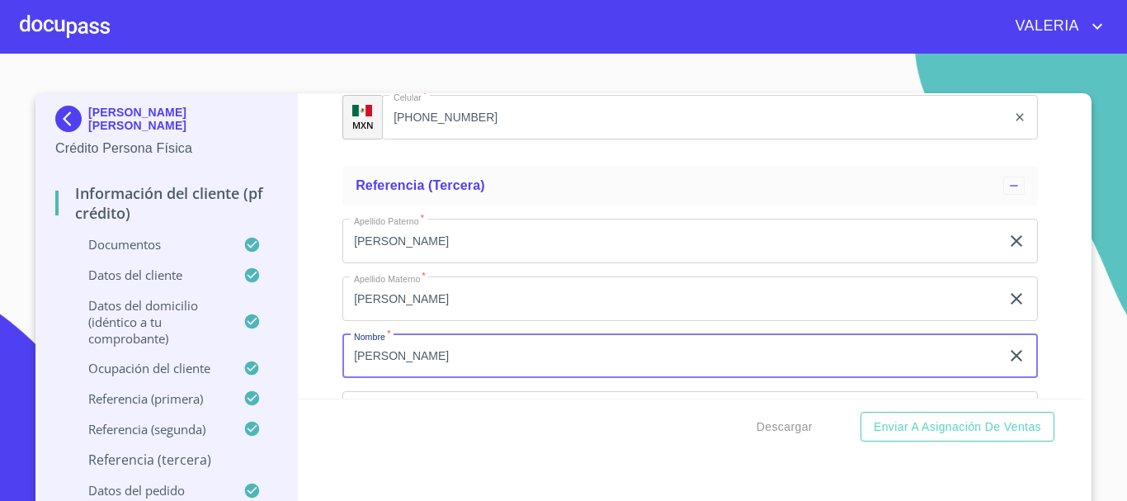
scroll to position [8735, 0]
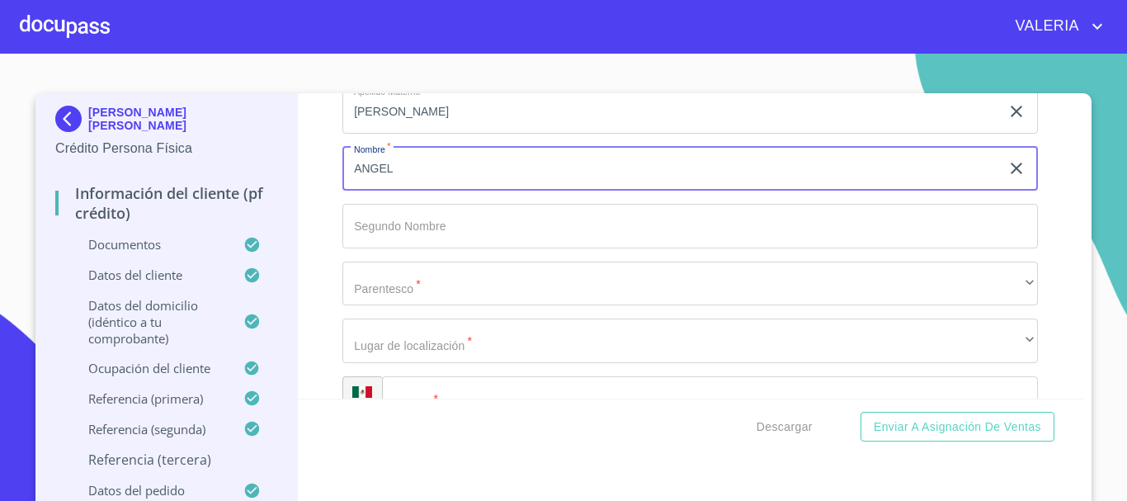
type input "ANGEL"
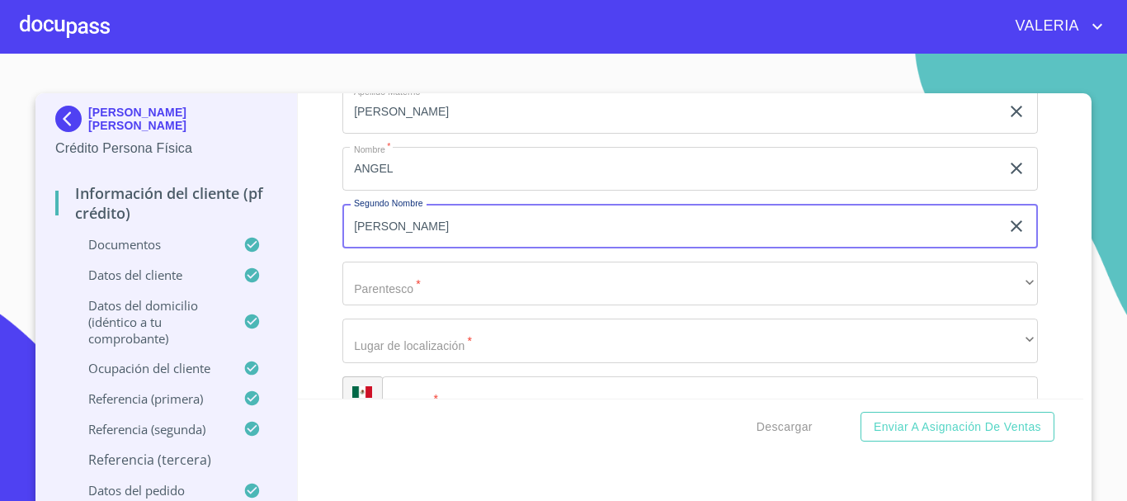
type input "[PERSON_NAME]"
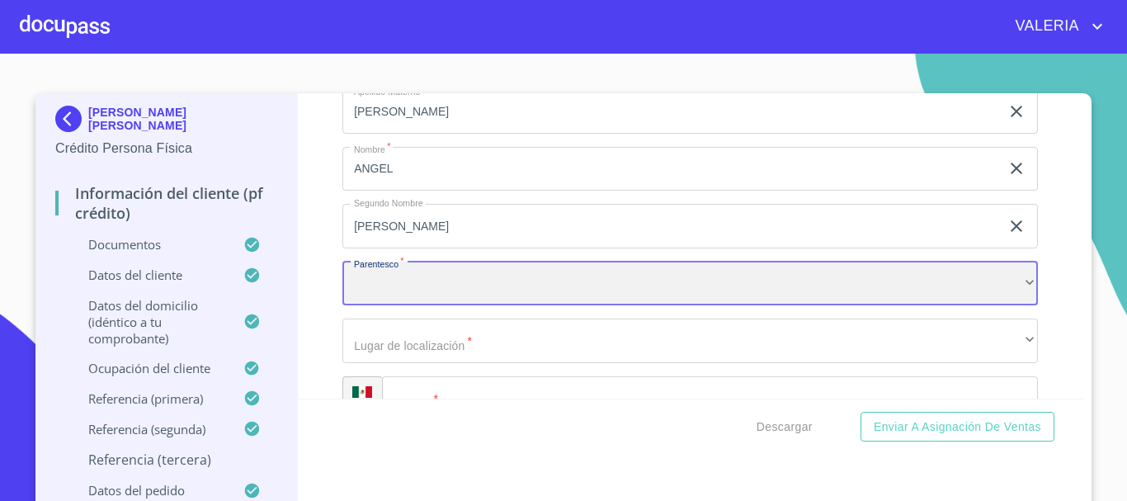
click at [445, 305] on div "​" at bounding box center [689, 283] width 695 height 45
click at [444, 305] on div "HIJO(A)" at bounding box center [689, 283] width 695 height 45
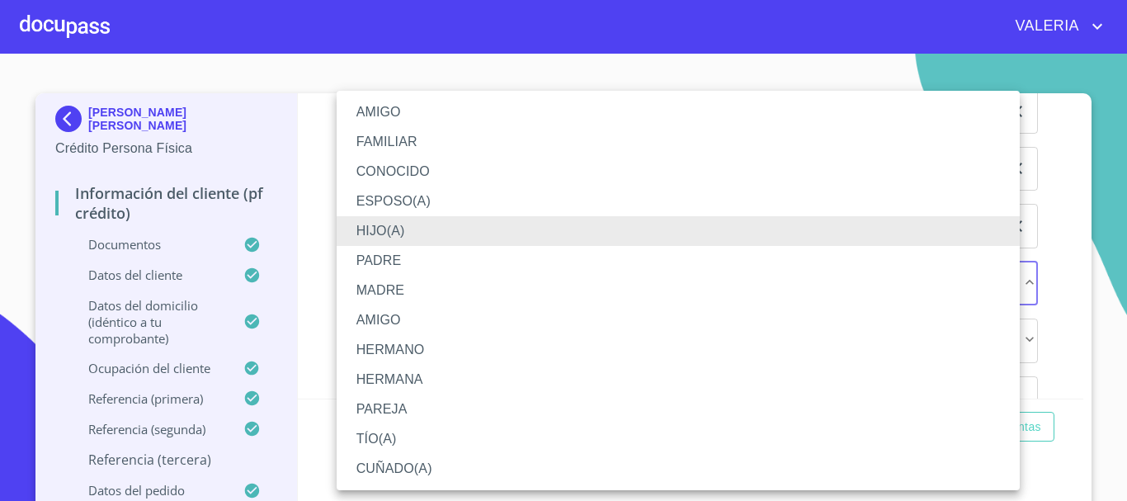
click at [435, 345] on li "HERMANO" at bounding box center [677, 350] width 683 height 30
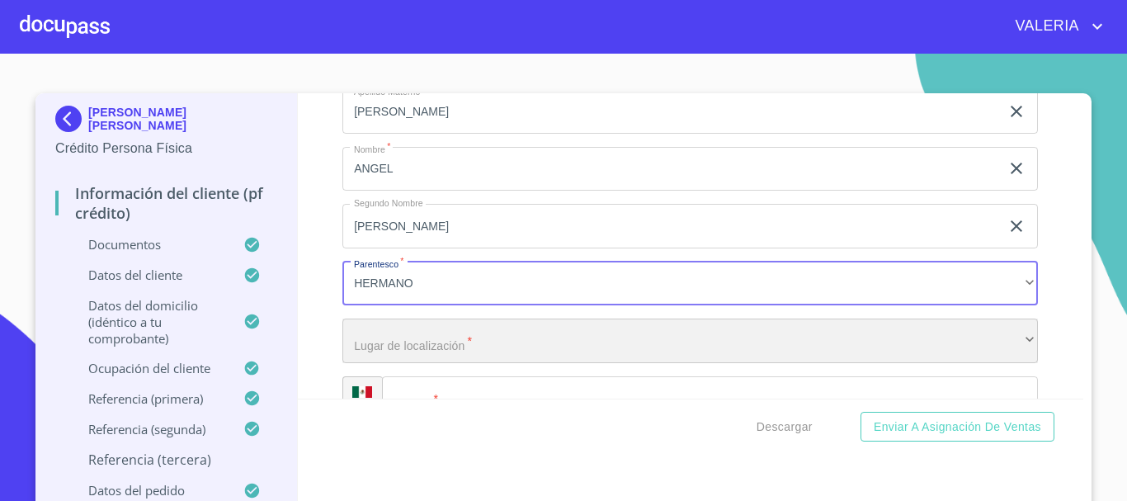
click at [433, 363] on div "​" at bounding box center [689, 340] width 695 height 45
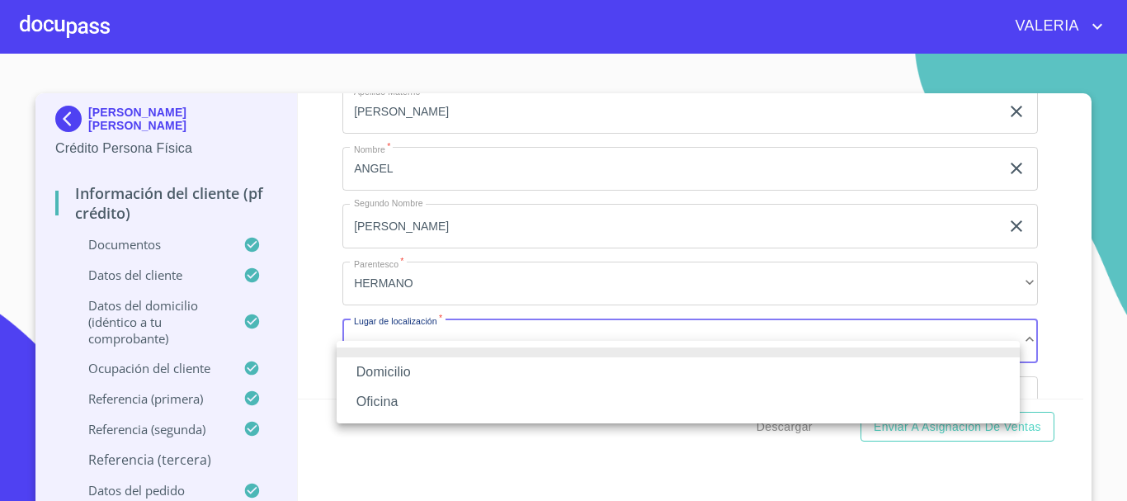
click at [431, 371] on li "Domicilio" at bounding box center [677, 372] width 683 height 30
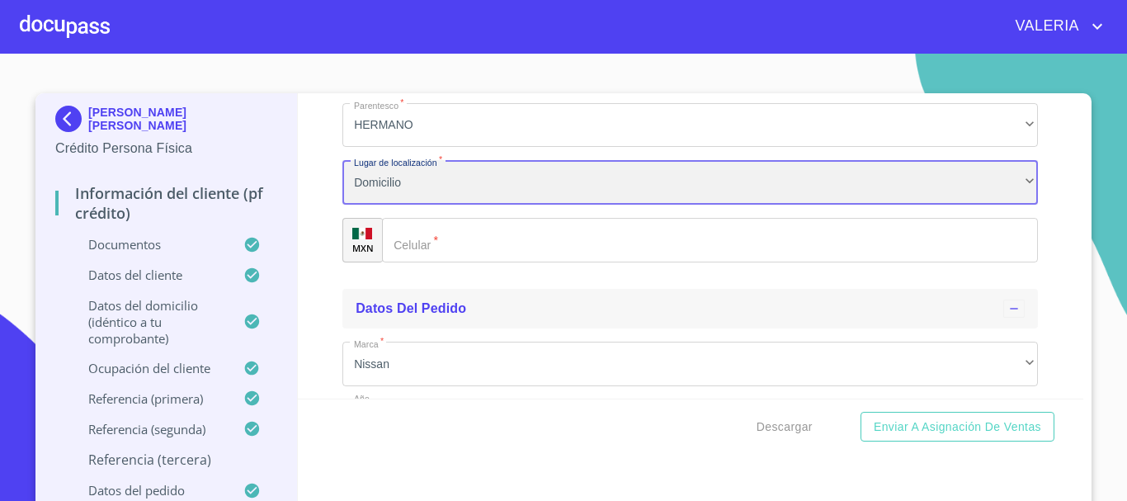
scroll to position [8900, 0]
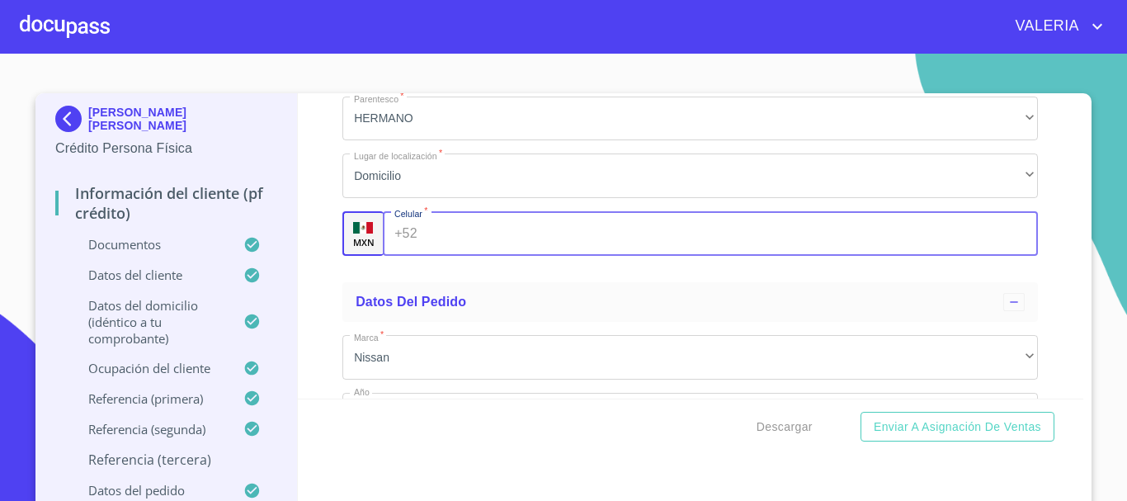
click at [467, 255] on input "Documento de identificación.   *" at bounding box center [731, 233] width 614 height 45
type input "[PHONE_NUMBER]"
click at [323, 294] on div "Información del cliente (PF crédito) Documentos Documento de identificación.   …" at bounding box center [691, 245] width 786 height 305
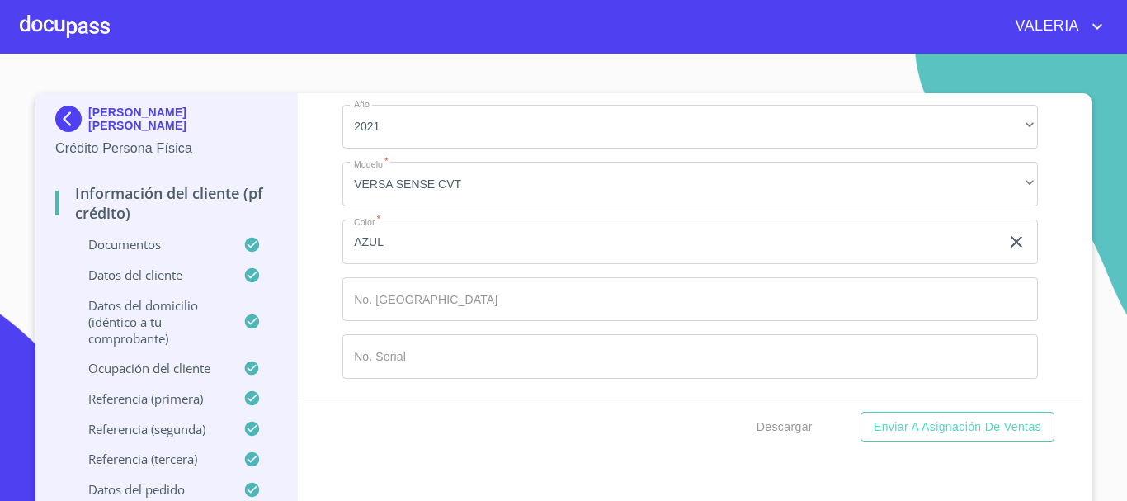
scroll to position [9208, 0]
click at [796, 431] on span "Descargar" at bounding box center [784, 426] width 56 height 21
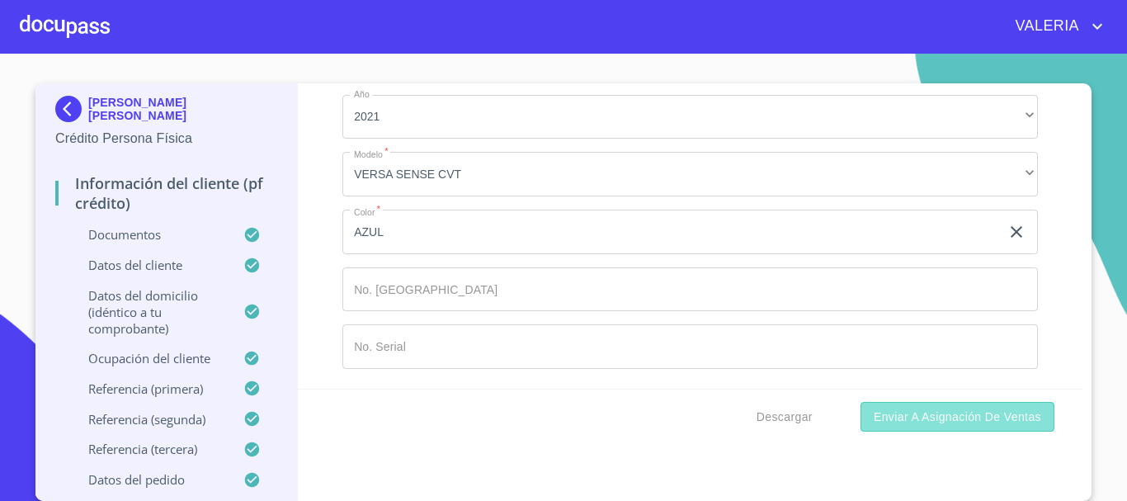
click at [950, 416] on span "Enviar a Asignación de Ventas" at bounding box center [956, 417] width 167 height 21
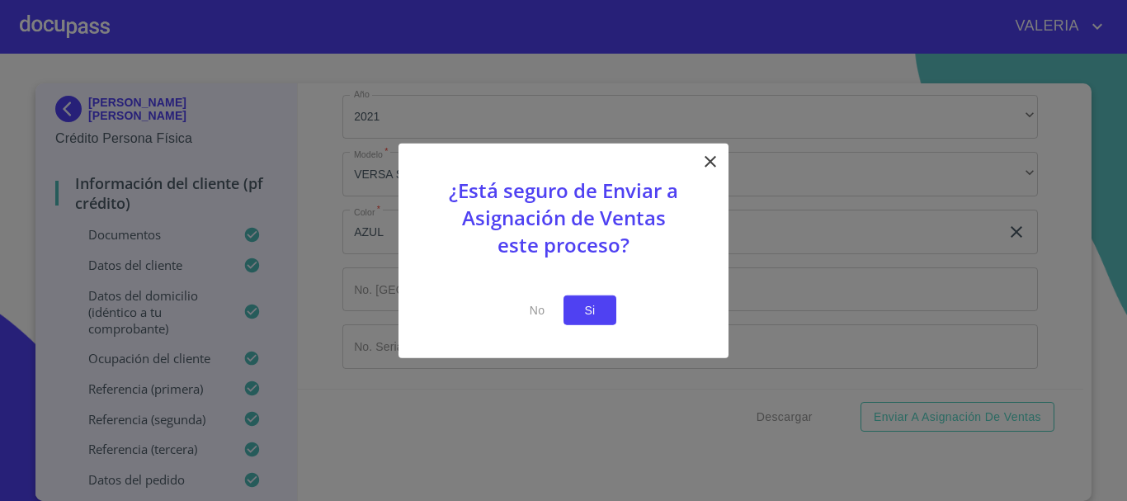
click at [609, 304] on button "Si" at bounding box center [589, 309] width 53 height 31
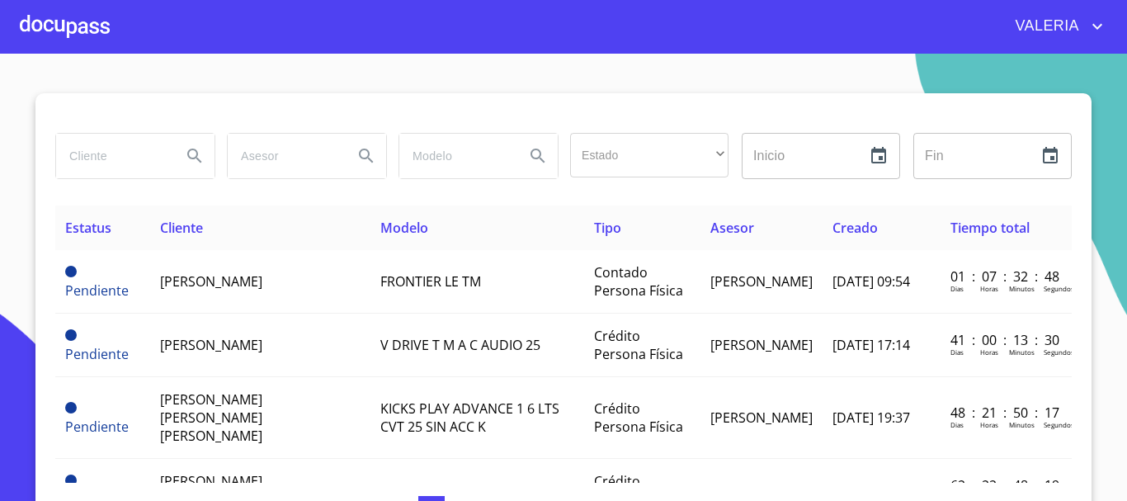
click at [83, 152] on input "search" at bounding box center [112, 156] width 112 height 45
type input "[PERSON_NAME]"
click at [188, 156] on icon "Search" at bounding box center [195, 156] width 20 height 20
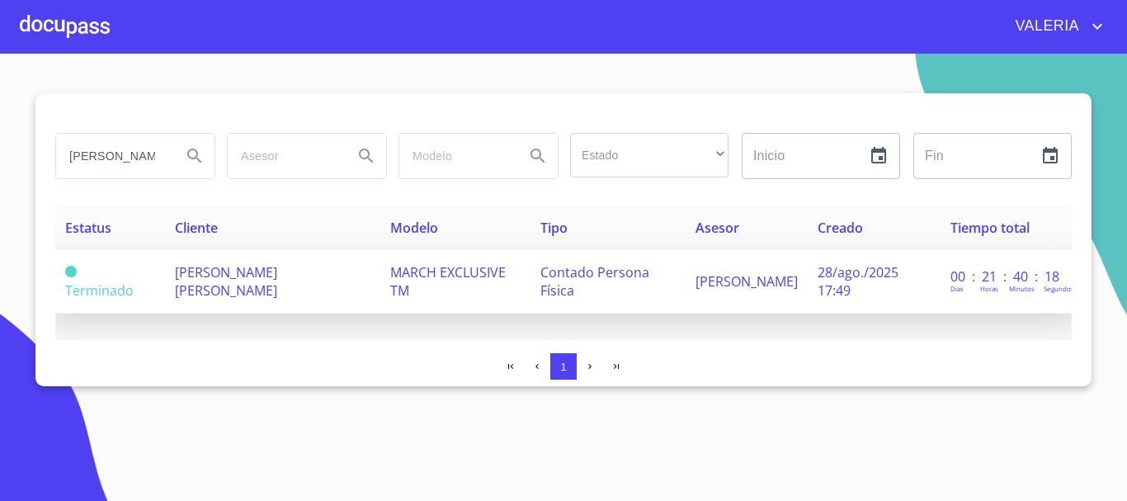
click at [255, 275] on span "[PERSON_NAME] [PERSON_NAME]" at bounding box center [226, 281] width 102 height 36
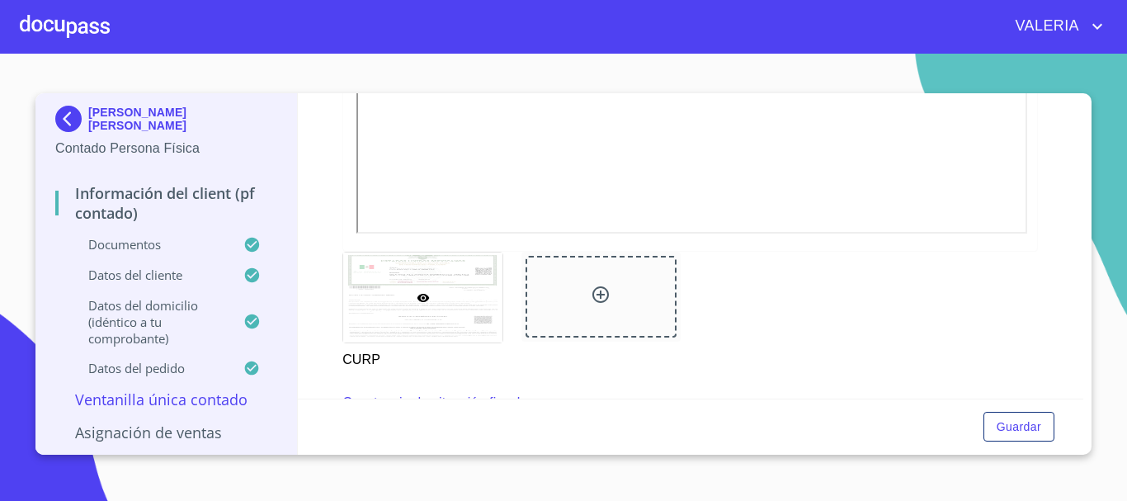
scroll to position [2309, 0]
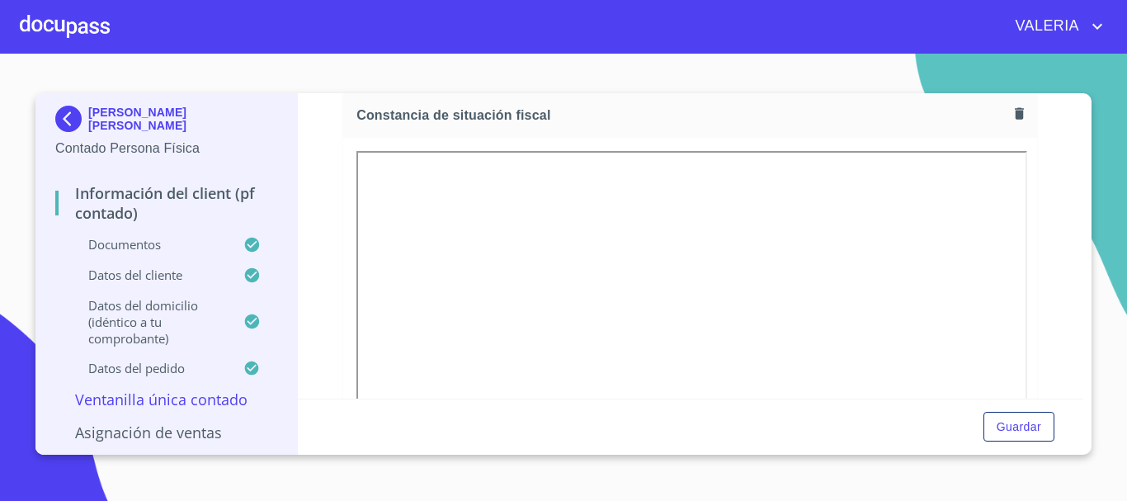
click at [1011, 121] on icon "button" at bounding box center [1019, 114] width 16 height 16
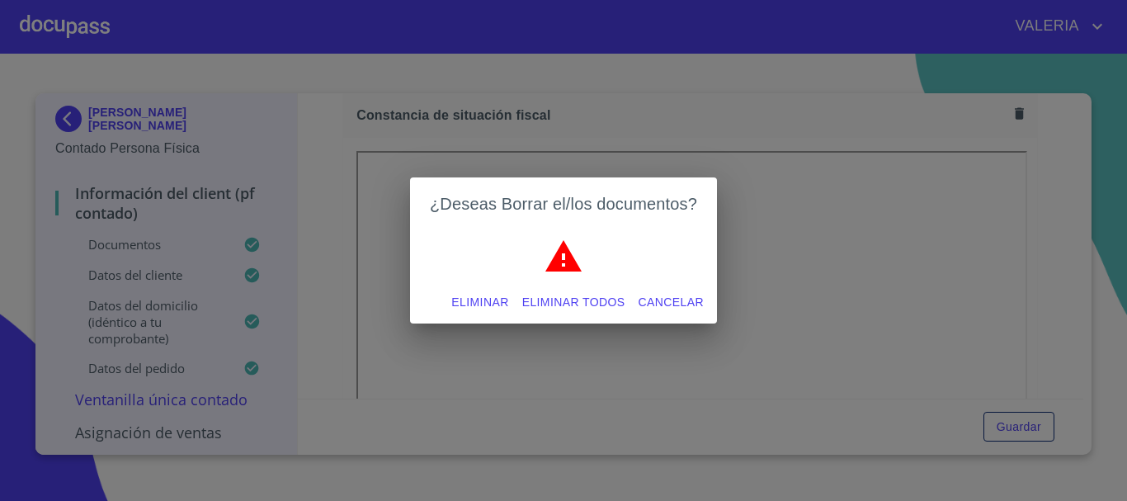
click at [564, 308] on span "Eliminar todos" at bounding box center [573, 302] width 103 height 21
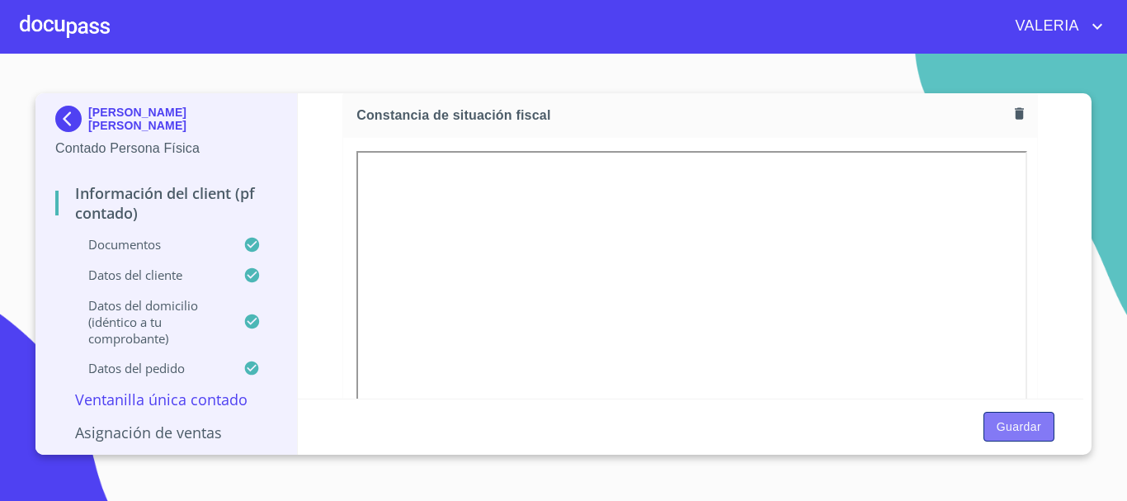
click at [1028, 421] on span "Guardar" at bounding box center [1018, 426] width 45 height 21
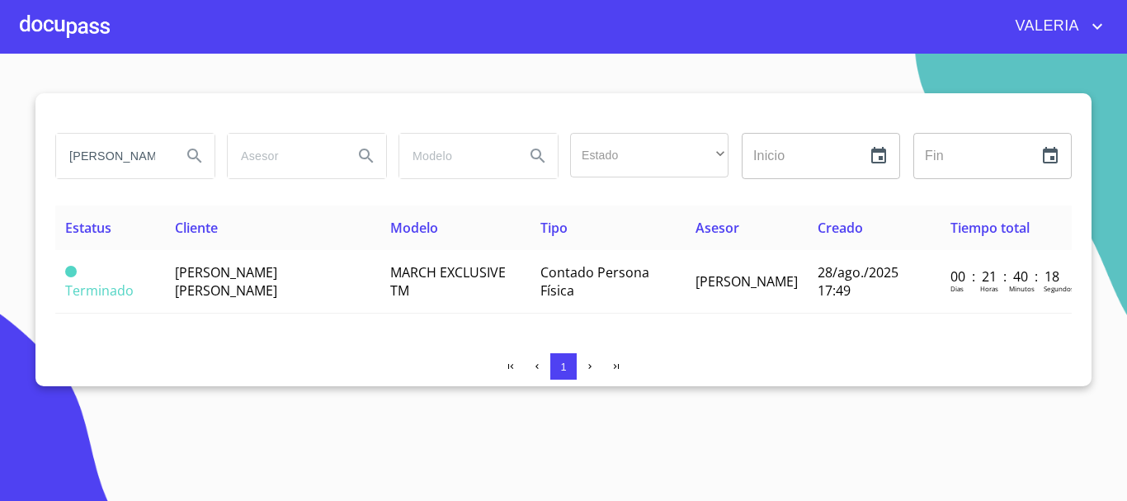
click at [55, 21] on div at bounding box center [65, 26] width 90 height 53
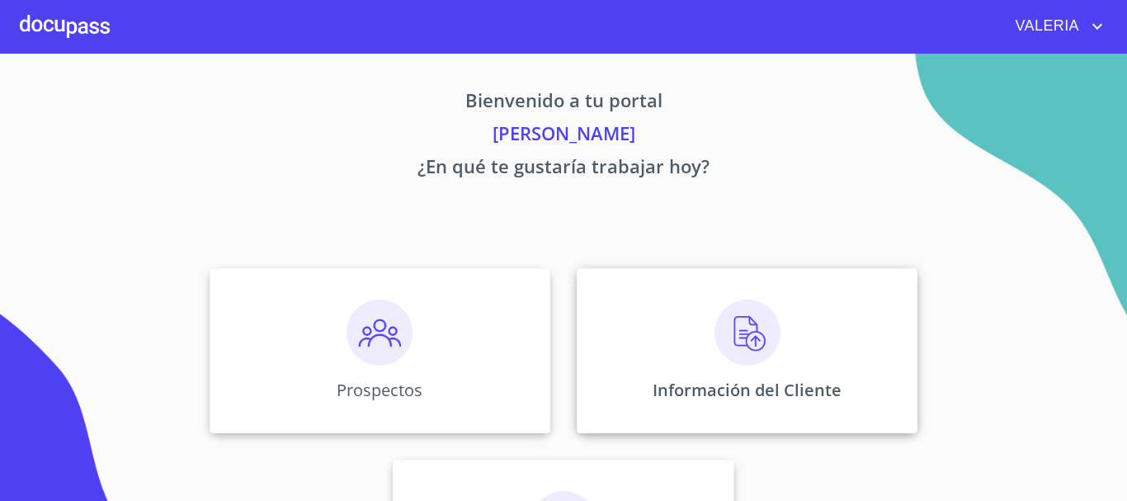
click at [743, 371] on div "Información del Cliente" at bounding box center [746, 350] width 341 height 165
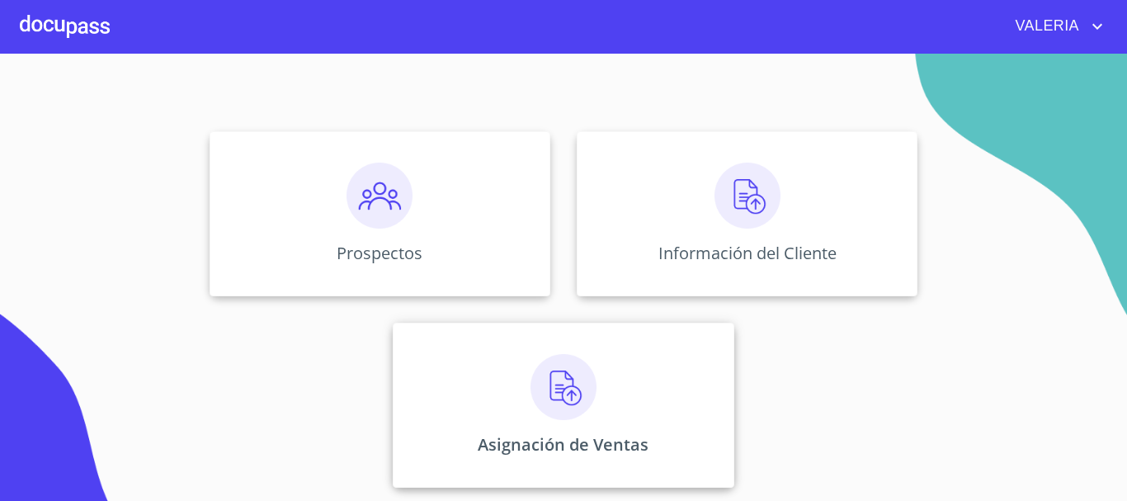
click at [623, 355] on div "Asignación de Ventas" at bounding box center [563, 404] width 341 height 165
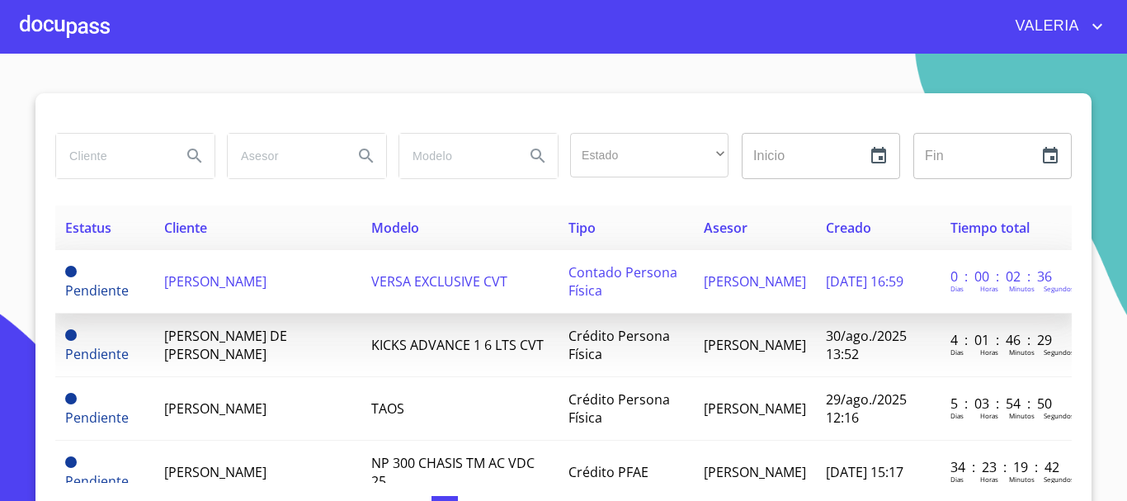
click at [232, 272] on span "[PERSON_NAME]" at bounding box center [215, 281] width 102 height 18
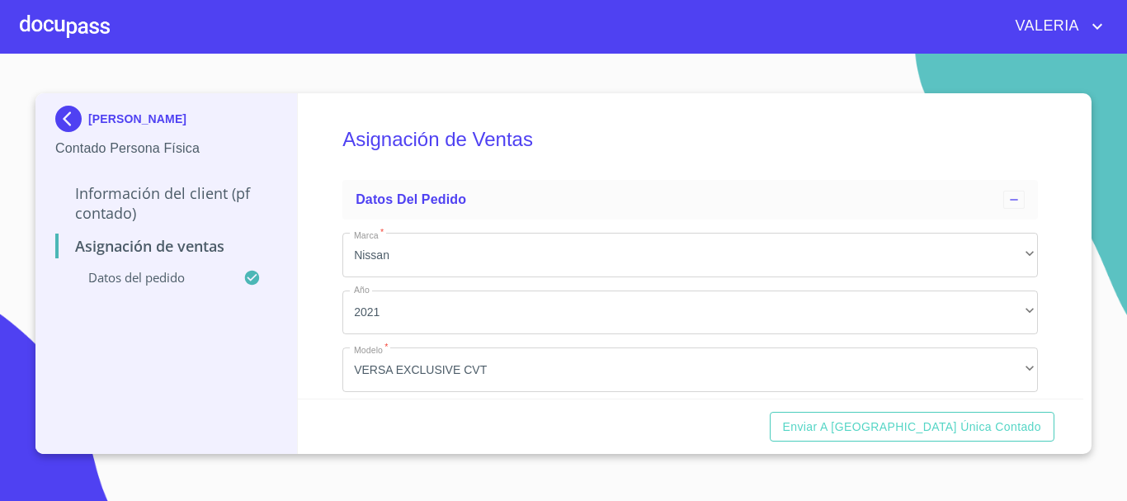
drag, startPoint x: 115, startPoint y: 204, endPoint x: 129, endPoint y: 217, distance: 19.9
click at [114, 204] on p "Información del Client (PF contado)" at bounding box center [166, 203] width 222 height 40
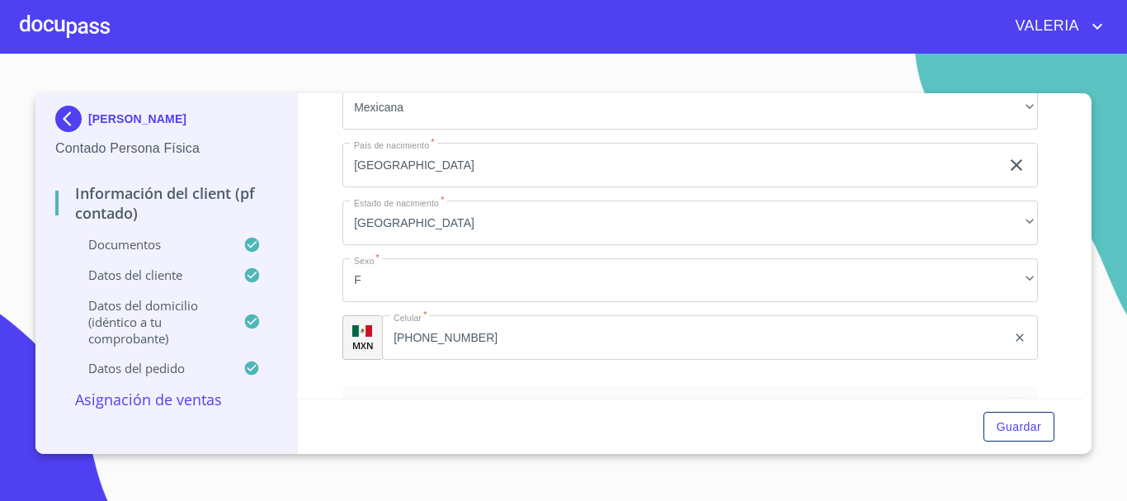
scroll to position [2804, 0]
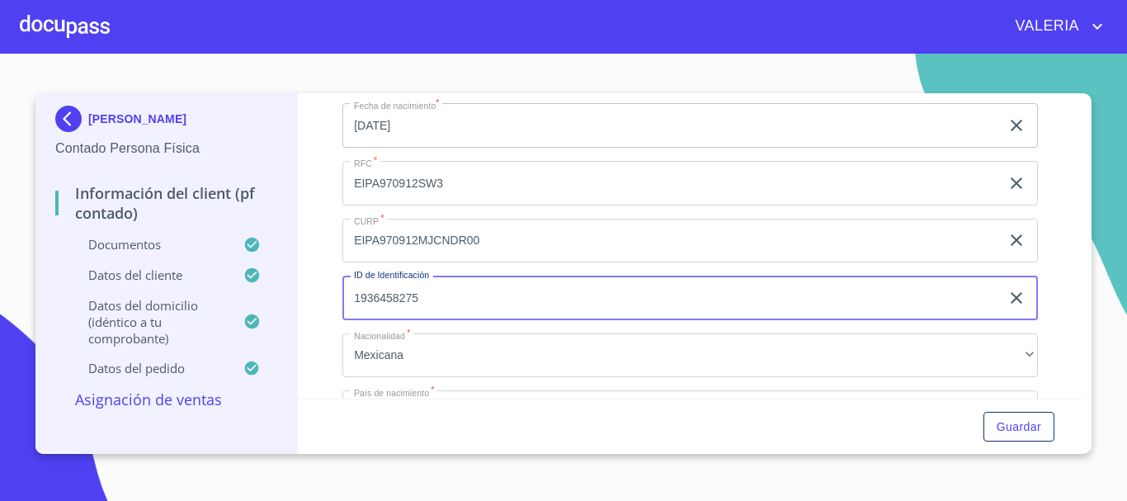
drag, startPoint x: 327, startPoint y: 324, endPoint x: 294, endPoint y: 326, distance: 33.9
click at [298, 324] on div "Información del Client (PF contado) Documentos Documento de identificación.   *…" at bounding box center [691, 245] width 786 height 305
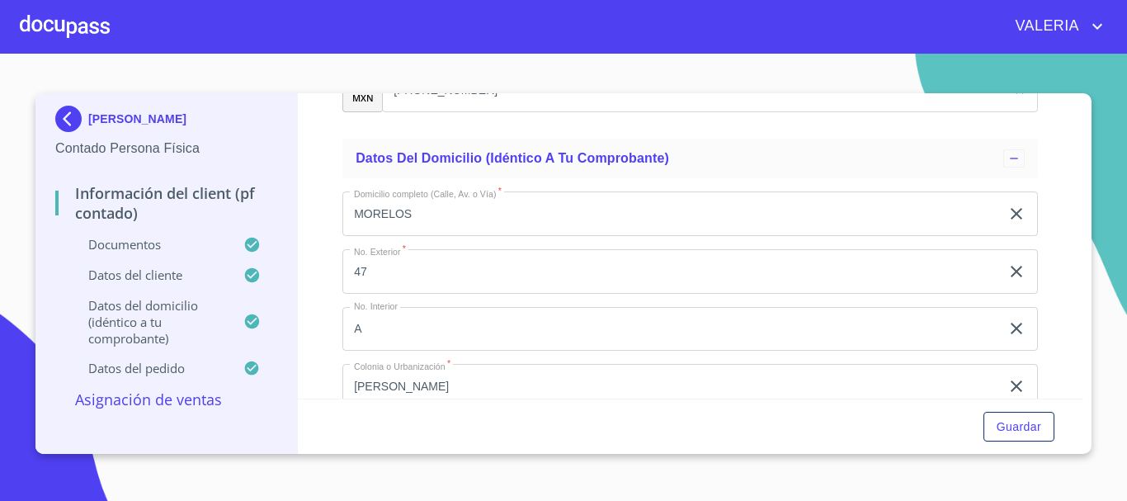
scroll to position [3381, 0]
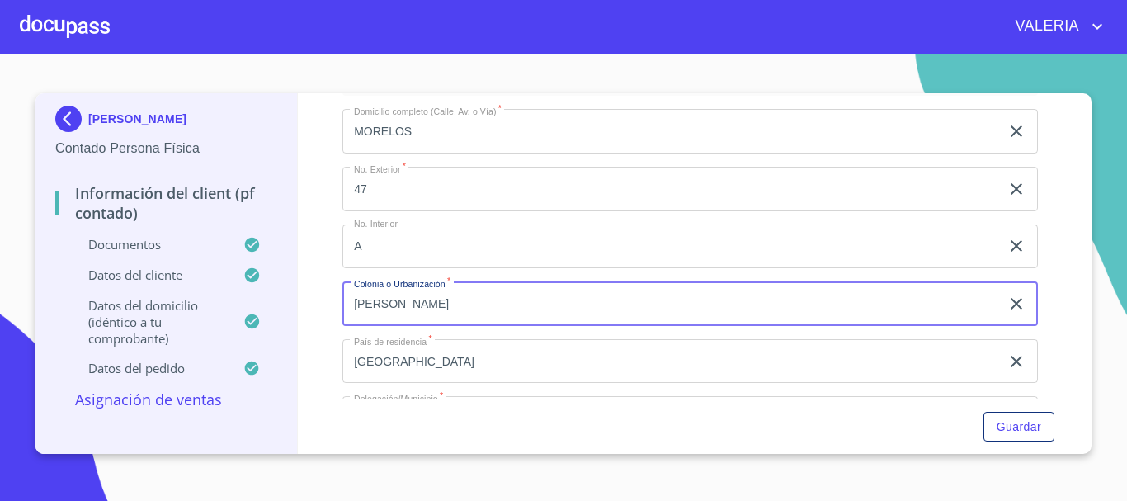
drag, startPoint x: 553, startPoint y: 337, endPoint x: 322, endPoint y: 343, distance: 230.2
click at [323, 342] on div "Información del Client (PF contado) Documentos Documento de identificación.   *…" at bounding box center [691, 245] width 786 height 305
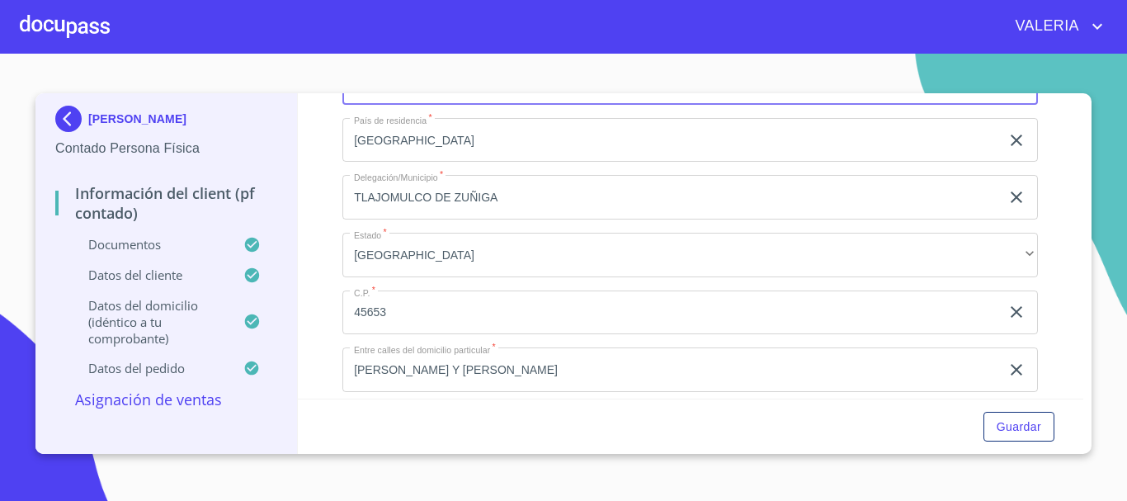
scroll to position [3629, 0]
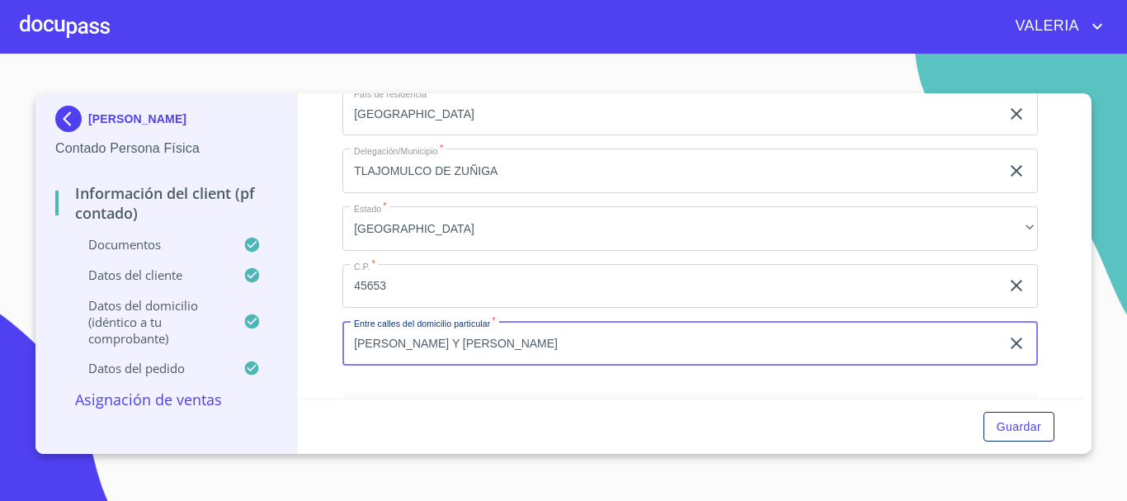
drag, startPoint x: 548, startPoint y: 353, endPoint x: 285, endPoint y: 355, distance: 263.9
click at [285, 355] on div "[PERSON_NAME] Contado Persona Física Información del Client (PF contado) Docume…" at bounding box center [558, 273] width 1047 height 360
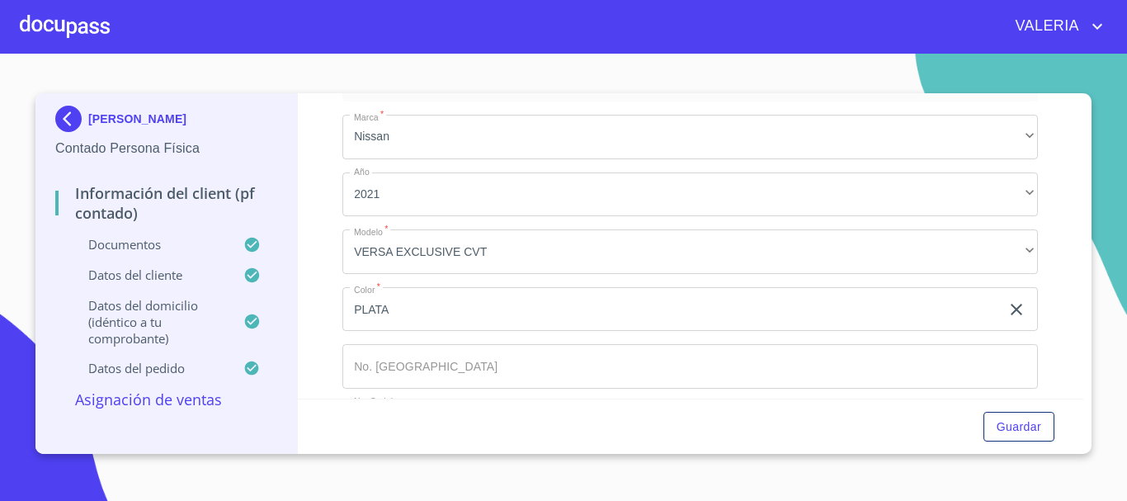
click at [160, 352] on div "Datos del domicilio (idéntico a tu comprobante)" at bounding box center [166, 328] width 222 height 63
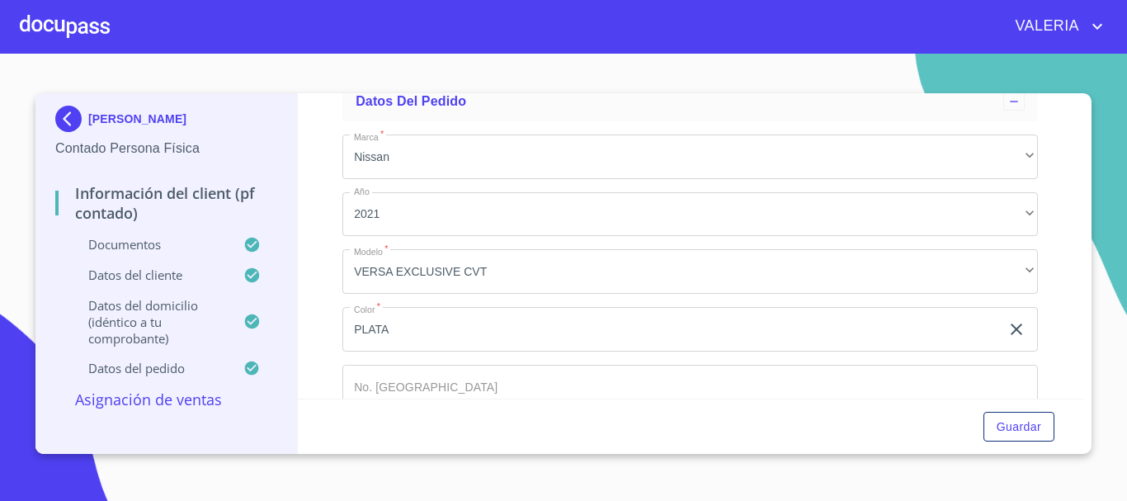
click at [164, 372] on p "Datos del pedido" at bounding box center [149, 368] width 188 height 16
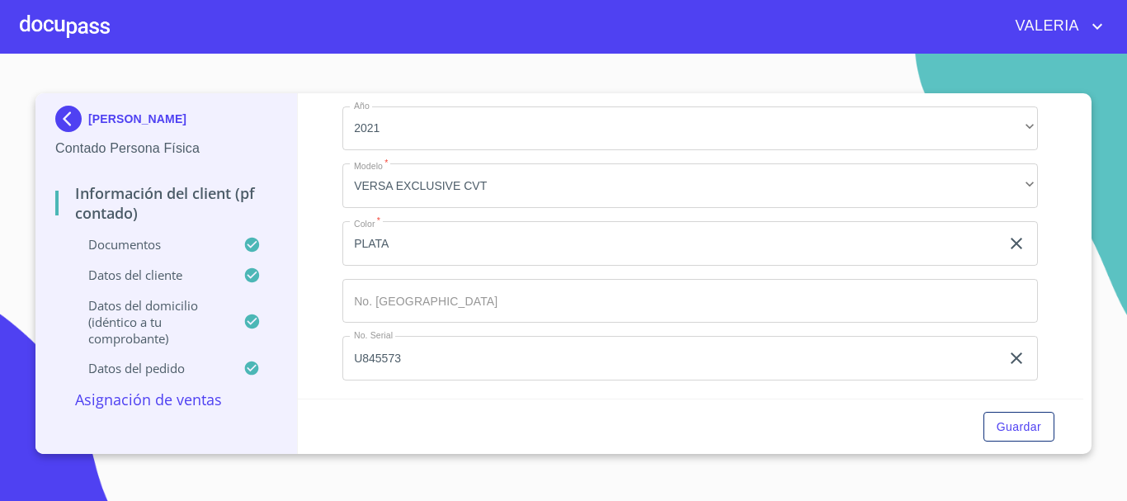
scroll to position [344, 0]
click at [1035, 429] on span "Guardar" at bounding box center [1018, 426] width 45 height 21
